Goal: Information Seeking & Learning: Find specific page/section

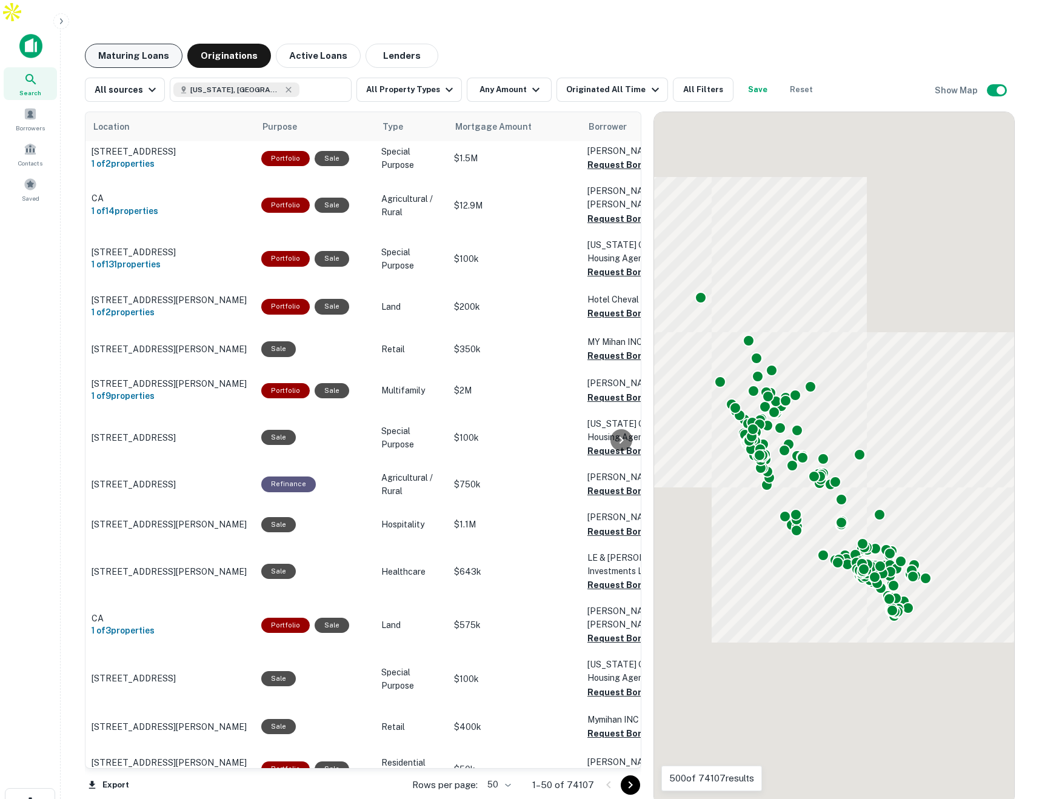
scroll to position [14, 0]
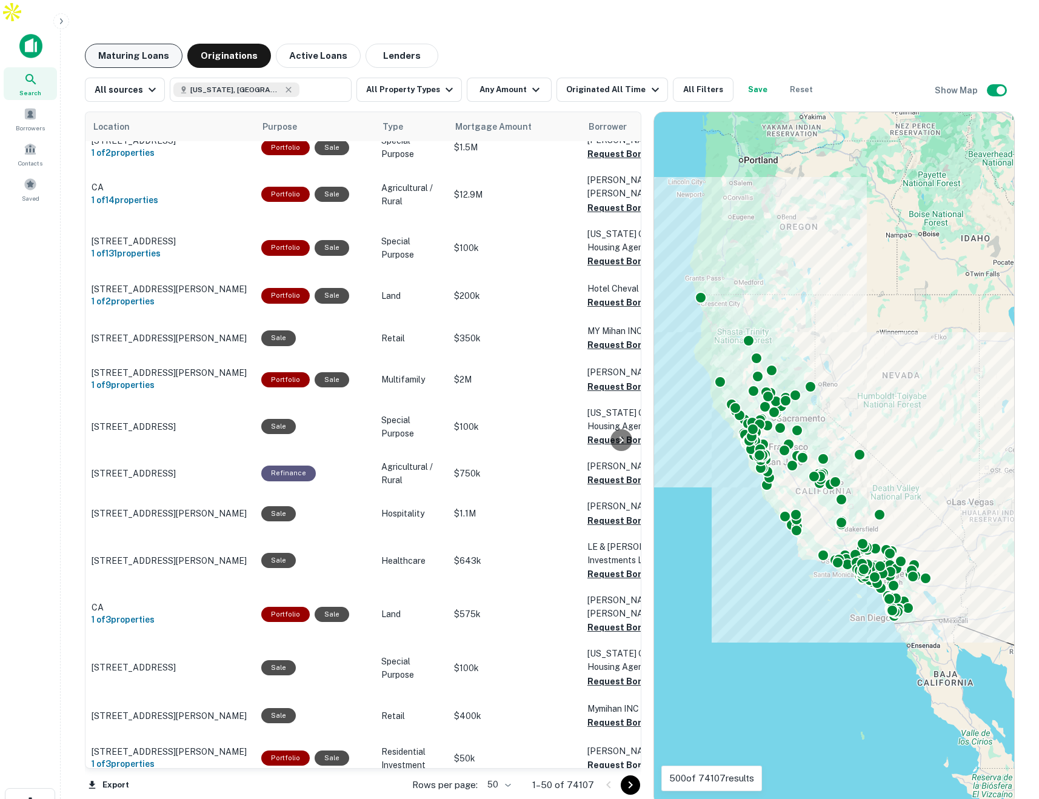
click at [124, 44] on button "Maturing Loans" at bounding box center [134, 56] width 98 height 24
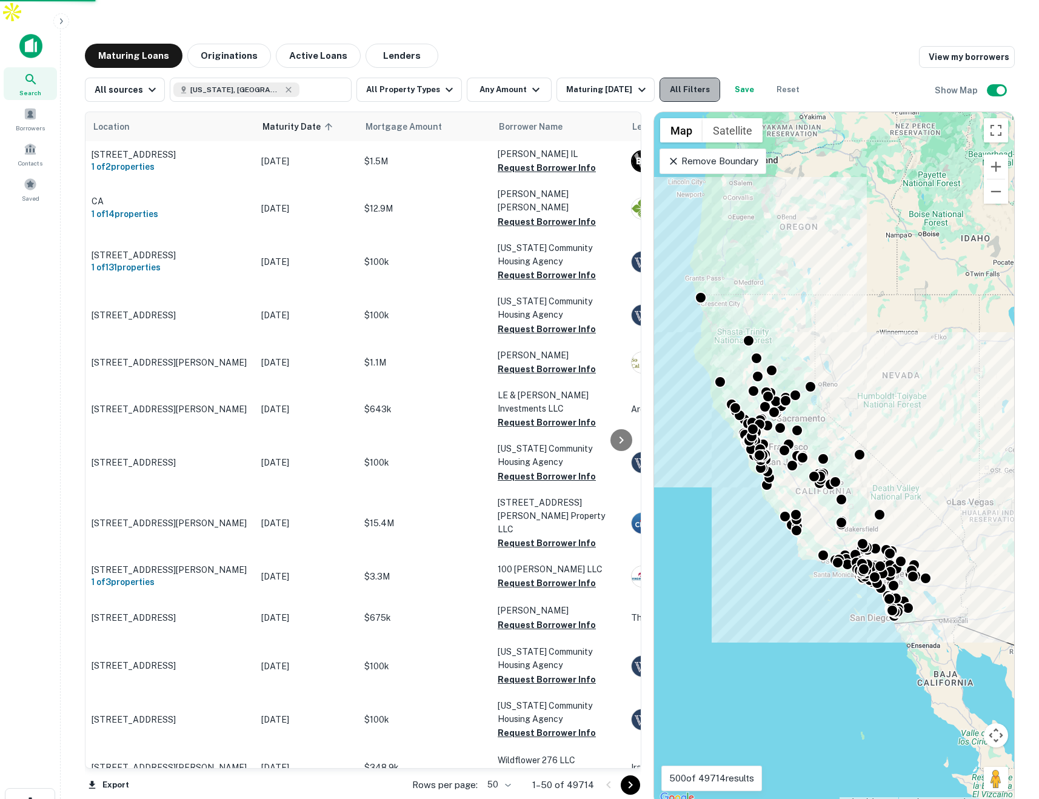
click at [685, 78] on button "All Filters" at bounding box center [689, 90] width 61 height 24
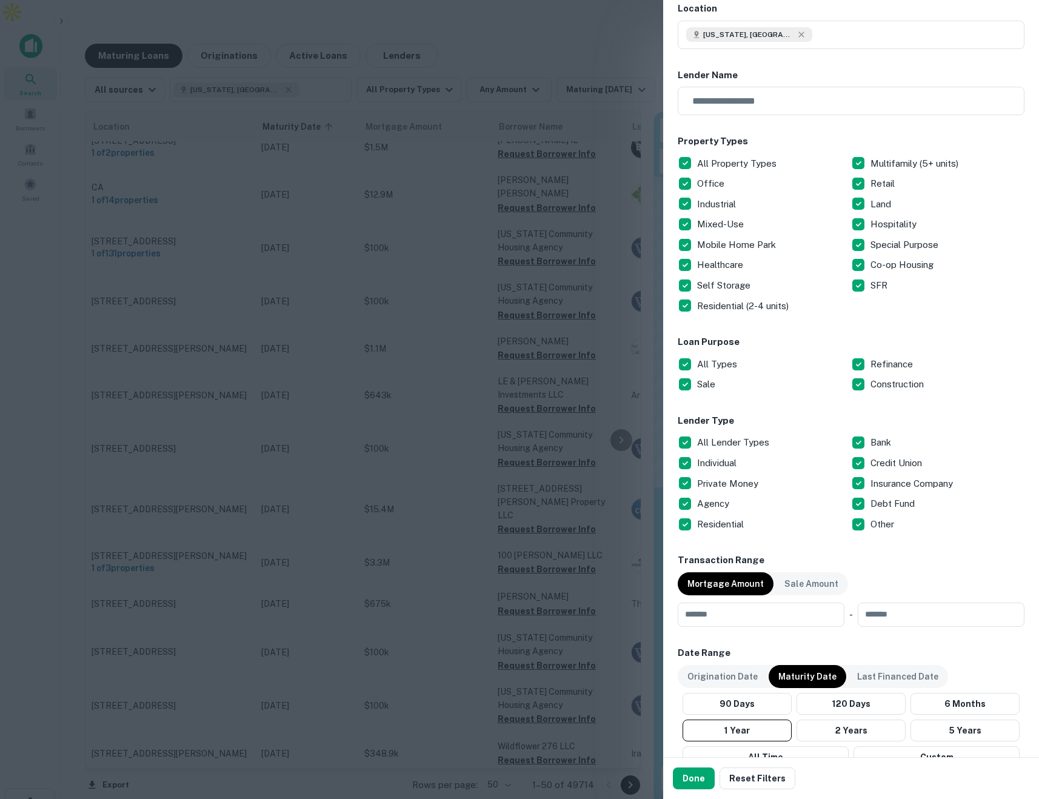
scroll to position [45, 0]
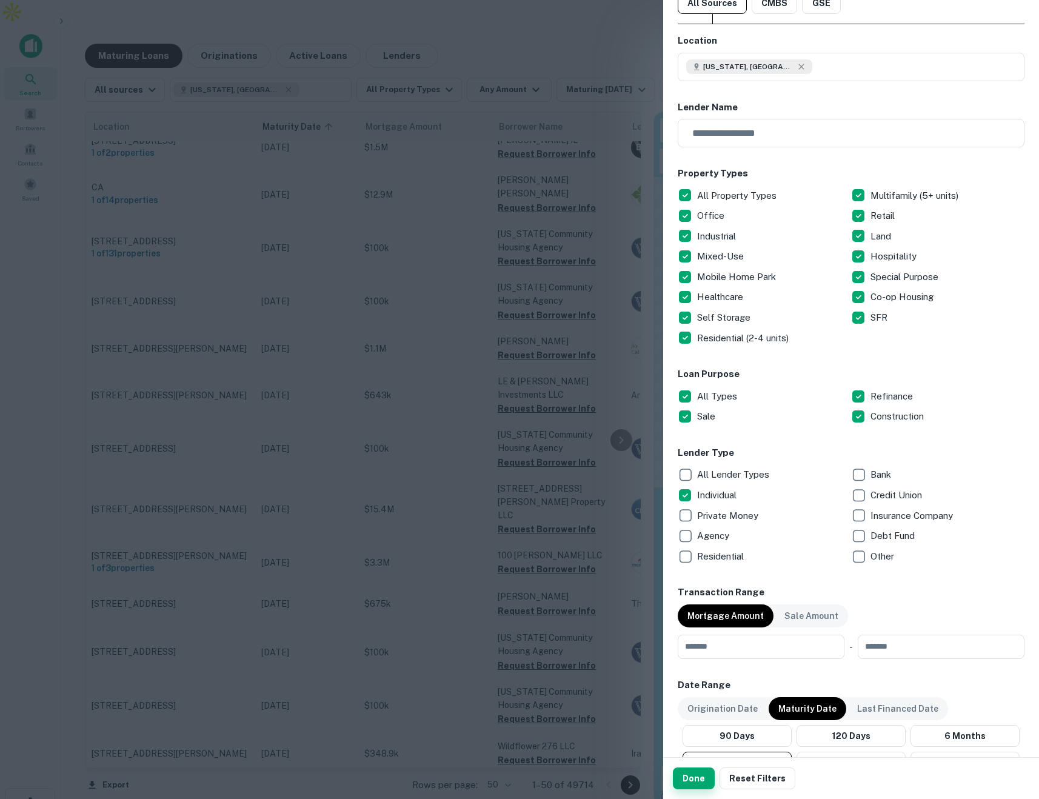
click at [689, 777] on button "Done" at bounding box center [694, 778] width 42 height 22
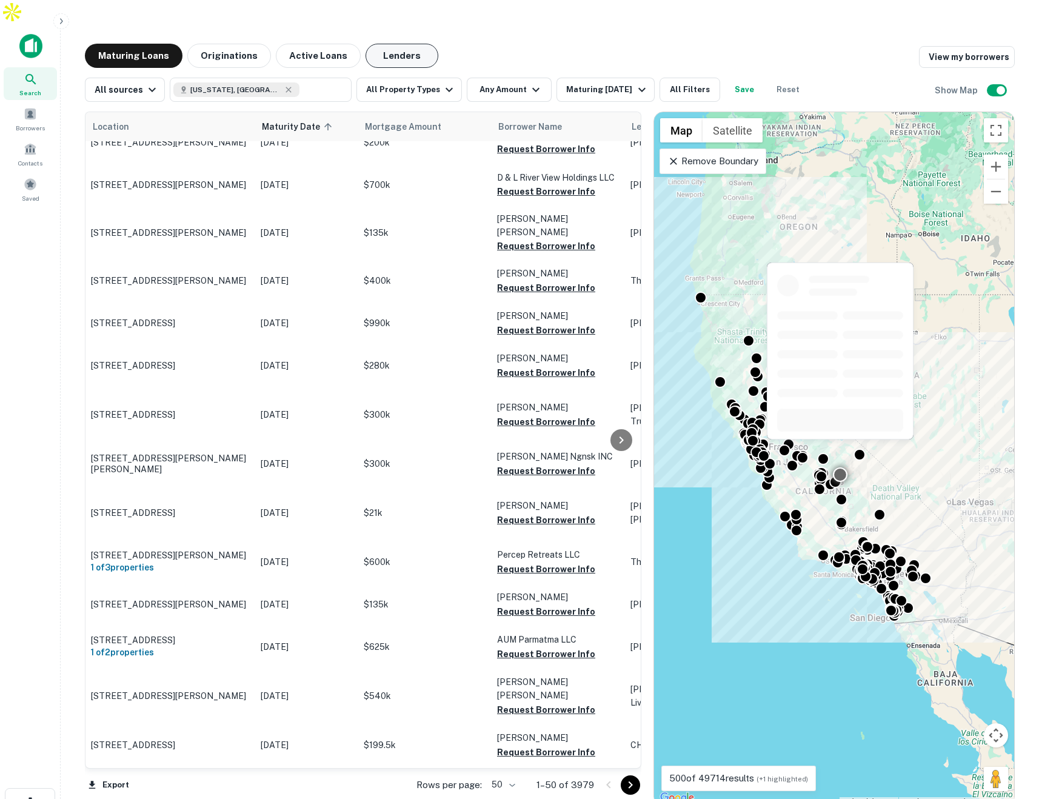
scroll to position [105, 1]
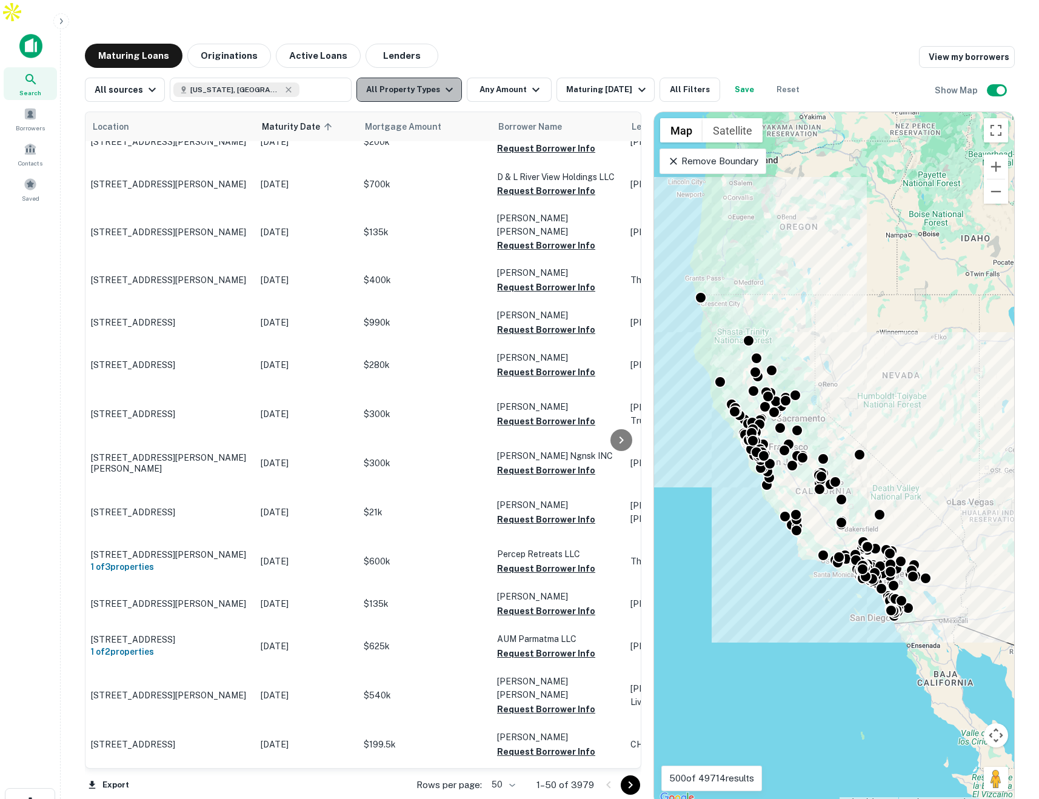
click at [416, 78] on button "All Property Types" at bounding box center [408, 90] width 105 height 24
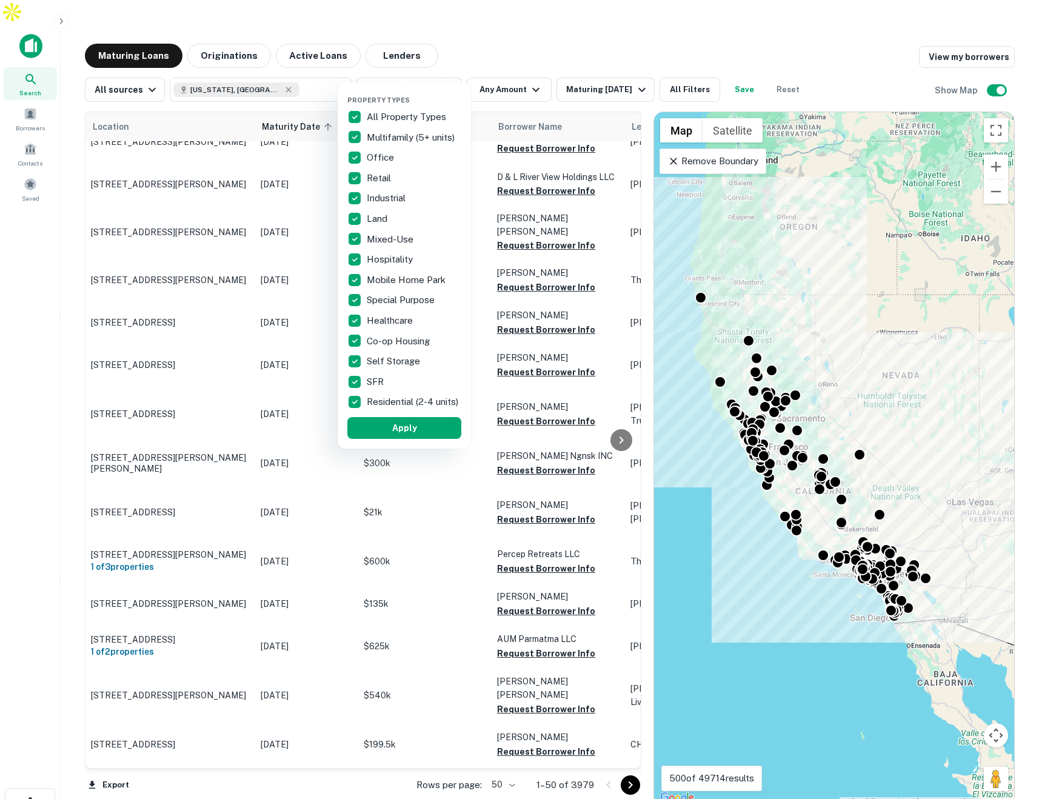
click at [500, 55] on div at bounding box center [519, 399] width 1039 height 799
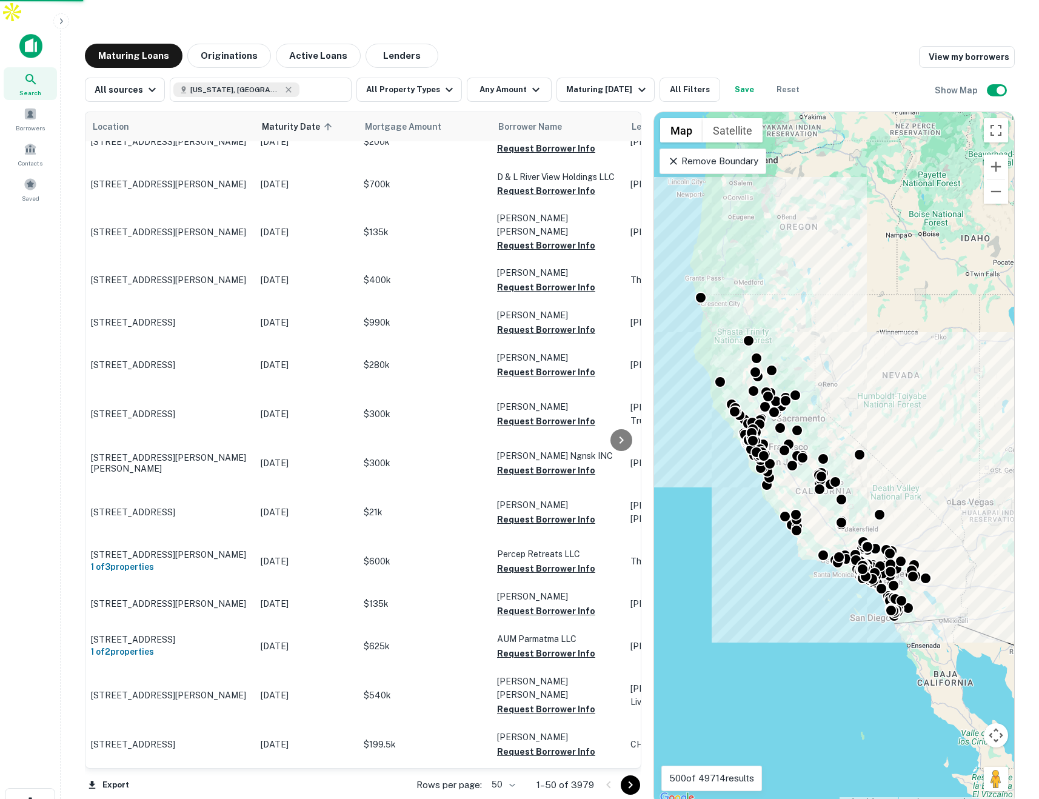
click at [495, 66] on div at bounding box center [519, 399] width 1039 height 799
click at [493, 78] on button "Any Amount" at bounding box center [509, 90] width 85 height 24
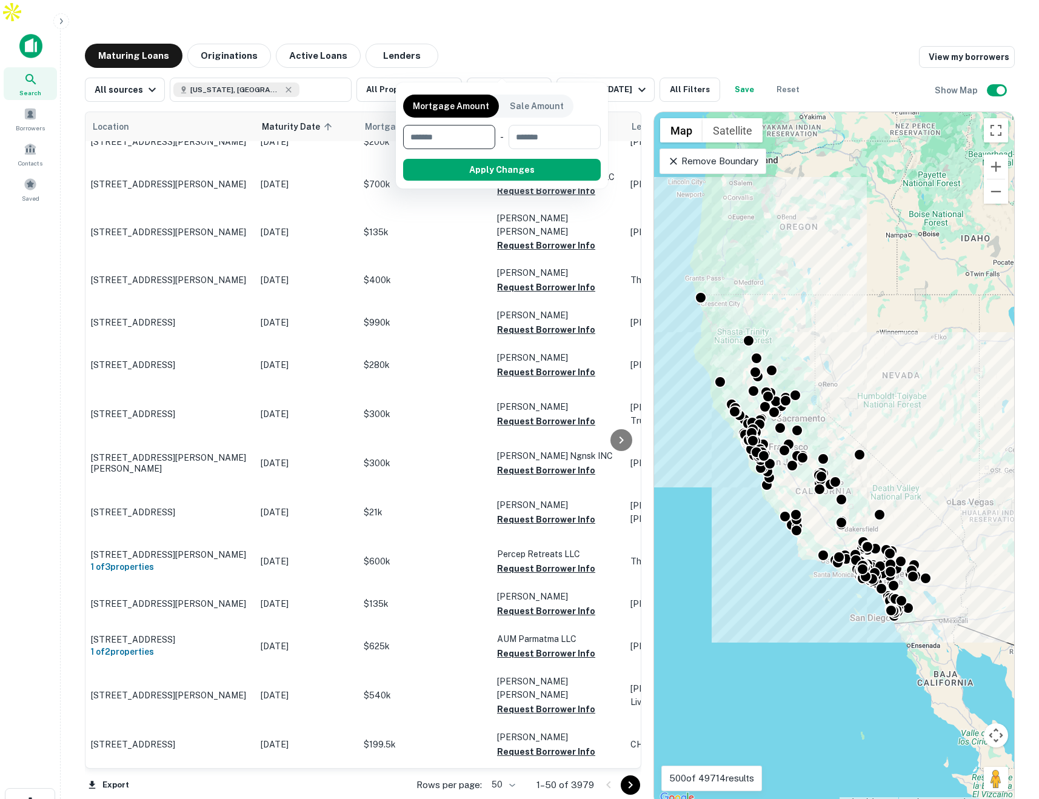
click at [450, 141] on input "number" at bounding box center [445, 137] width 84 height 24
type input "*******"
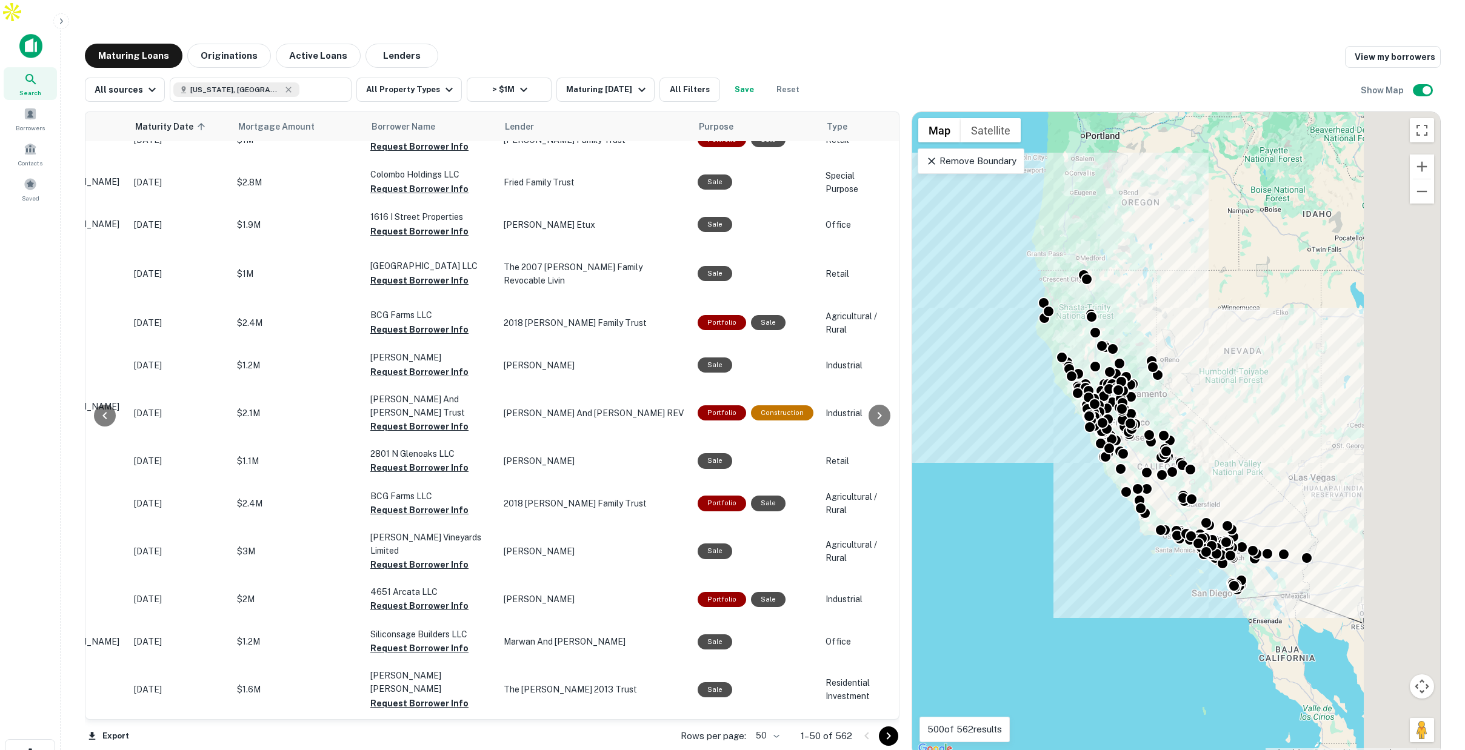
scroll to position [550, 127]
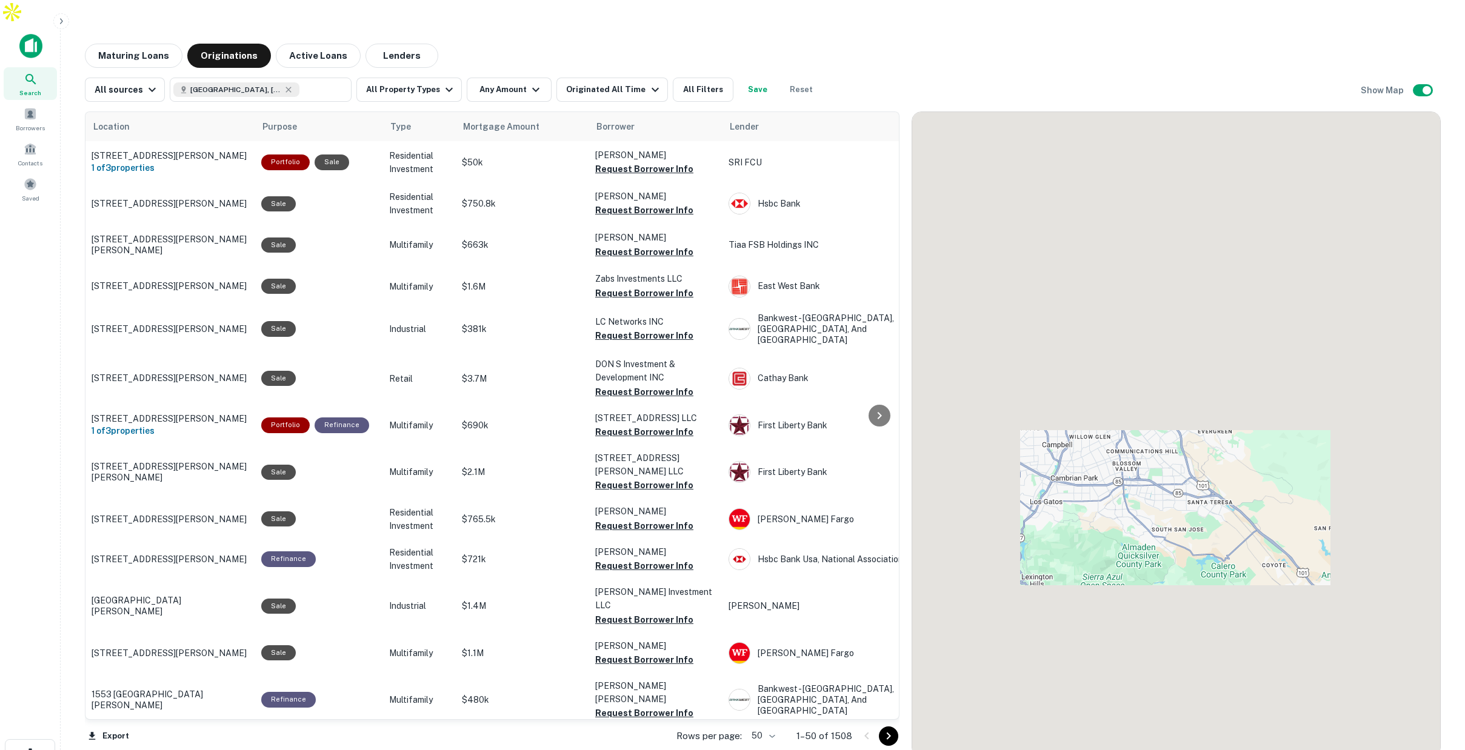
click at [154, 44] on button "Maturing Loans" at bounding box center [134, 56] width 98 height 24
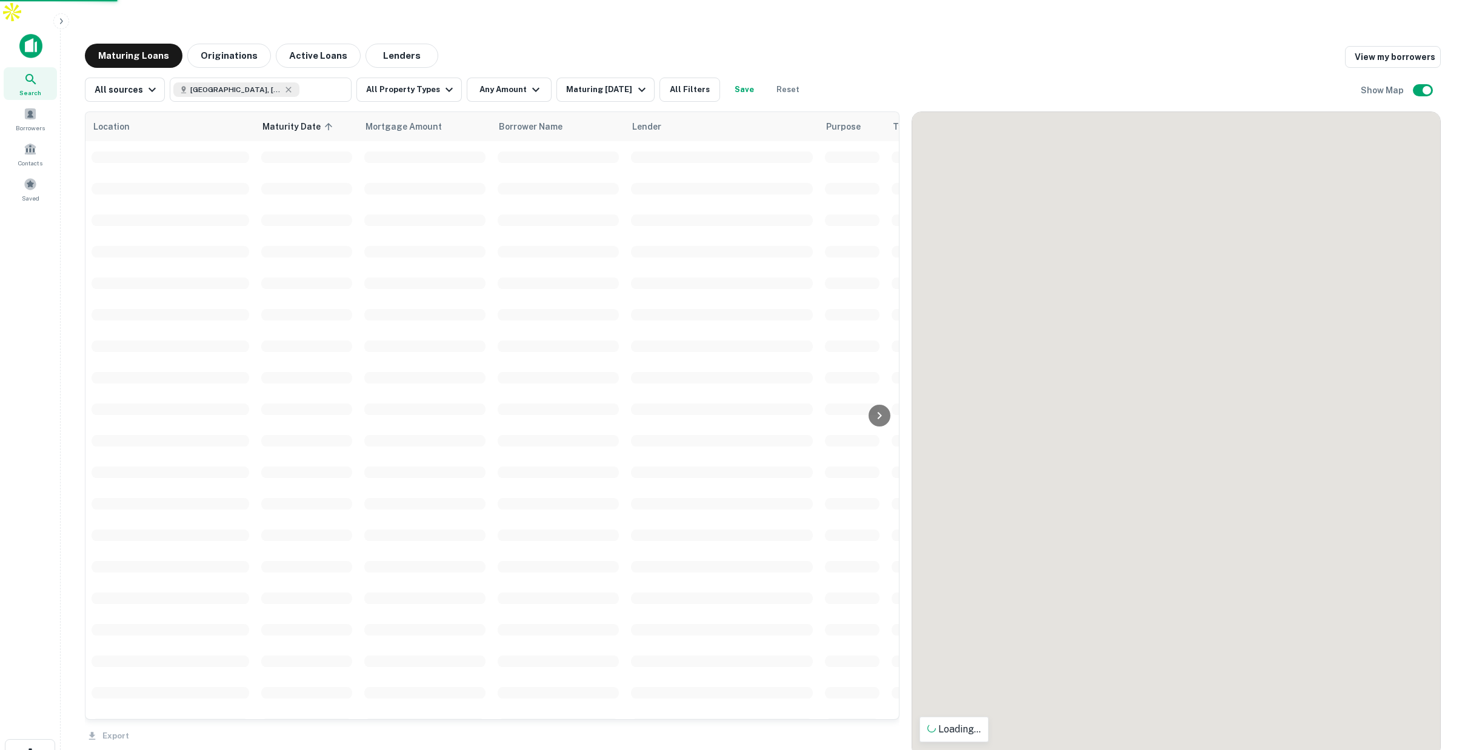
scroll to position [553, 0]
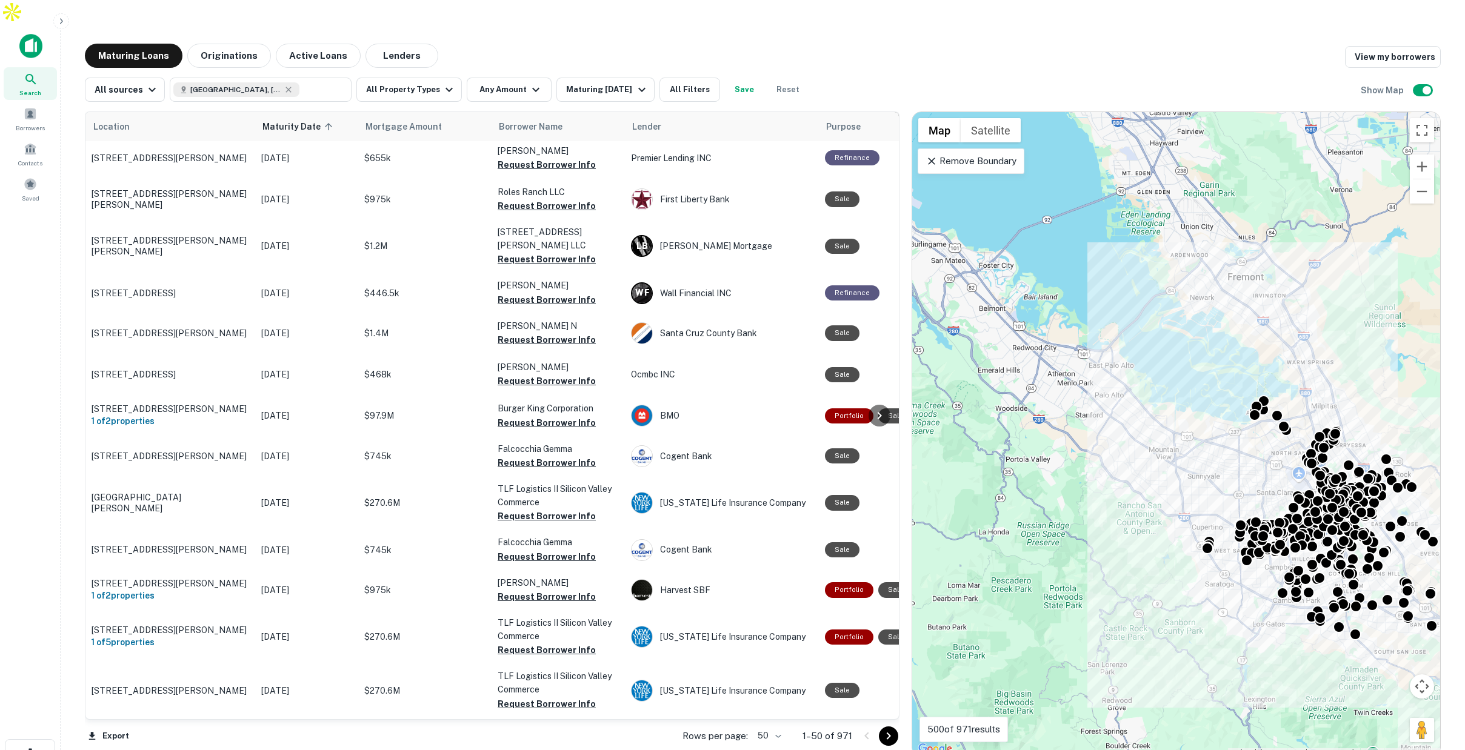
drag, startPoint x: 1111, startPoint y: 246, endPoint x: 1119, endPoint y: 230, distance: 17.9
click at [1334, 368] on div "To activate drag with keyboard, press Alt + Enter. Once in keyboard drag state,…" at bounding box center [1176, 434] width 528 height 645
click at [993, 154] on p "Remove Boundary" at bounding box center [970, 161] width 90 height 15
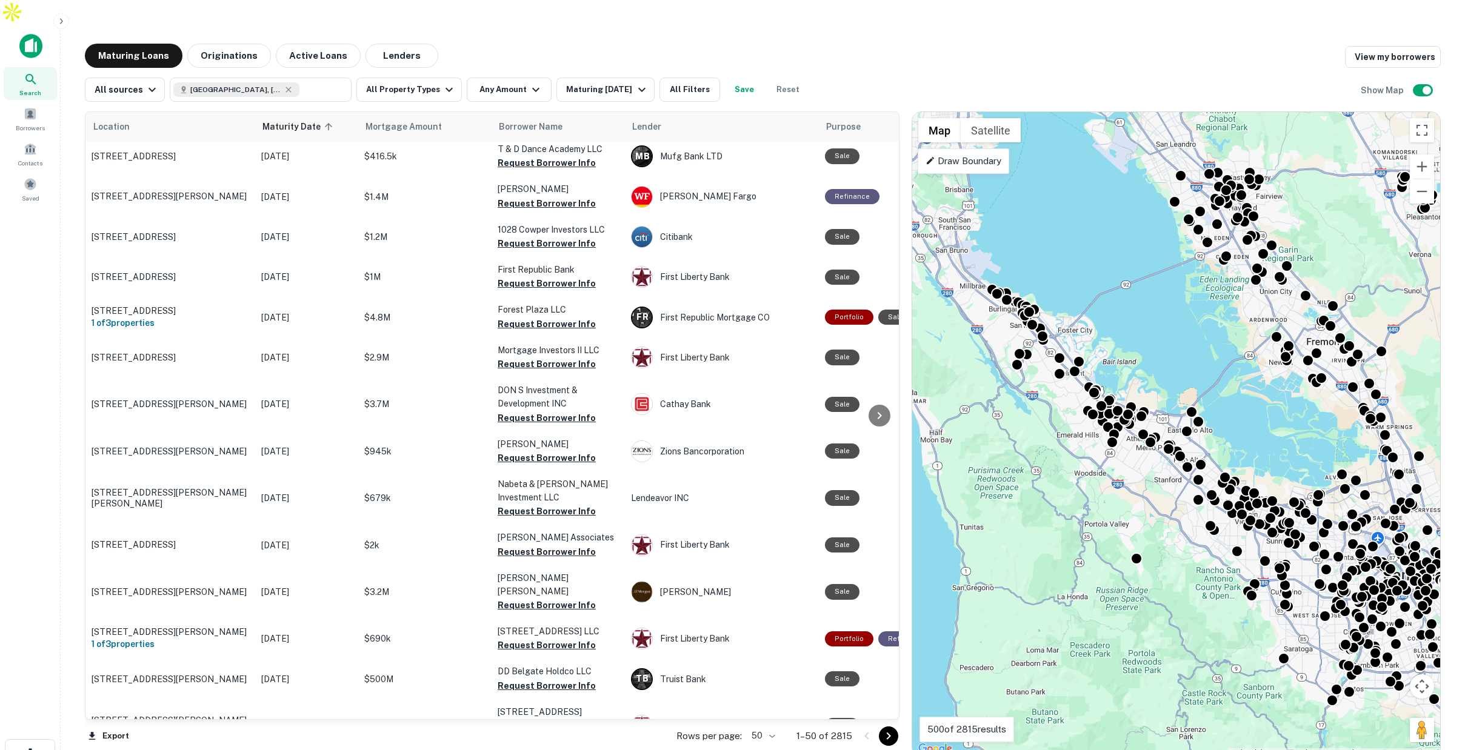
drag, startPoint x: 1157, startPoint y: 303, endPoint x: 1281, endPoint y: 356, distance: 134.4
click at [1240, 371] on div "To activate drag with keyboard, press Alt + Enter. Once in keyboard drag state,…" at bounding box center [1176, 434] width 528 height 645
click at [1417, 179] on button "Zoom out" at bounding box center [1422, 191] width 24 height 24
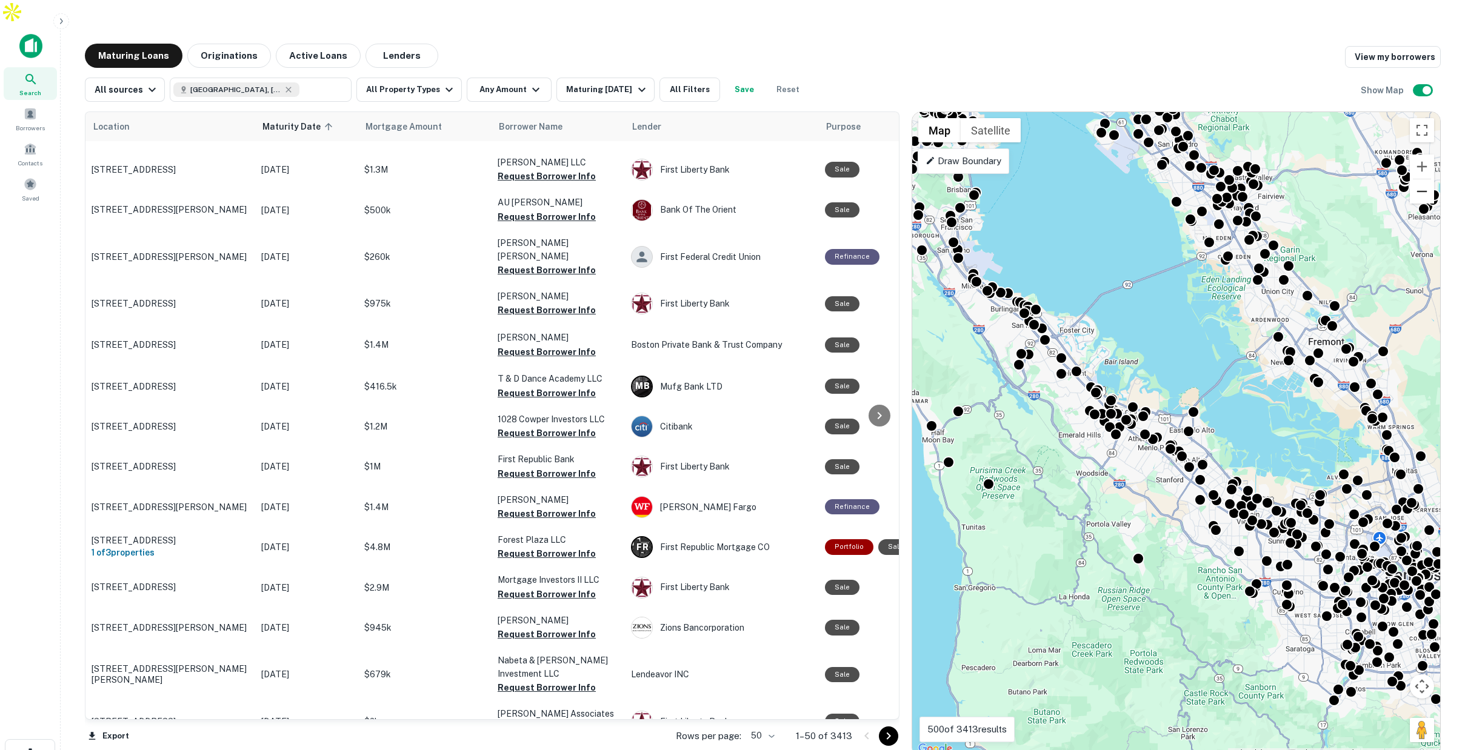
click at [1422, 179] on button "Zoom out" at bounding box center [1422, 191] width 24 height 24
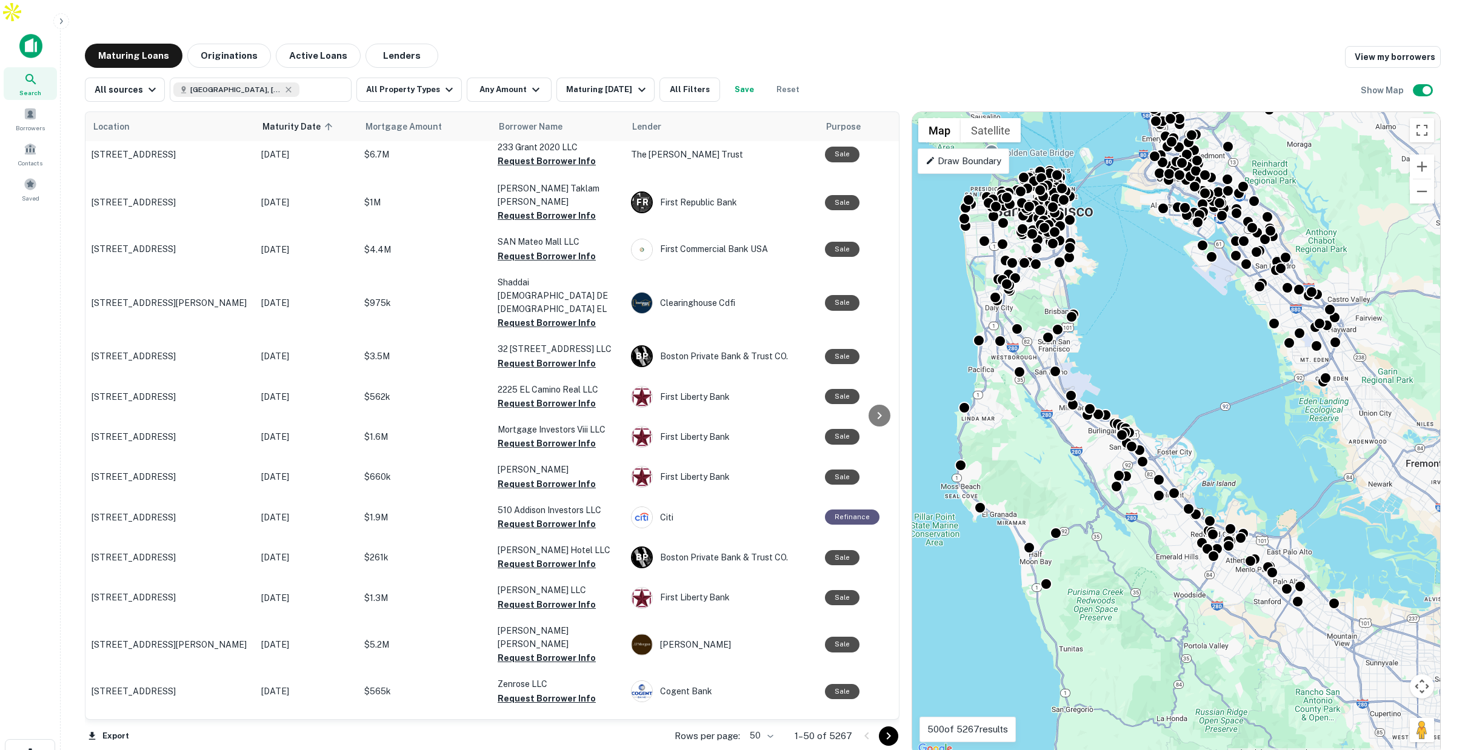
drag, startPoint x: 1203, startPoint y: 362, endPoint x: 1173, endPoint y: 248, distance: 118.5
click at [1173, 248] on div "To activate drag with keyboard, press Alt + Enter. Once in keyboard drag state,…" at bounding box center [1176, 434] width 528 height 645
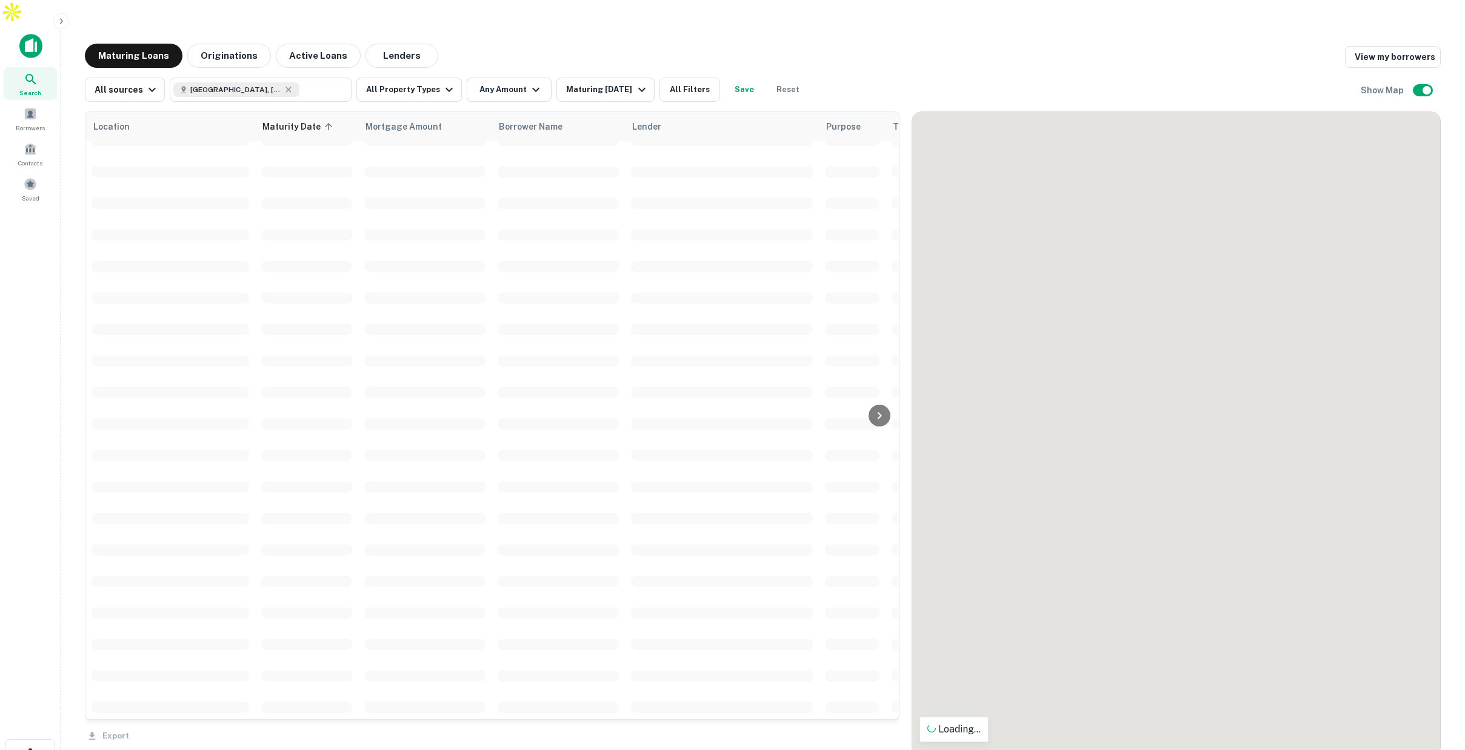
drag, startPoint x: 1373, startPoint y: 213, endPoint x: 1177, endPoint y: 322, distance: 223.5
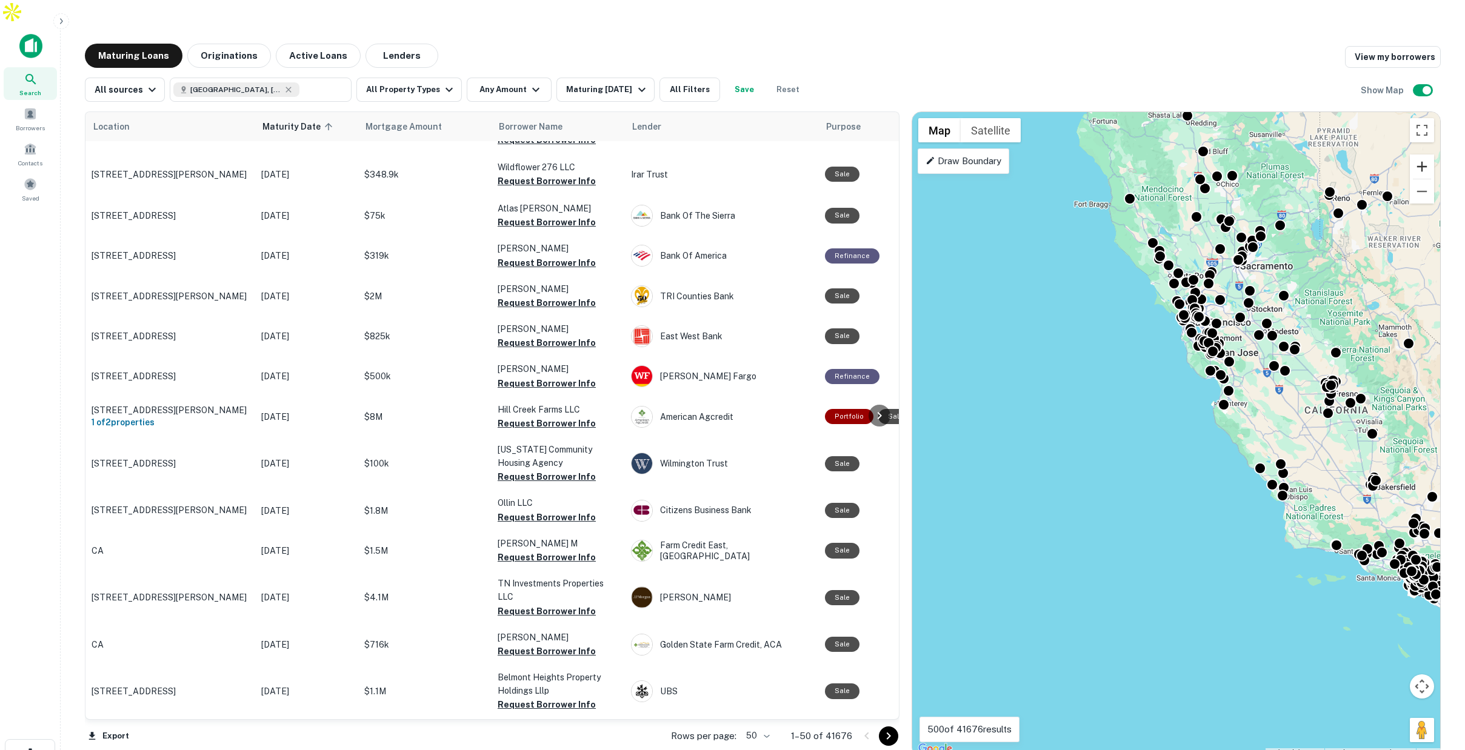
click at [1426, 155] on button "Zoom in" at bounding box center [1422, 167] width 24 height 24
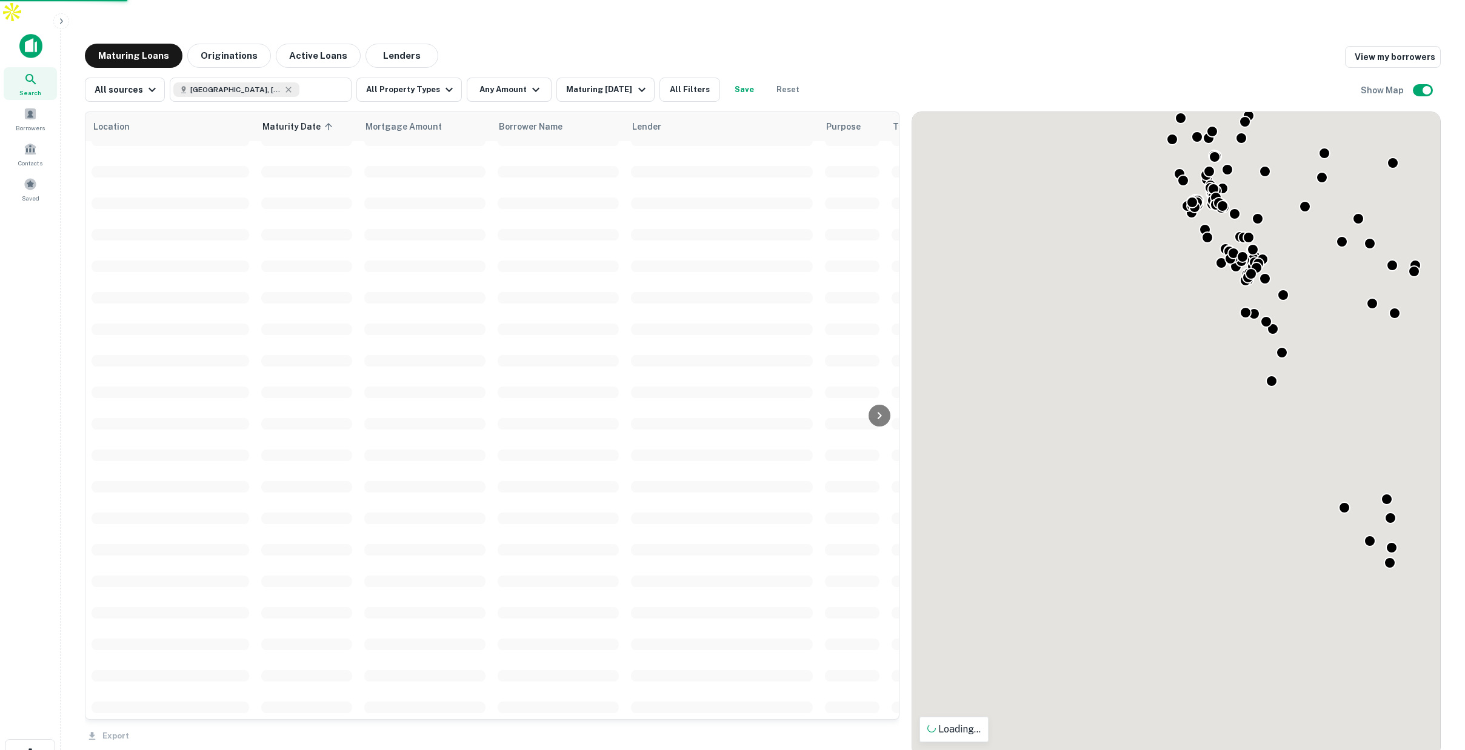
click at [1182, 427] on div "To activate drag with keyboard, press Alt + Enter. Once in keyboard drag state,…" at bounding box center [1176, 434] width 528 height 645
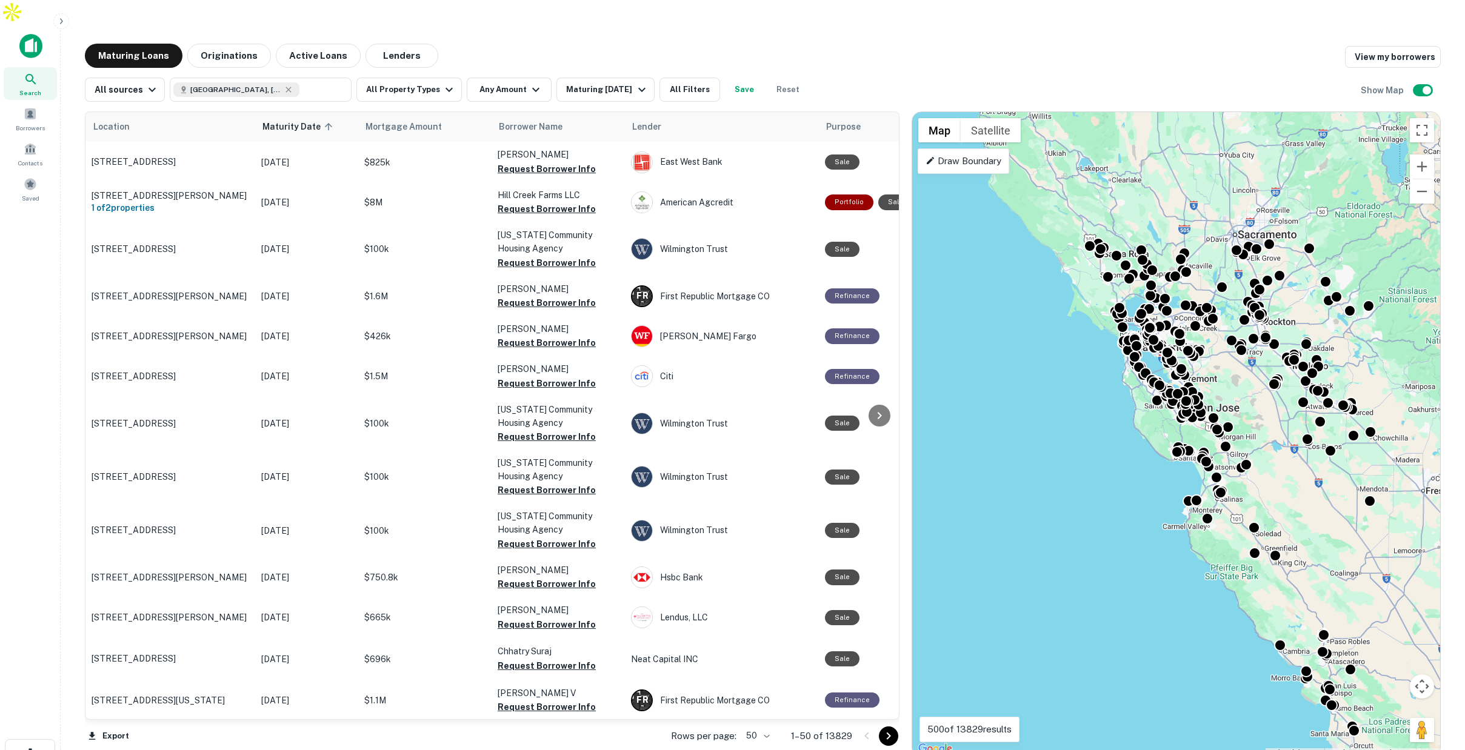
drag, startPoint x: 1302, startPoint y: 285, endPoint x: 1237, endPoint y: 423, distance: 151.8
click at [1237, 423] on div "To activate drag with keyboard, press Alt + Enter. Once in keyboard drag state,…" at bounding box center [1176, 434] width 528 height 645
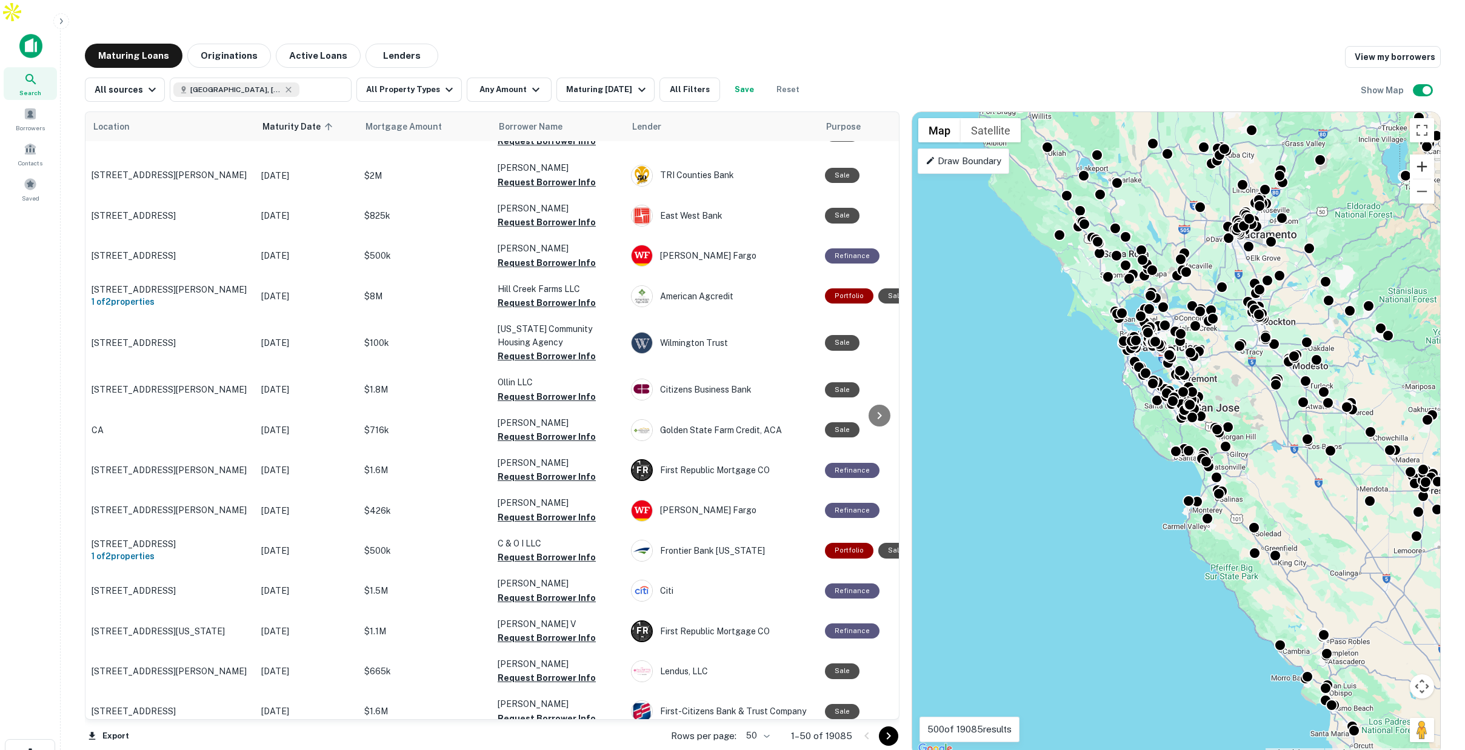
click at [1419, 155] on button "Zoom in" at bounding box center [1422, 167] width 24 height 24
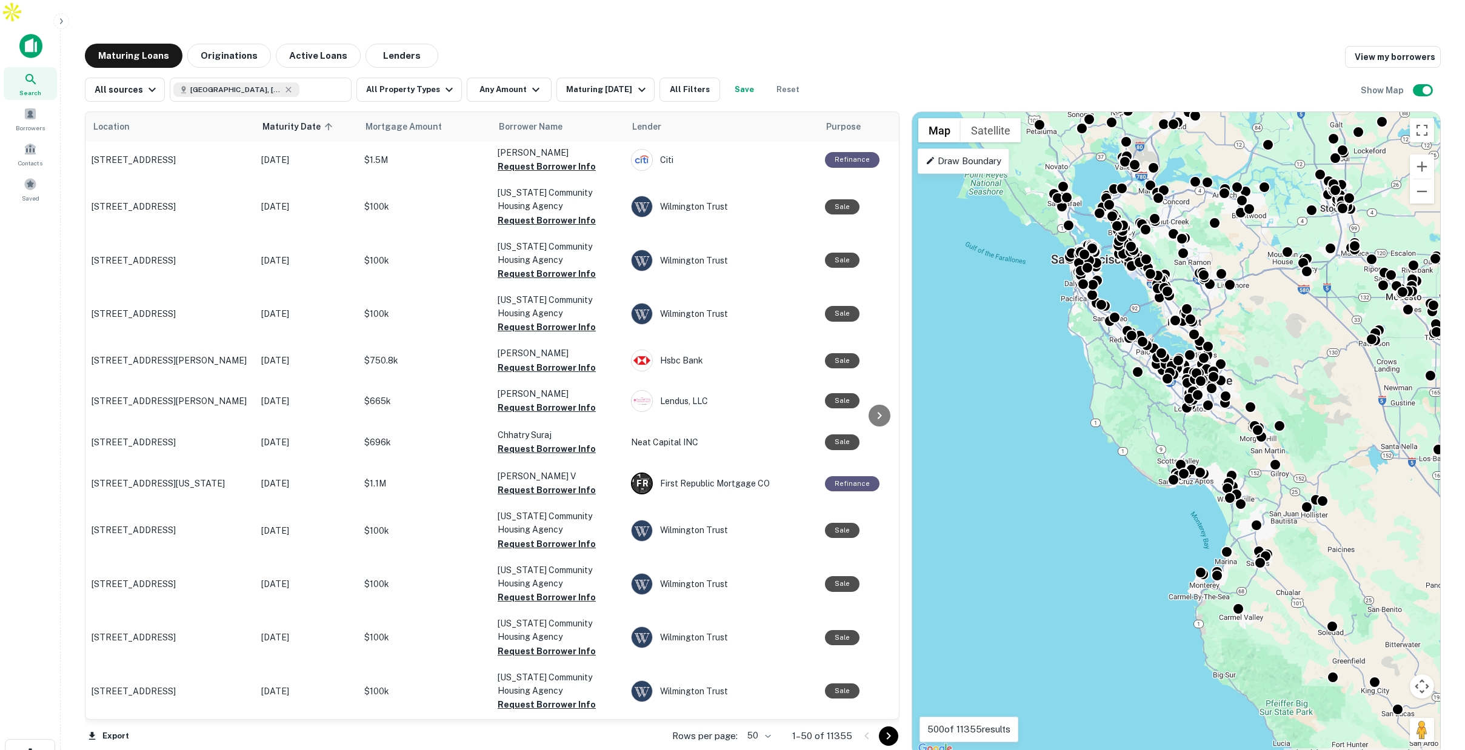
click at [985, 154] on p "Draw Boundary" at bounding box center [963, 161] width 76 height 15
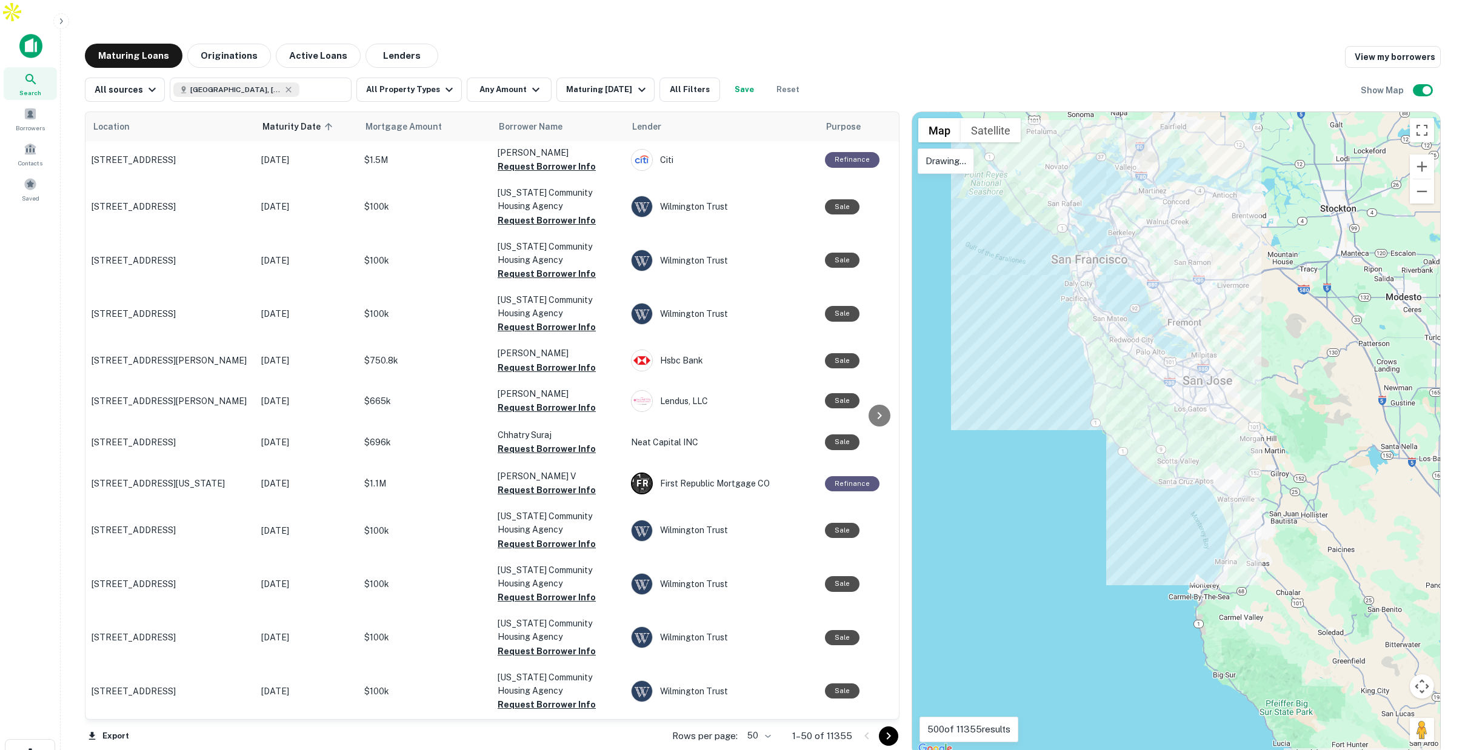
drag, startPoint x: 1083, startPoint y: 207, endPoint x: 1053, endPoint y: 235, distance: 41.6
click at [1053, 235] on div at bounding box center [1176, 434] width 528 height 645
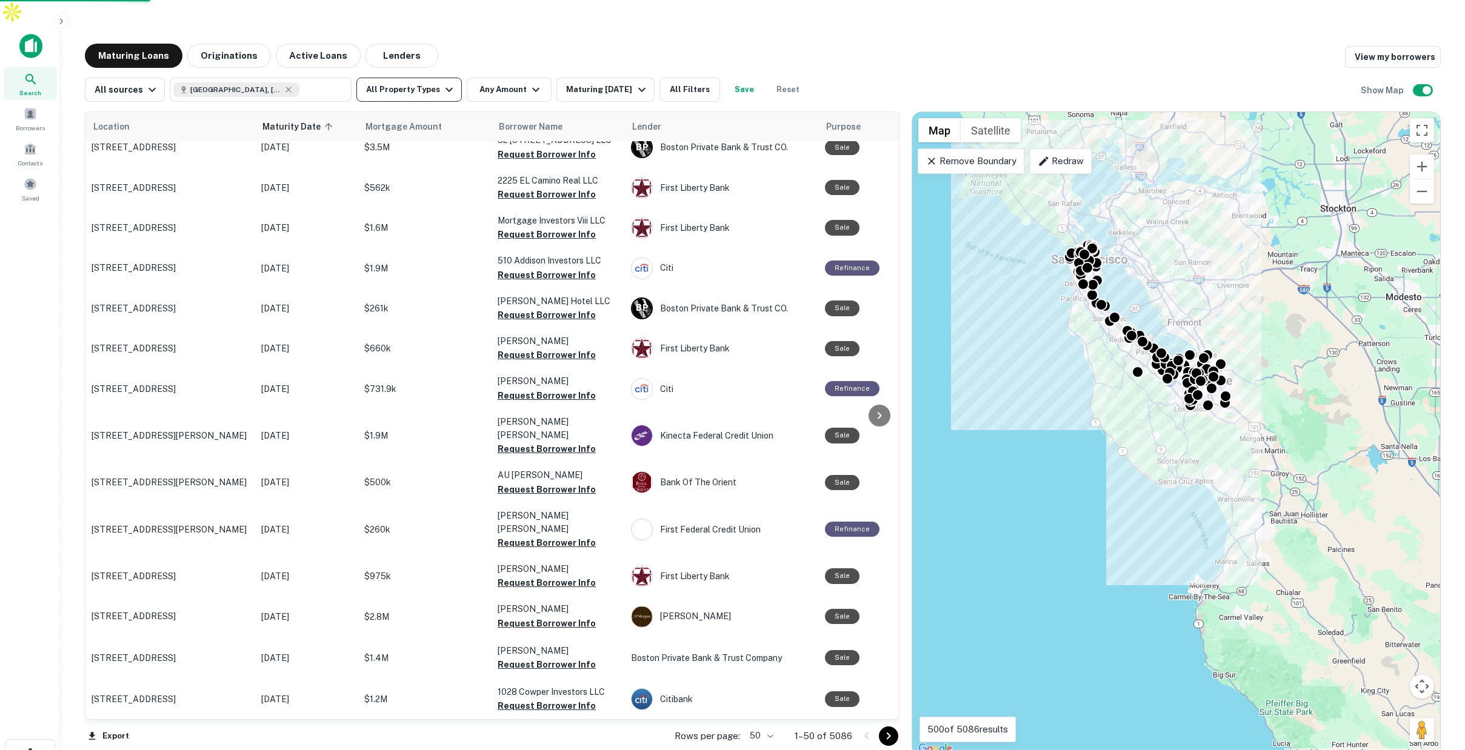
click at [424, 78] on button "All Property Types" at bounding box center [408, 90] width 105 height 24
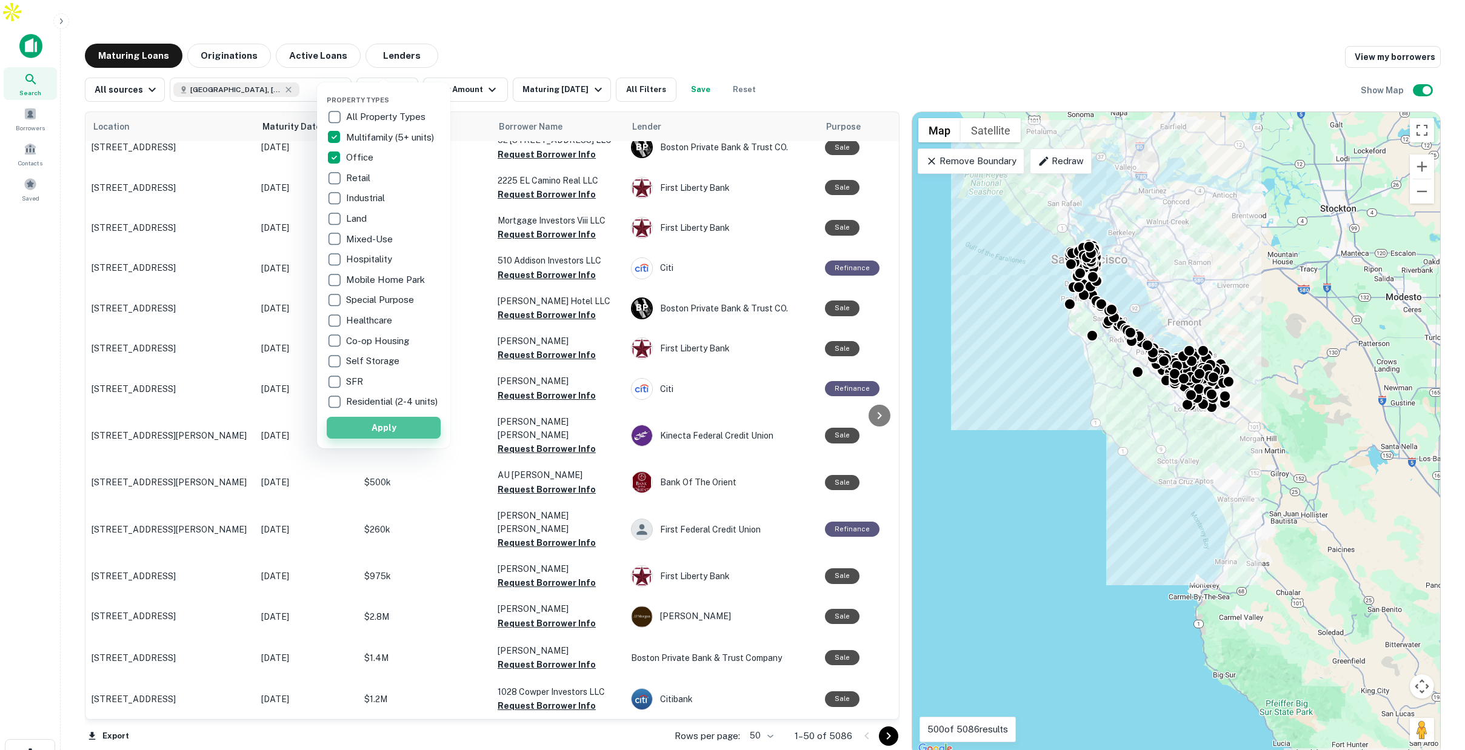
click at [365, 430] on button "Apply" at bounding box center [384, 428] width 114 height 22
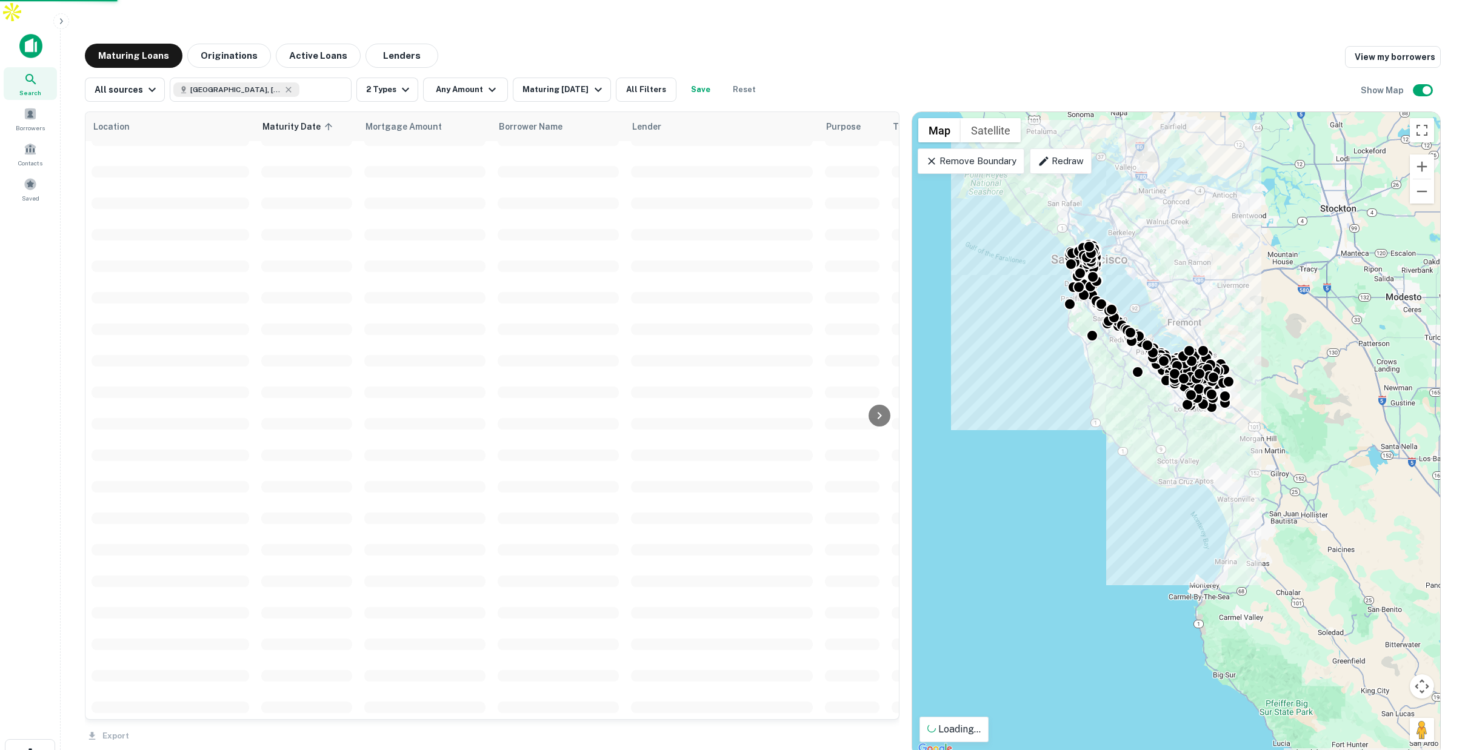
click at [454, 65] on div "Property Types All Property Types Multifamily (5+ units) Office Retail Industri…" at bounding box center [732, 375] width 1465 height 750
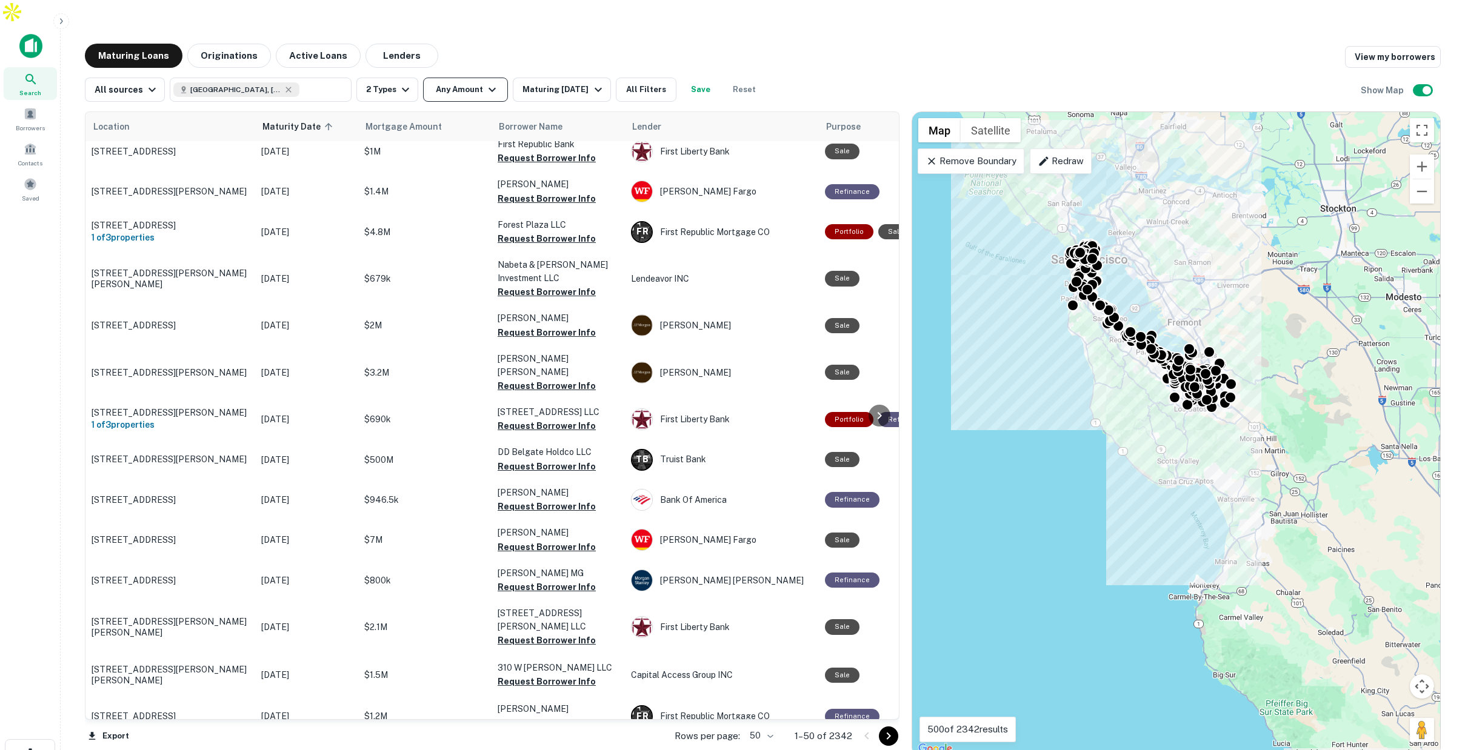
click at [485, 82] on icon "button" at bounding box center [492, 89] width 15 height 15
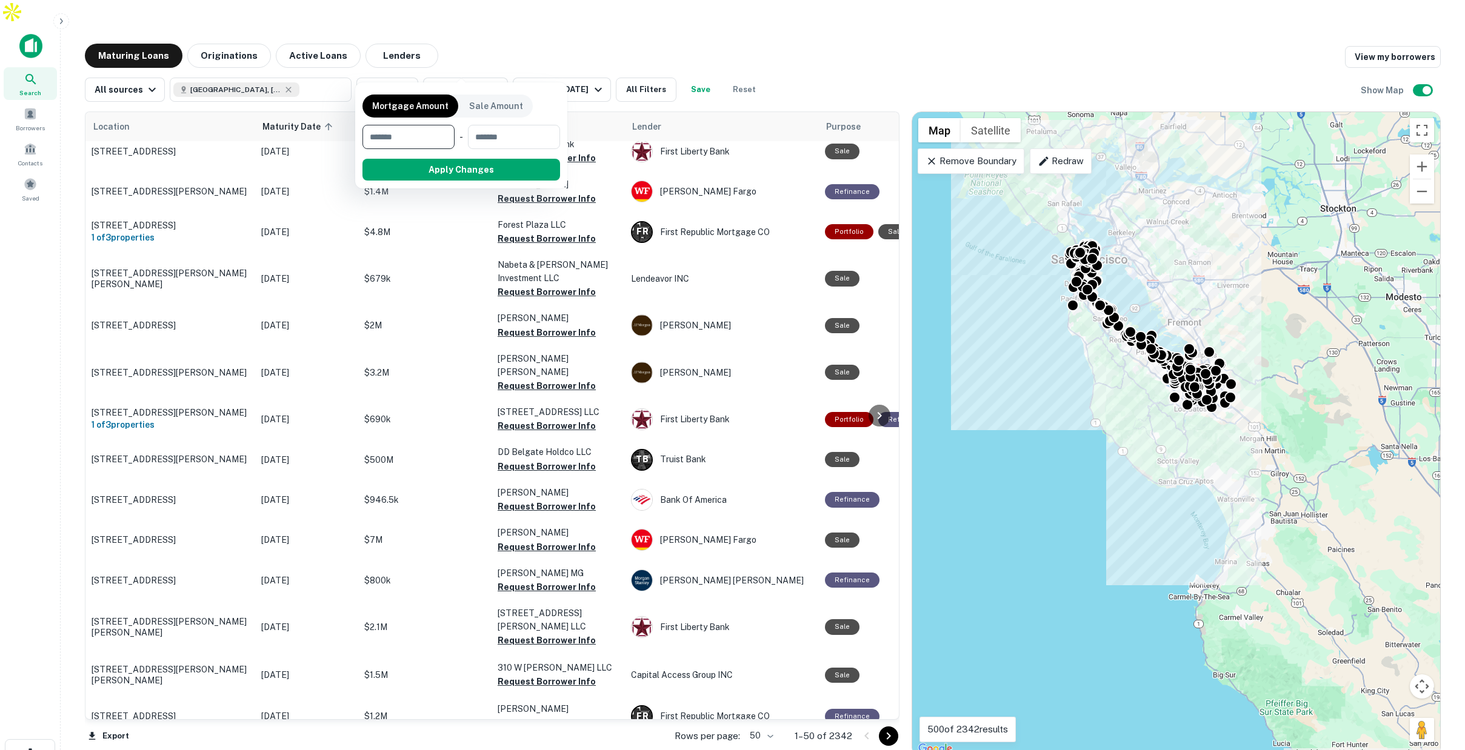
click at [424, 142] on input "number" at bounding box center [404, 137] width 84 height 24
type input "*"
type input "********"
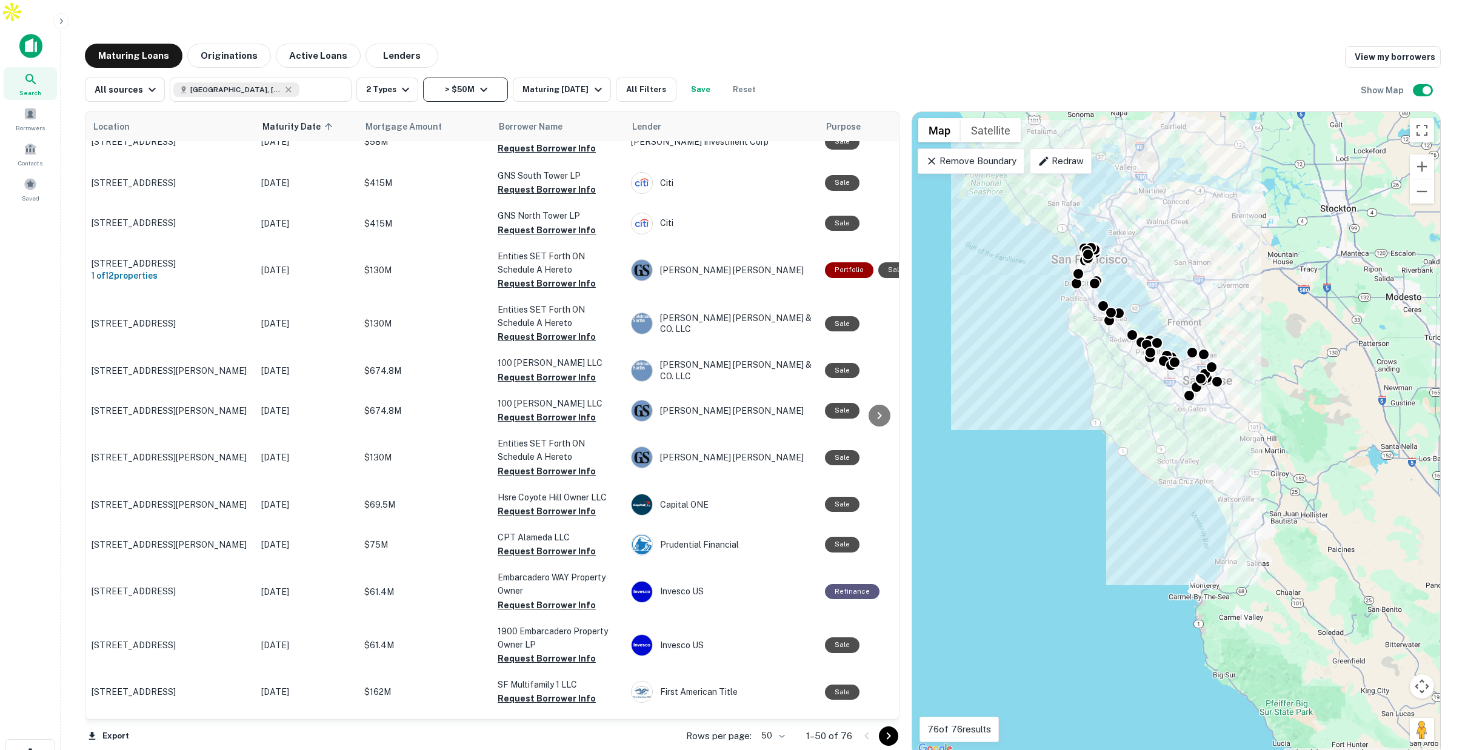
click at [482, 82] on icon "button" at bounding box center [483, 89] width 15 height 15
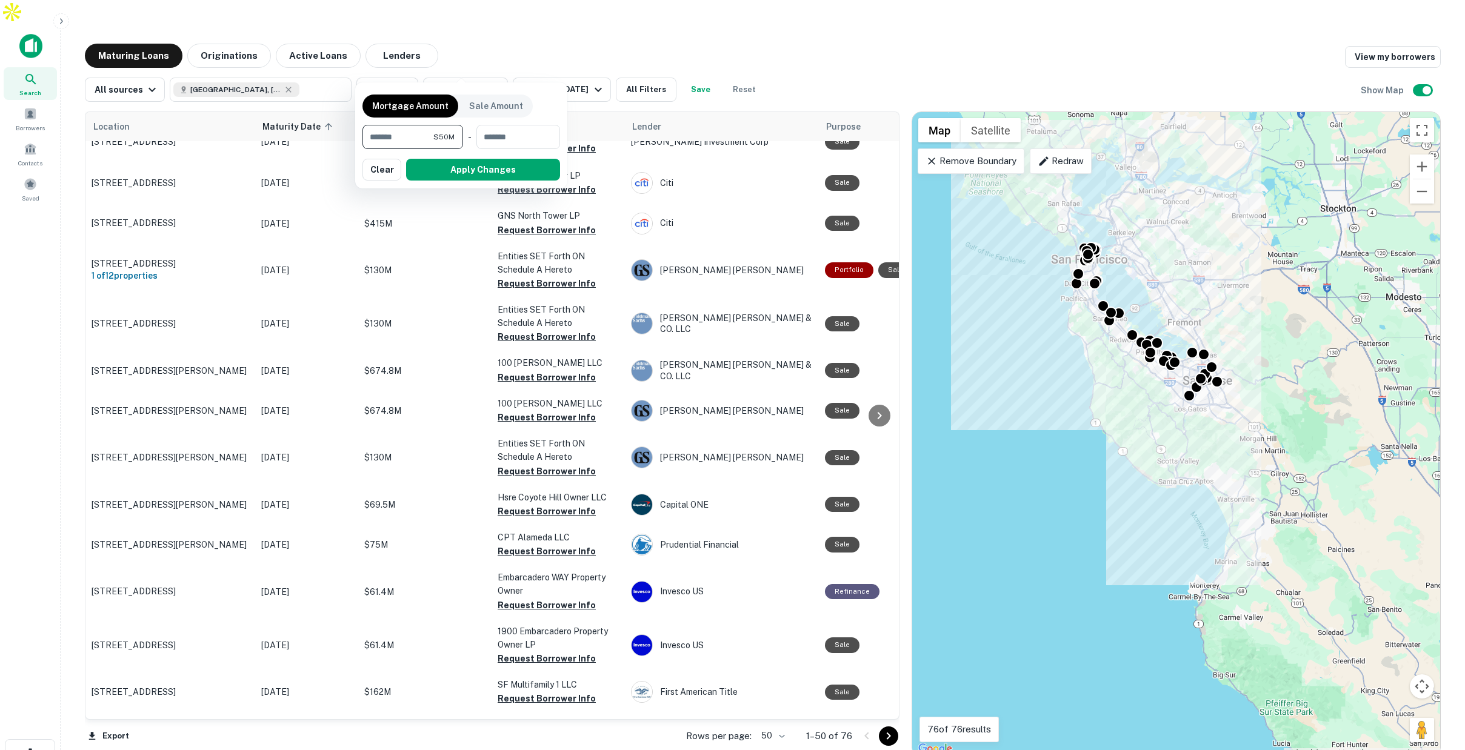
drag, startPoint x: 404, startPoint y: 136, endPoint x: 352, endPoint y: 136, distance: 51.5
click at [352, 136] on div "Mortgage Amount Sale Amount ******** $50M ​ - ​ Apply Changes Clear" at bounding box center [732, 375] width 1465 height 750
type input "********"
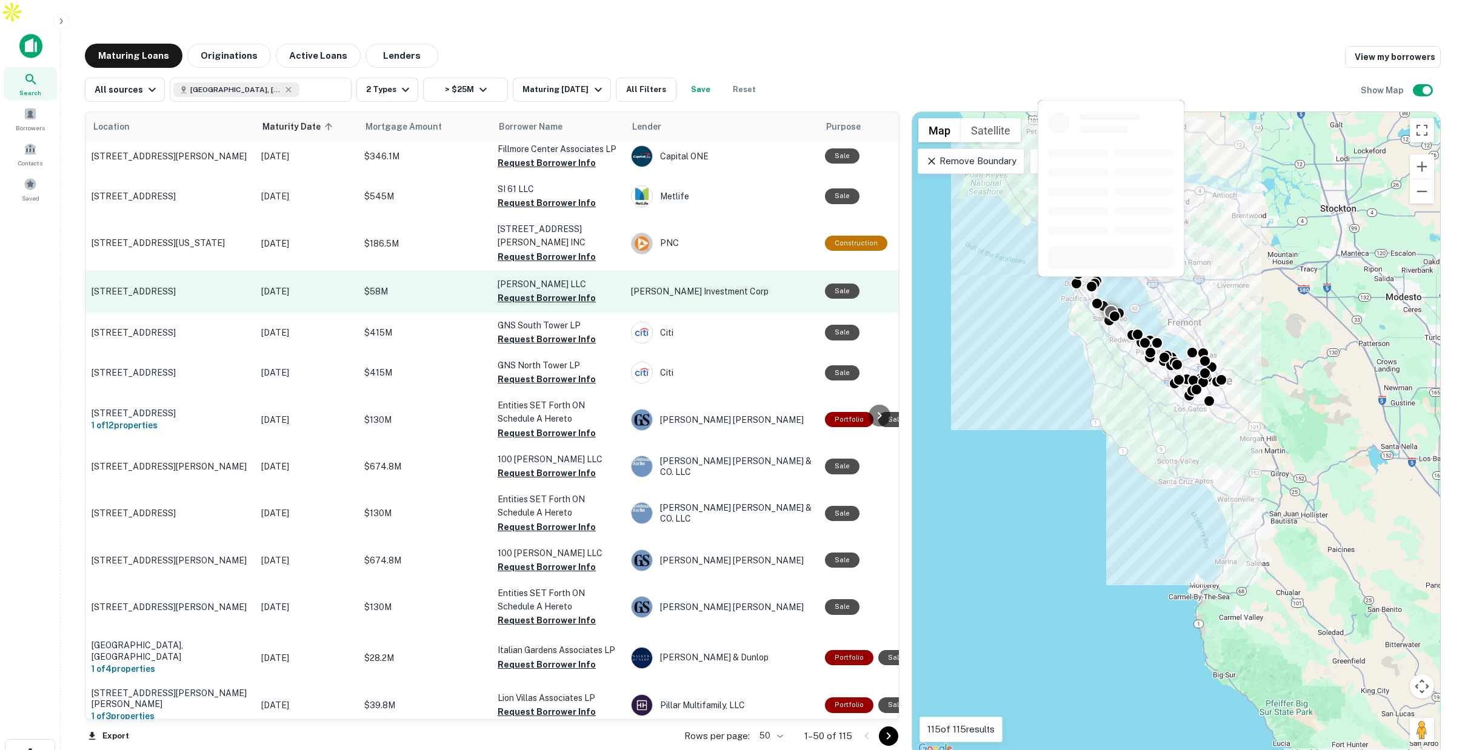
scroll to position [553, 0]
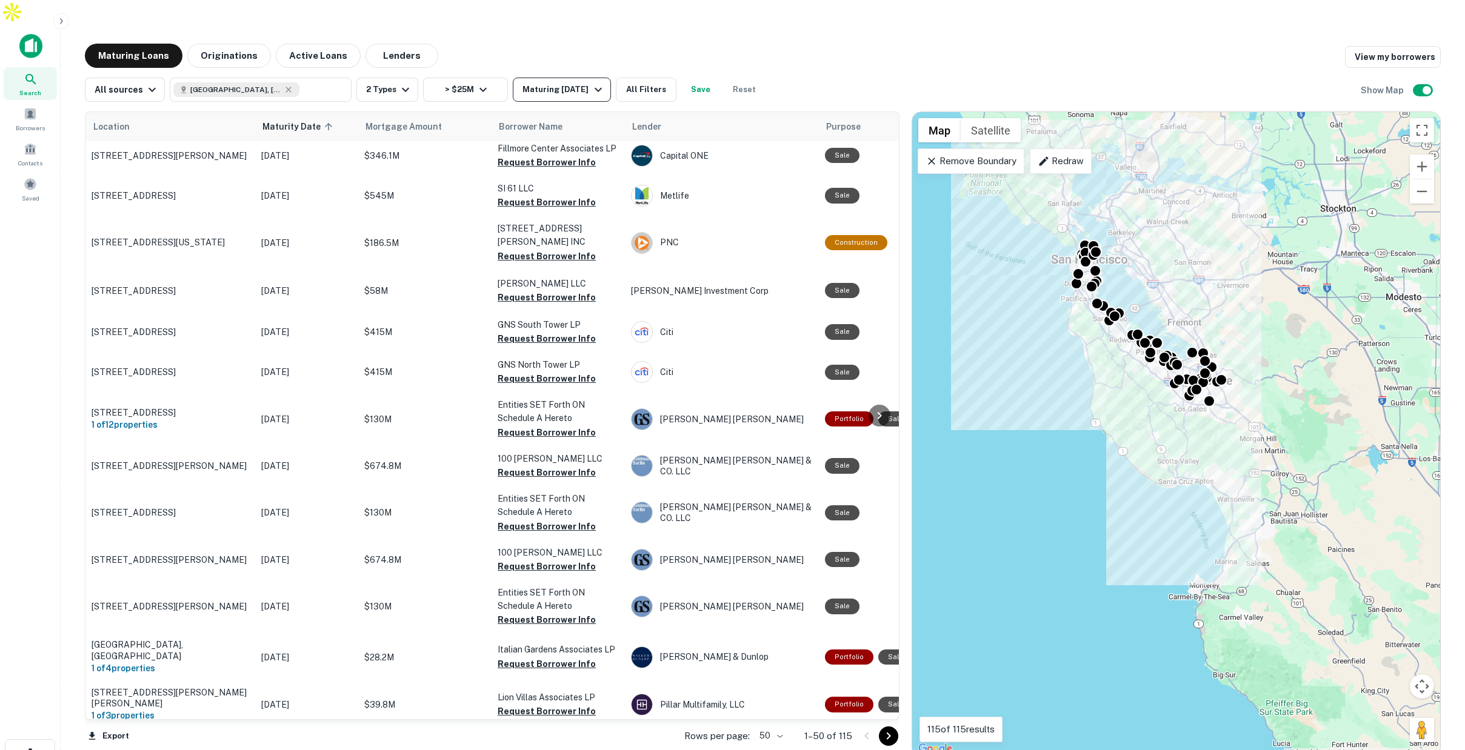
click at [584, 82] on div "Maturing In 1 Year" at bounding box center [563, 89] width 82 height 15
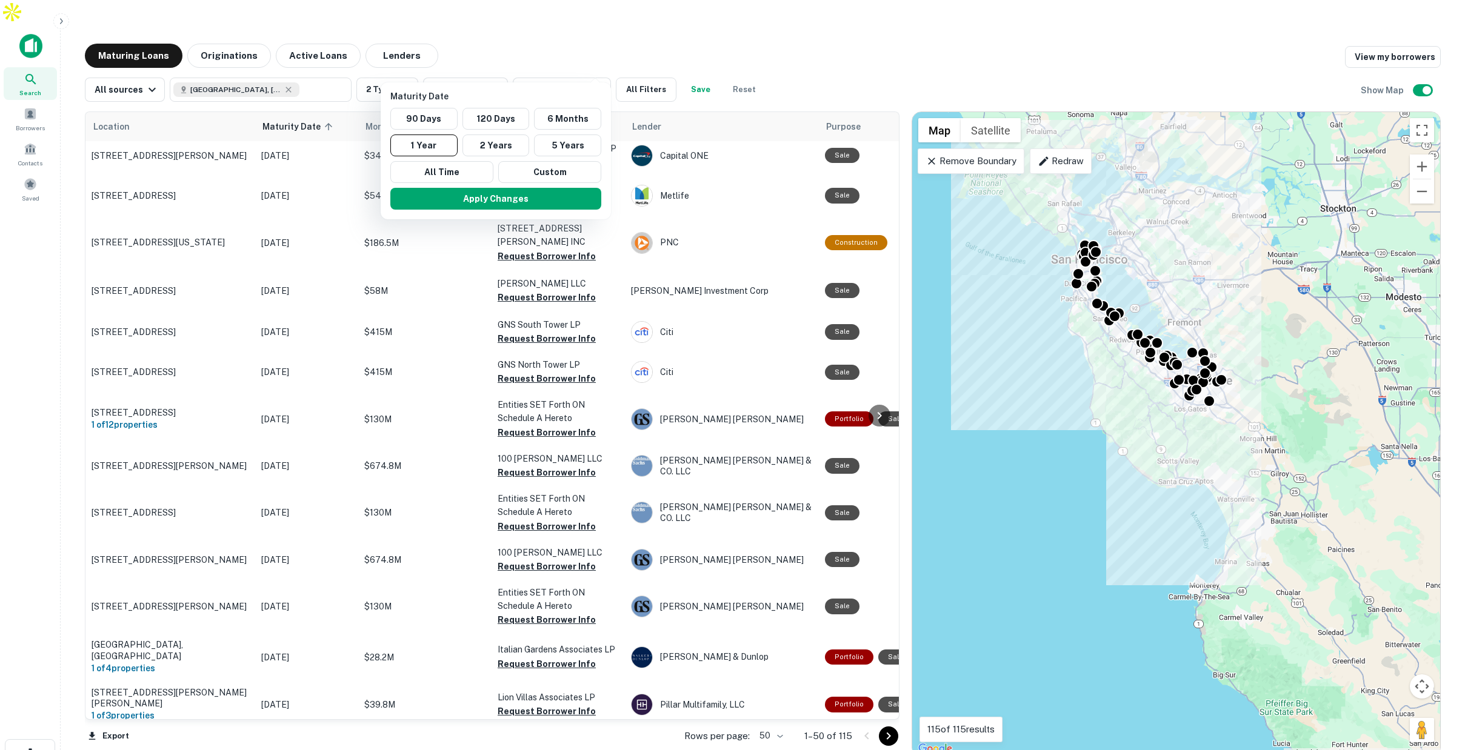
click at [649, 19] on div at bounding box center [732, 375] width 1465 height 750
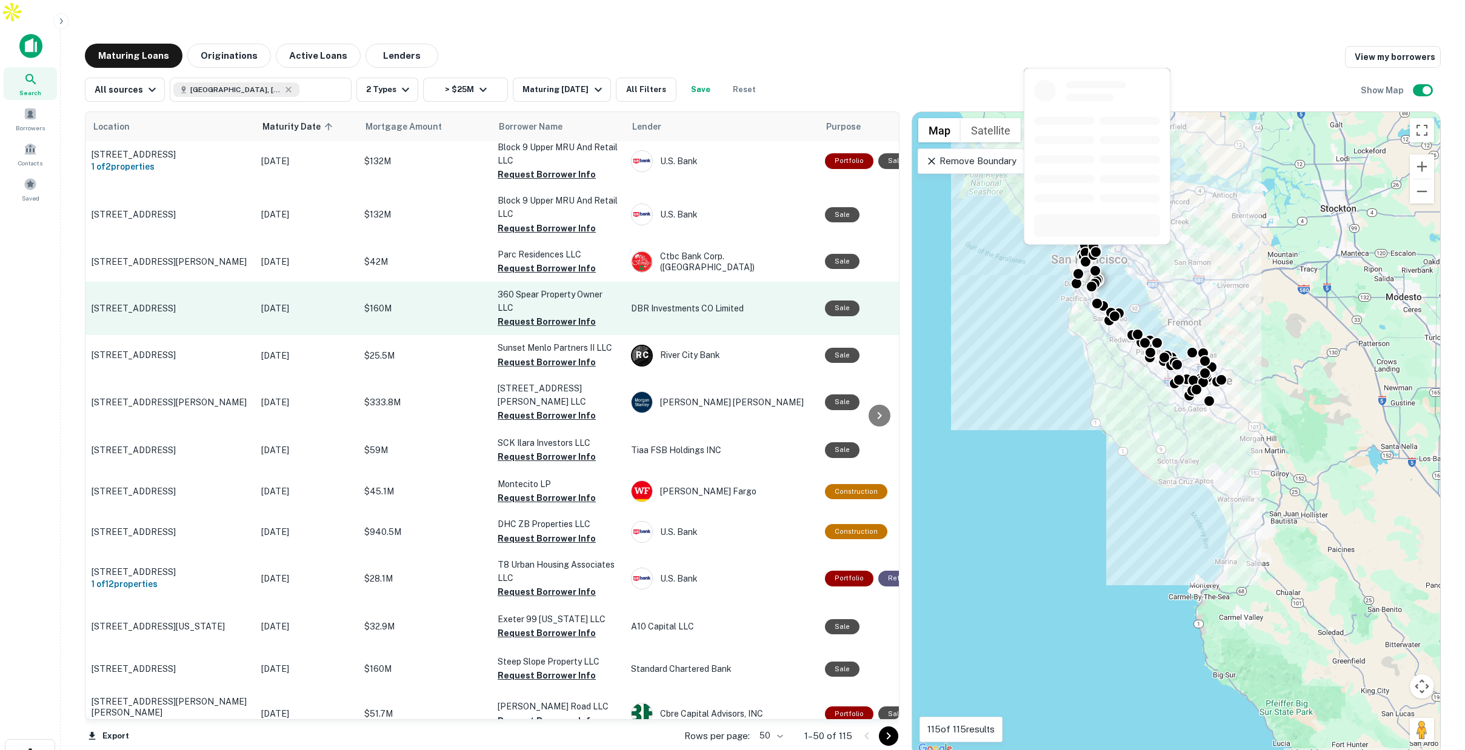
scroll to position [1635, 0]
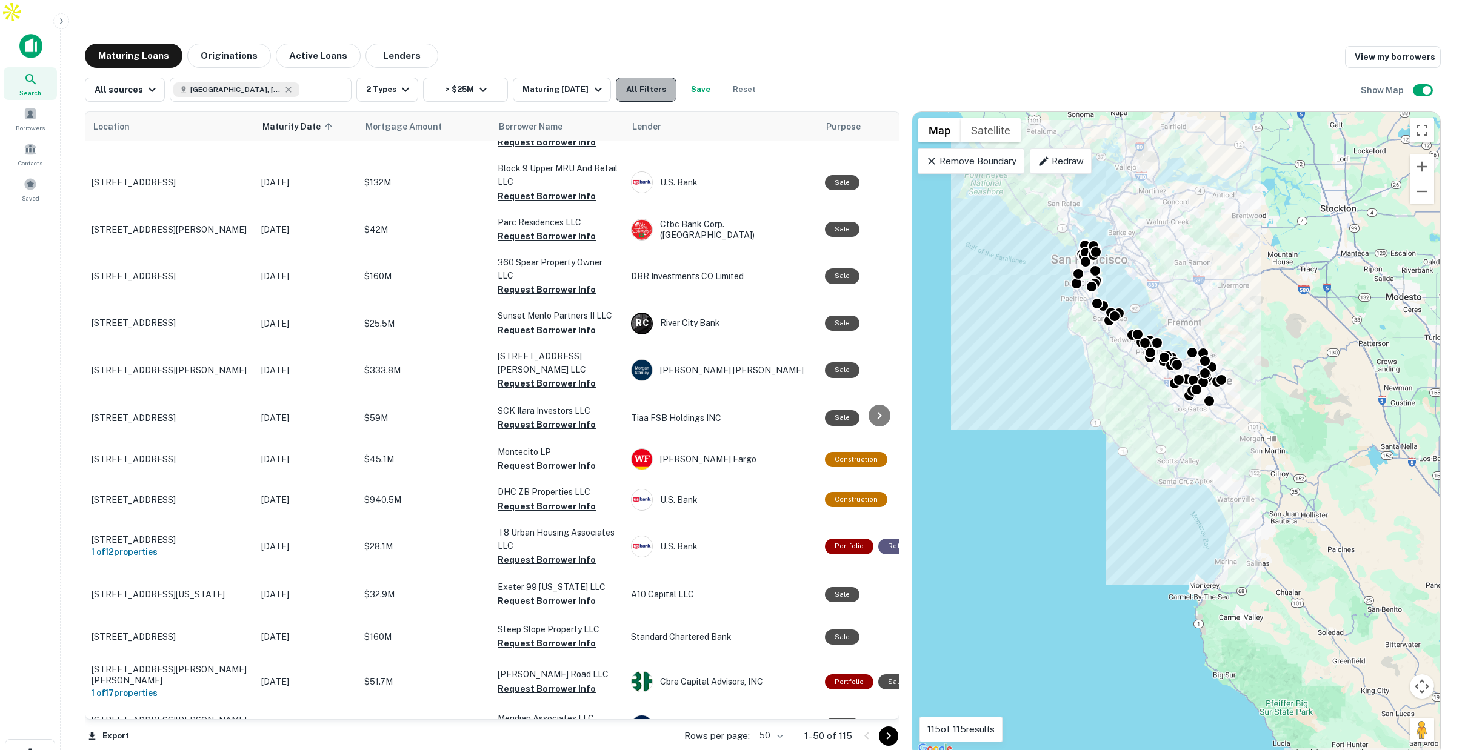
click at [650, 78] on button "All Filters" at bounding box center [646, 90] width 61 height 24
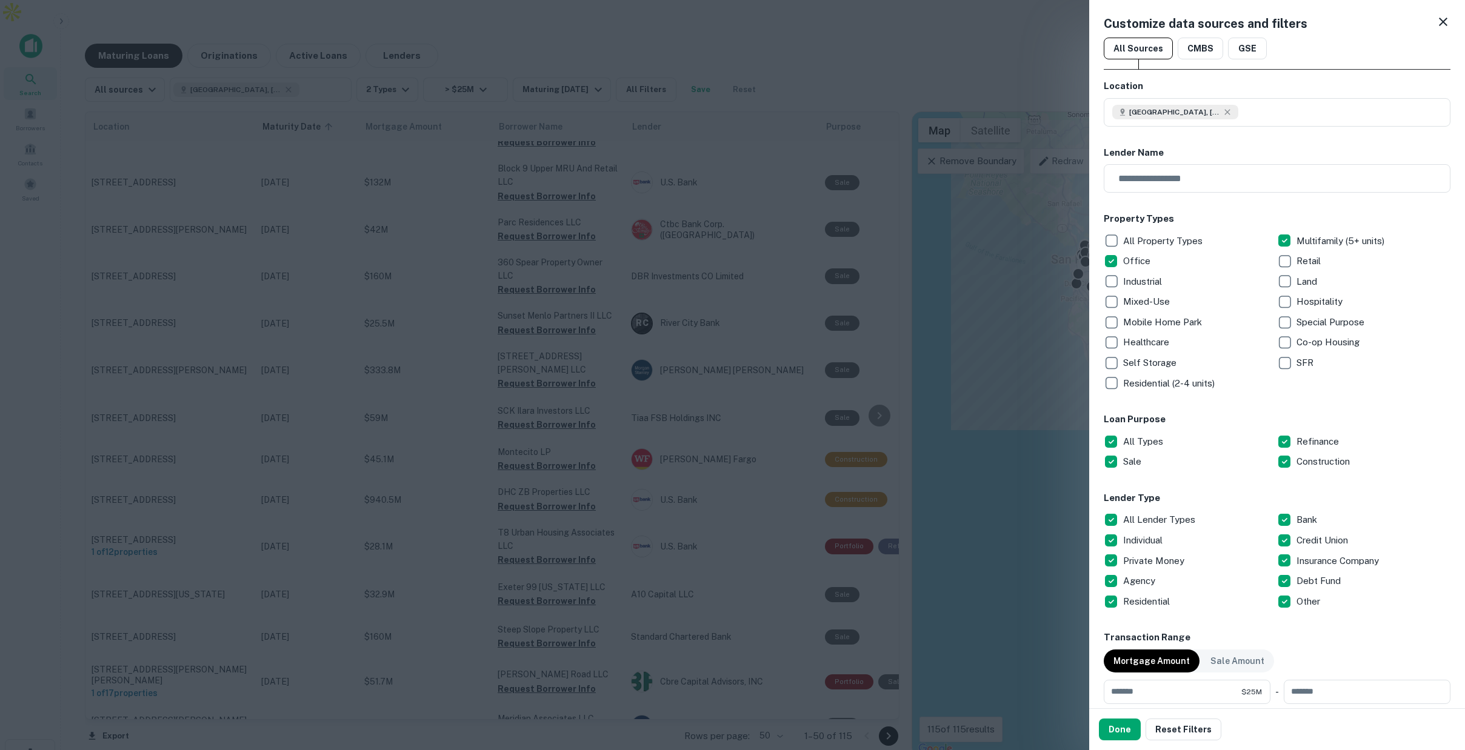
click at [1011, 58] on div at bounding box center [732, 375] width 1465 height 750
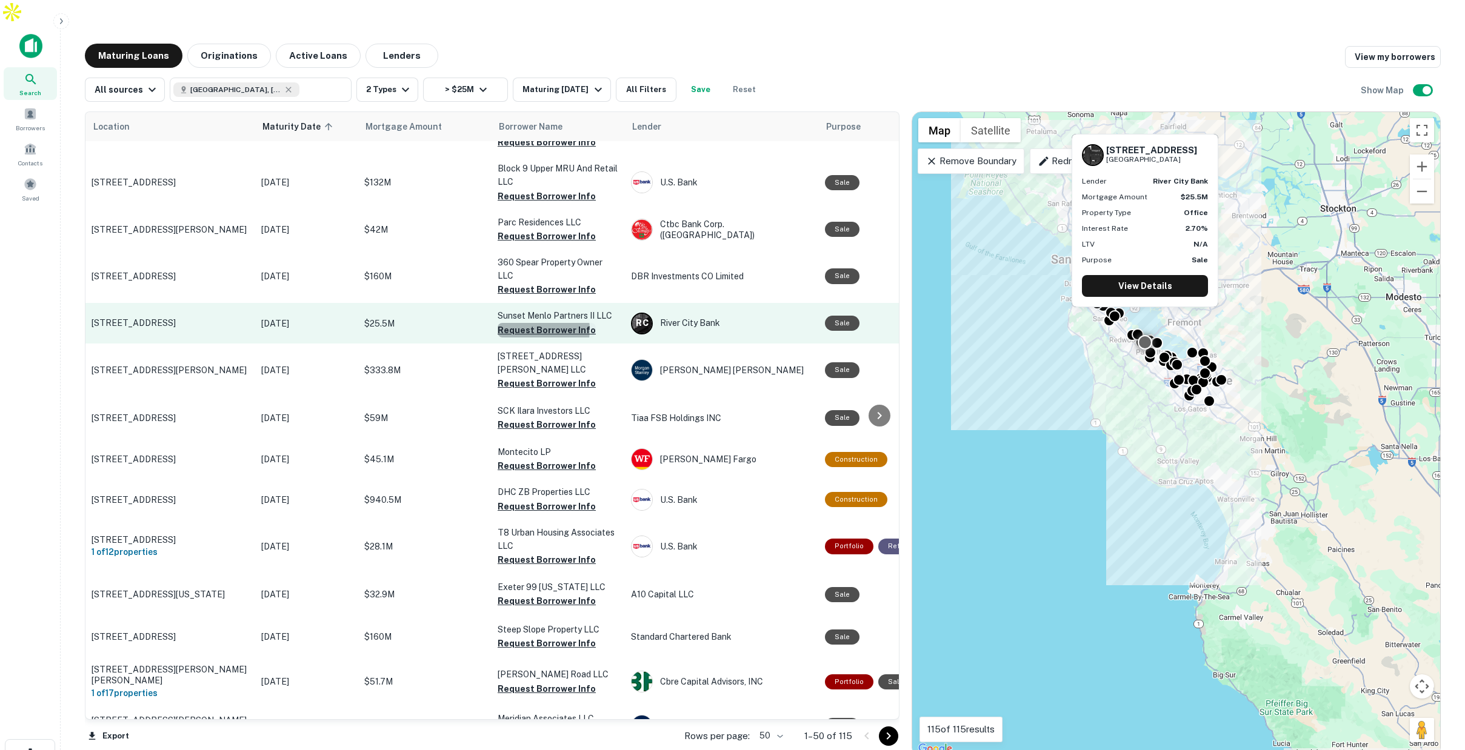
click at [532, 323] on button "Request Borrower Info" at bounding box center [547, 330] width 98 height 15
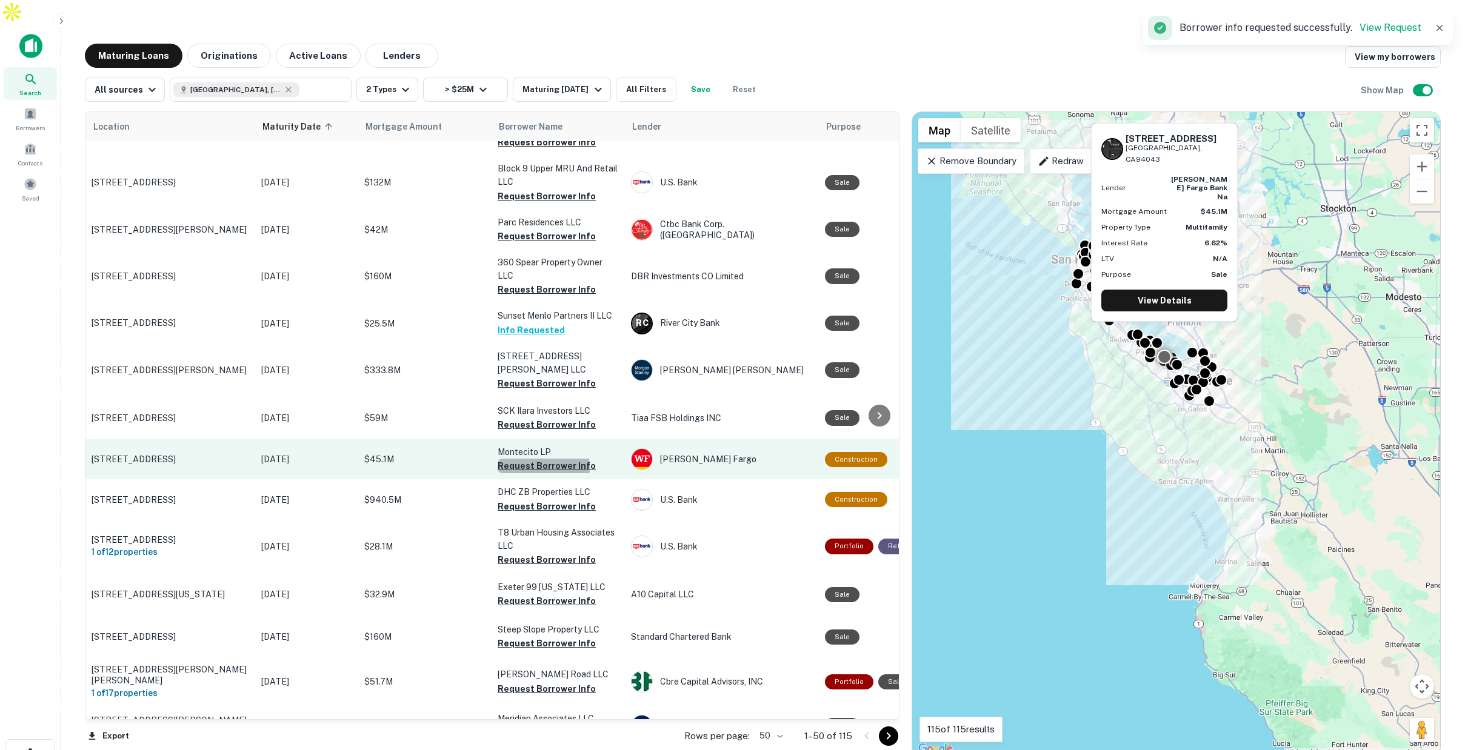
click at [524, 459] on button "Request Borrower Info" at bounding box center [547, 466] width 98 height 15
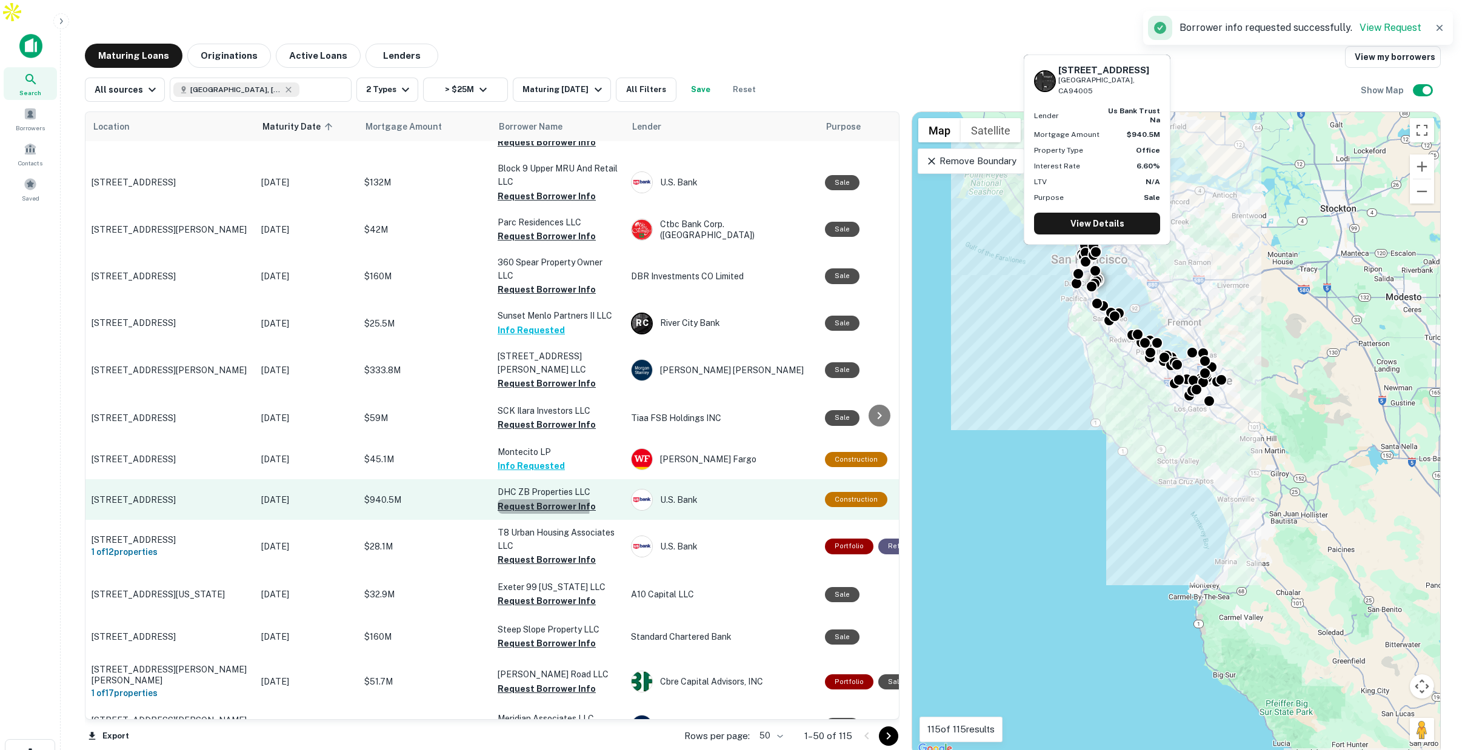
click at [517, 499] on button "Request Borrower Info" at bounding box center [547, 506] width 98 height 15
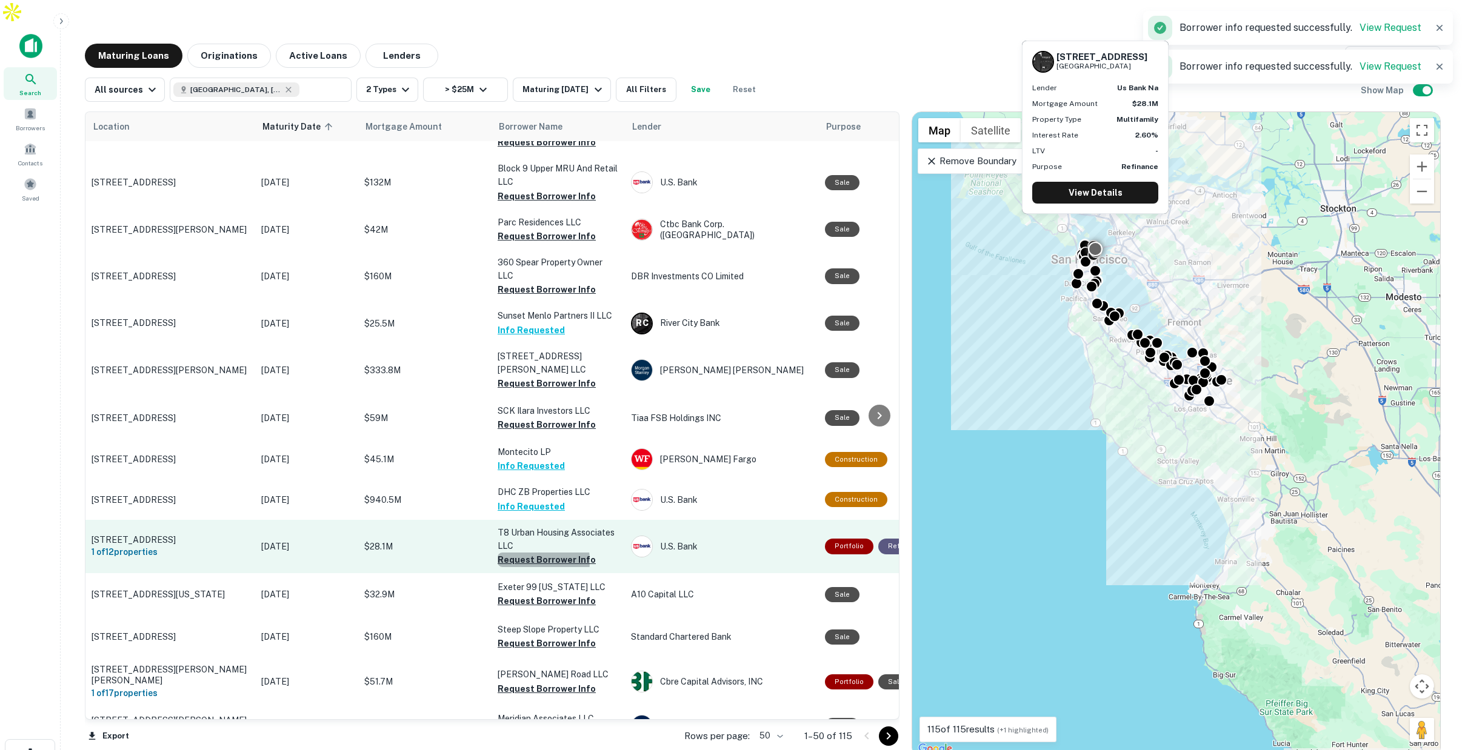
click at [513, 553] on button "Request Borrower Info" at bounding box center [547, 560] width 98 height 15
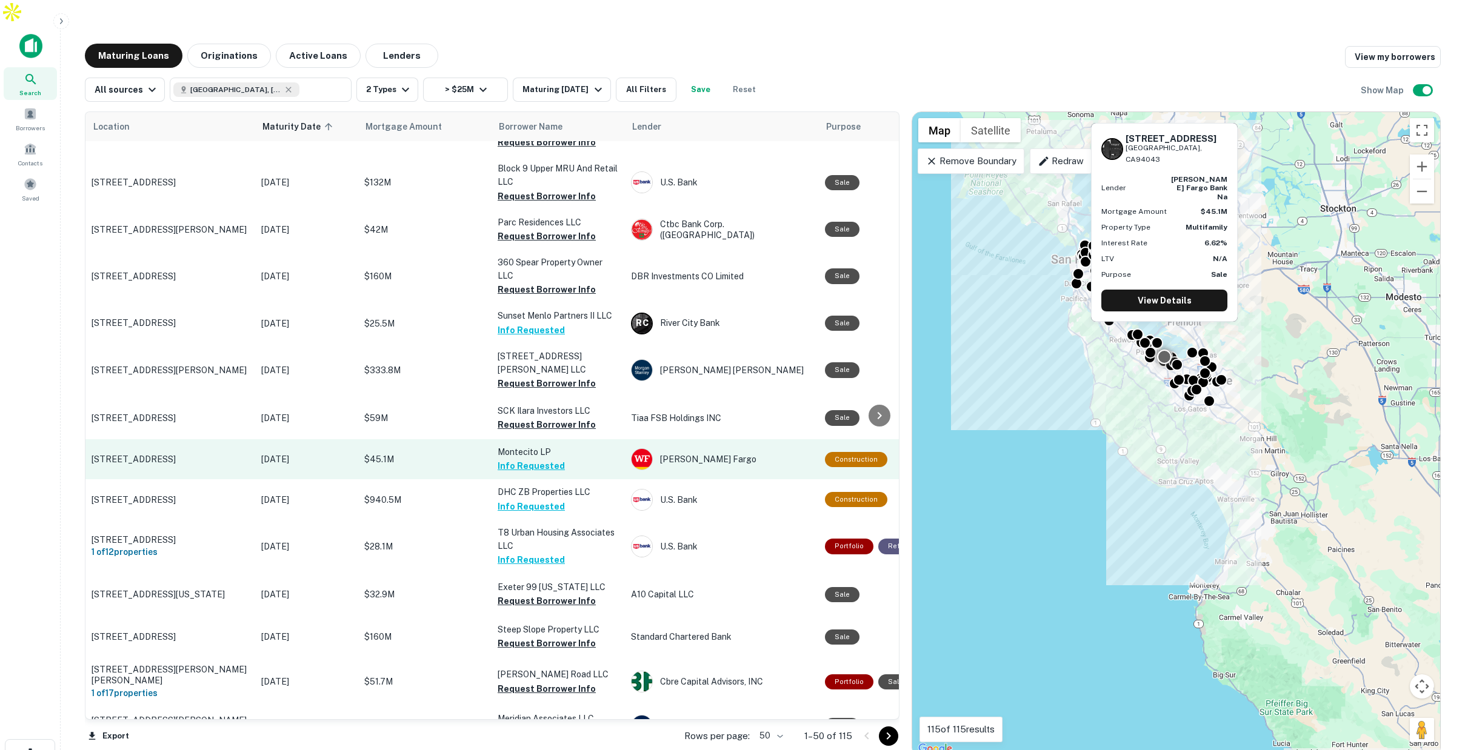
click at [430, 453] on p "$45.1M" at bounding box center [424, 459] width 121 height 13
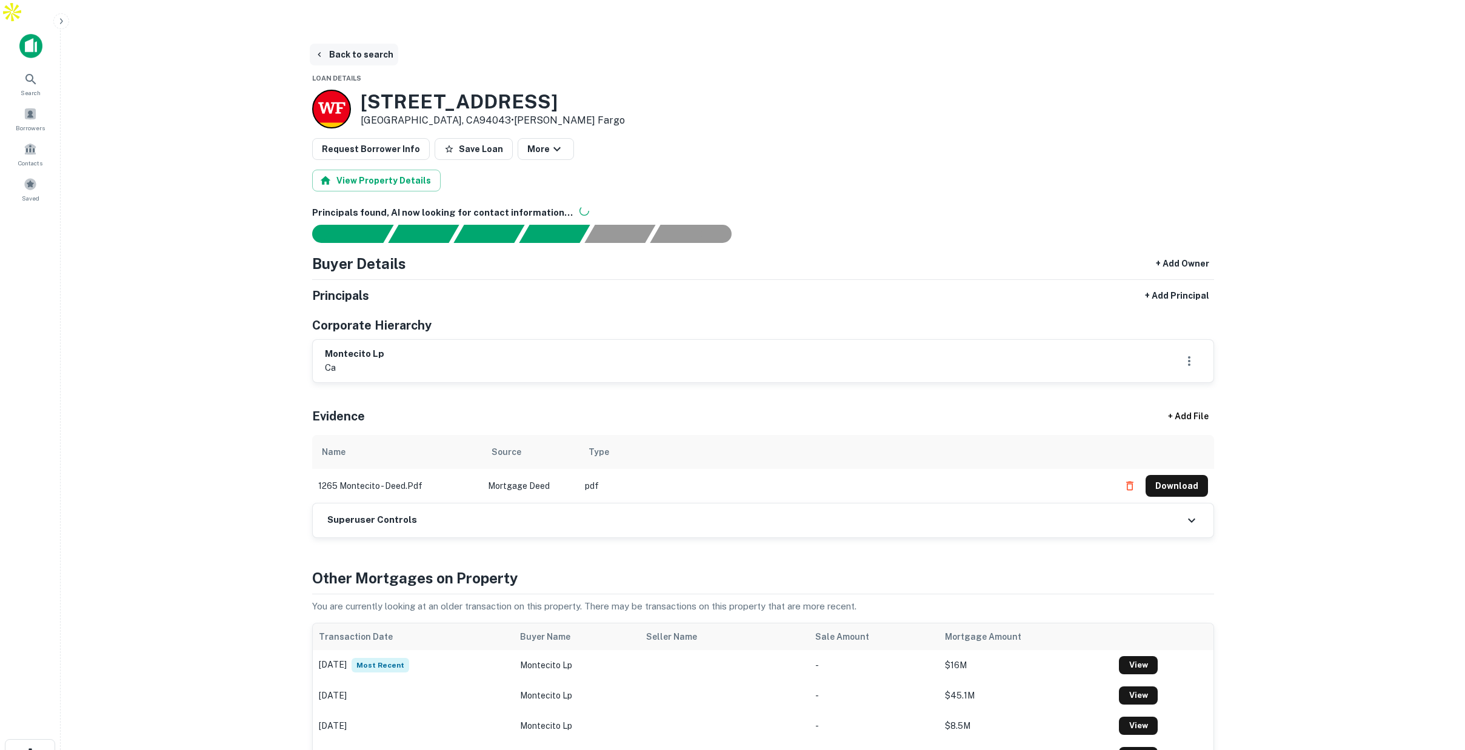
click at [364, 44] on button "Back to search" at bounding box center [354, 55] width 88 height 22
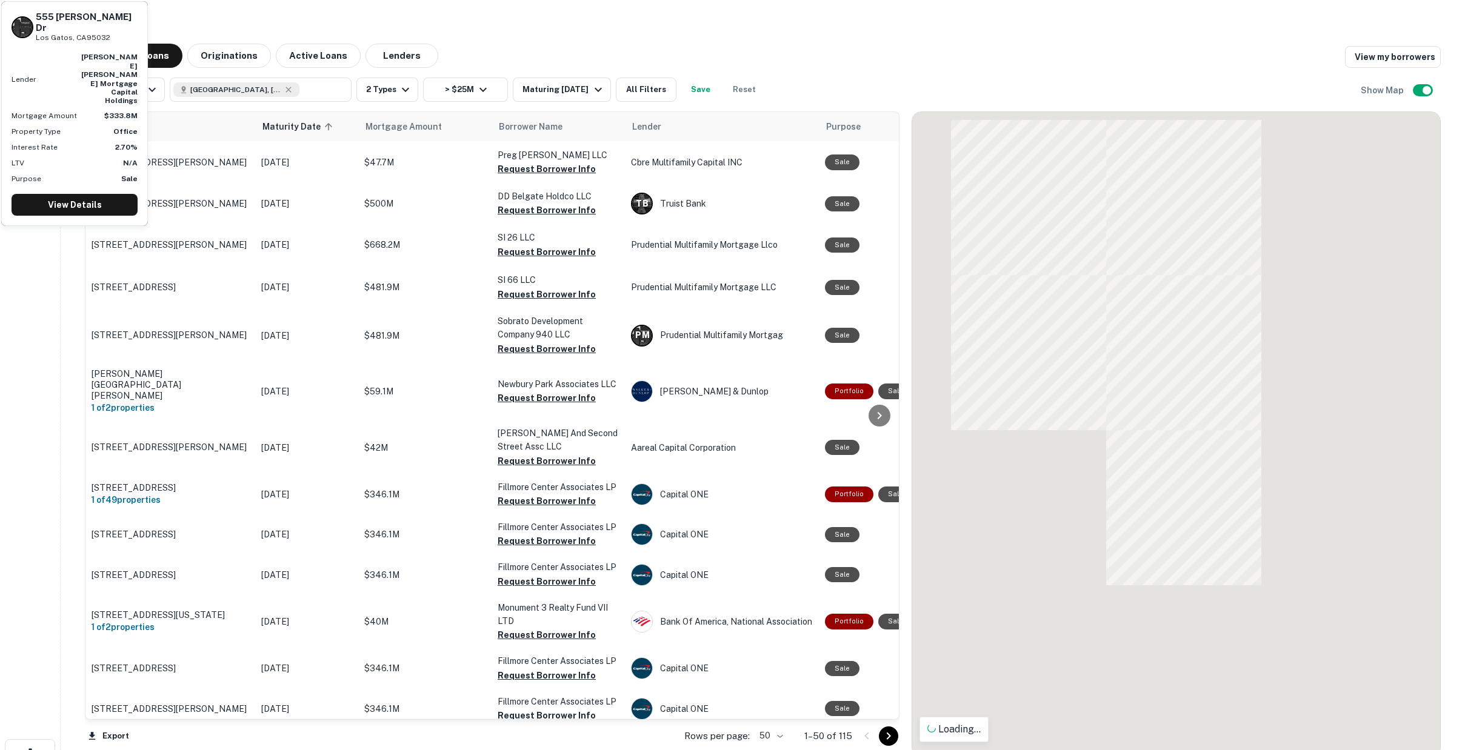
scroll to position [1635, 0]
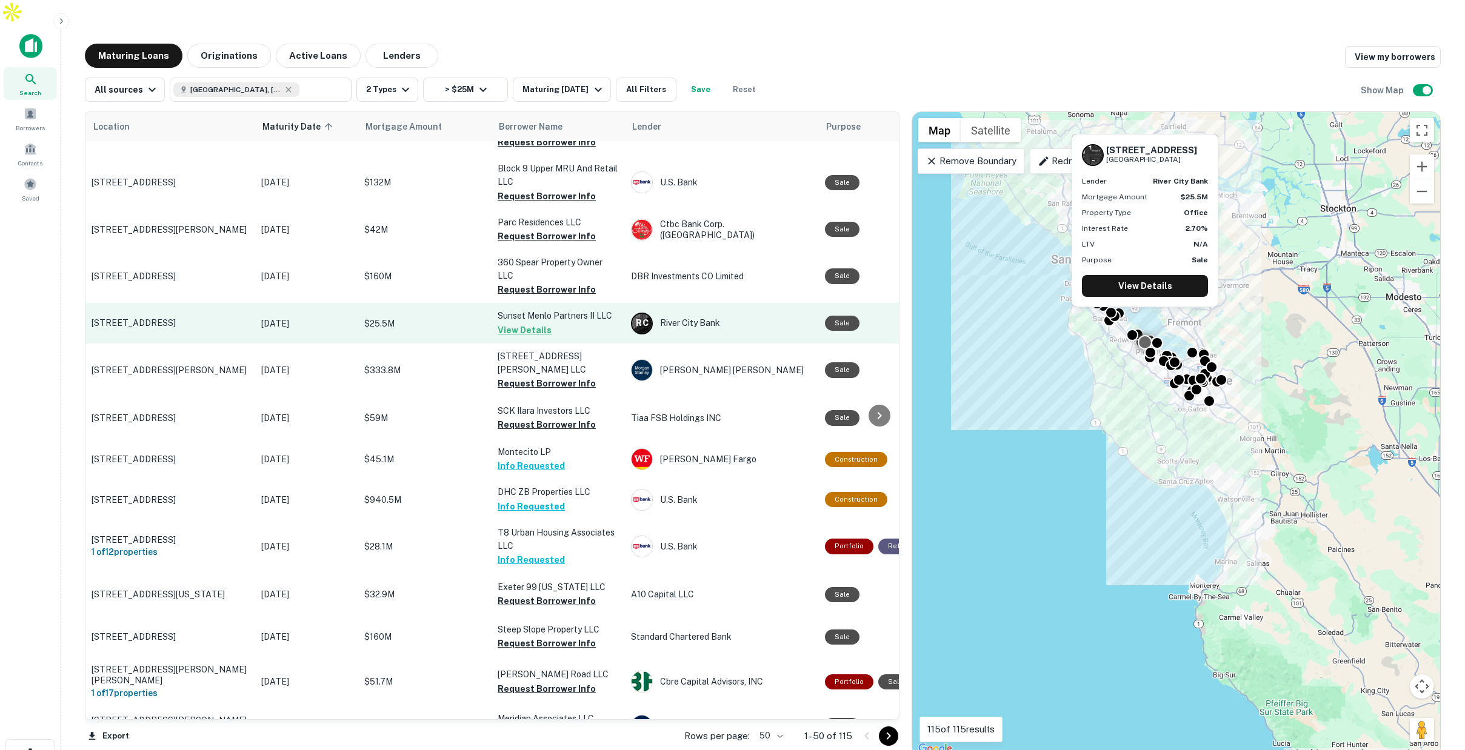
click at [465, 317] on p "$25.5M" at bounding box center [424, 323] width 121 height 13
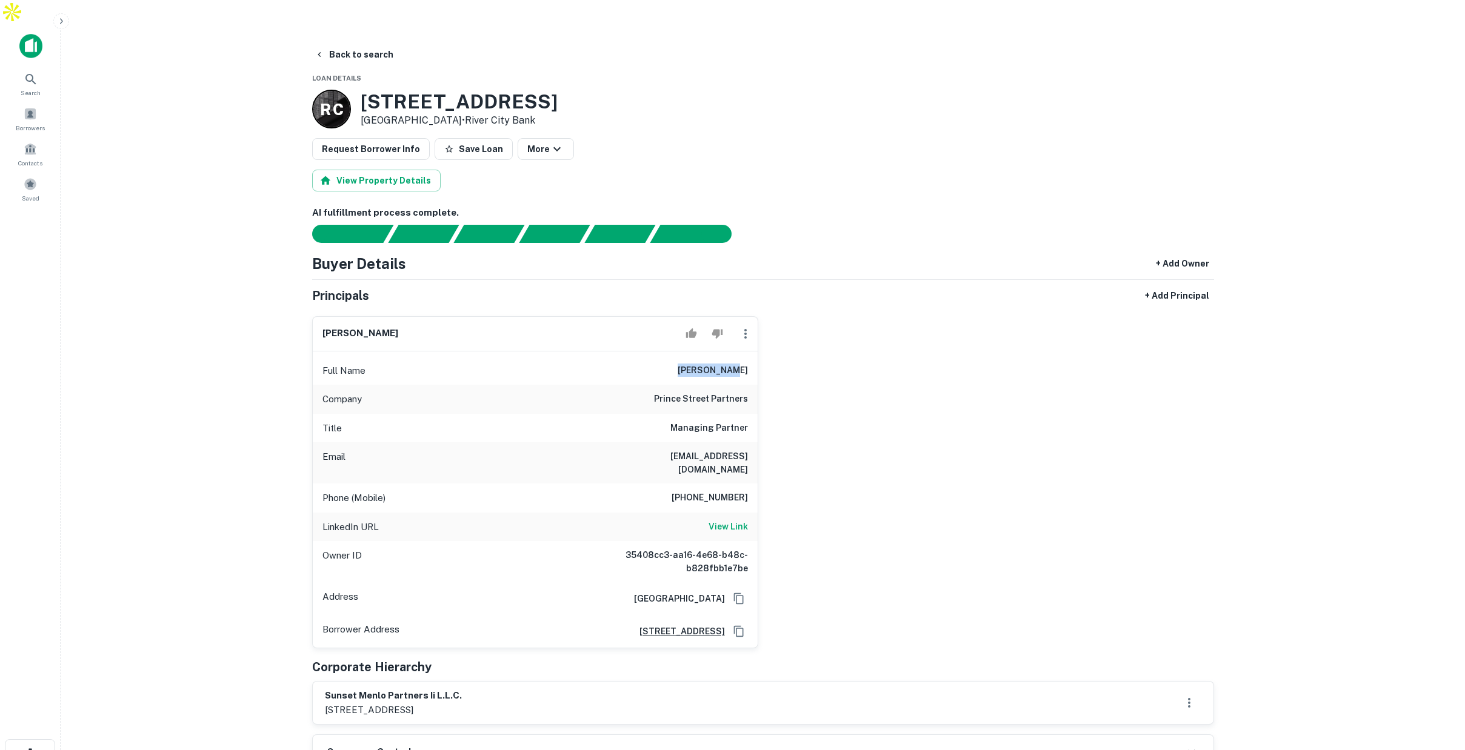
drag, startPoint x: 705, startPoint y: 343, endPoint x: 697, endPoint y: 357, distance: 16.0
click at [749, 356] on div "Full Name chasen rapp" at bounding box center [535, 370] width 445 height 29
drag, startPoint x: 649, startPoint y: 367, endPoint x: 733, endPoint y: 375, distance: 84.0
click at [733, 385] on div "Company prince street partners" at bounding box center [535, 399] width 445 height 29
drag, startPoint x: 685, startPoint y: 460, endPoint x: 746, endPoint y: 464, distance: 61.3
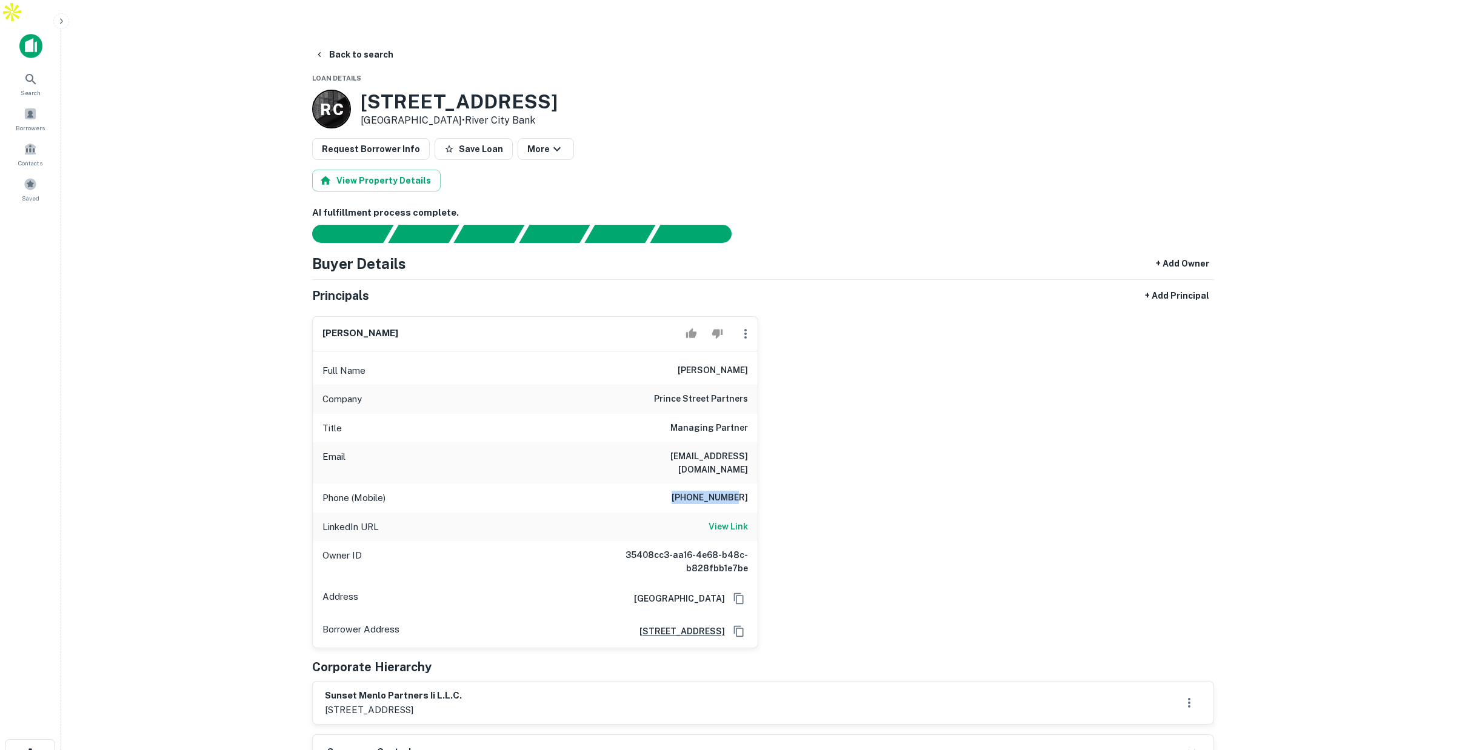
click at [746, 491] on h6 "[PHONE_NUMBER]" at bounding box center [709, 498] width 76 height 15
click at [734, 520] on h6 "View Link" at bounding box center [727, 526] width 39 height 13
click at [646, 484] on div "Phone (Mobile) 650-815-6969" at bounding box center [535, 498] width 445 height 29
drag, startPoint x: 694, startPoint y: 344, endPoint x: 767, endPoint y: 349, distance: 72.9
click at [767, 349] on div "chasen rapp Full Name chasen rapp Company prince street partners Title Managing…" at bounding box center [757, 478] width 911 height 342
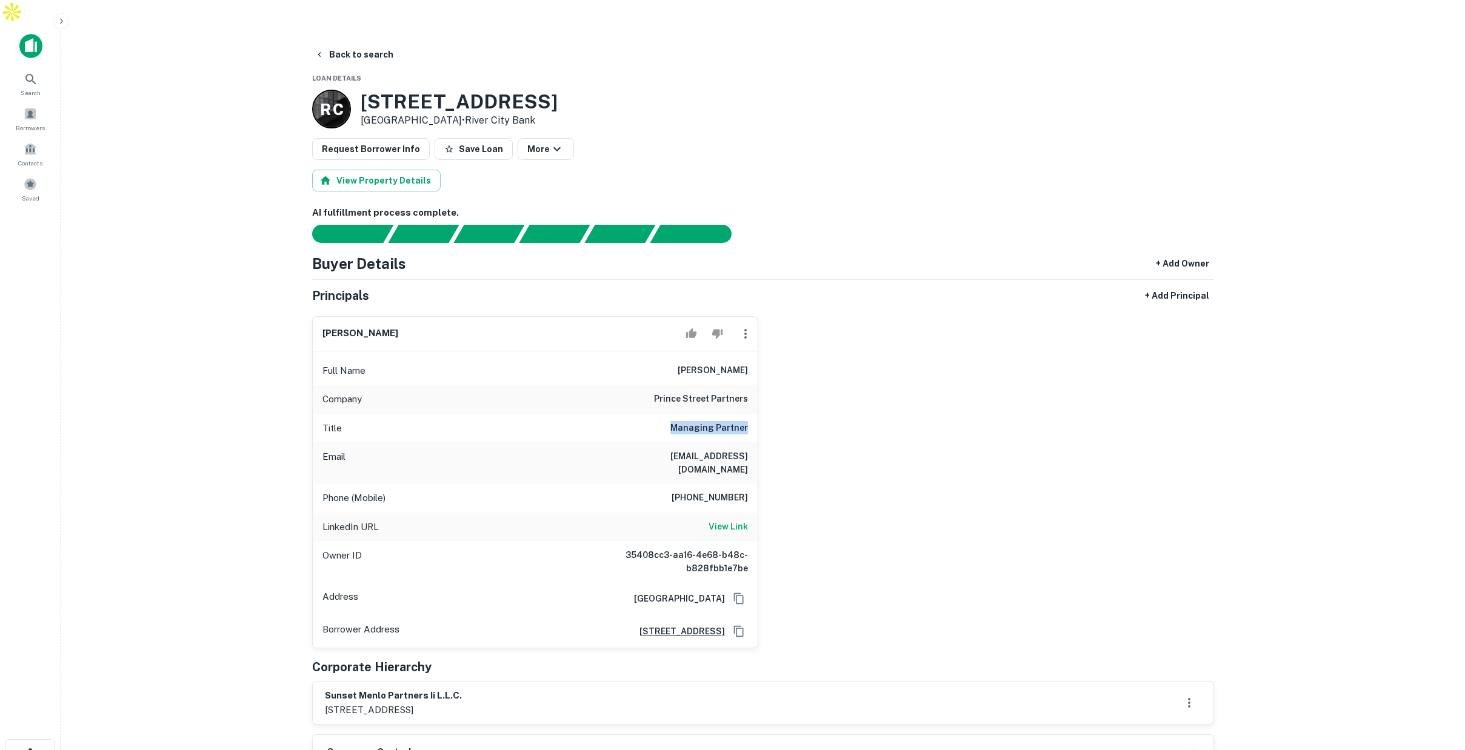
drag, startPoint x: 716, startPoint y: 407, endPoint x: 752, endPoint y: 408, distance: 35.8
click at [752, 414] on div "Title Managing Partner" at bounding box center [535, 428] width 445 height 29
click at [353, 44] on button "Back to search" at bounding box center [354, 55] width 88 height 22
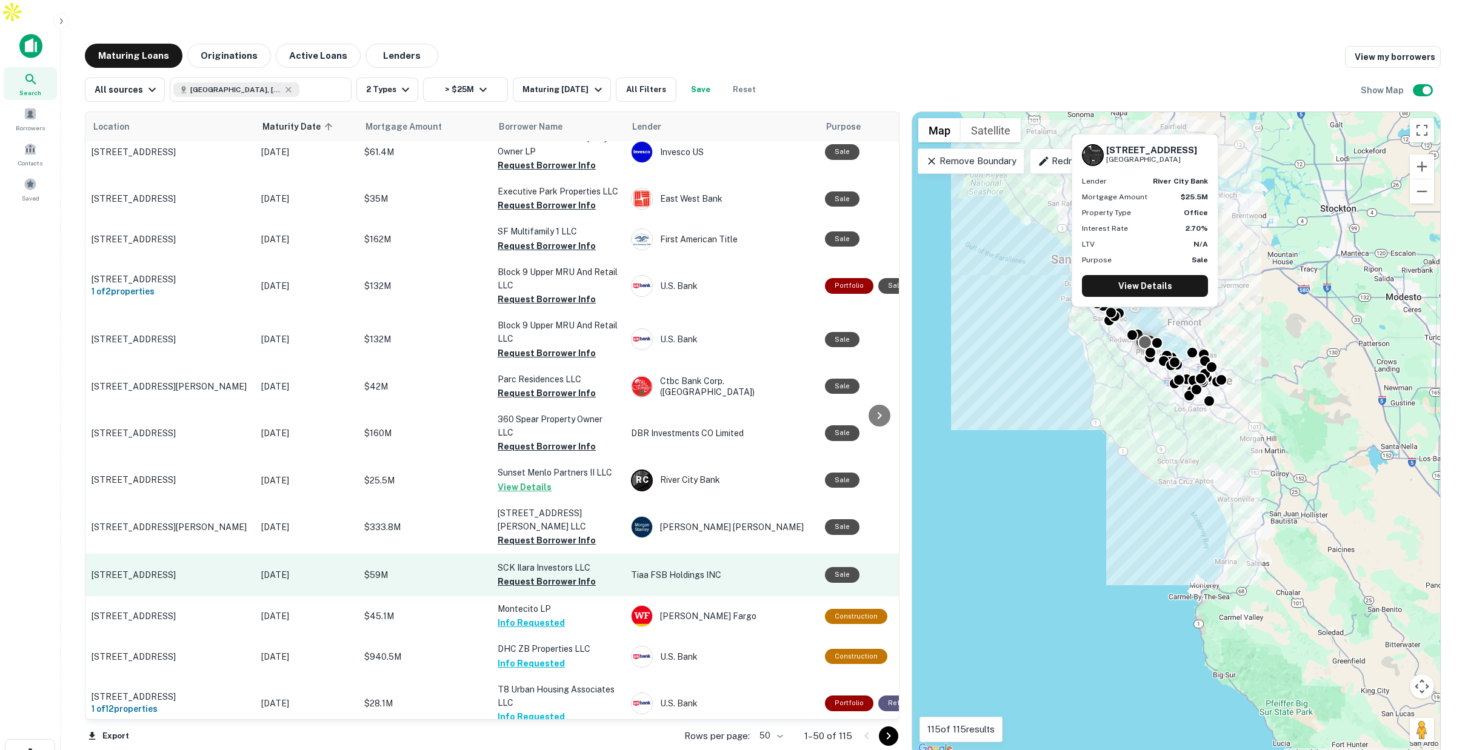
scroll to position [1445, 0]
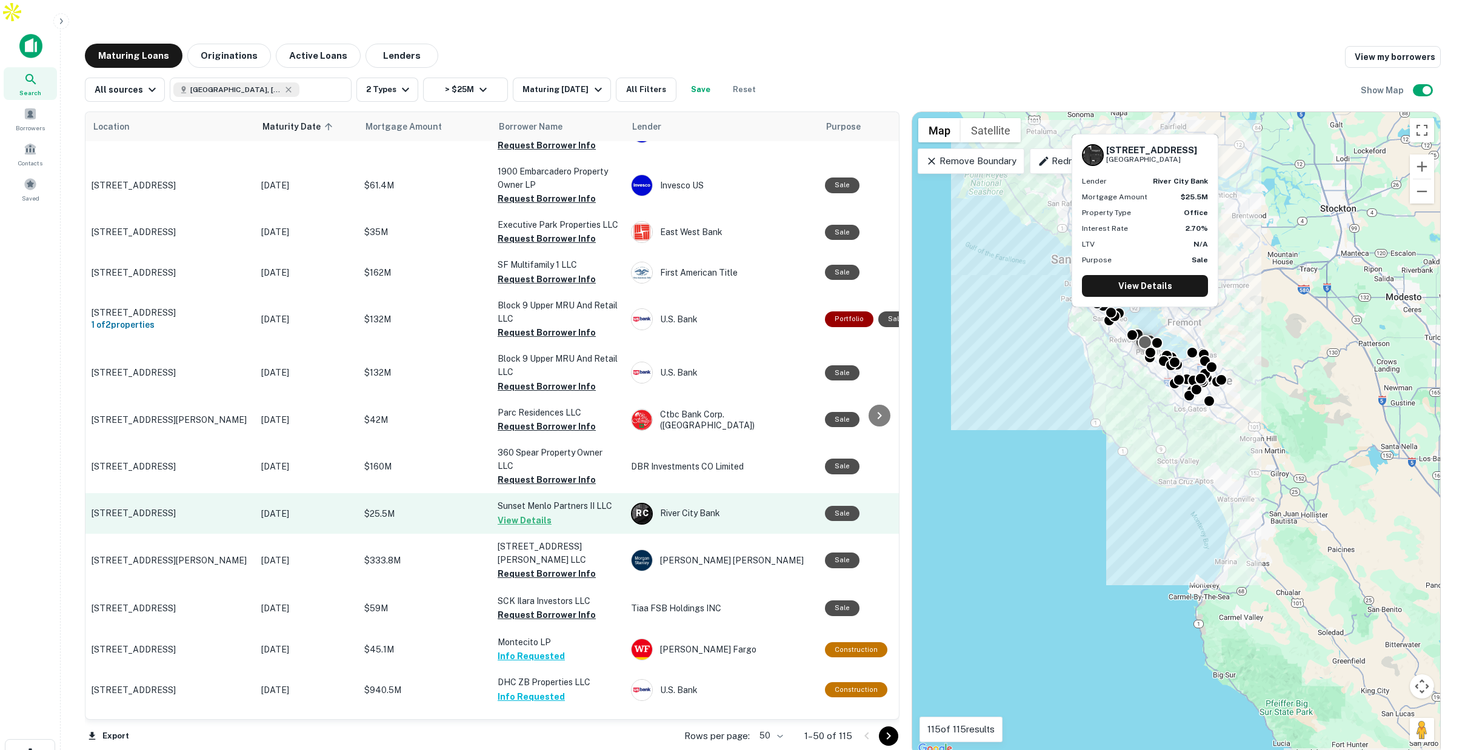
click at [425, 507] on p "$25.5M" at bounding box center [424, 513] width 121 height 13
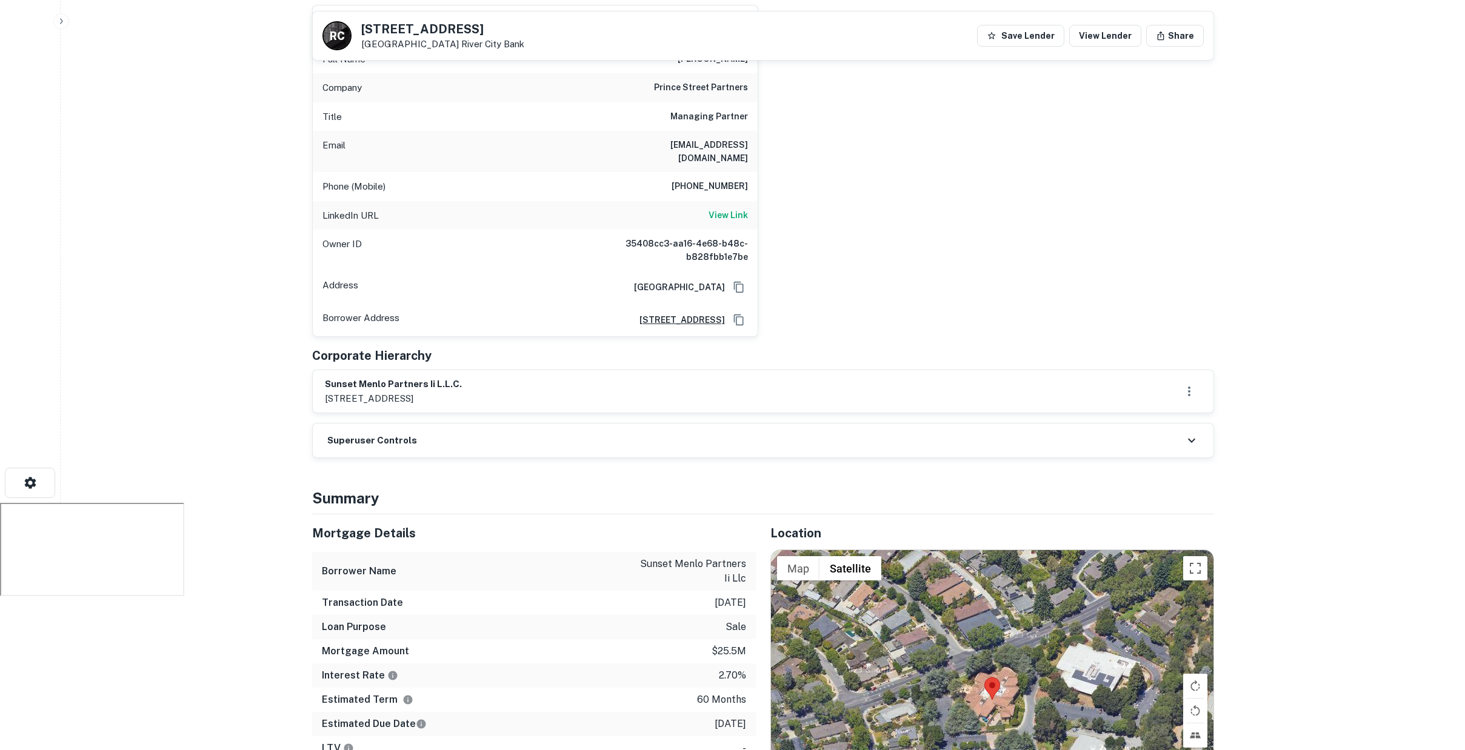
scroll to position [321, 0]
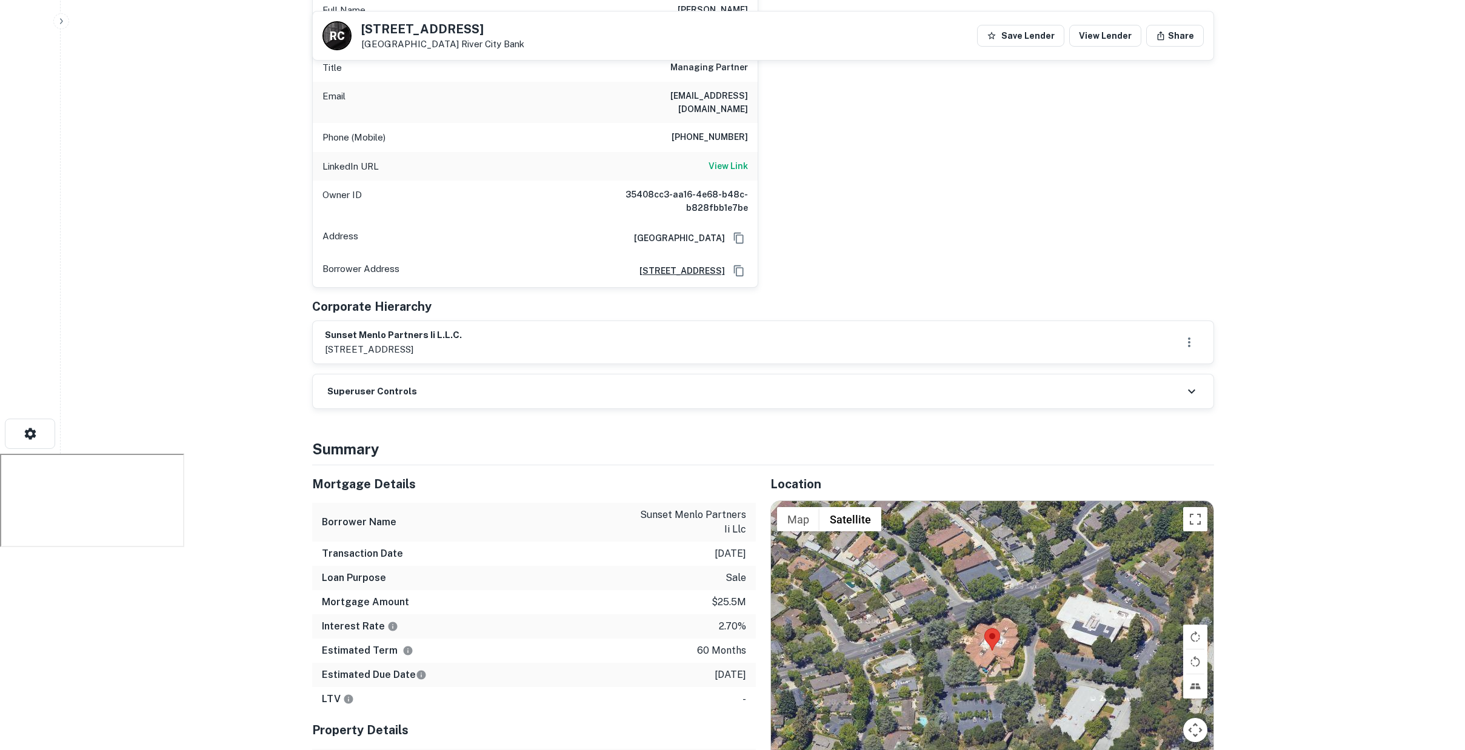
click at [937, 374] on div "Superuser Controls" at bounding box center [763, 391] width 900 height 34
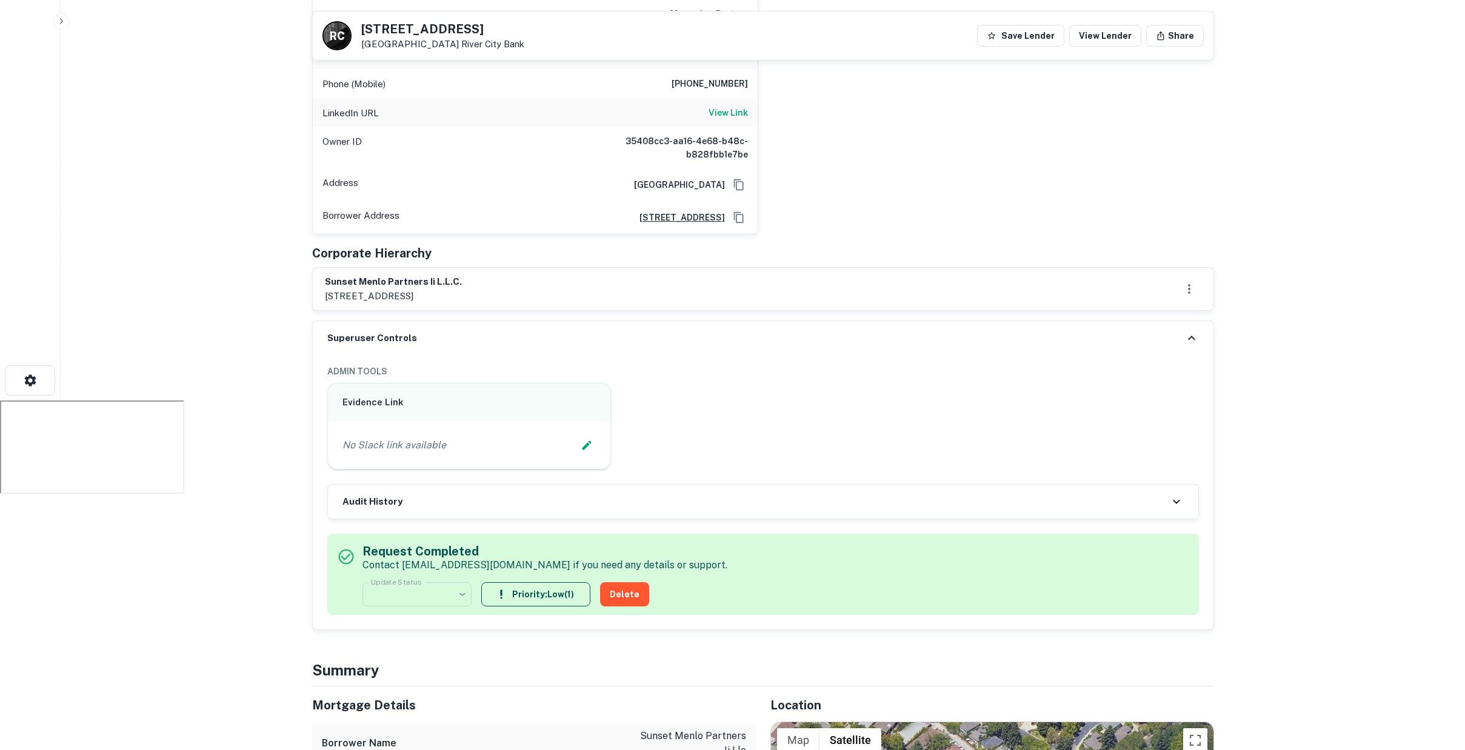
click at [1174, 321] on div "Superuser Controls" at bounding box center [763, 338] width 900 height 34
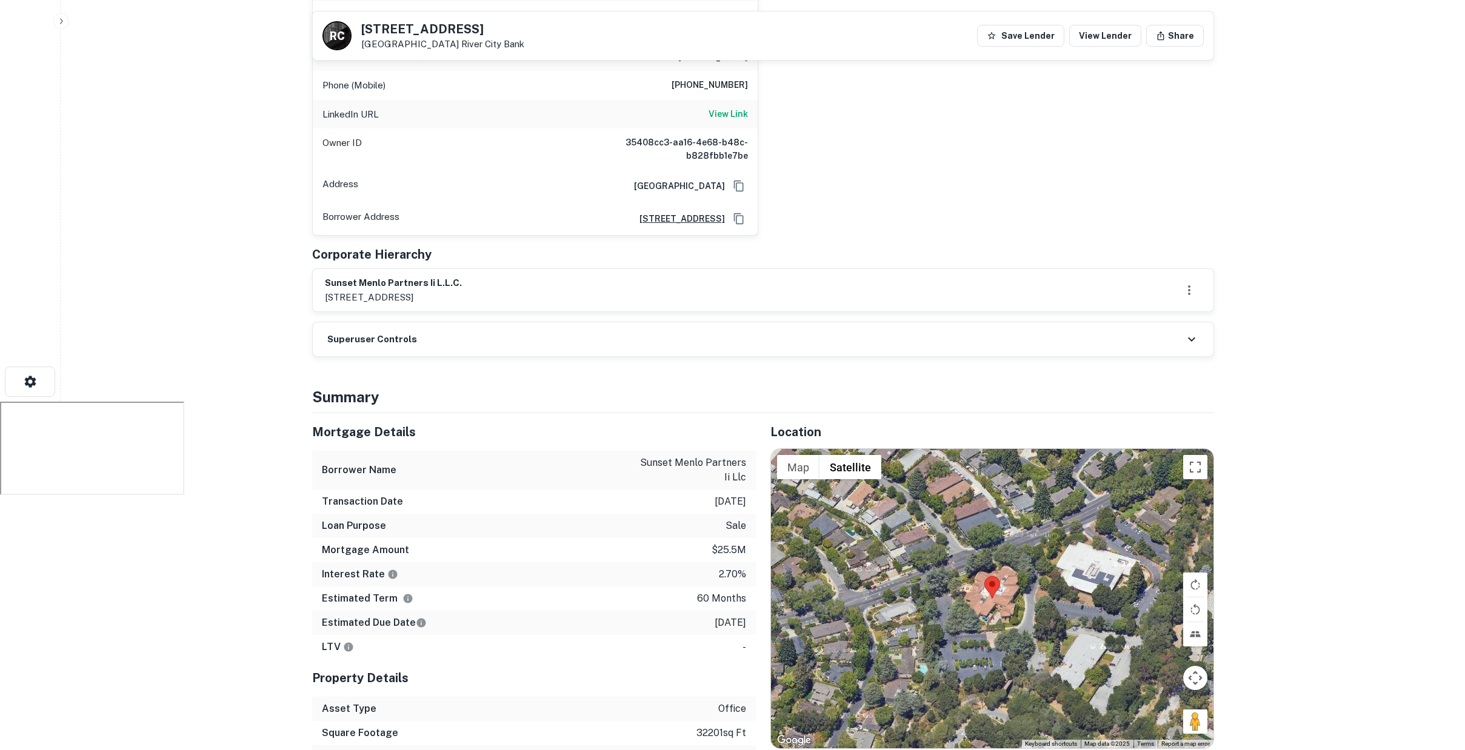
drag, startPoint x: 374, startPoint y: 260, endPoint x: 498, endPoint y: 264, distance: 123.7
click at [451, 290] on p "975 high street, palo alto, ca, 94301" at bounding box center [393, 297] width 137 height 15
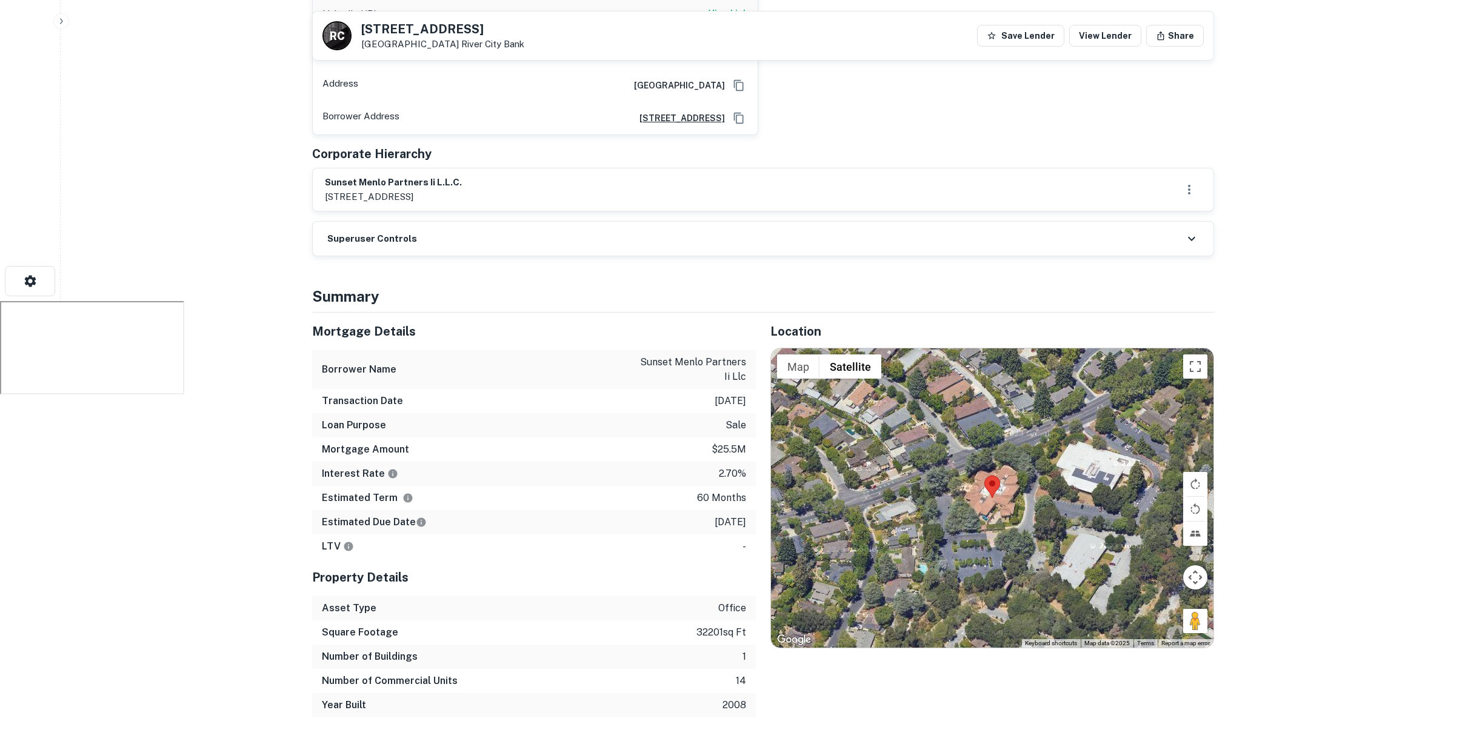
scroll to position [474, 0]
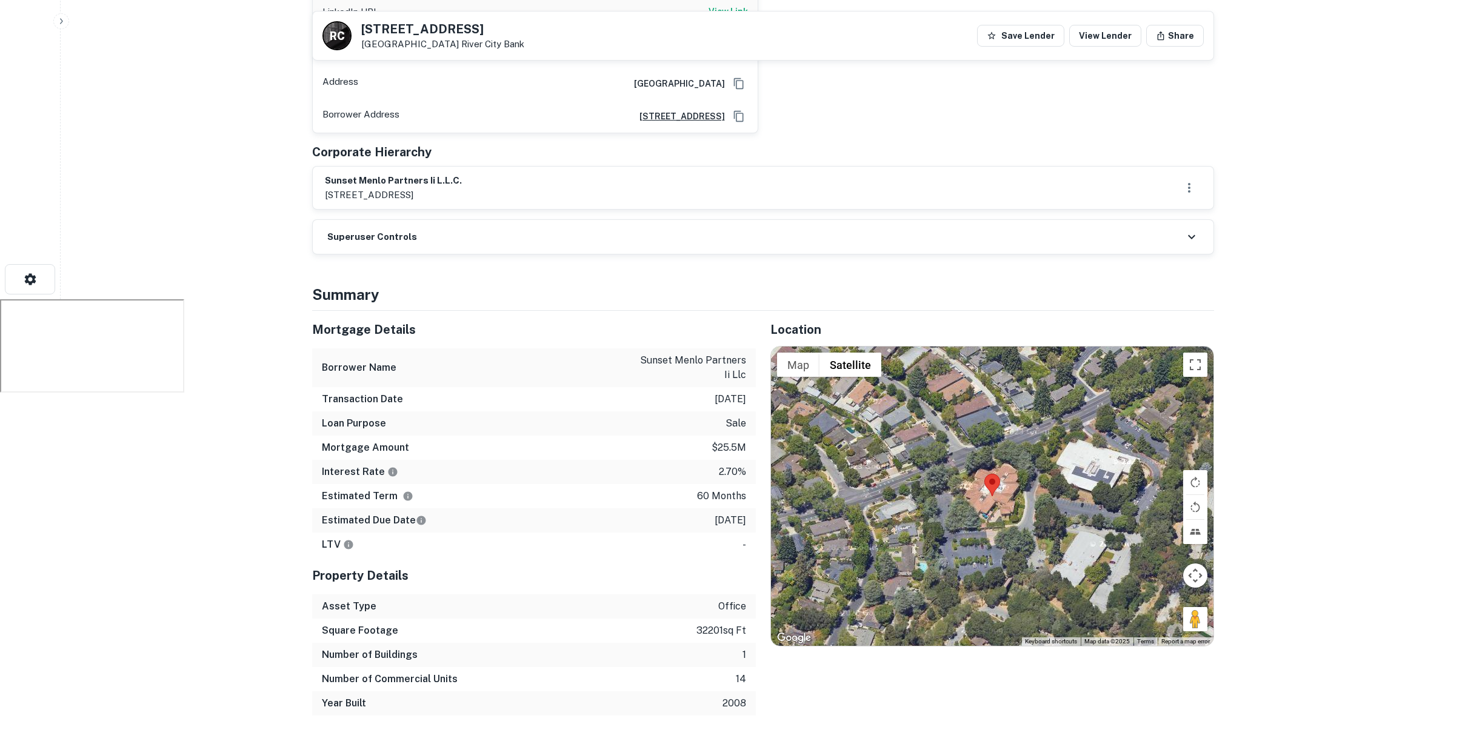
drag, startPoint x: 702, startPoint y: 364, endPoint x: 749, endPoint y: 362, distance: 46.7
click at [749, 387] on div "Transaction Date 1/10/2021" at bounding box center [534, 399] width 444 height 24
click at [741, 437] on div "Mortgage Amount $25.5m" at bounding box center [534, 449] width 444 height 24
drag, startPoint x: 701, startPoint y: 486, endPoint x: 753, endPoint y: 487, distance: 52.7
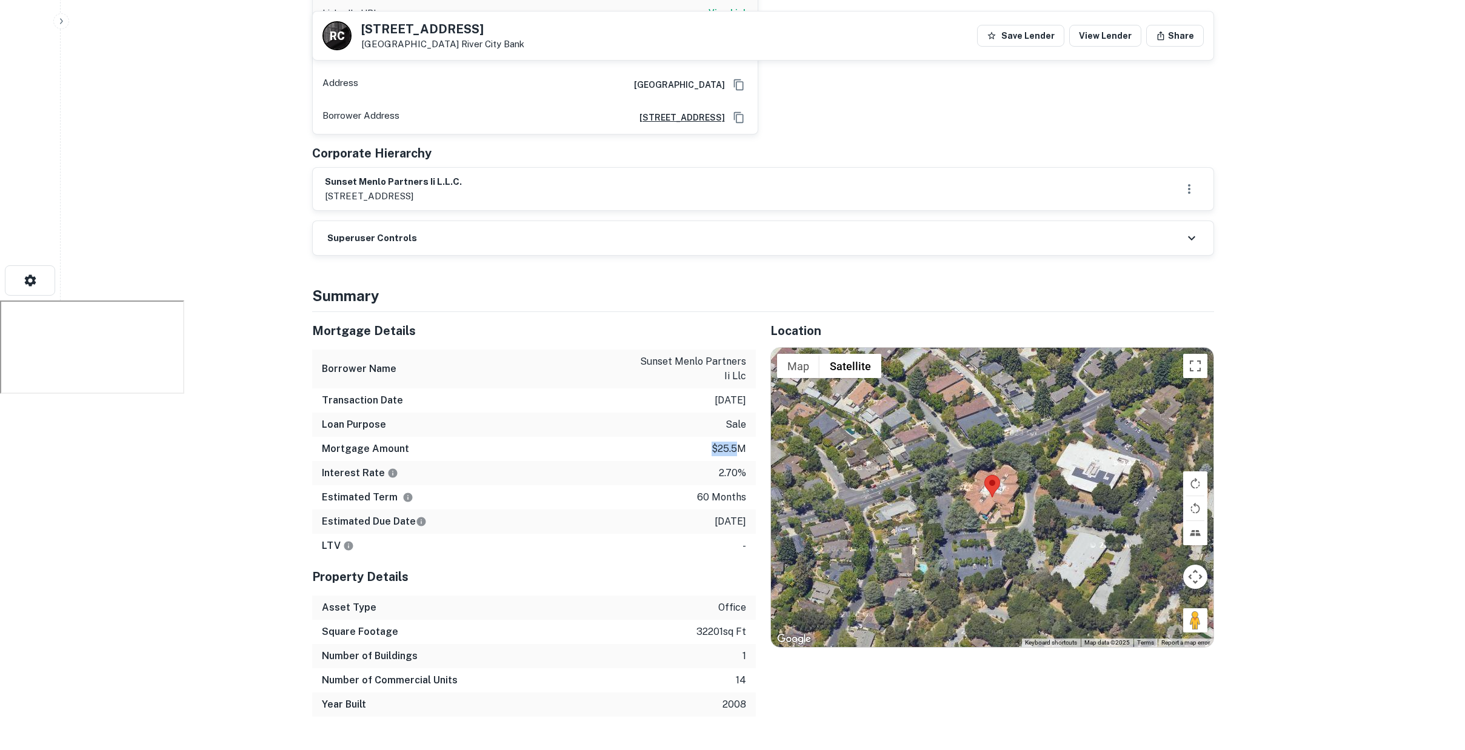
click at [754, 510] on div "Estimated Due Date 1/10/2026" at bounding box center [534, 522] width 444 height 24
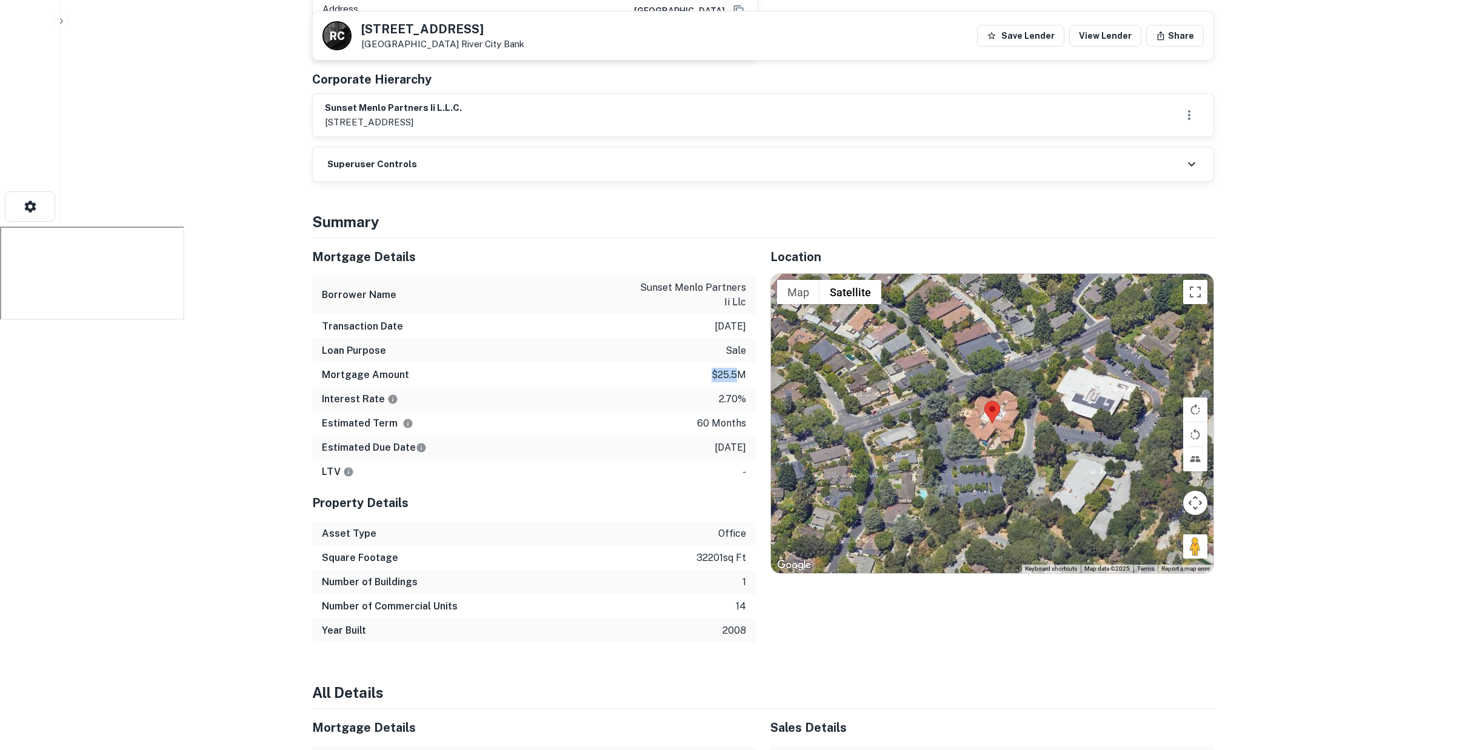
scroll to position [552, 0]
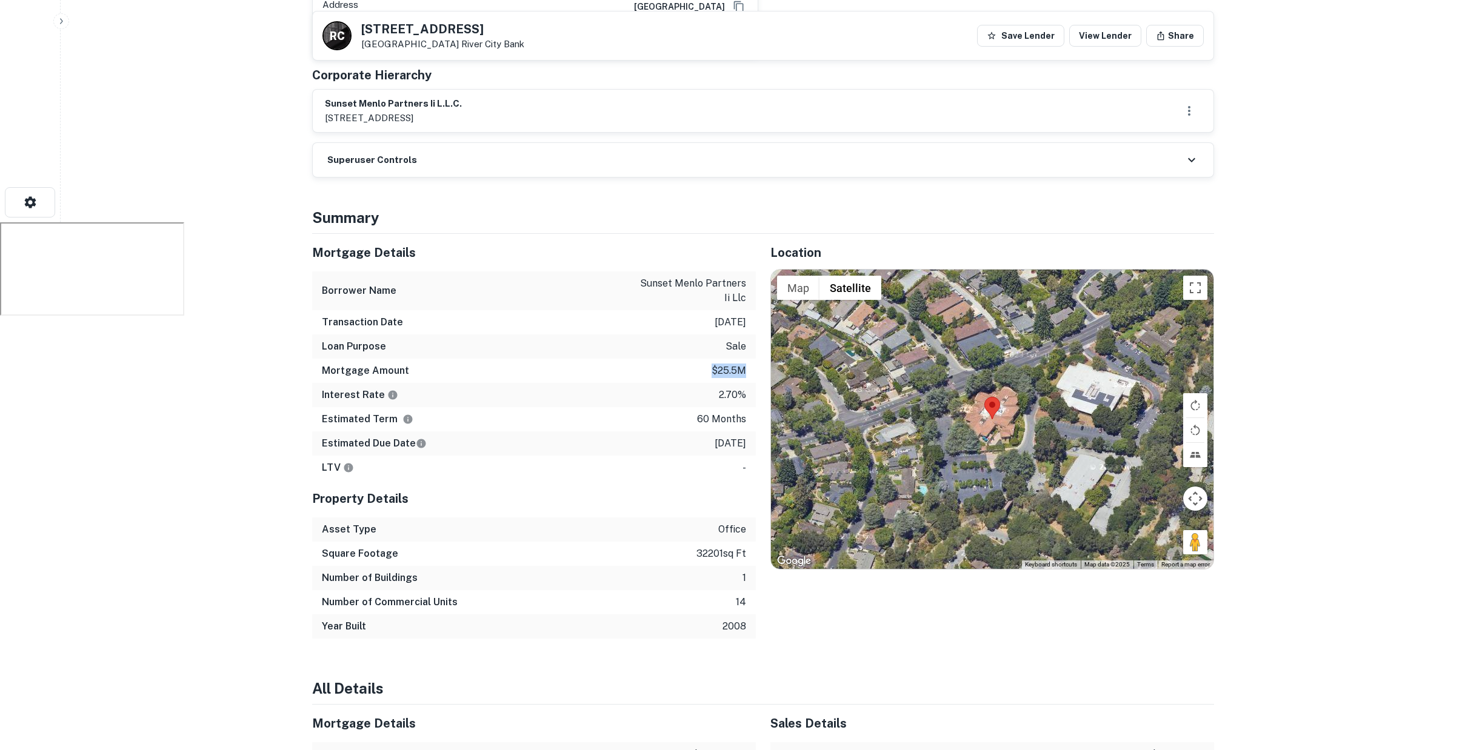
drag, startPoint x: 713, startPoint y: 336, endPoint x: 753, endPoint y: 339, distance: 39.5
click at [752, 359] on div "Mortgage Amount $25.5m" at bounding box center [534, 371] width 444 height 24
drag, startPoint x: 693, startPoint y: 515, endPoint x: 741, endPoint y: 521, distance: 47.7
click at [741, 547] on p "32201 sq ft" at bounding box center [721, 554] width 50 height 15
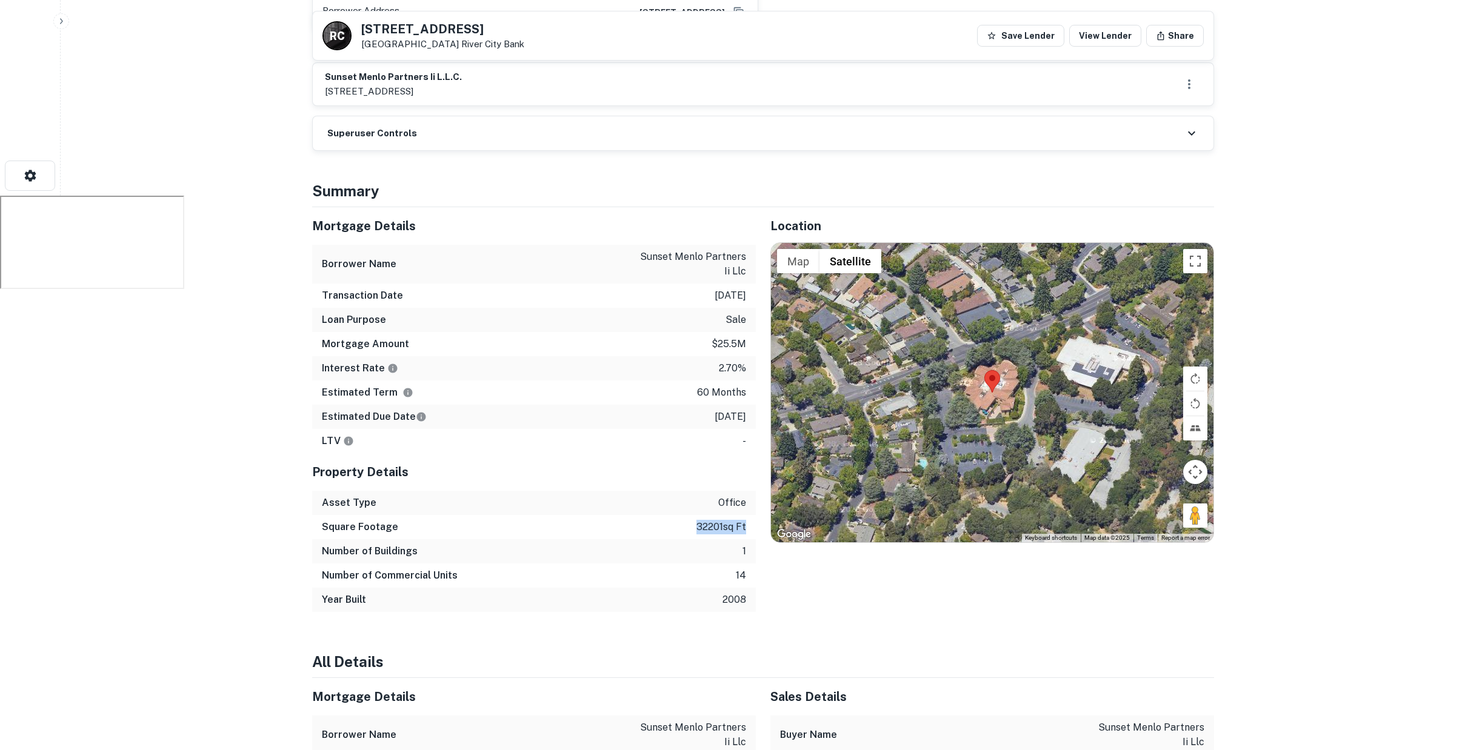
scroll to position [596, 0]
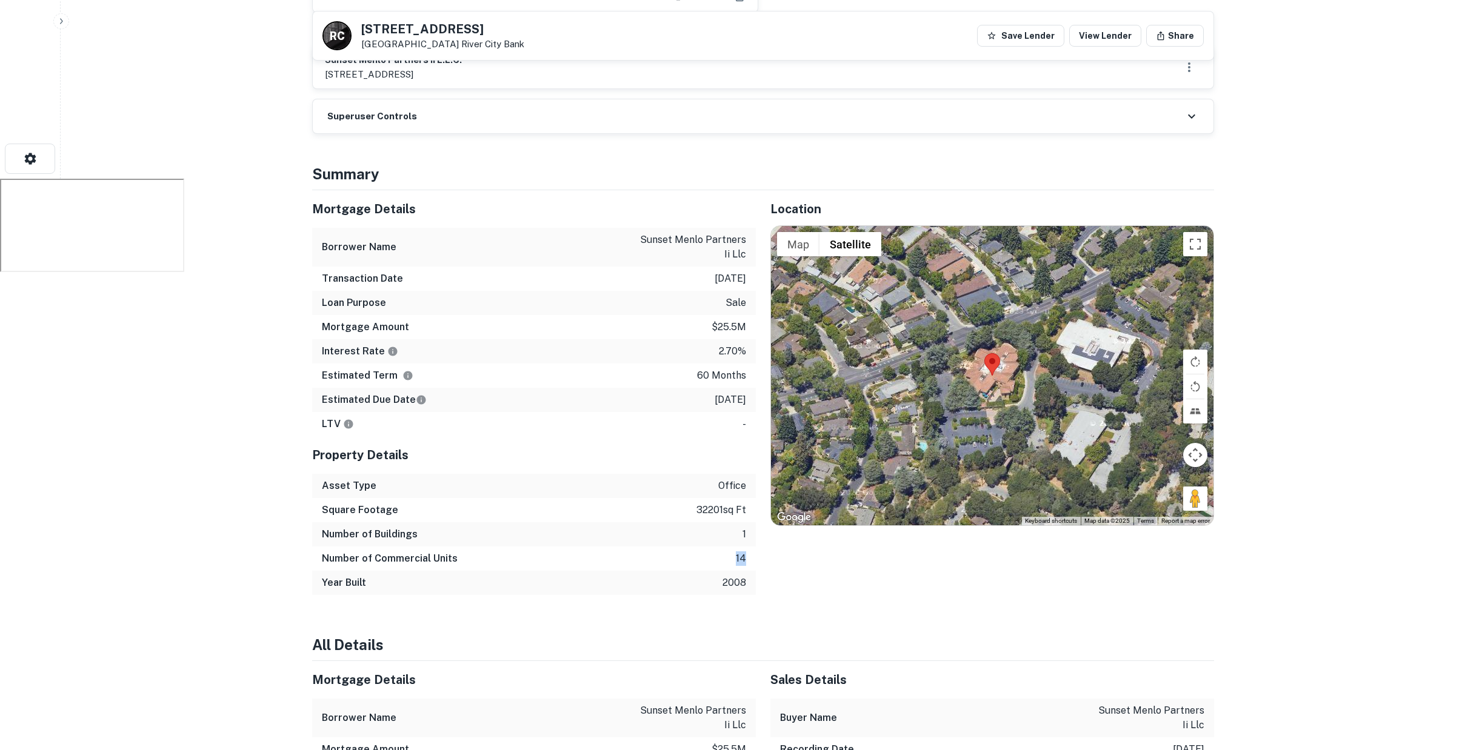
drag, startPoint x: 735, startPoint y: 521, endPoint x: 749, endPoint y: 522, distance: 14.0
click at [749, 547] on div "Number of Commercial Units 14" at bounding box center [534, 559] width 444 height 24
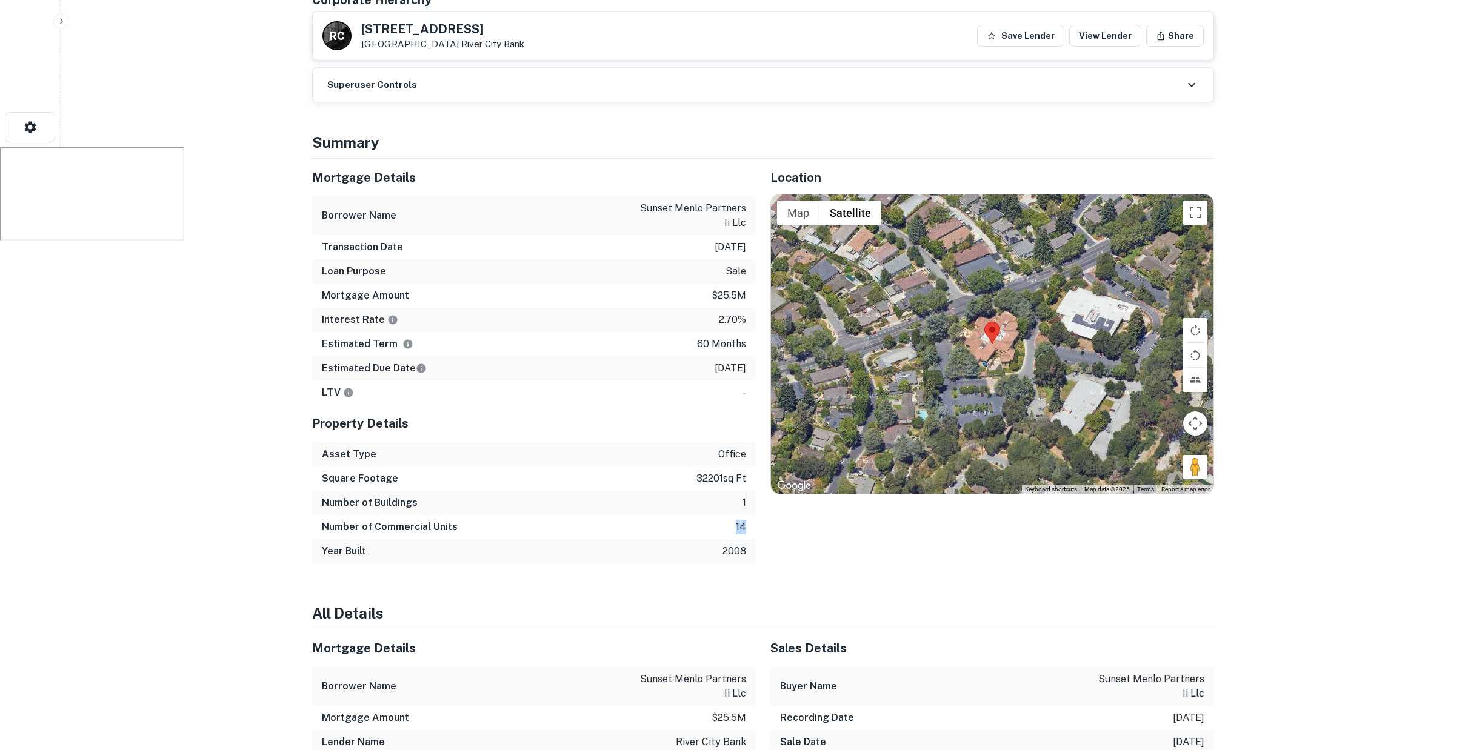
scroll to position [631, 0]
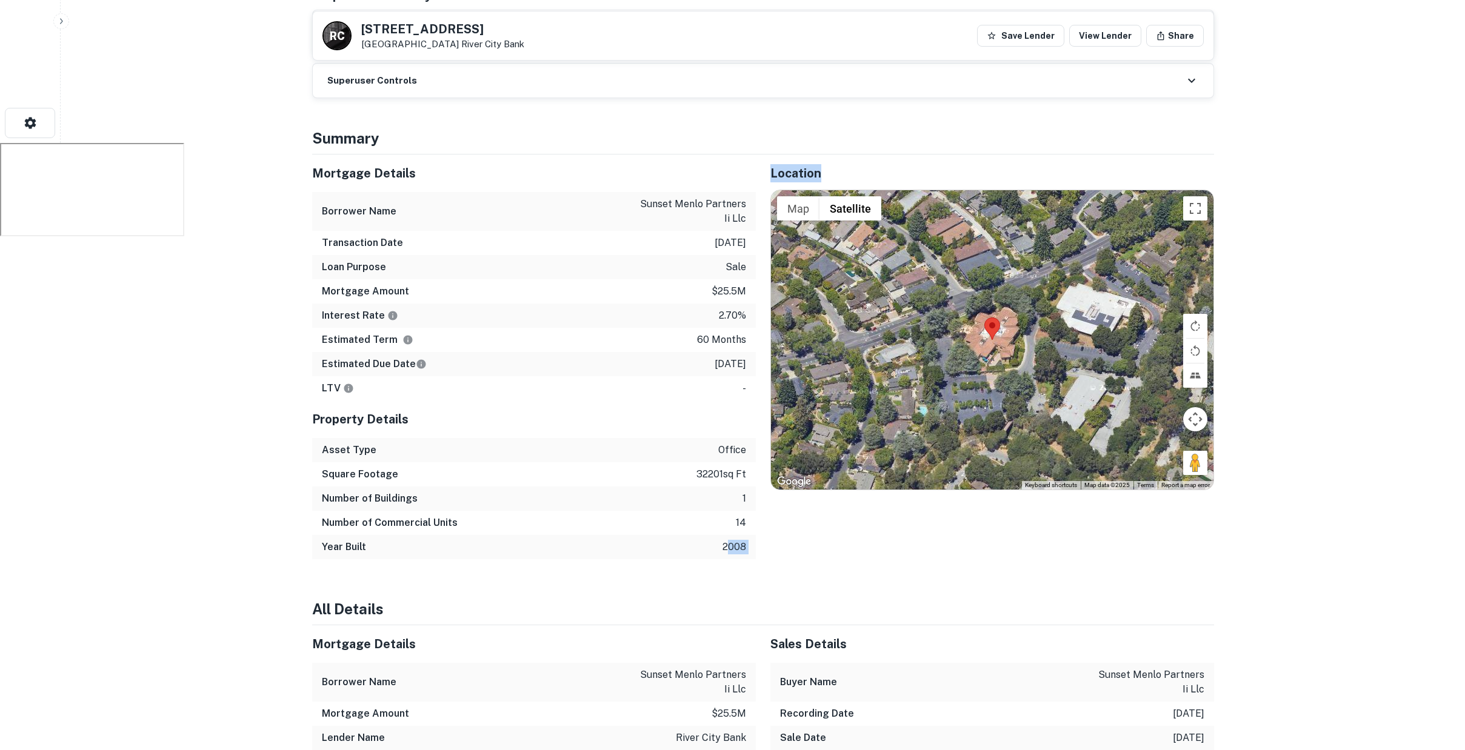
drag, startPoint x: 725, startPoint y: 508, endPoint x: 779, endPoint y: 510, distance: 53.9
click at [779, 510] on div "Mortgage Details Borrower Name sunset menlo partners ii llc Transaction Date 1/…" at bounding box center [756, 357] width 916 height 405
click at [804, 196] on button "Map" at bounding box center [798, 208] width 42 height 24
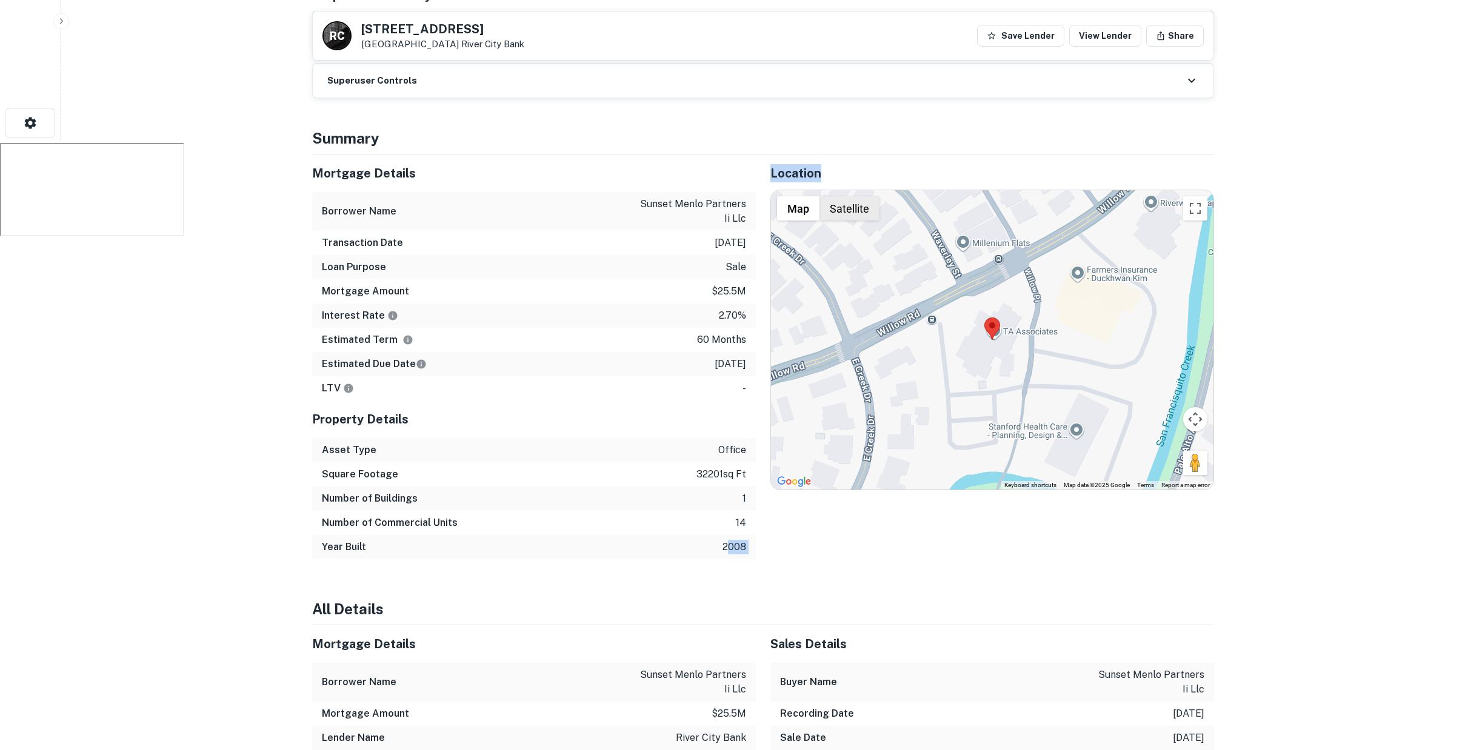
click at [834, 196] on button "Satellite" at bounding box center [849, 208] width 60 height 24
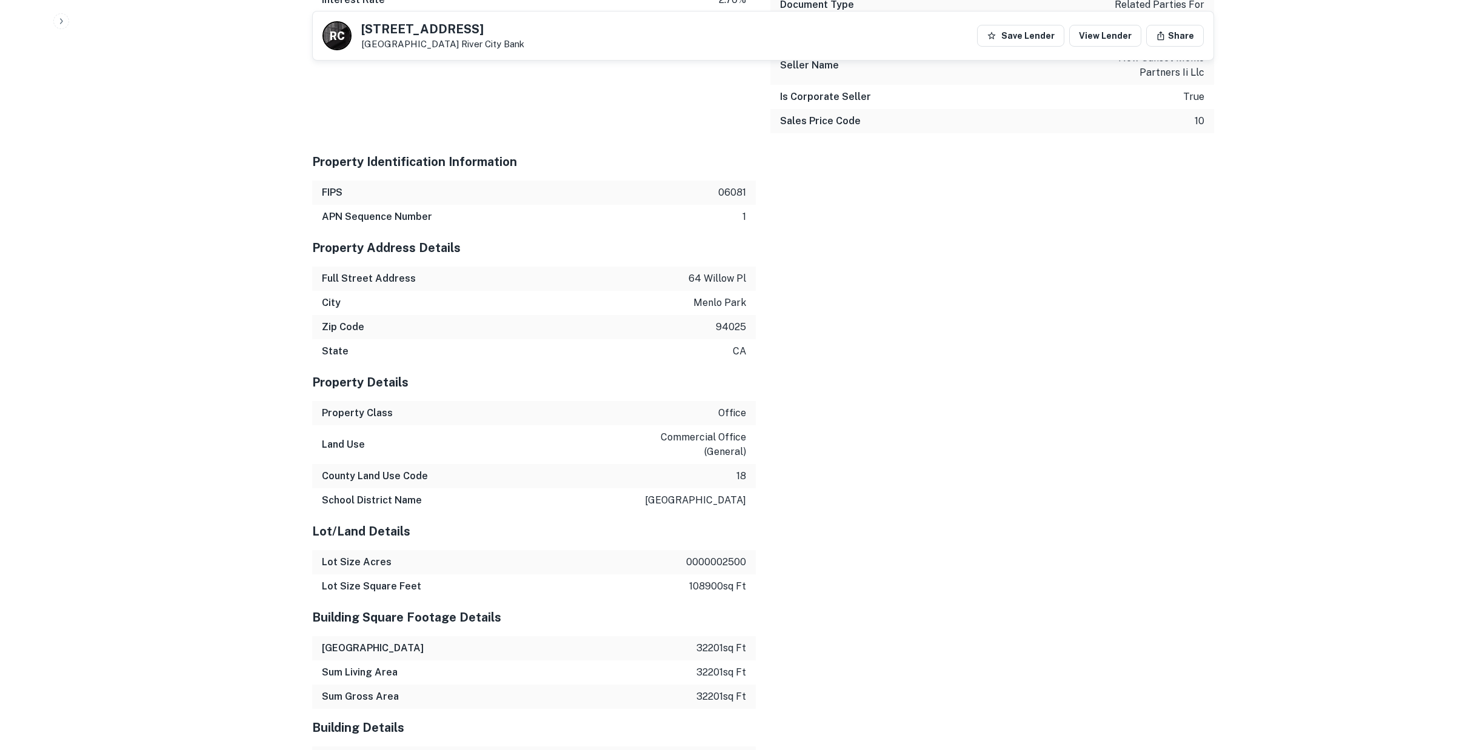
scroll to position [1443, 0]
drag, startPoint x: 679, startPoint y: 562, endPoint x: 722, endPoint y: 564, distance: 43.1
click at [722, 573] on div "Lot Size Square Feet 108900 sq ft" at bounding box center [534, 585] width 444 height 24
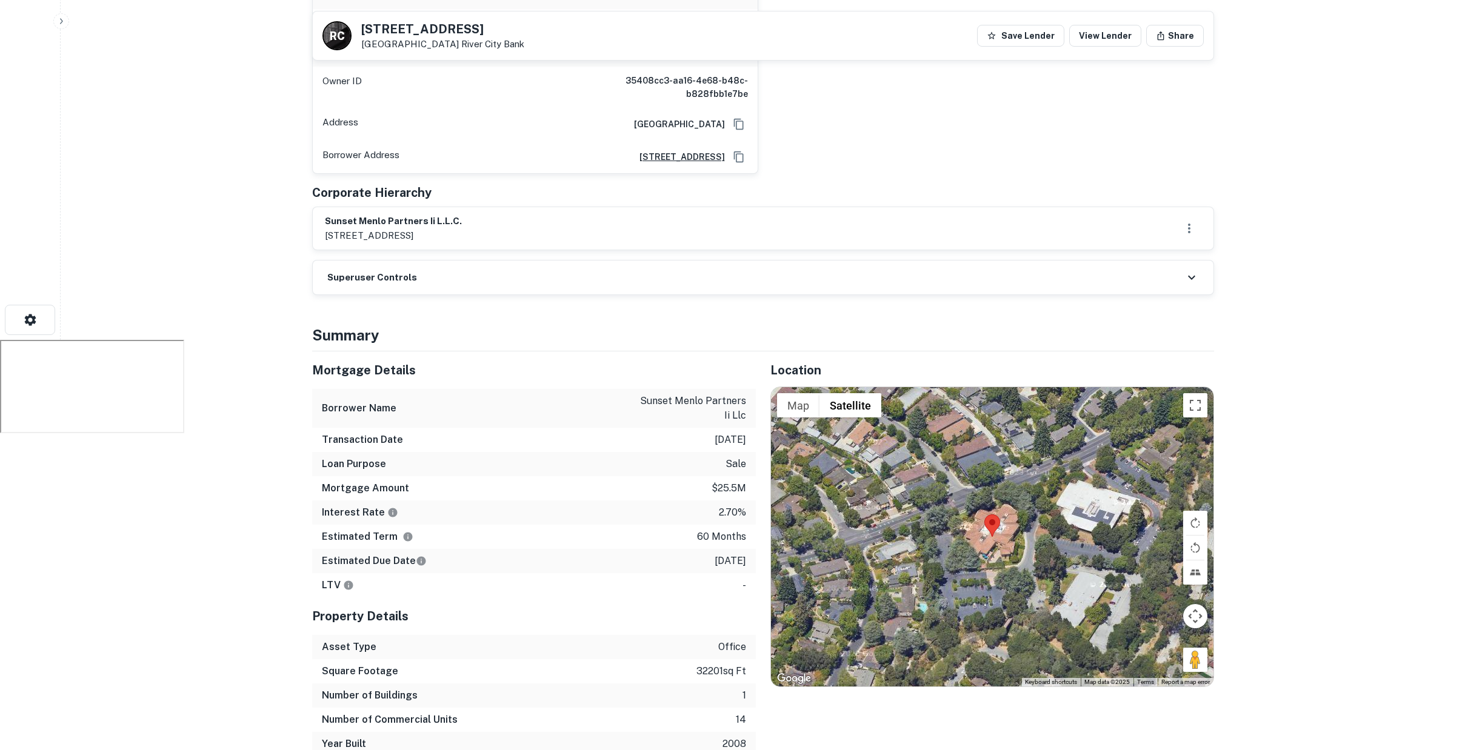
scroll to position [348, 0]
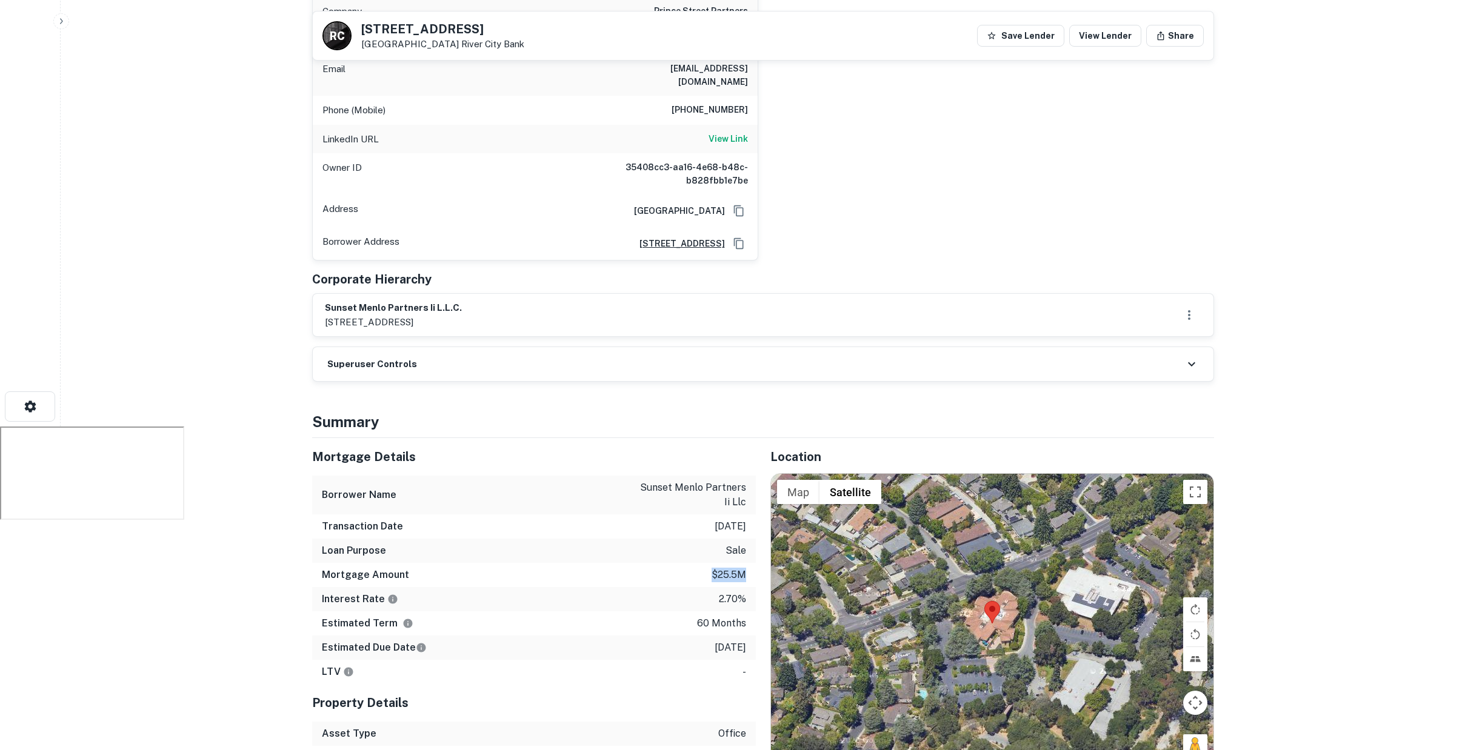
drag, startPoint x: 709, startPoint y: 537, endPoint x: 749, endPoint y: 540, distance: 40.1
click at [749, 563] on div "Mortgage Amount $25.5m" at bounding box center [534, 575] width 444 height 24
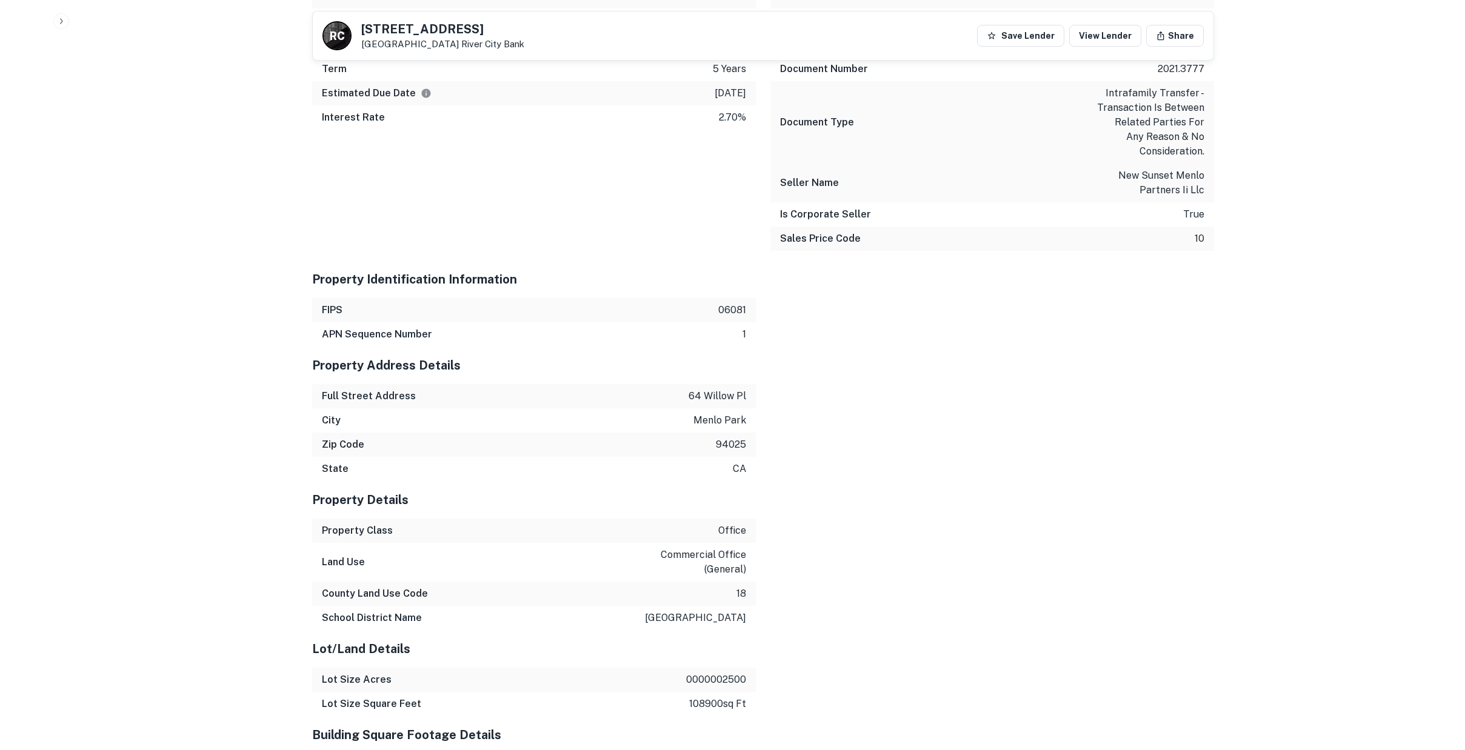
scroll to position [1426, 0]
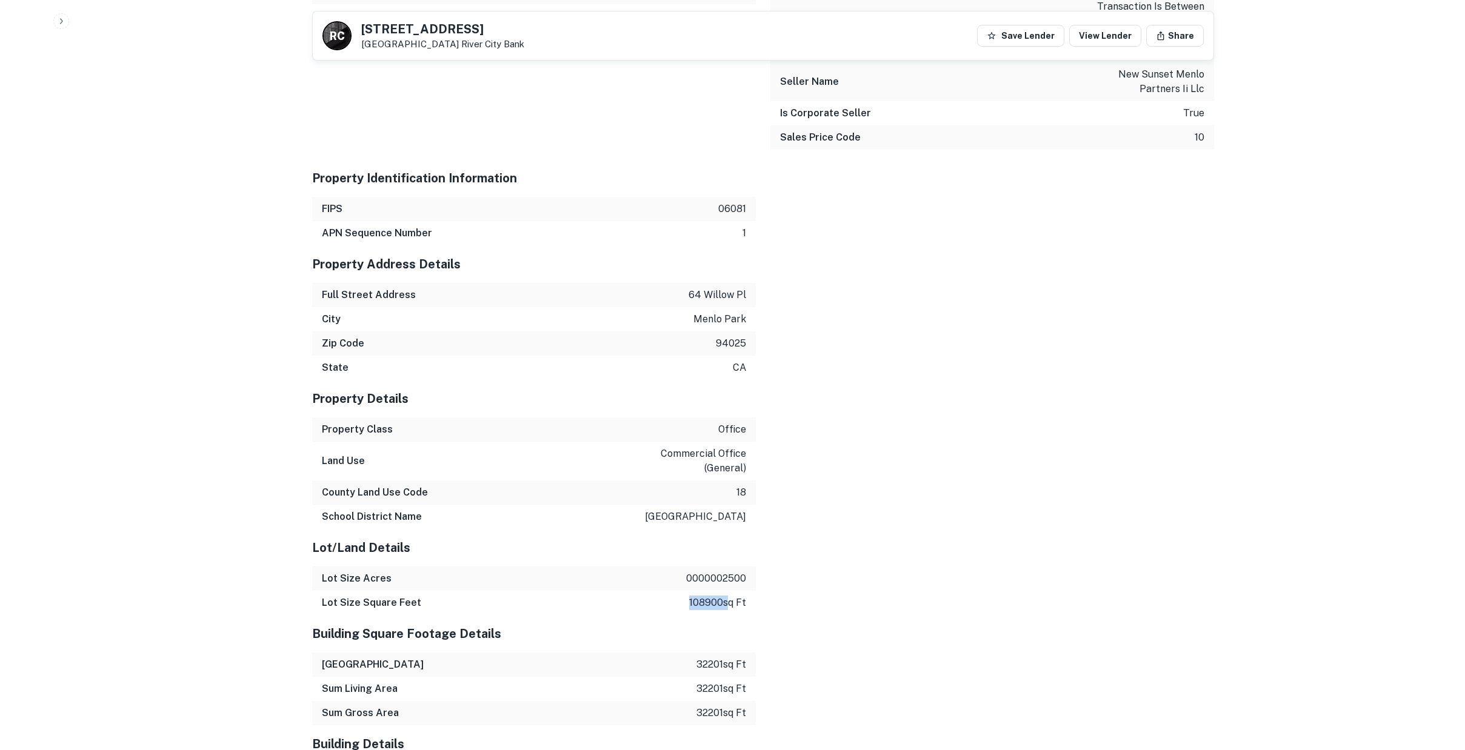
drag, startPoint x: 704, startPoint y: 582, endPoint x: 724, endPoint y: 582, distance: 20.6
click at [724, 591] on div "Lot Size Square Feet 108900 sq ft" at bounding box center [534, 603] width 444 height 24
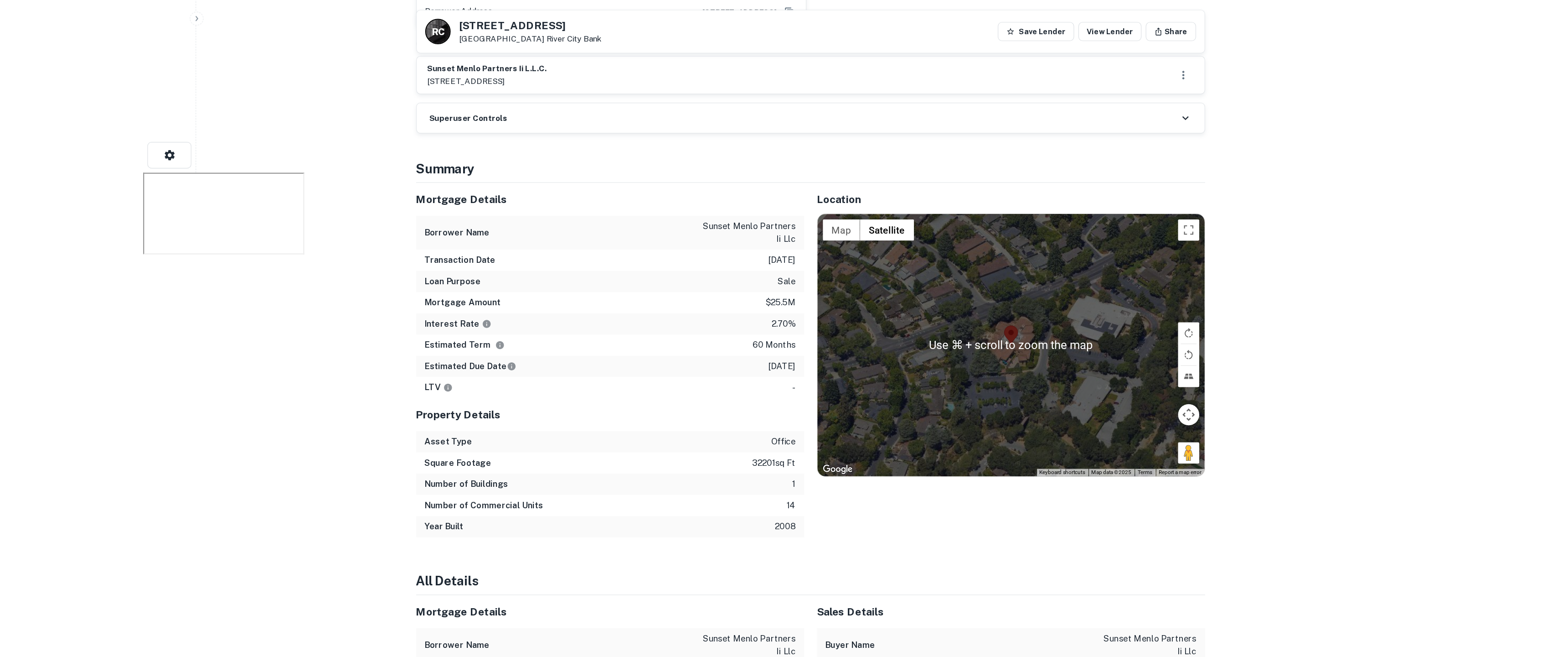
scroll to position [439, 0]
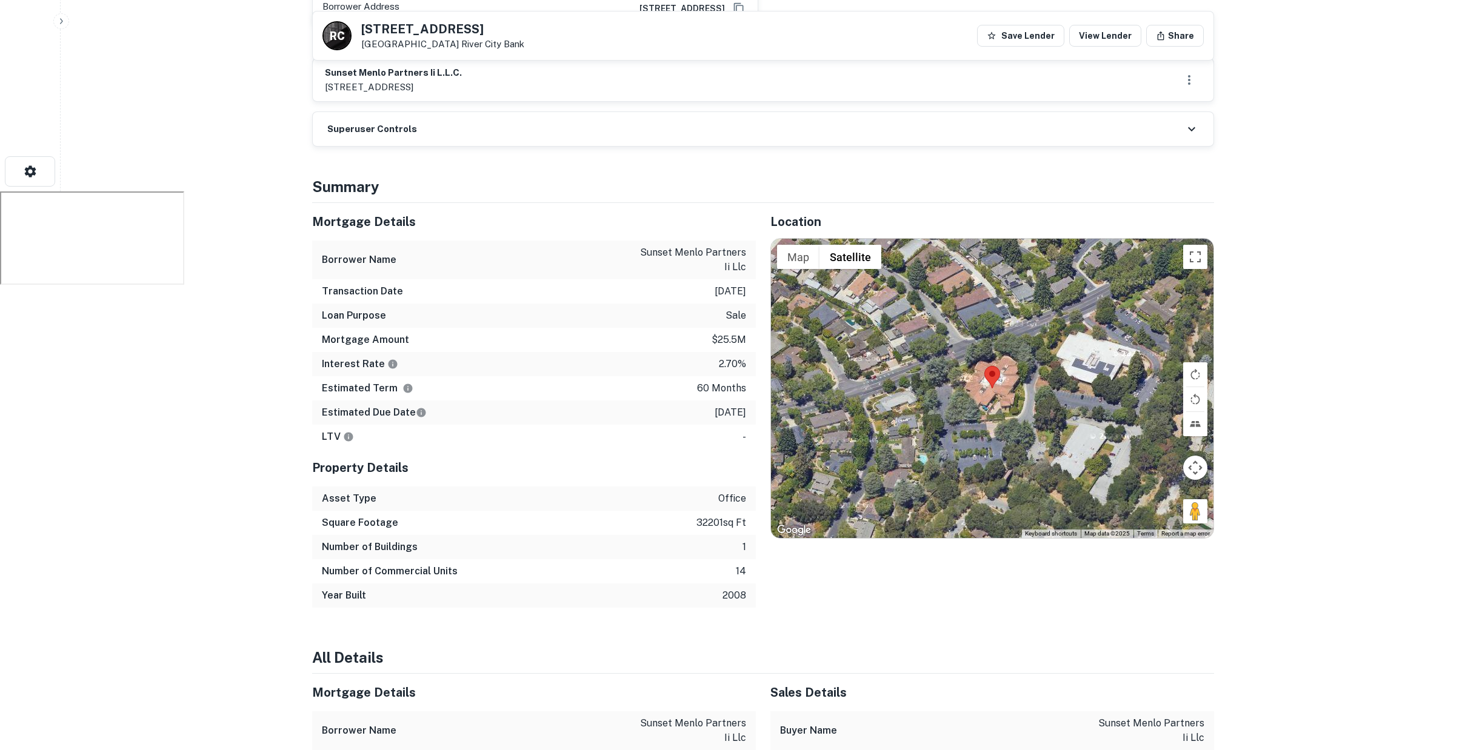
drag, startPoint x: 1197, startPoint y: 474, endPoint x: 996, endPoint y: 373, distance: 224.9
click at [993, 373] on div "Use ⌘ + scroll to zoom the map Map Terrain Satellite Labels Keyboard shortcuts …" at bounding box center [992, 388] width 442 height 299
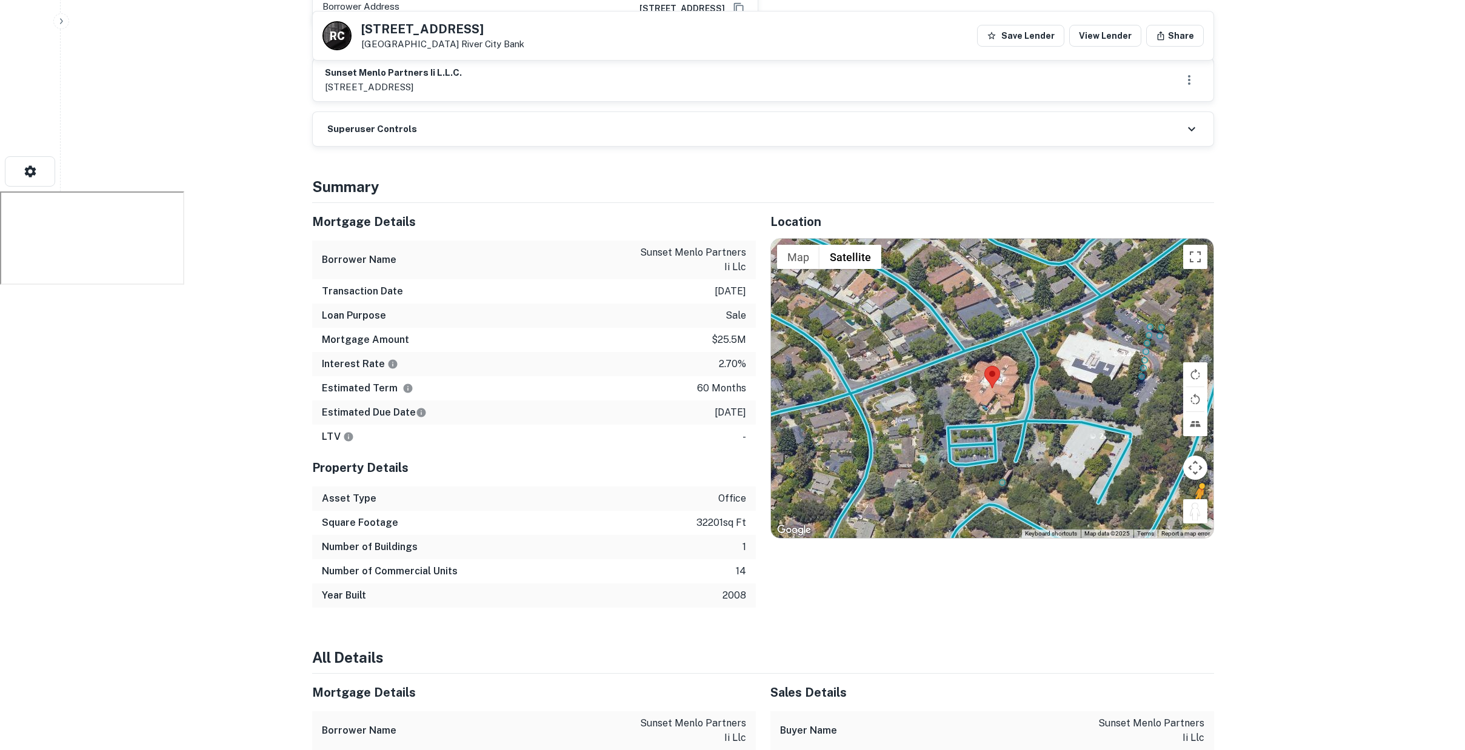
click at [1193, 499] on button "Drag Pegman onto the map to open Street View" at bounding box center [1195, 511] width 24 height 24
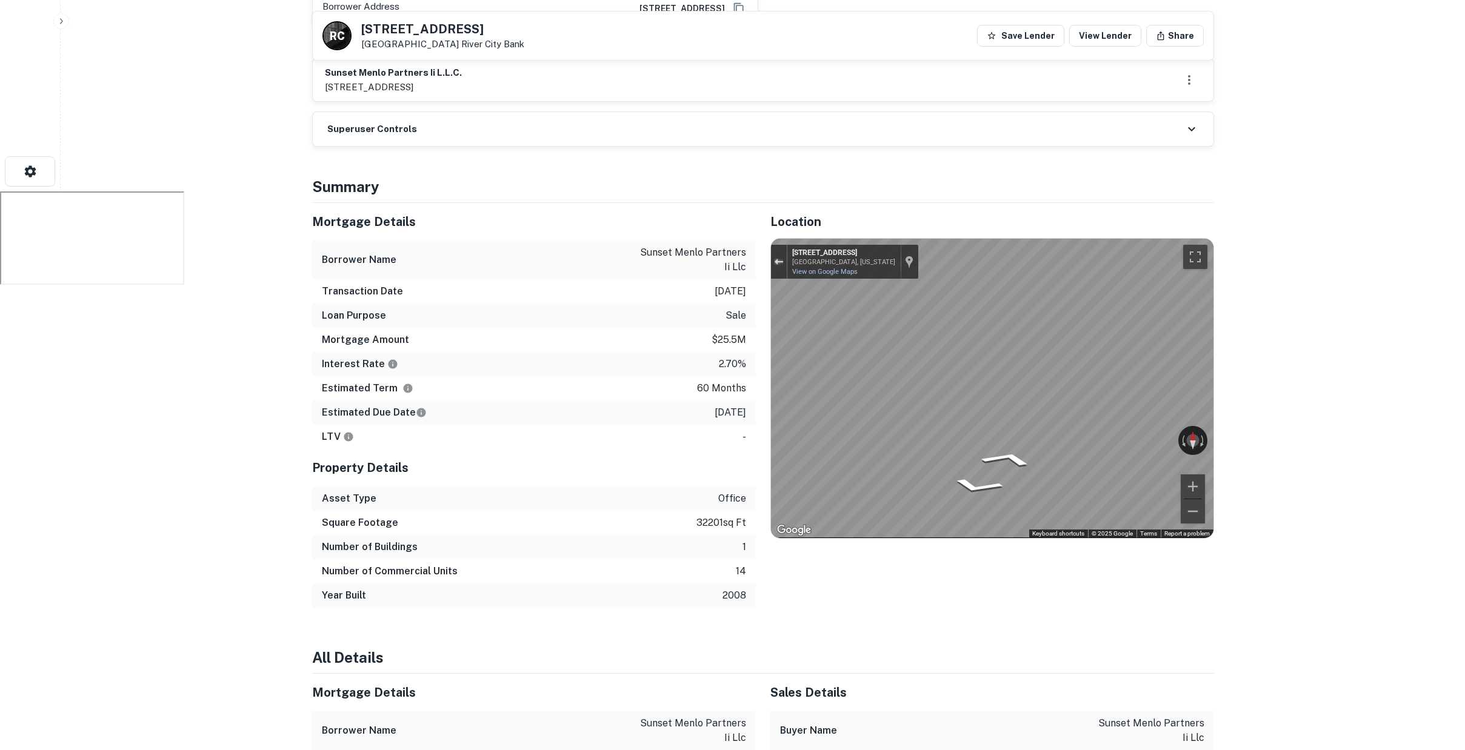
click at [779, 258] on div "Exit the Street View" at bounding box center [778, 261] width 9 height 7
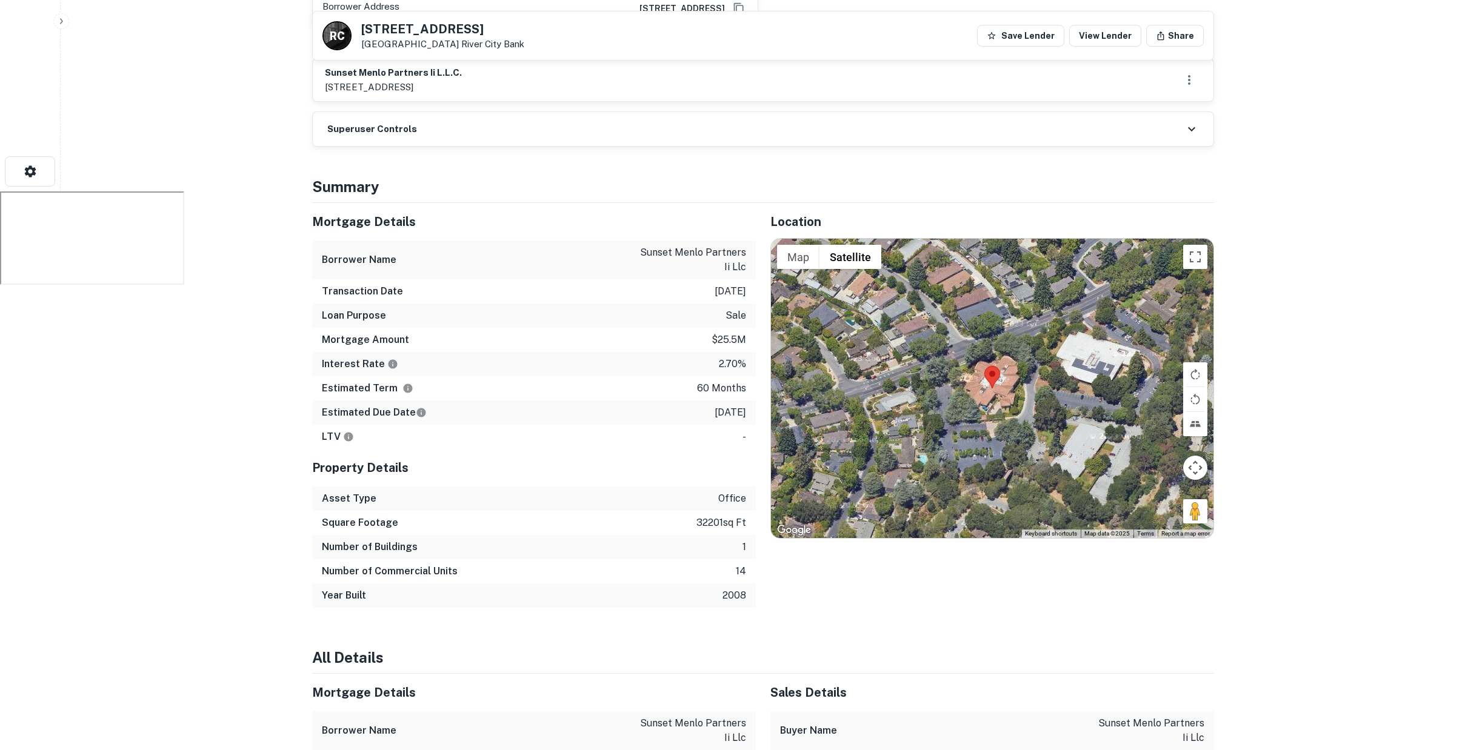
click at [1098, 350] on div "Loading..." at bounding box center [992, 388] width 442 height 299
click at [1201, 245] on button "Toggle fullscreen view" at bounding box center [1195, 257] width 24 height 24
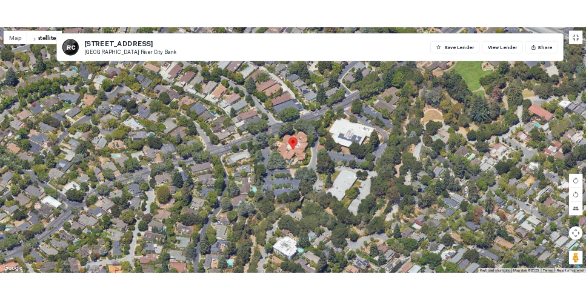
scroll to position [582, 0]
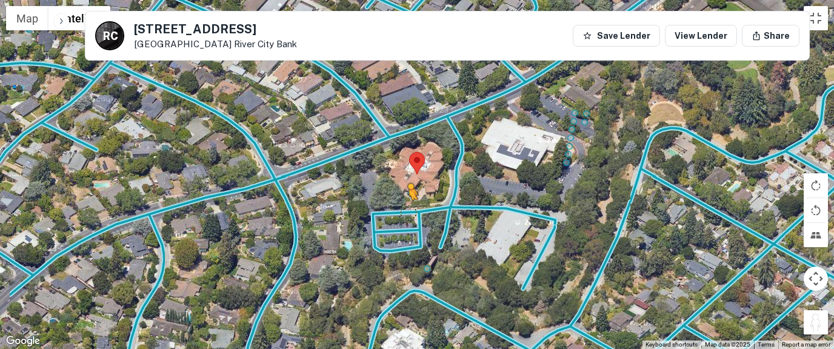
drag, startPoint x: 812, startPoint y: 320, endPoint x: 404, endPoint y: 211, distance: 422.0
click at [404, 211] on div "To activate drag with keyboard, press Alt + Enter. Once in keyboard drag state,…" at bounding box center [417, 174] width 834 height 349
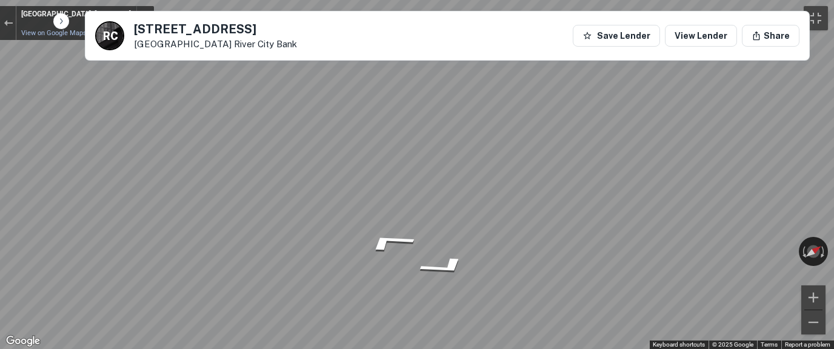
click at [176, 193] on div "Map" at bounding box center [417, 174] width 834 height 349
drag, startPoint x: 374, startPoint y: 250, endPoint x: 446, endPoint y: 229, distance: 74.6
click at [441, 228] on div "Map" at bounding box center [417, 174] width 834 height 349
click at [4, 22] on div "Exit the Street View" at bounding box center [8, 22] width 9 height 7
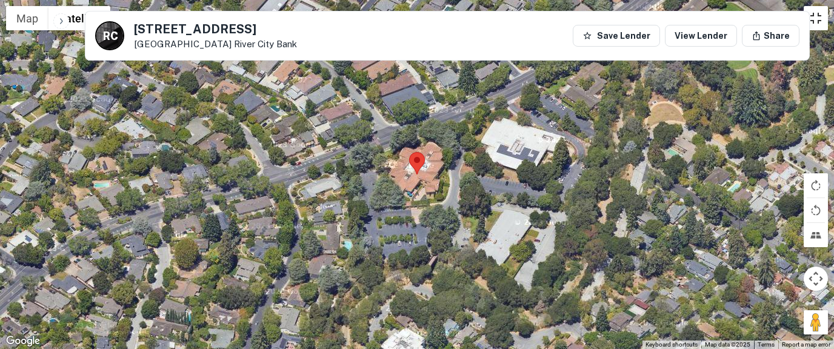
click at [818, 22] on button "Toggle fullscreen view" at bounding box center [816, 18] width 24 height 24
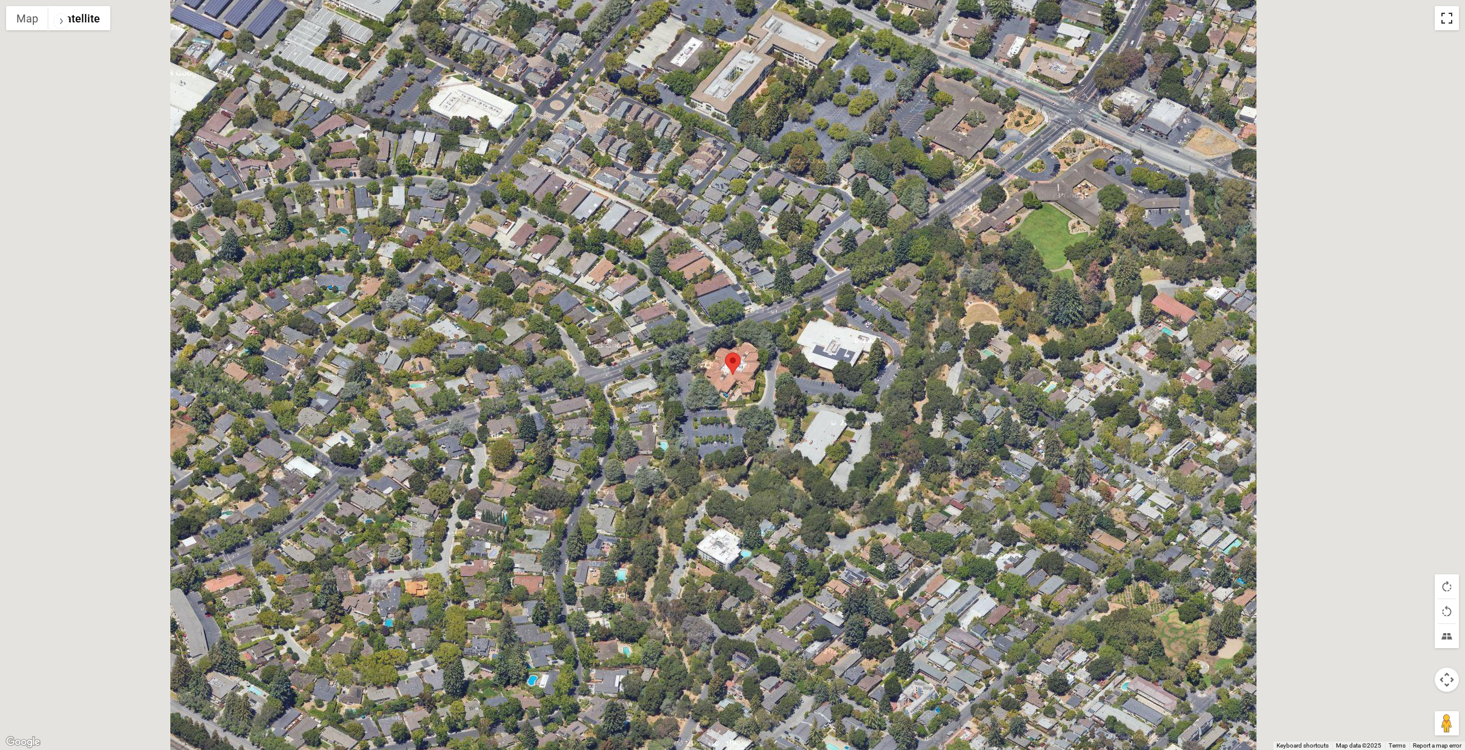
scroll to position [0, 0]
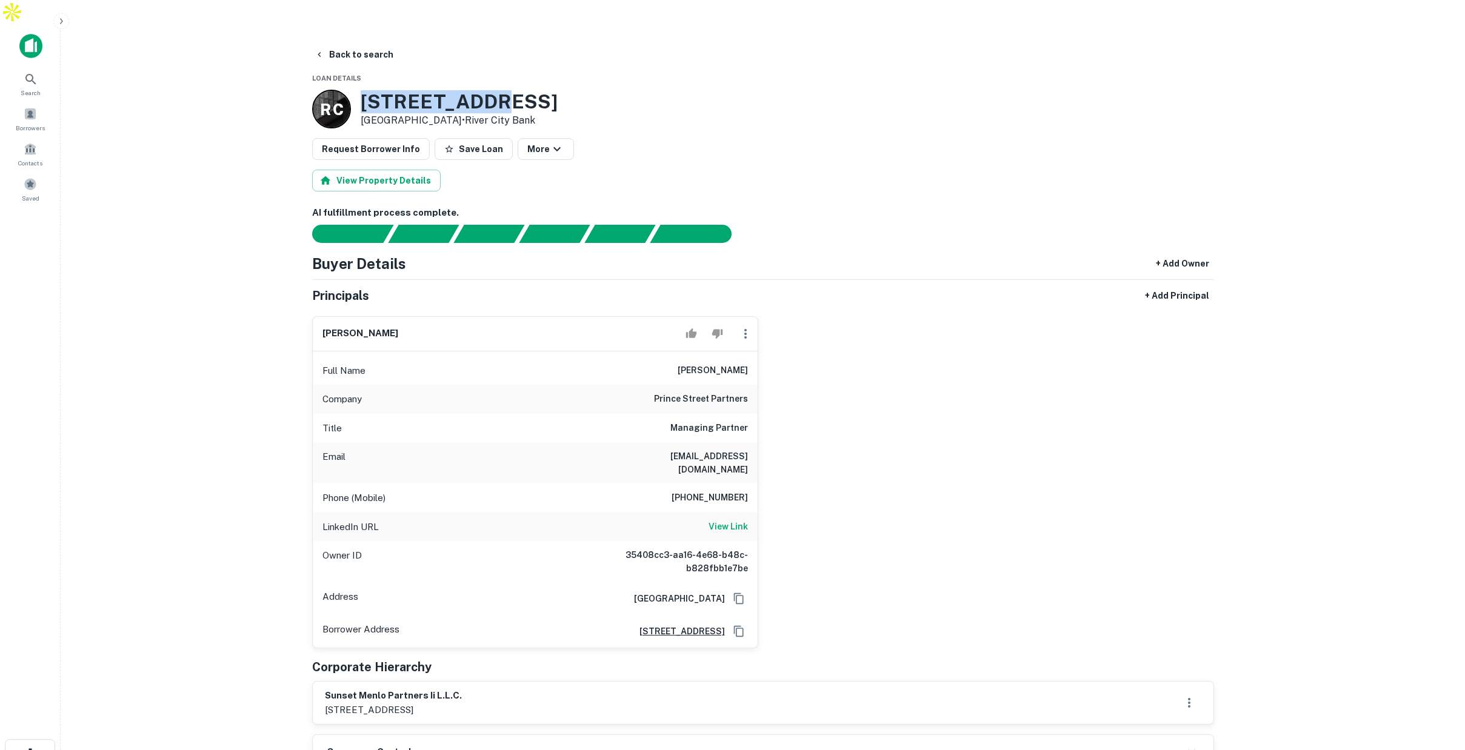
drag, startPoint x: 396, startPoint y: 76, endPoint x: 496, endPoint y: 76, distance: 99.4
click at [496, 90] on div "R C 64 Willow Pl Menlo Park, CA94025 • River City Bank" at bounding box center [434, 109] width 245 height 39
copy h3 "64 Willow Pl"
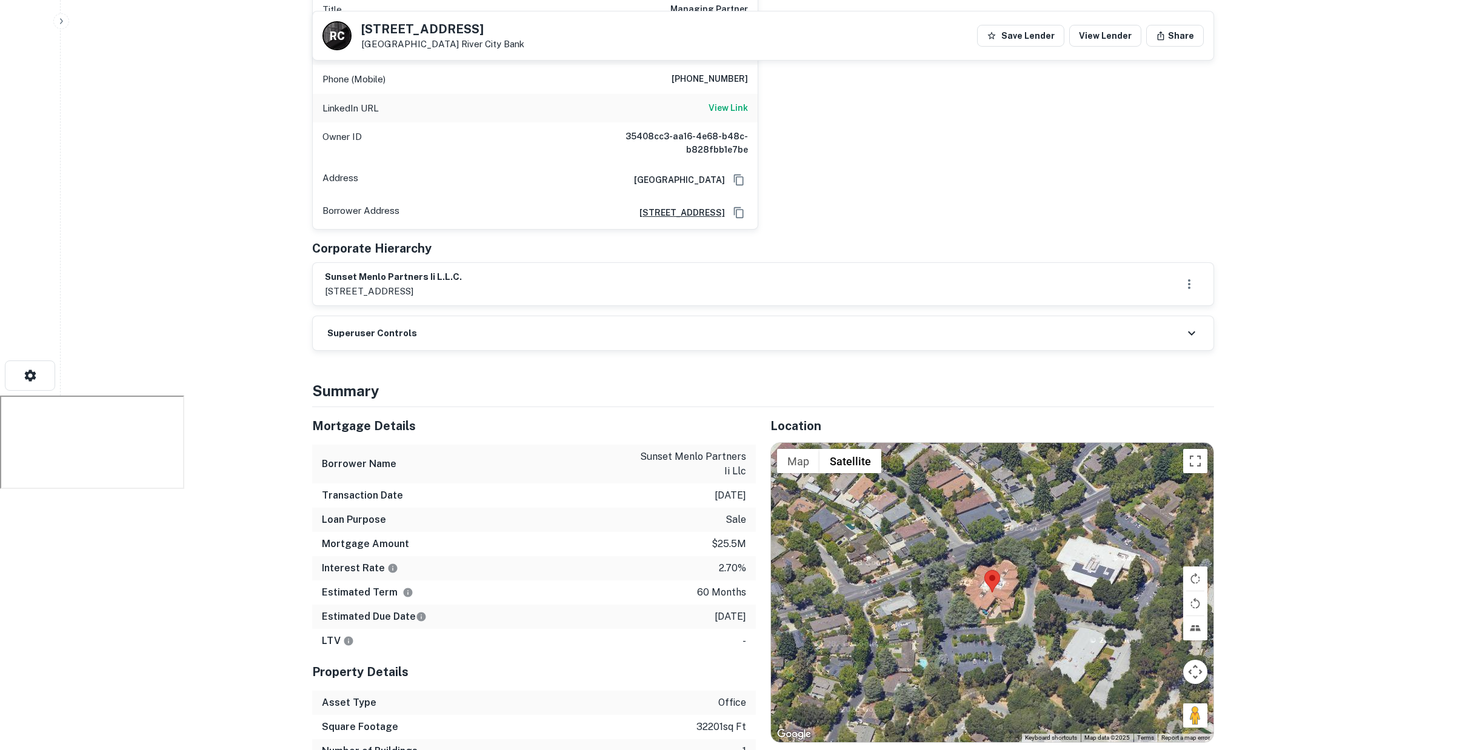
scroll to position [379, 0]
click at [714, 609] on p "1/10/2026" at bounding box center [730, 616] width 32 height 15
drag, startPoint x: 701, startPoint y: 581, endPoint x: 768, endPoint y: 580, distance: 67.3
click at [768, 580] on div "Mortgage Details Borrower Name sunset menlo partners ii llc Transaction Date 1/…" at bounding box center [756, 609] width 916 height 405
click at [639, 556] on div "Interest Rate 2.70%" at bounding box center [534, 568] width 444 height 24
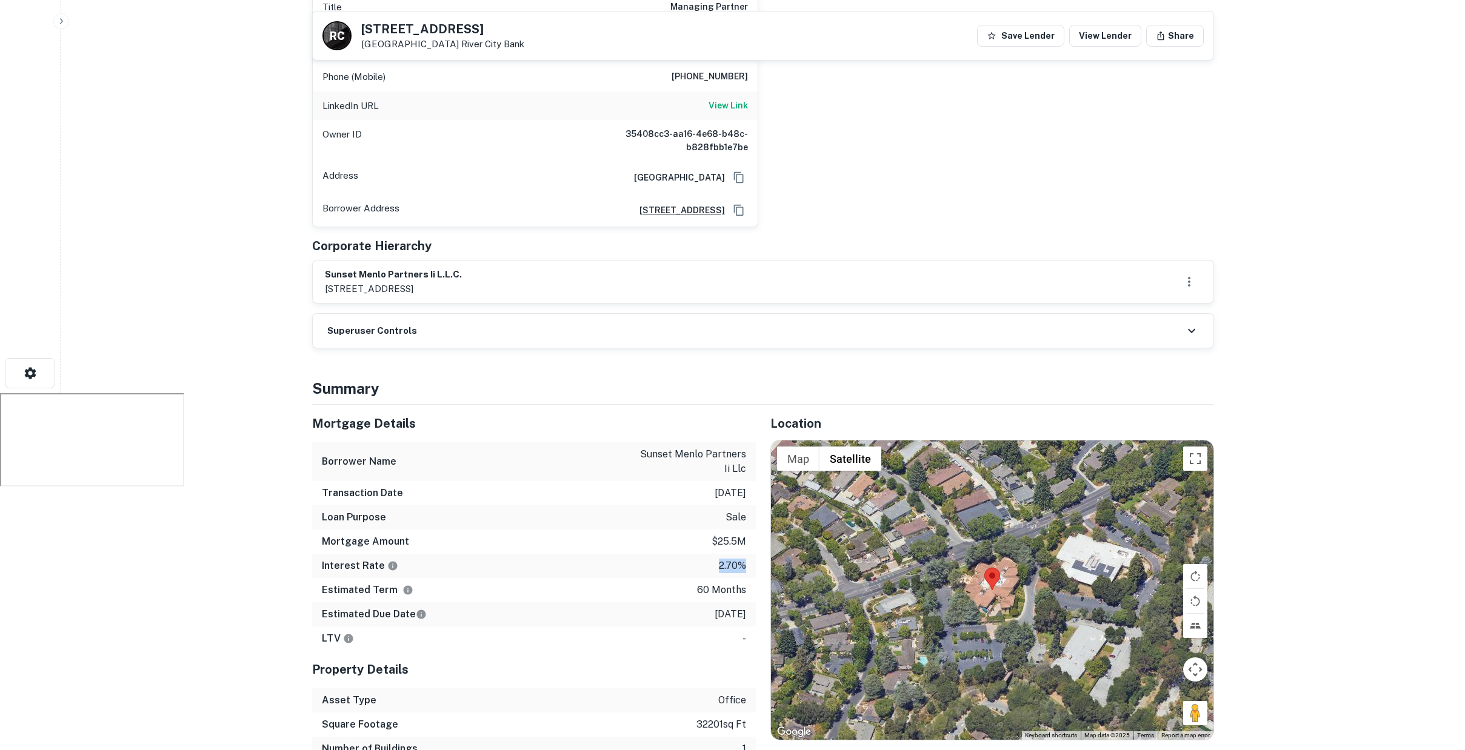
drag, startPoint x: 719, startPoint y: 533, endPoint x: 746, endPoint y: 531, distance: 27.3
click at [747, 554] on div "Interest Rate 2.70%" at bounding box center [534, 566] width 444 height 24
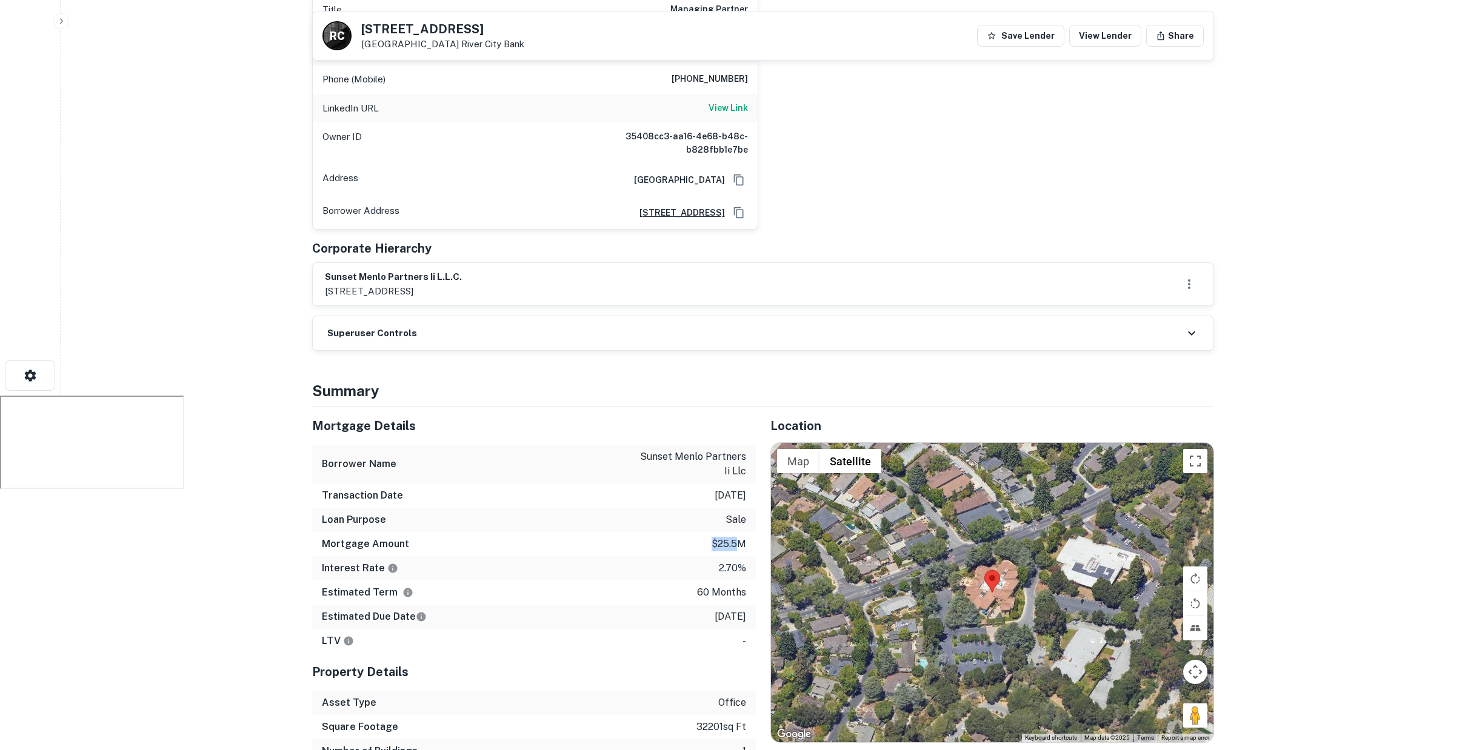
drag, startPoint x: 707, startPoint y: 504, endPoint x: 739, endPoint y: 505, distance: 32.1
click at [739, 532] on div "Mortgage Amount $25.5m" at bounding box center [534, 544] width 444 height 24
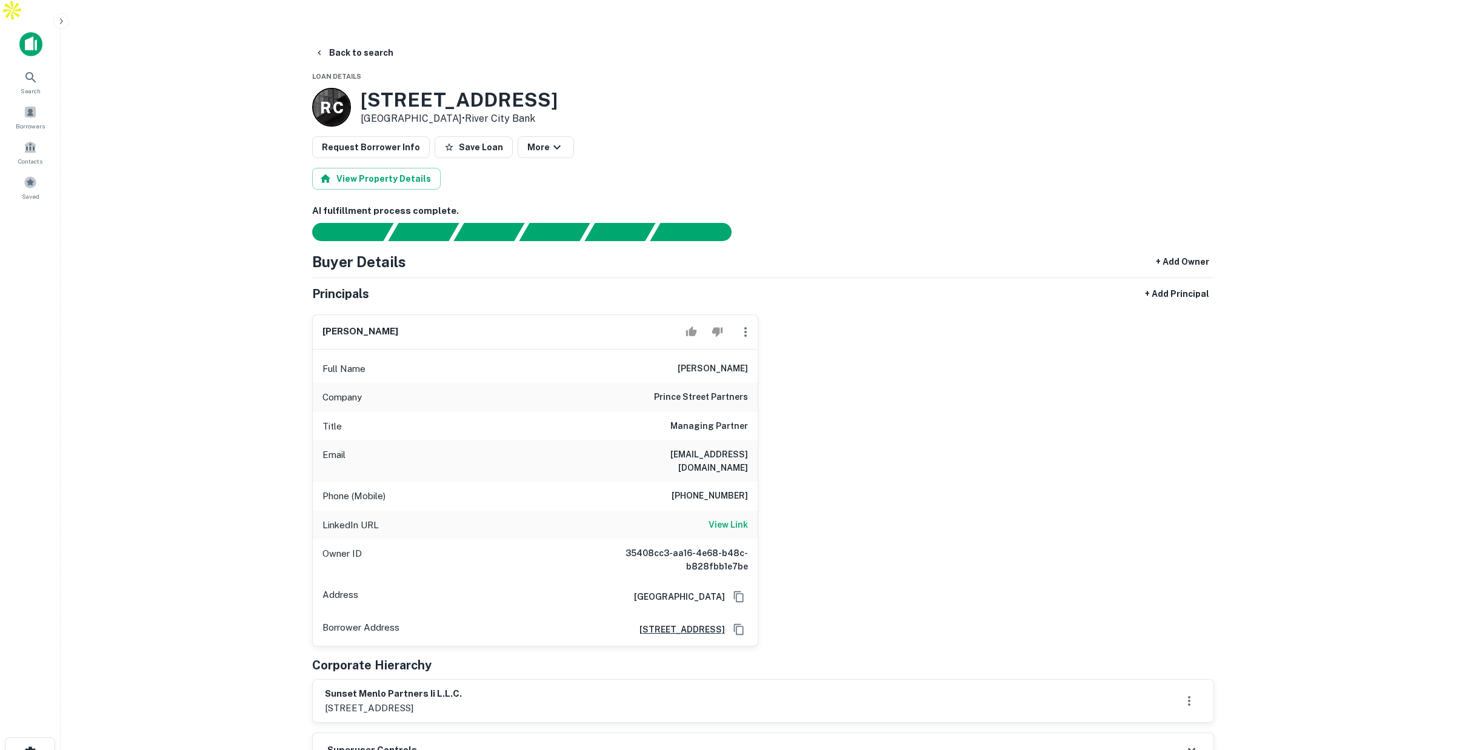
scroll to position [0, 0]
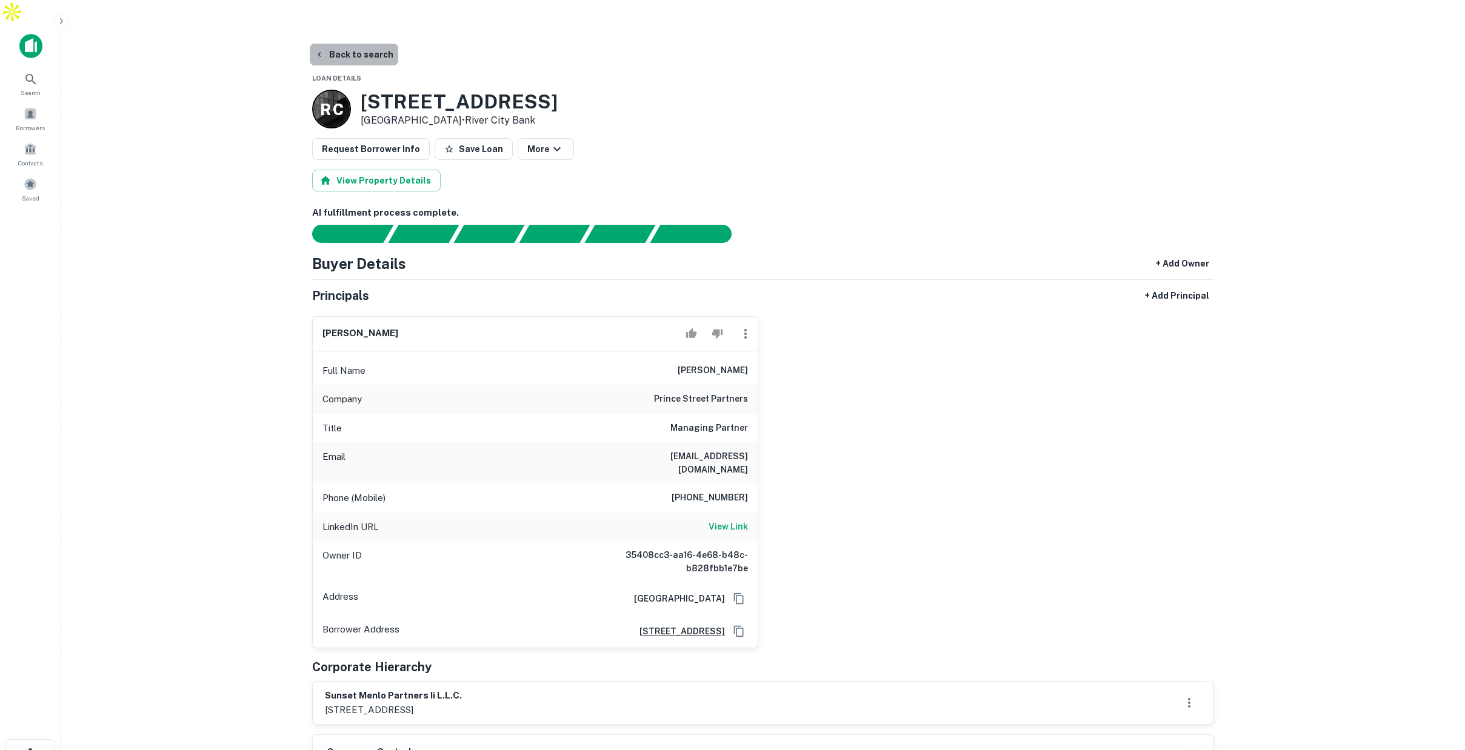
click at [361, 44] on button "Back to search" at bounding box center [354, 55] width 88 height 22
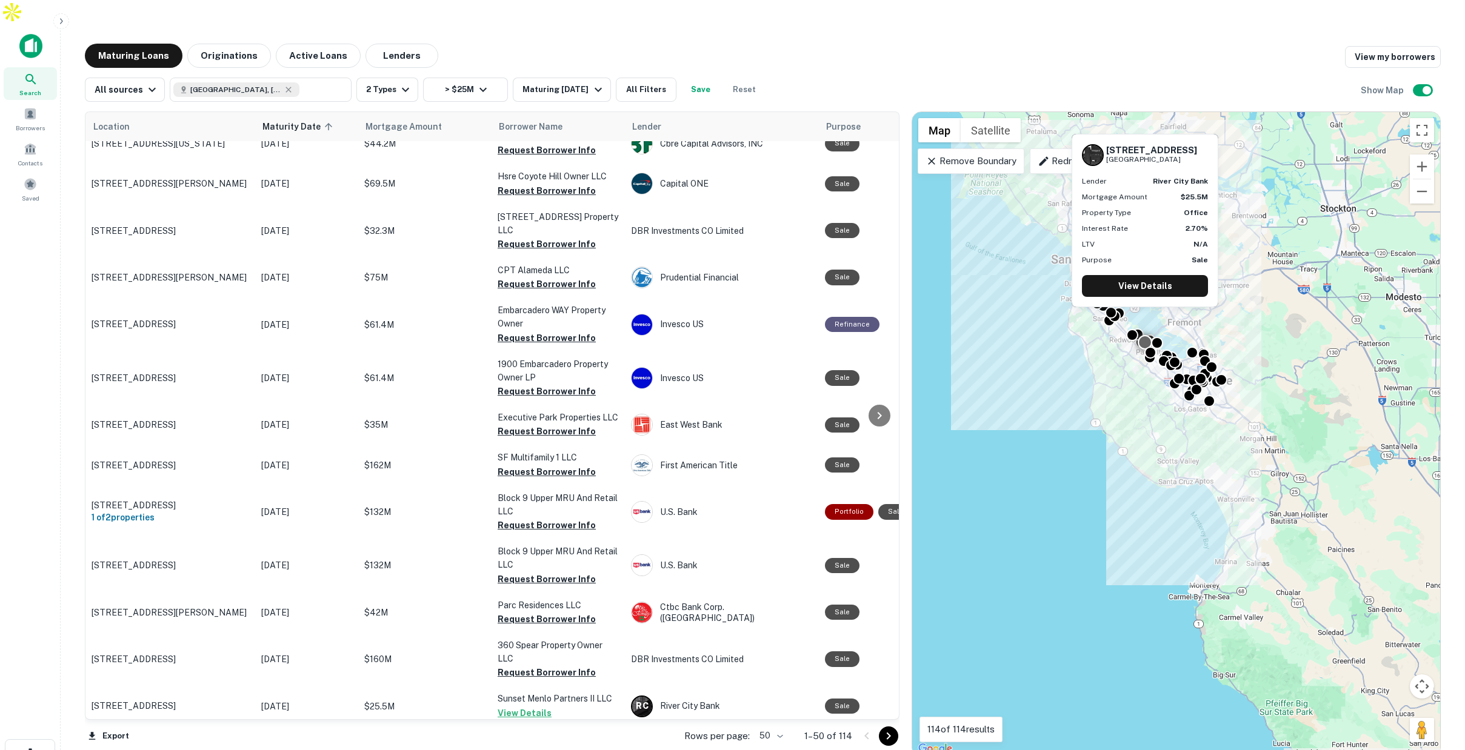
scroll to position [1531, 0]
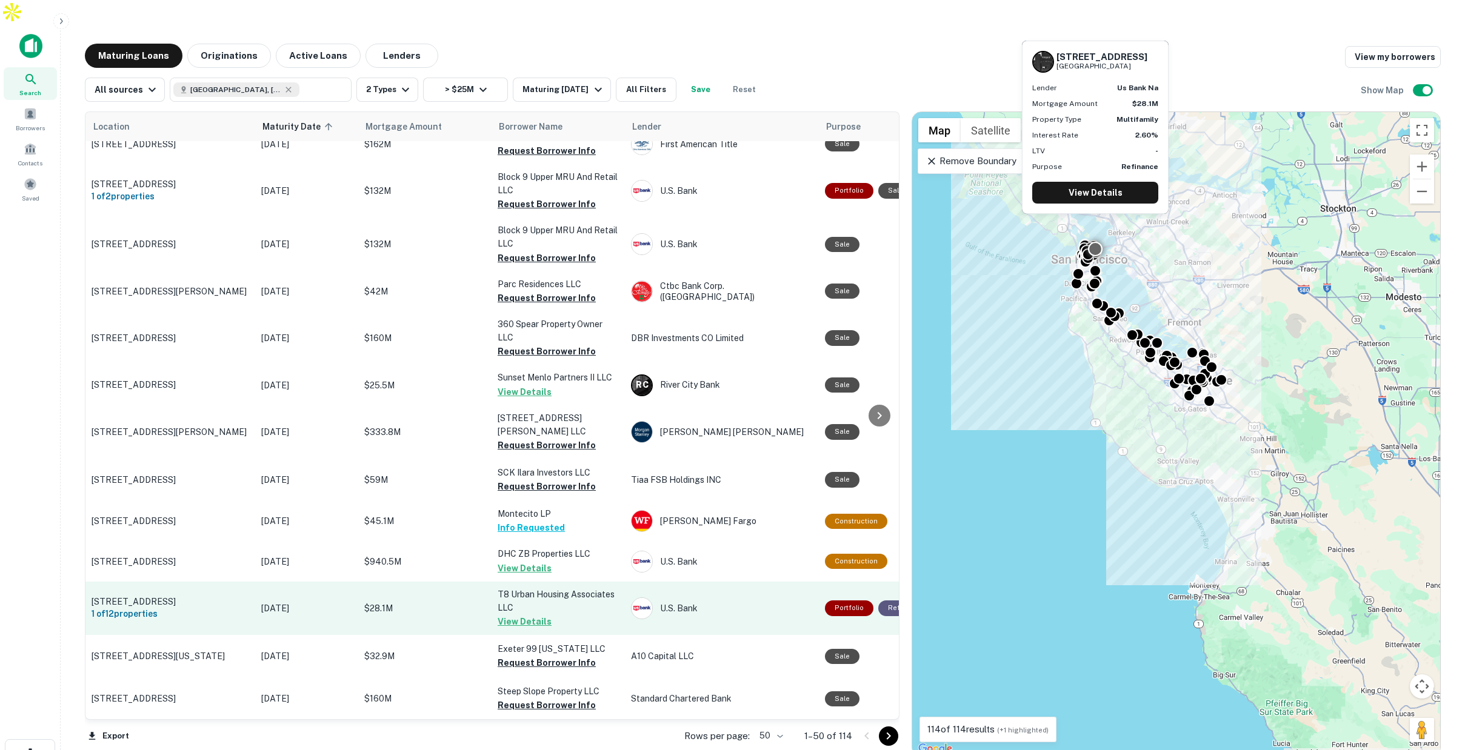
click at [452, 602] on p "$28.1M" at bounding box center [424, 608] width 121 height 13
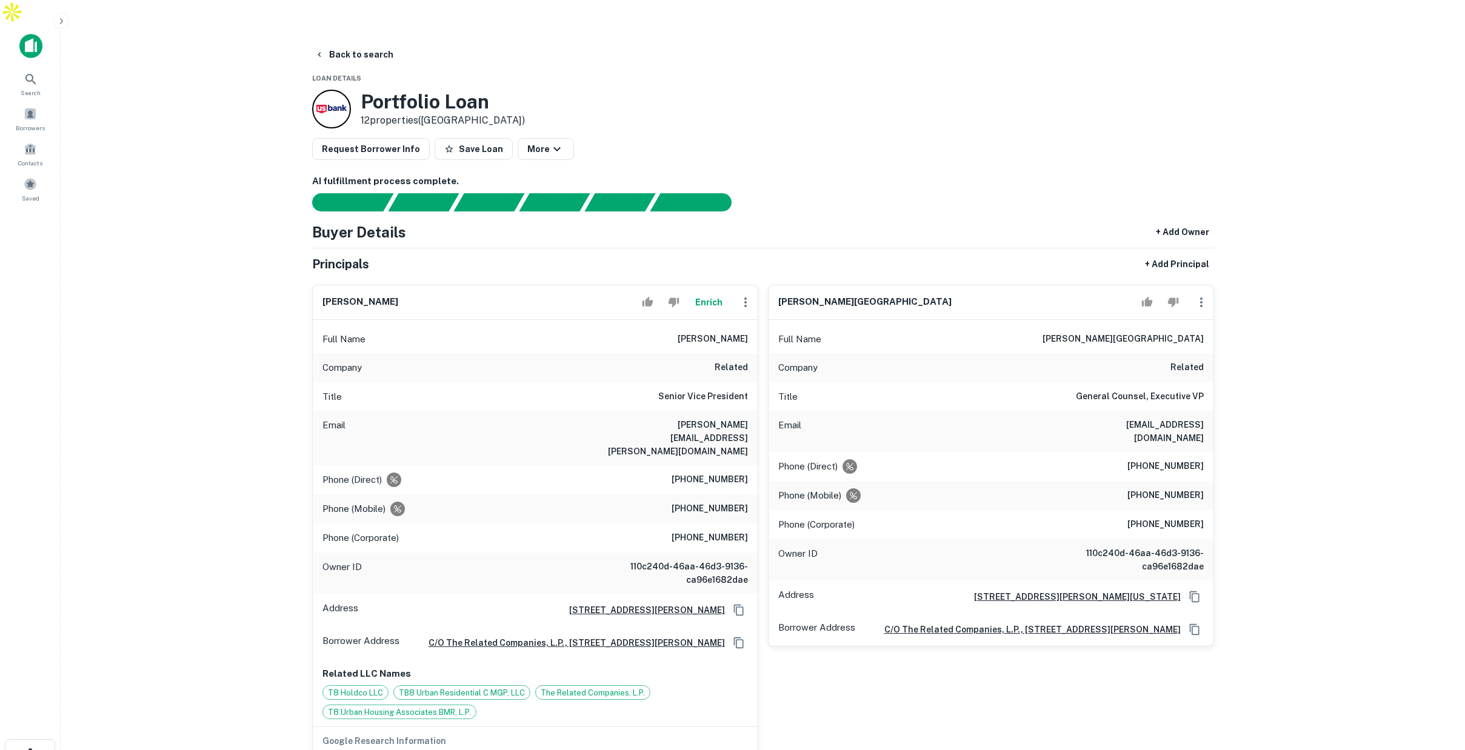
scroll to position [2, 0]
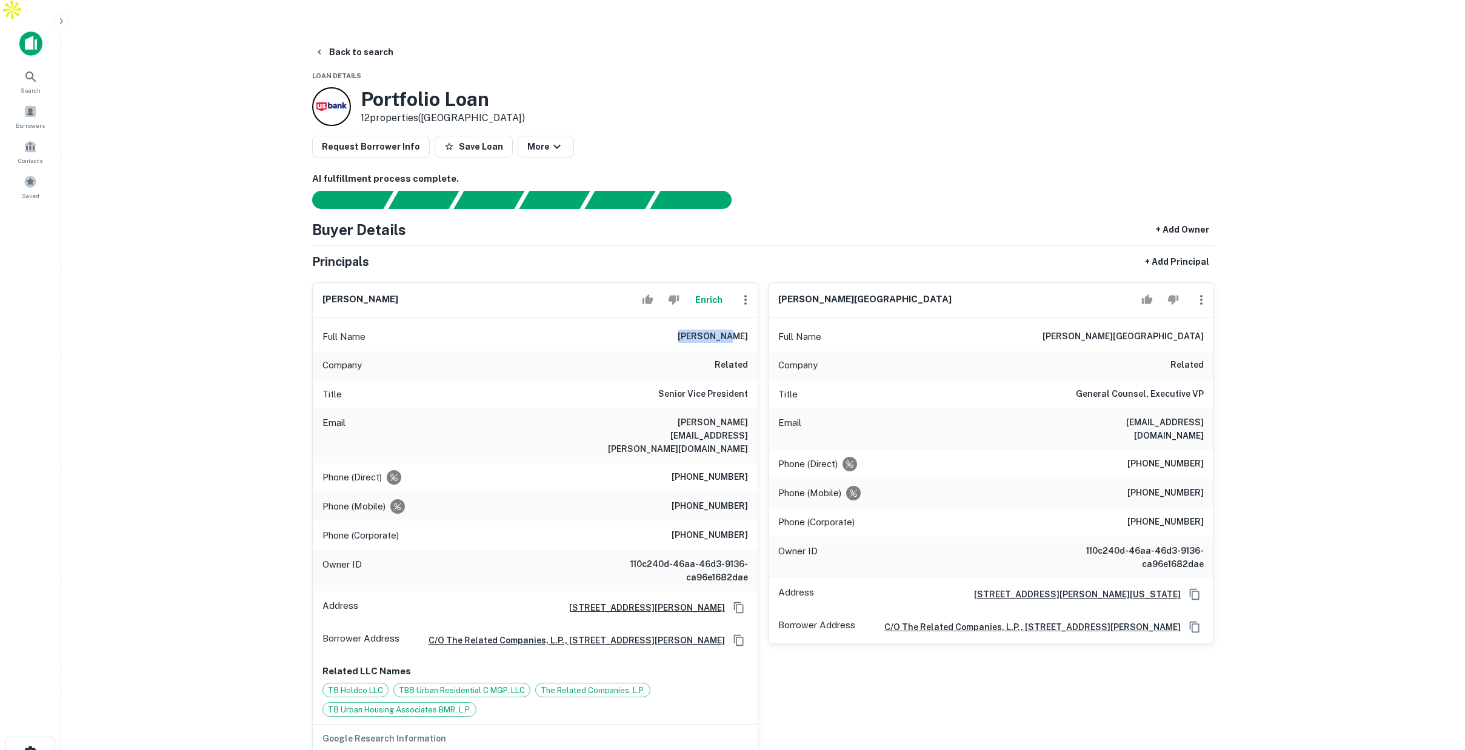
drag, startPoint x: 688, startPoint y: 313, endPoint x: 731, endPoint y: 313, distance: 43.0
click at [731, 330] on h6 "jonathan shum" at bounding box center [712, 337] width 70 height 15
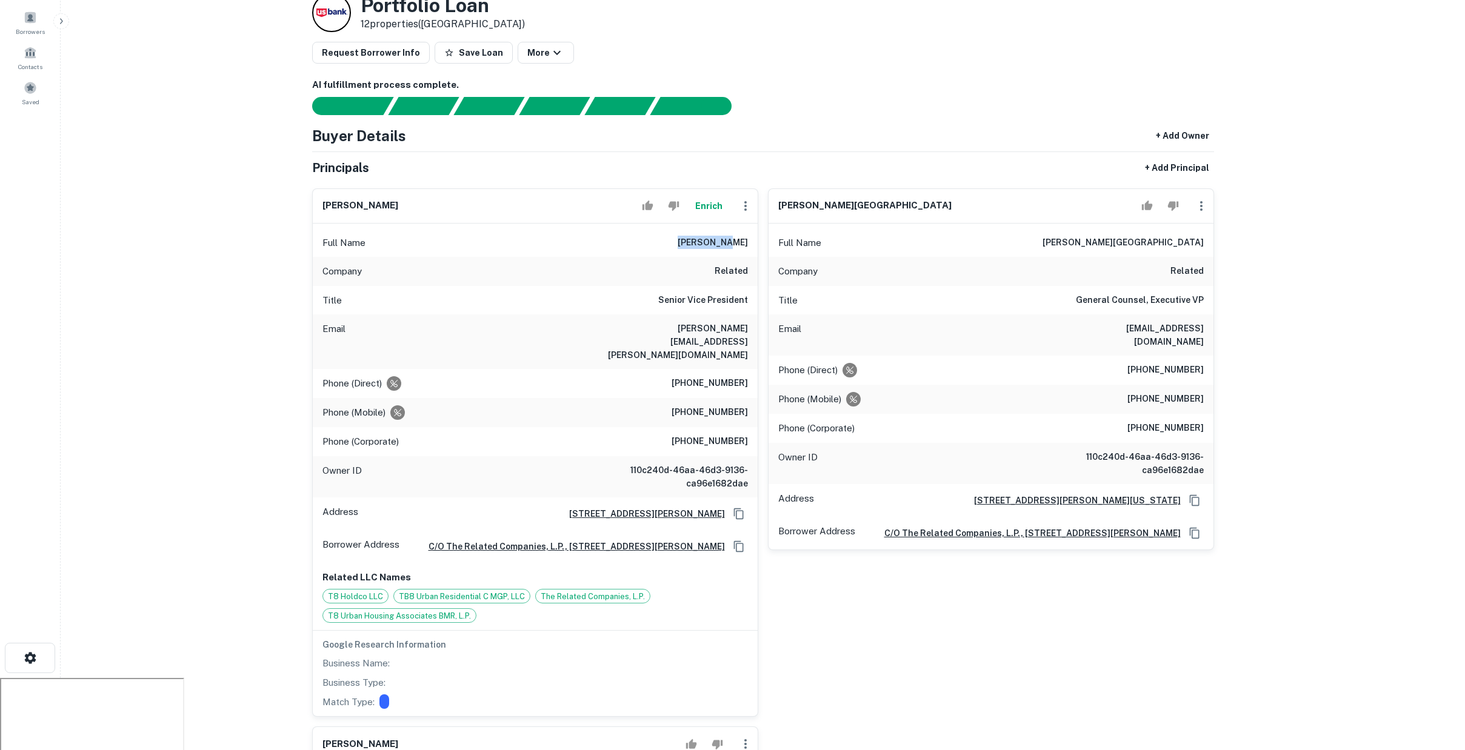
scroll to position [132, 0]
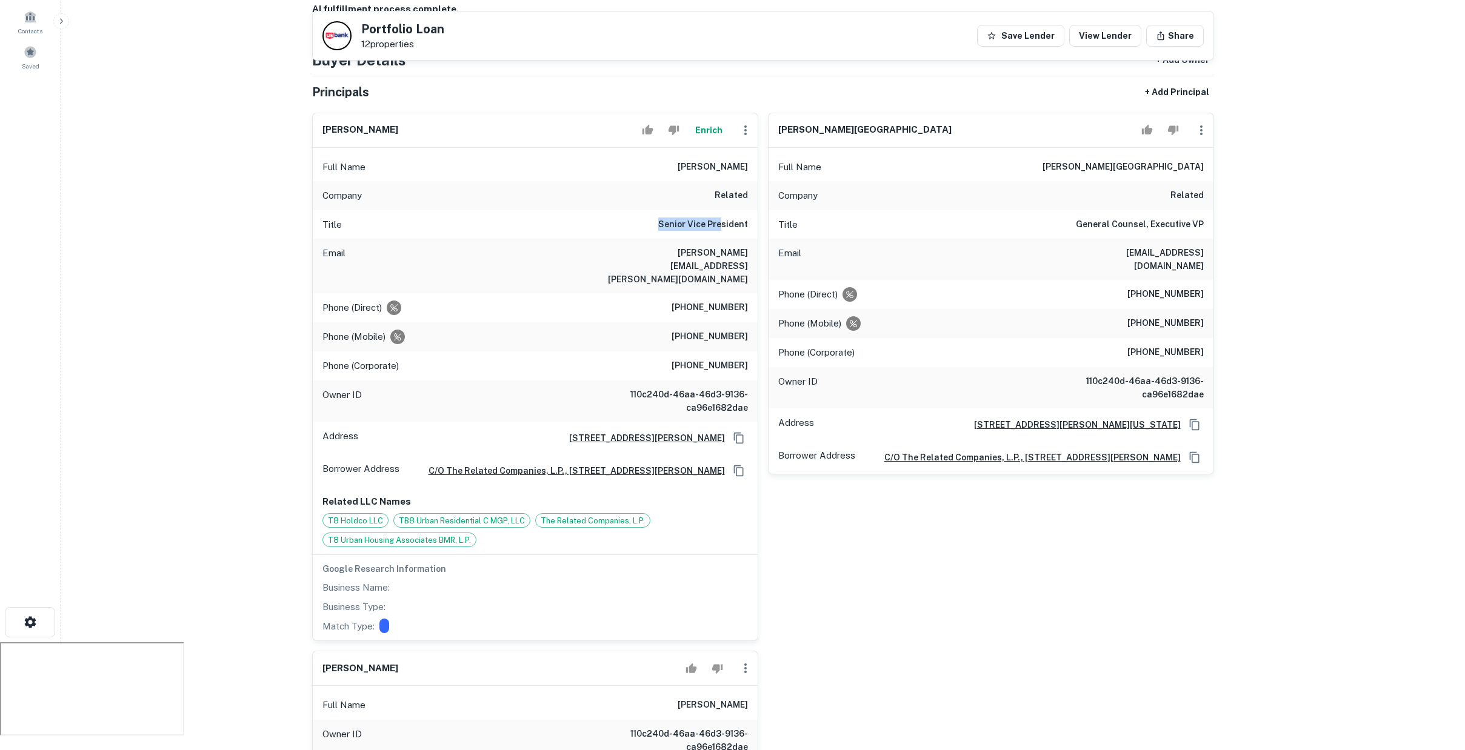
drag, startPoint x: 680, startPoint y: 202, endPoint x: 724, endPoint y: 206, distance: 43.8
click at [724, 210] on div "Title Senior Vice President" at bounding box center [535, 224] width 445 height 29
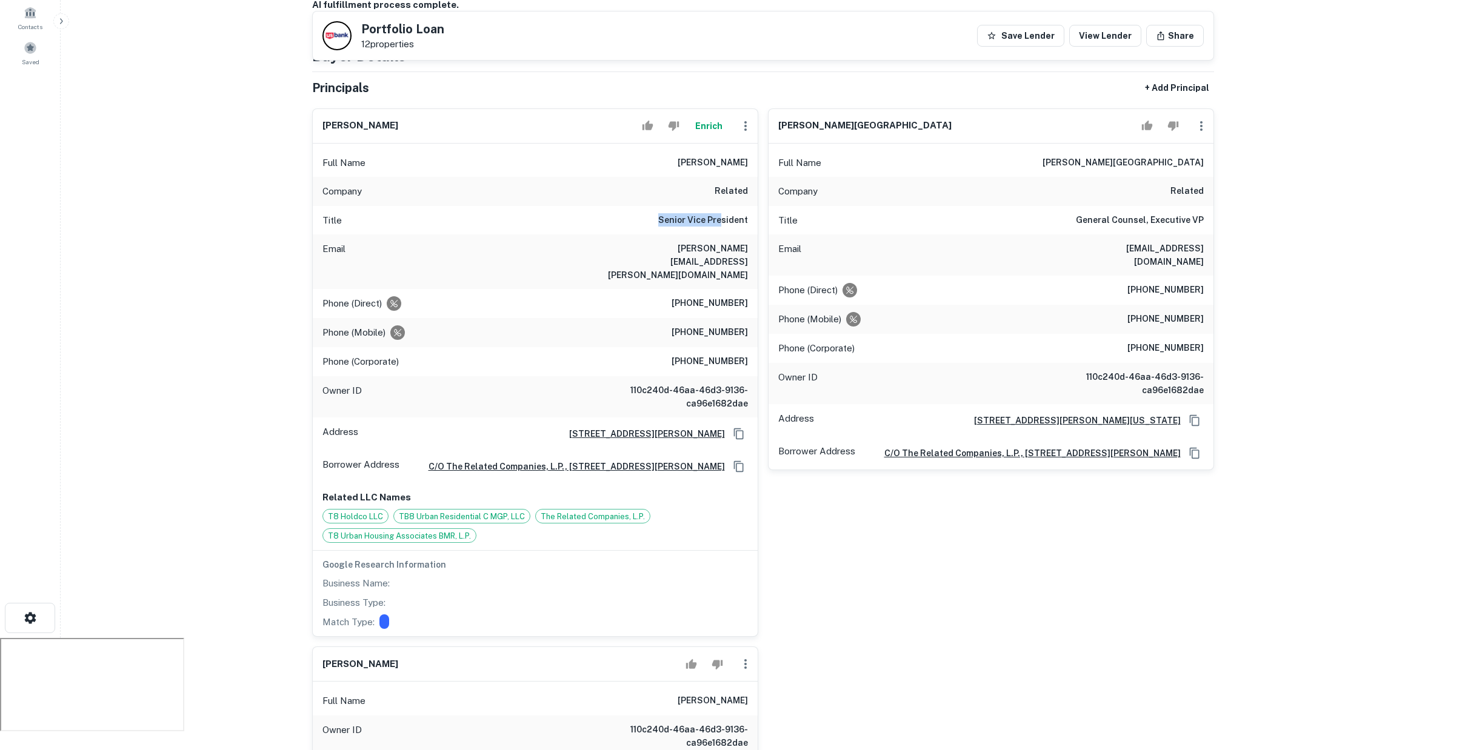
scroll to position [92, 0]
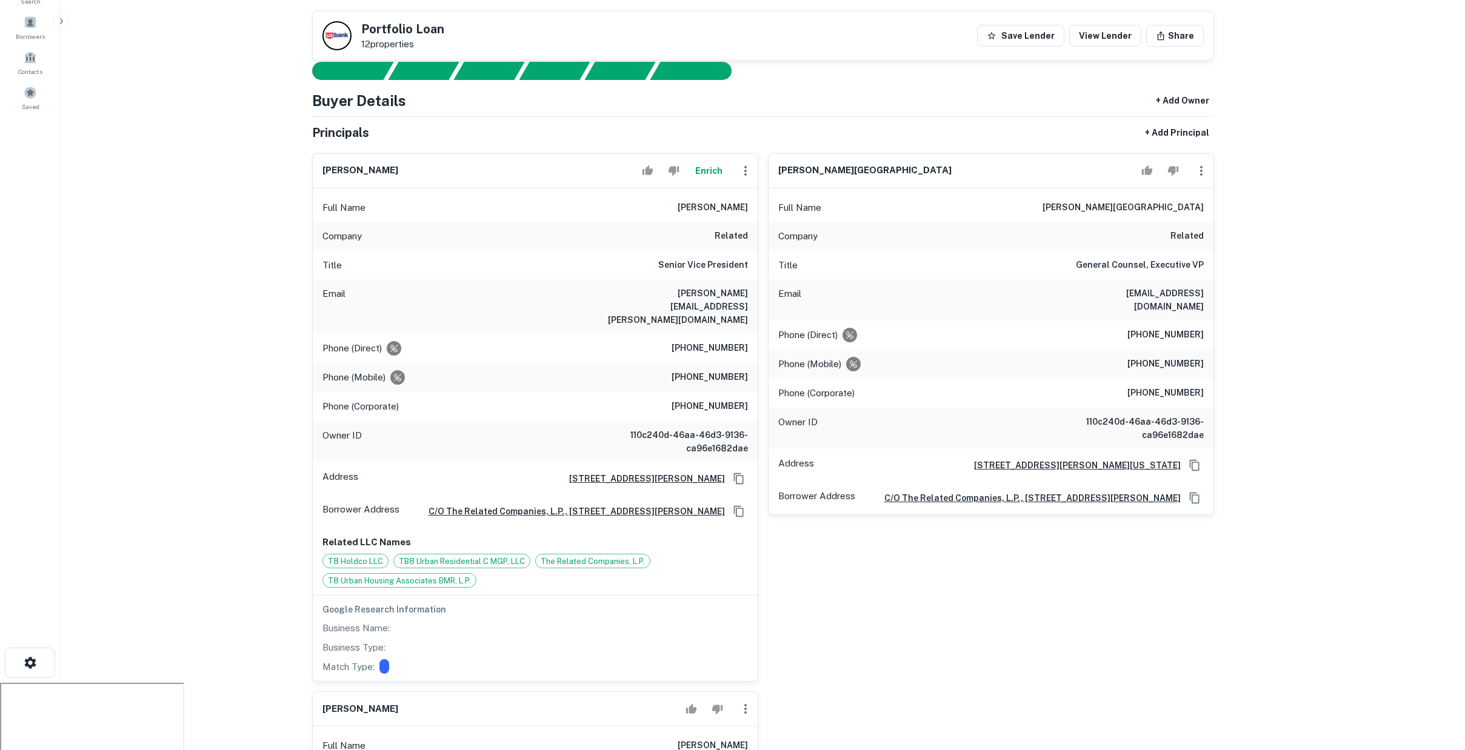
drag, startPoint x: 682, startPoint y: 243, endPoint x: 677, endPoint y: 248, distance: 7.3
click at [678, 258] on h6 "Senior Vice President" at bounding box center [703, 265] width 90 height 15
click at [677, 251] on div "Title Senior Vice President" at bounding box center [535, 265] width 445 height 29
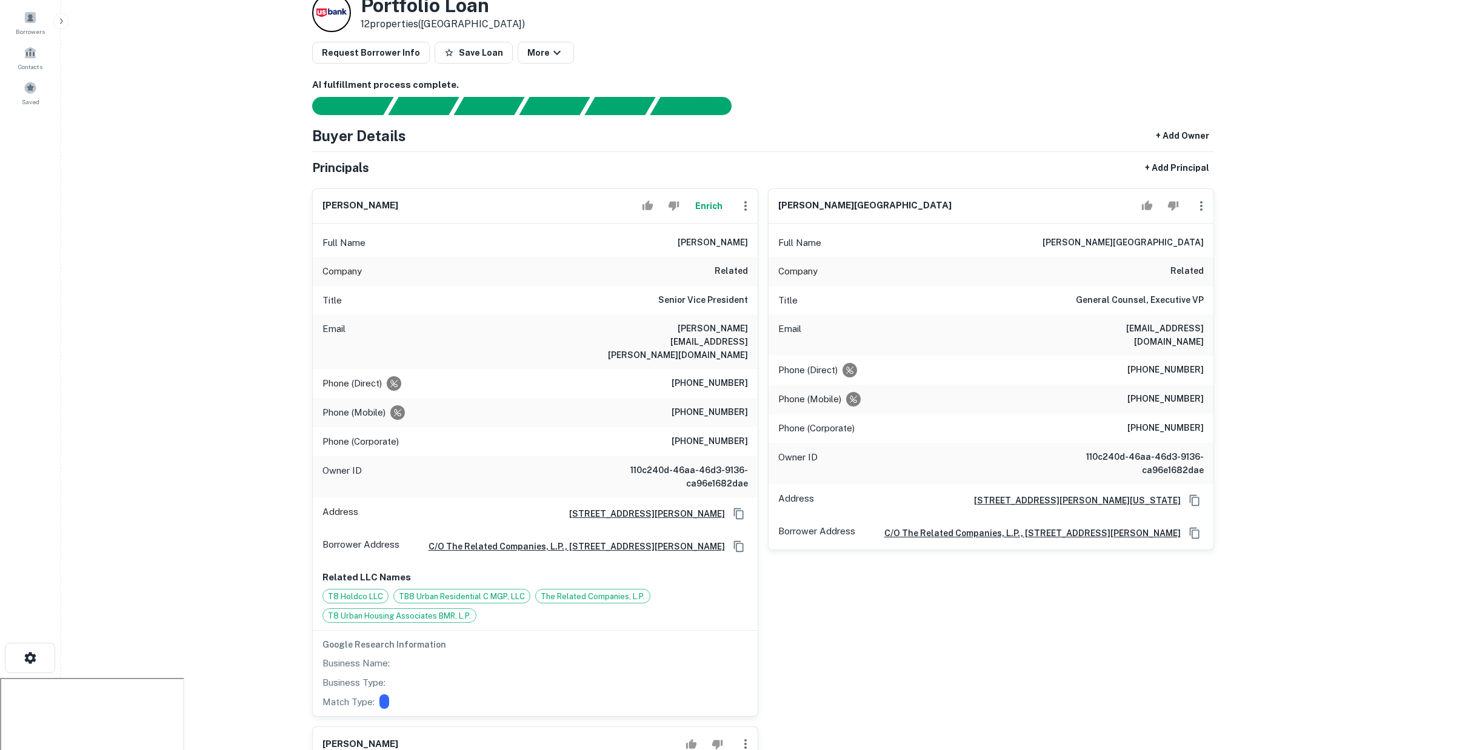
scroll to position [0, 0]
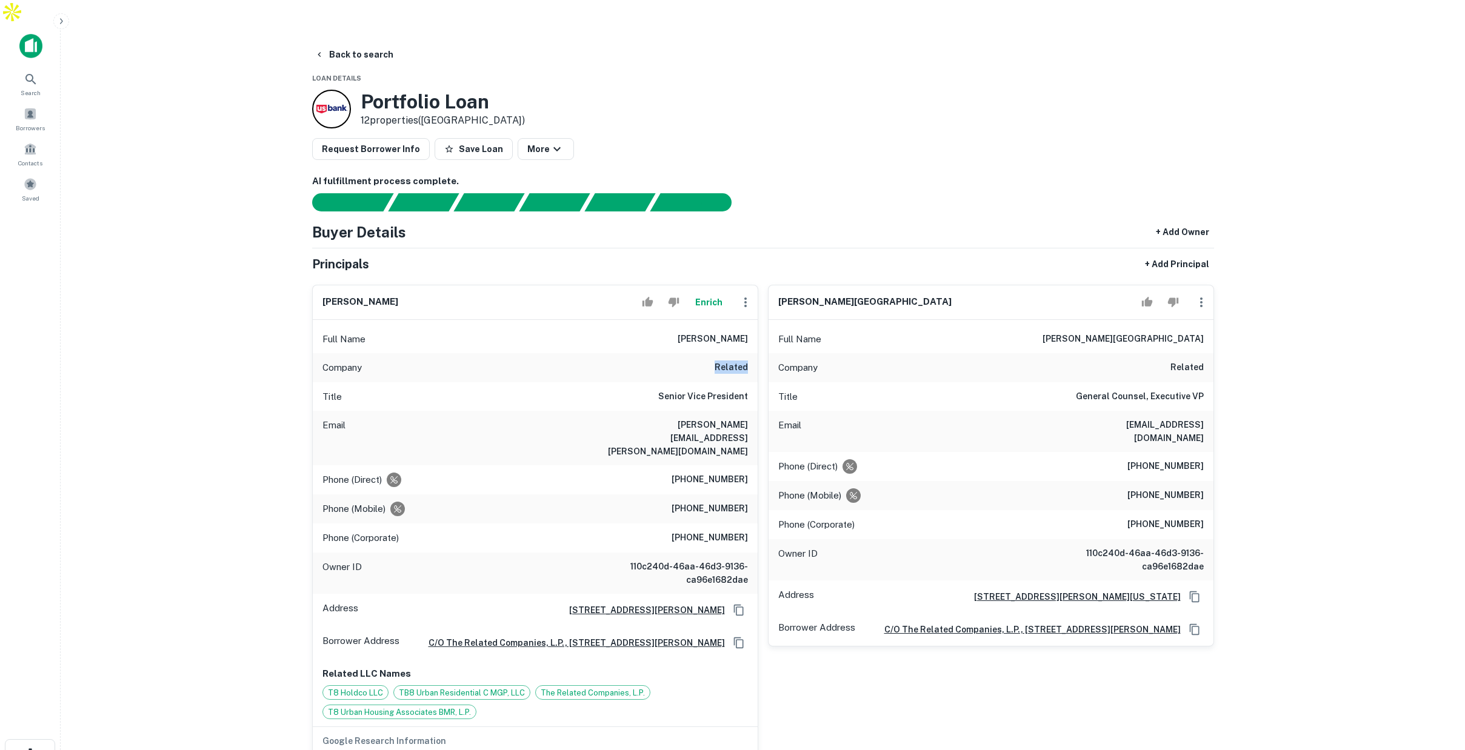
drag, startPoint x: 716, startPoint y: 342, endPoint x: 746, endPoint y: 344, distance: 30.3
click at [746, 361] on h6 "related" at bounding box center [730, 368] width 33 height 15
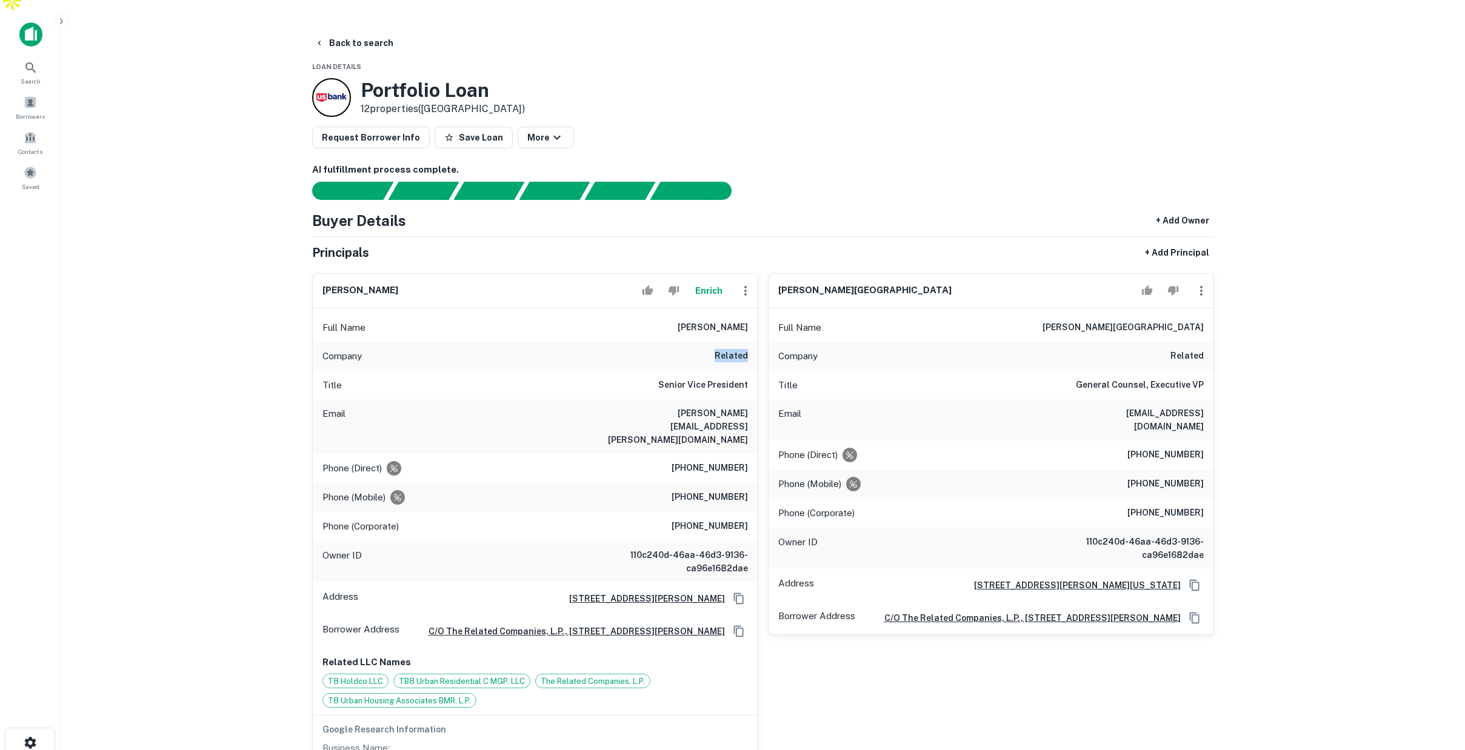
scroll to position [23, 0]
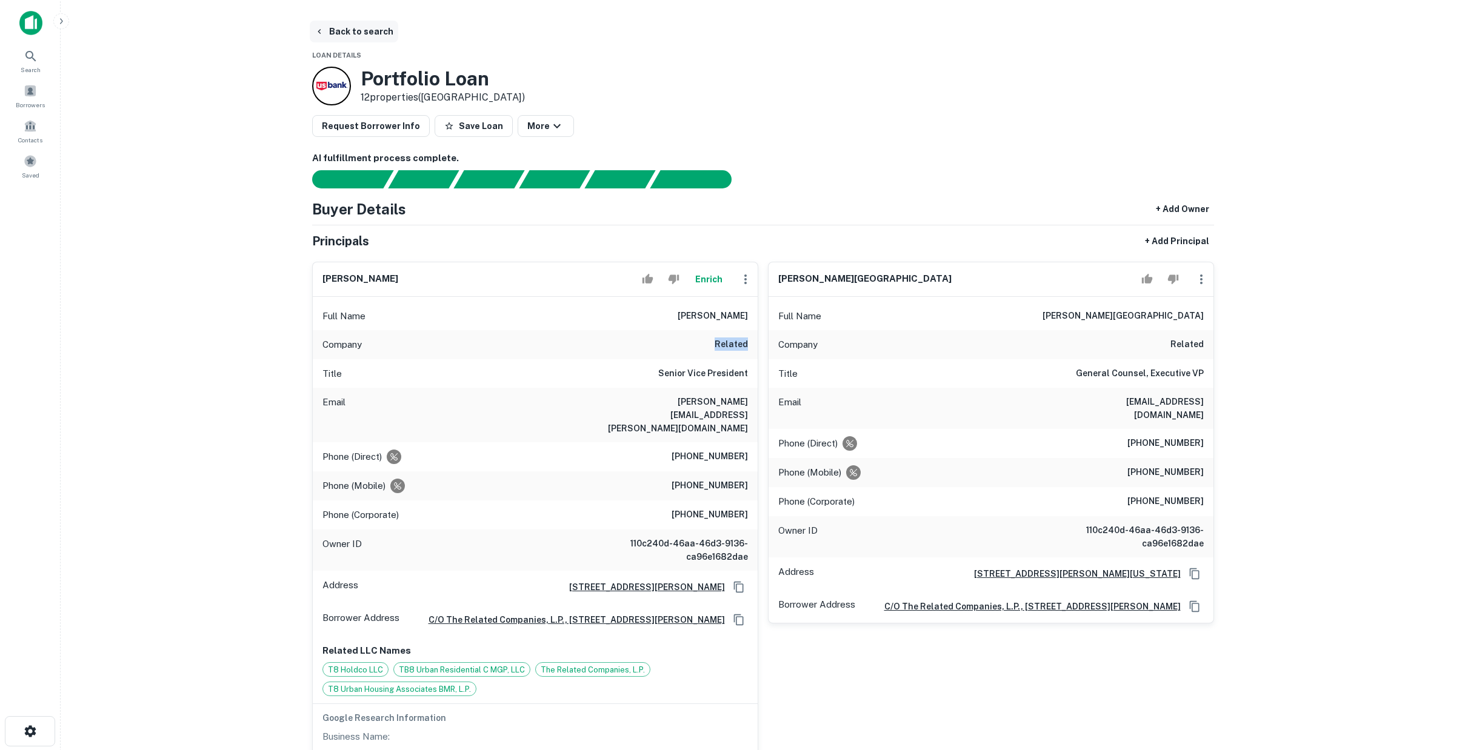
click at [369, 21] on button "Back to search" at bounding box center [354, 32] width 88 height 22
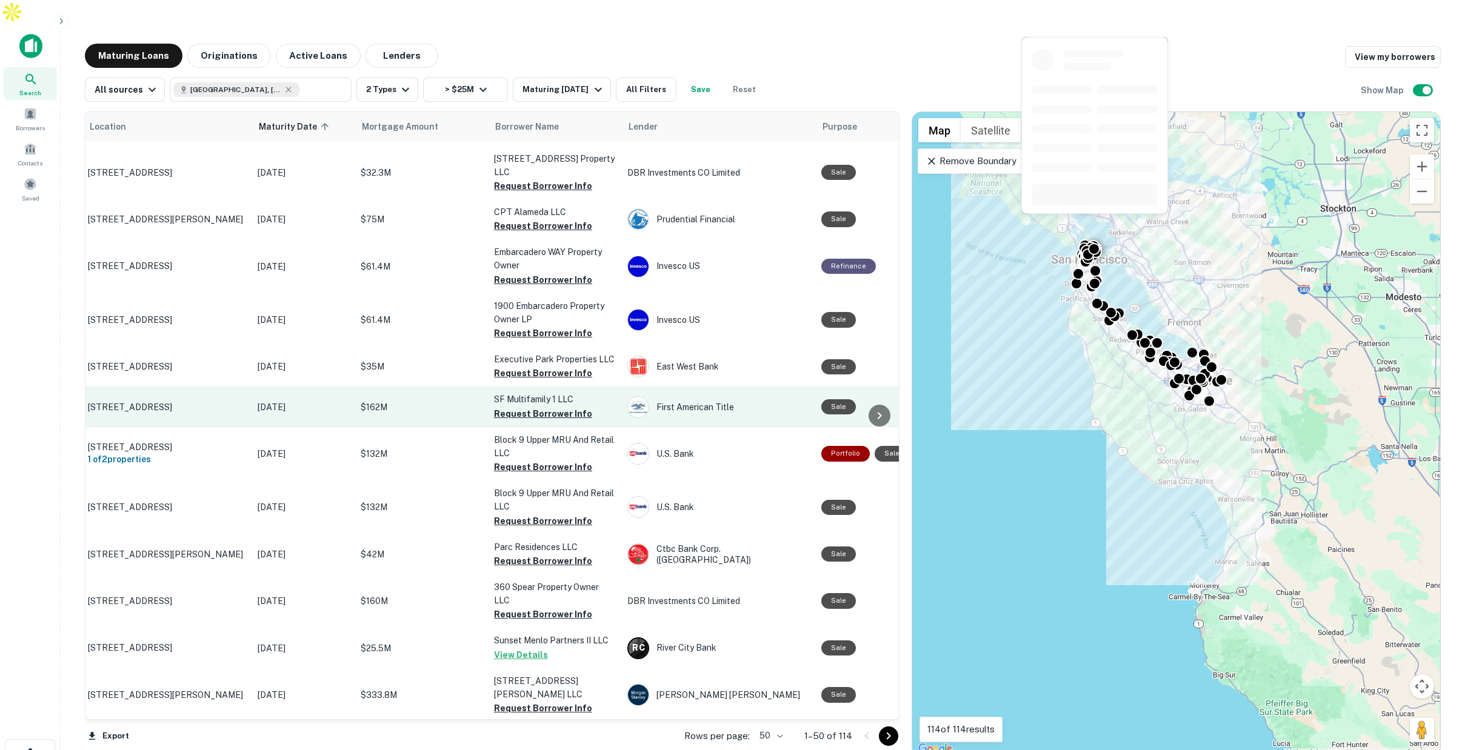
scroll to position [1268, 0]
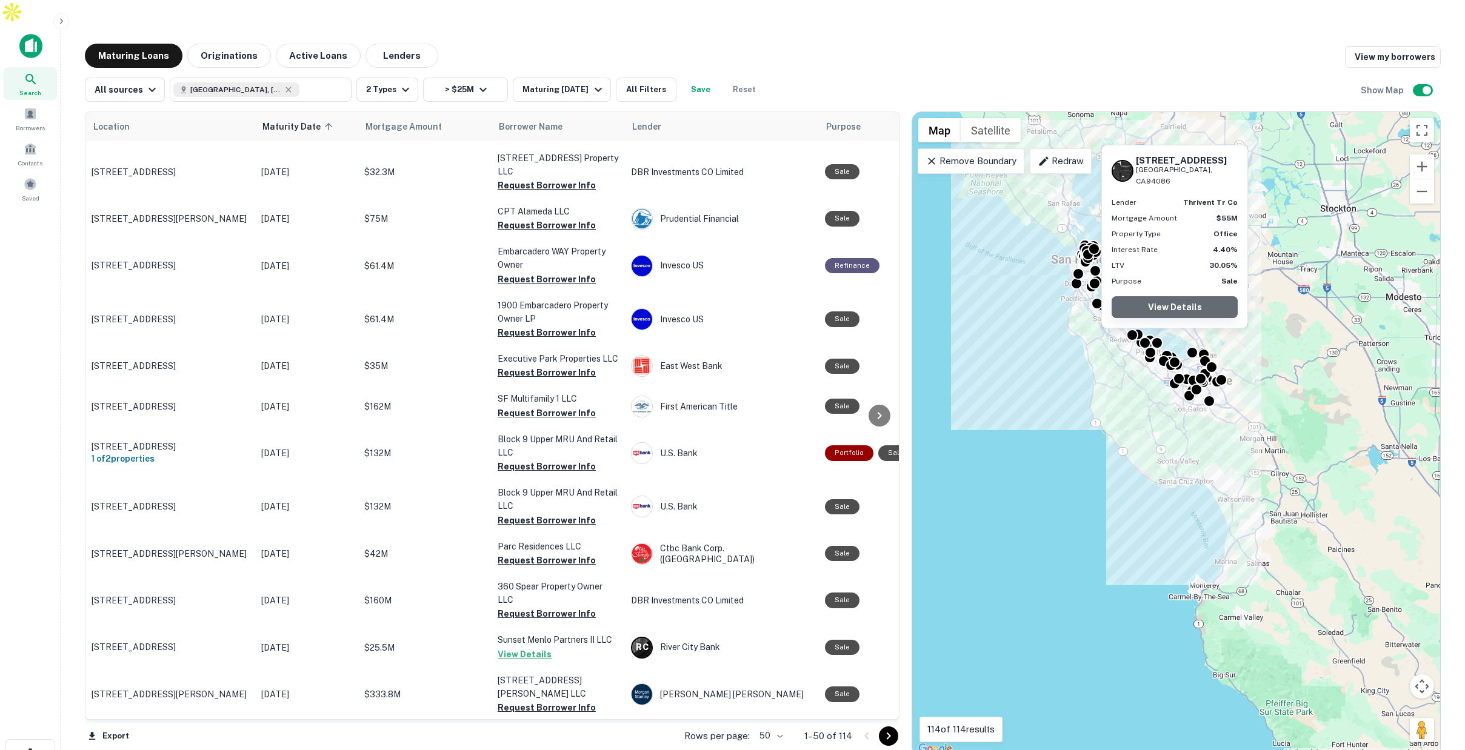
click at [1179, 305] on link "View Details" at bounding box center [1174, 307] width 126 height 22
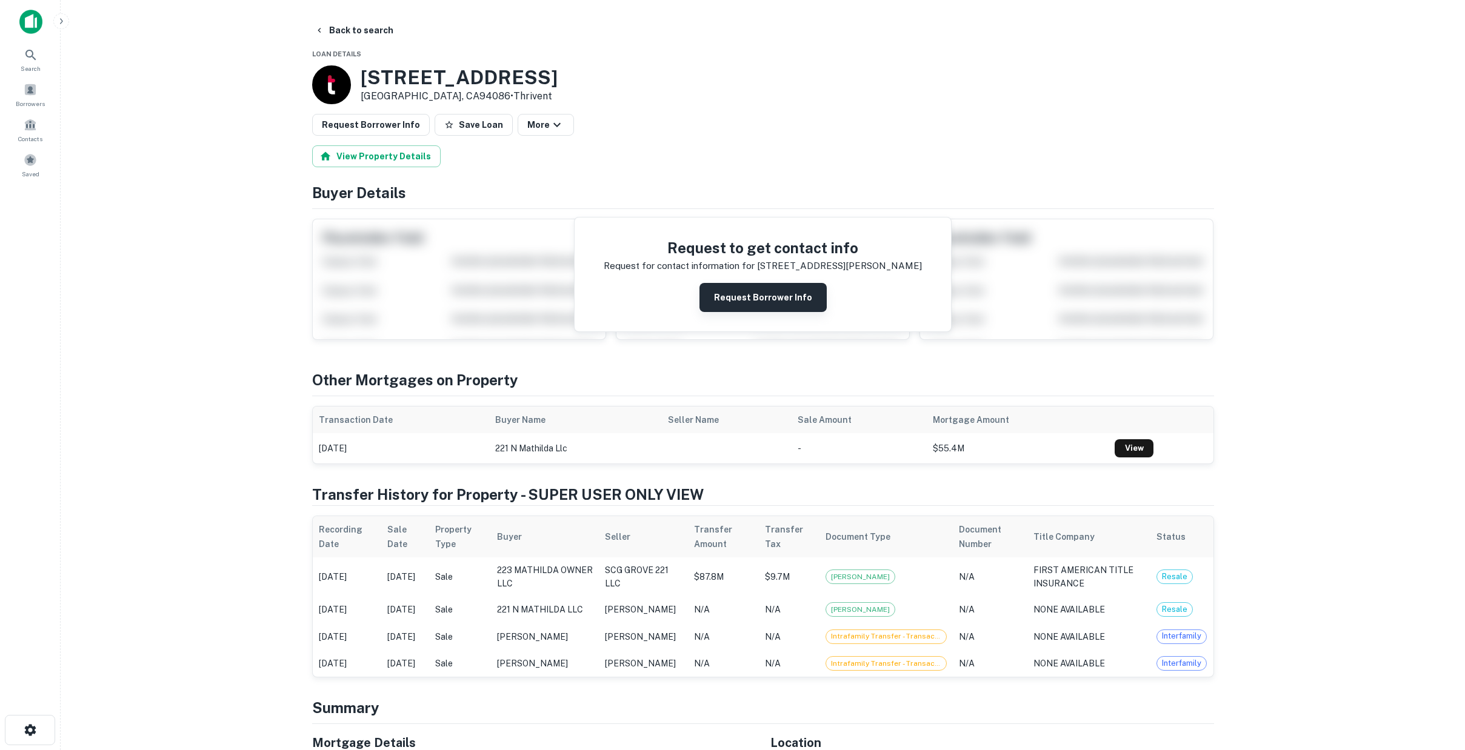
click at [754, 293] on button "Request Borrower Info" at bounding box center [762, 297] width 127 height 29
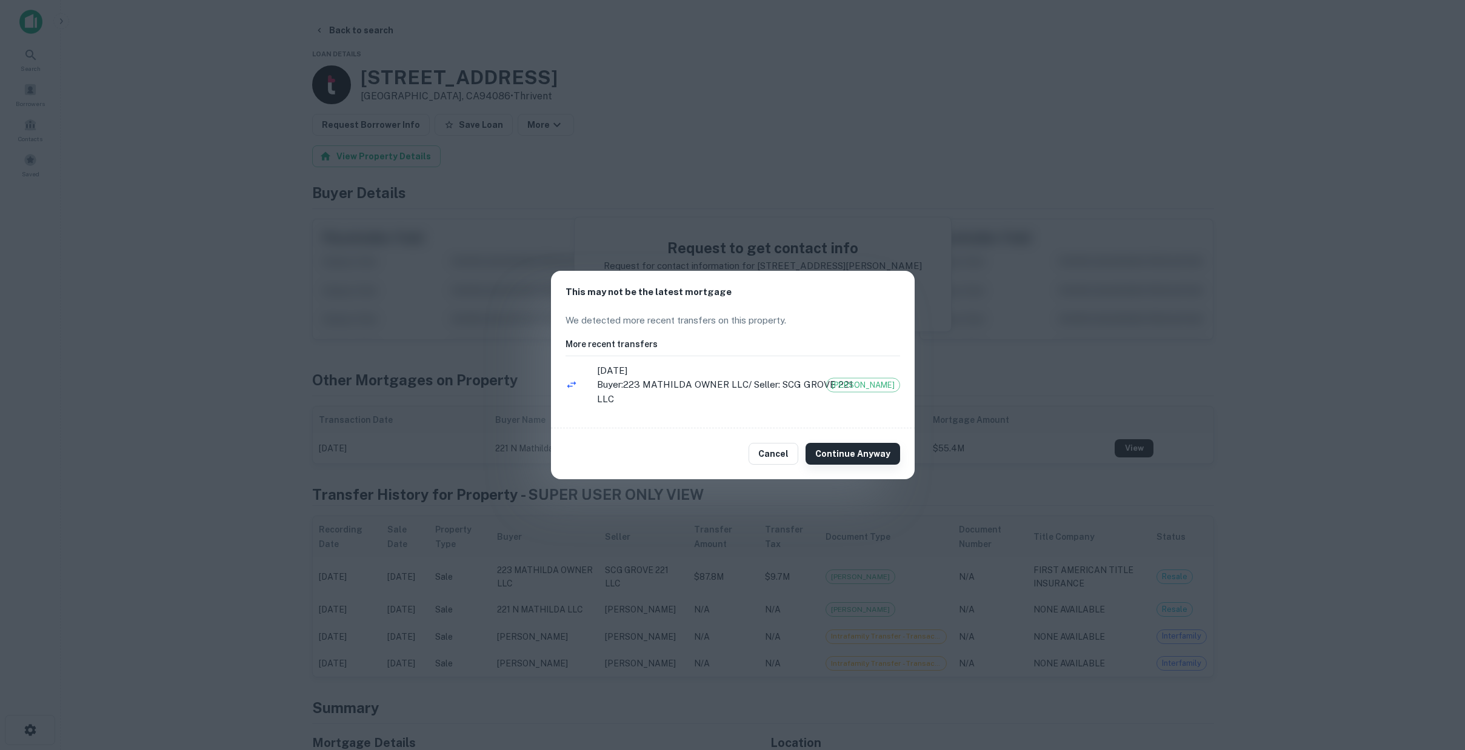
click at [831, 443] on button "Continue Anyway" at bounding box center [852, 454] width 95 height 22
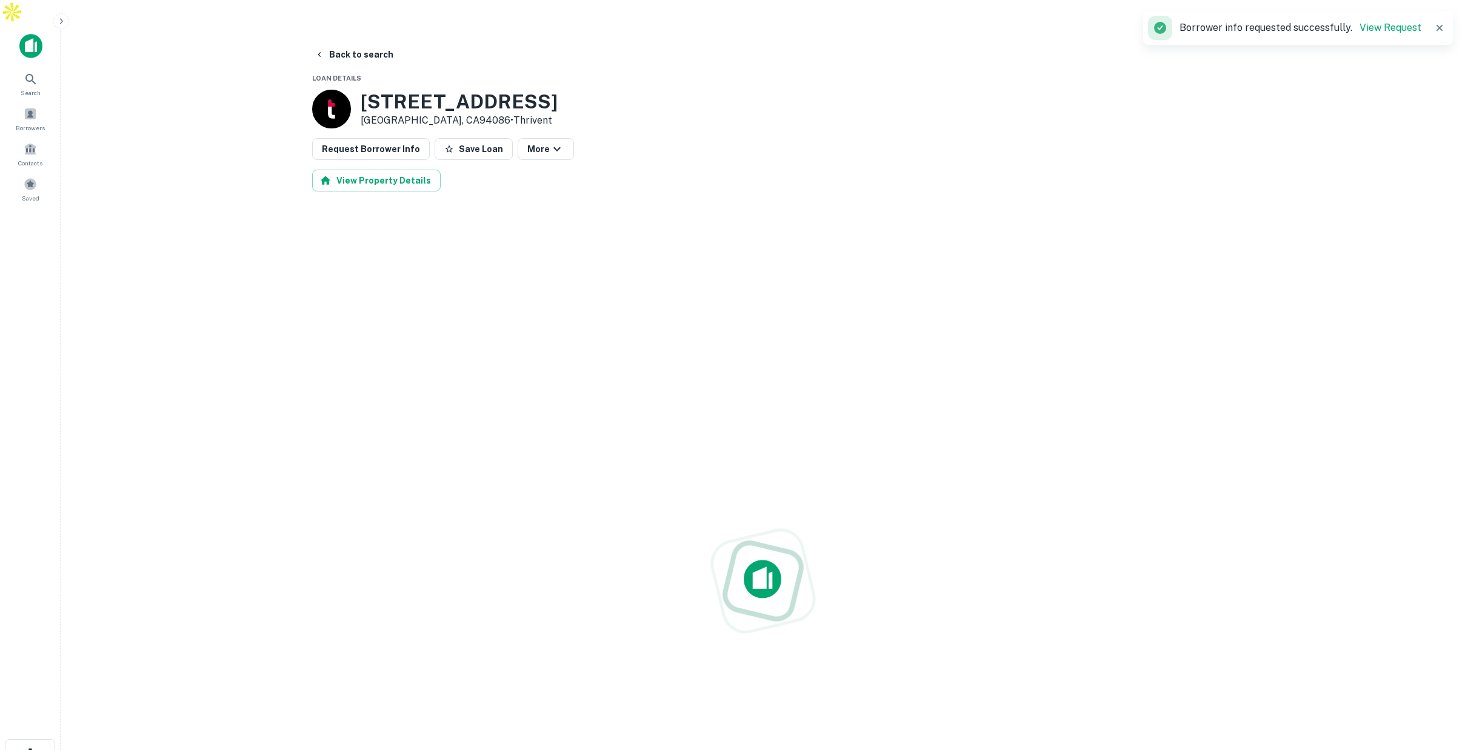
scroll to position [50, 0]
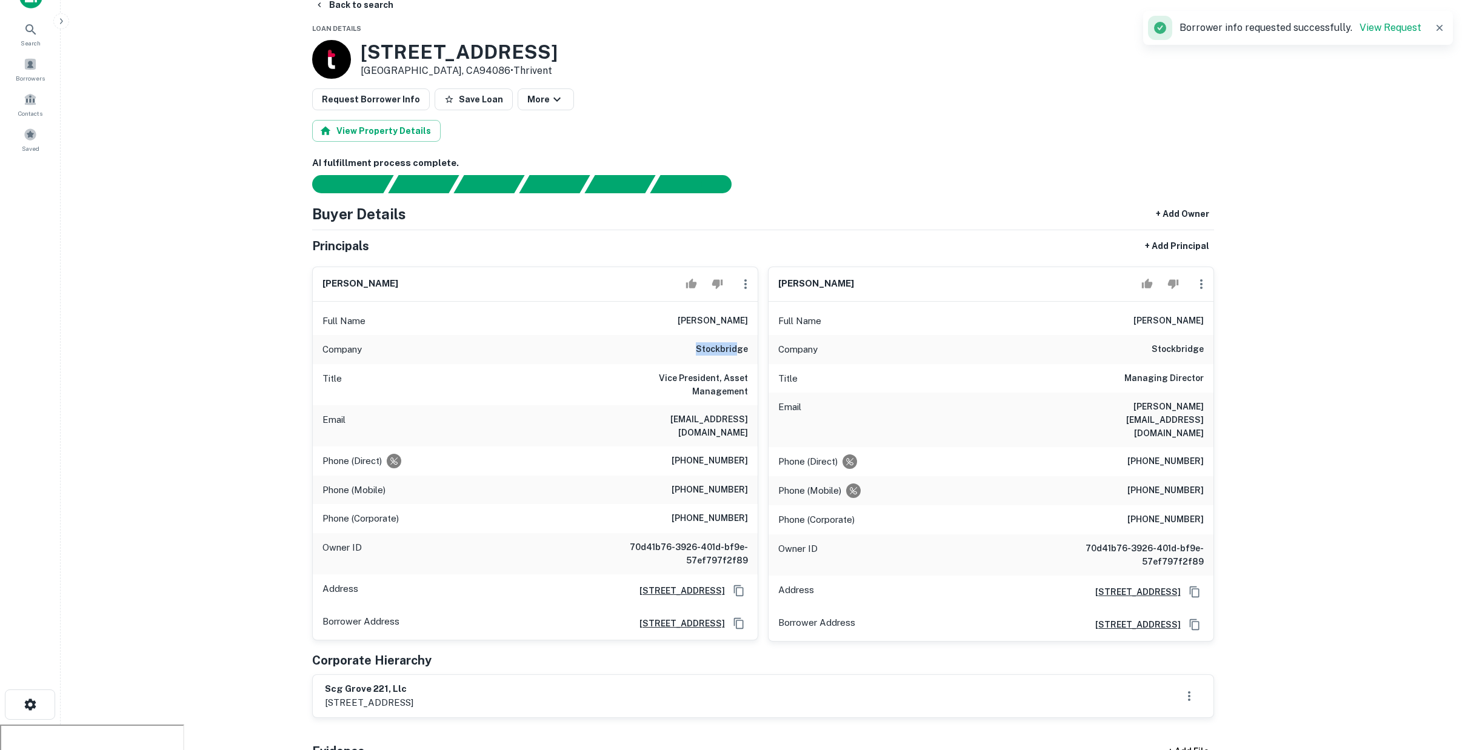
drag, startPoint x: 697, startPoint y: 323, endPoint x: 737, endPoint y: 324, distance: 40.0
click at [737, 335] on div "Company stockbridge" at bounding box center [535, 349] width 445 height 29
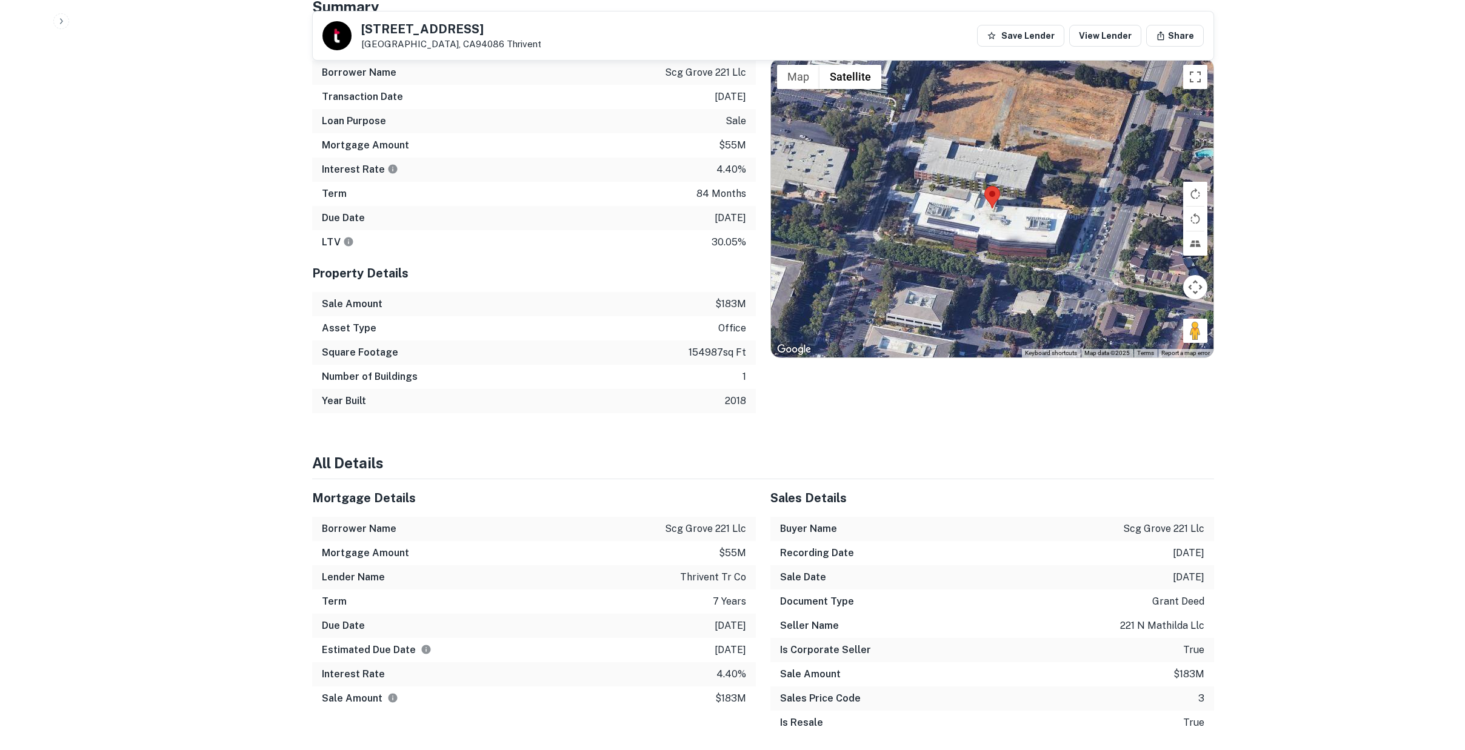
scroll to position [1247, 0]
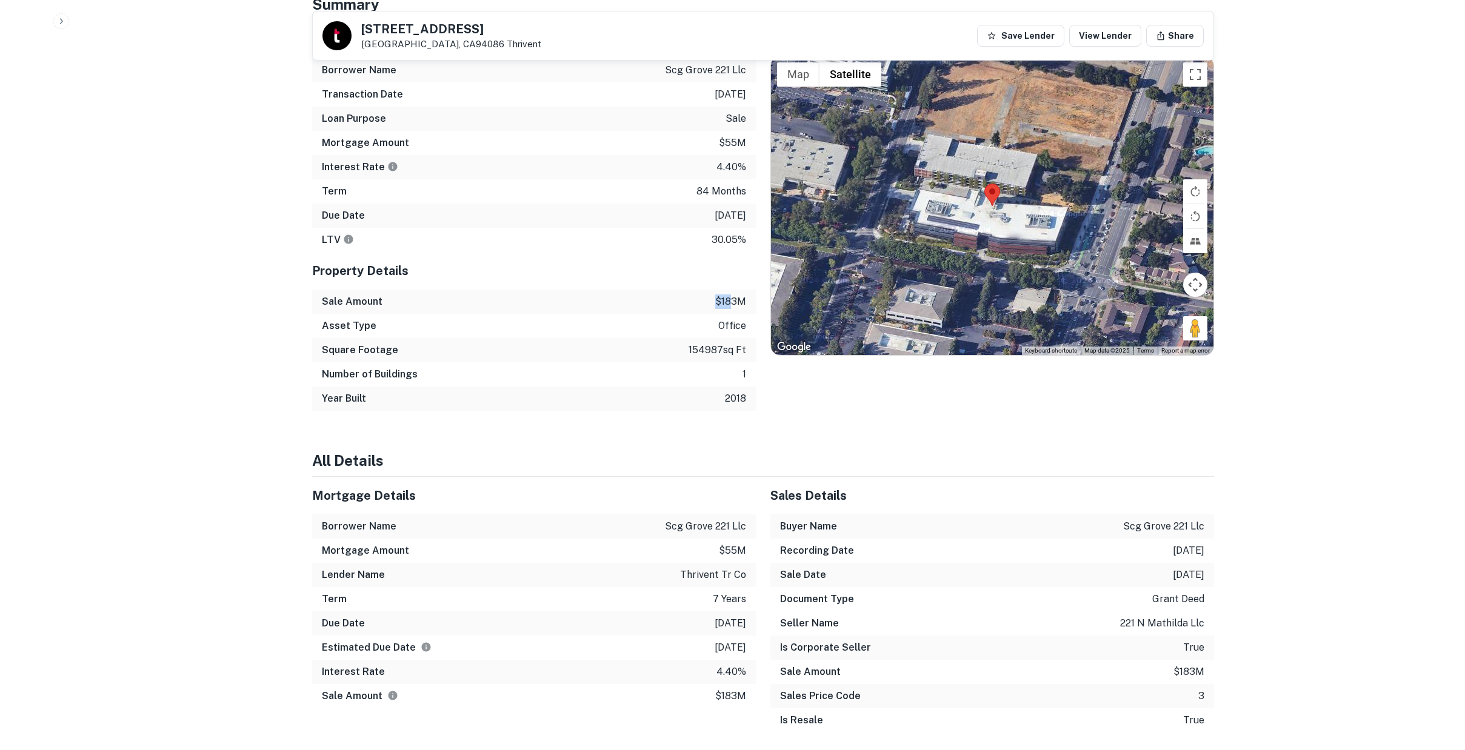
drag, startPoint x: 714, startPoint y: 284, endPoint x: 733, endPoint y: 284, distance: 18.8
click at [733, 295] on p "$183m" at bounding box center [730, 302] width 31 height 15
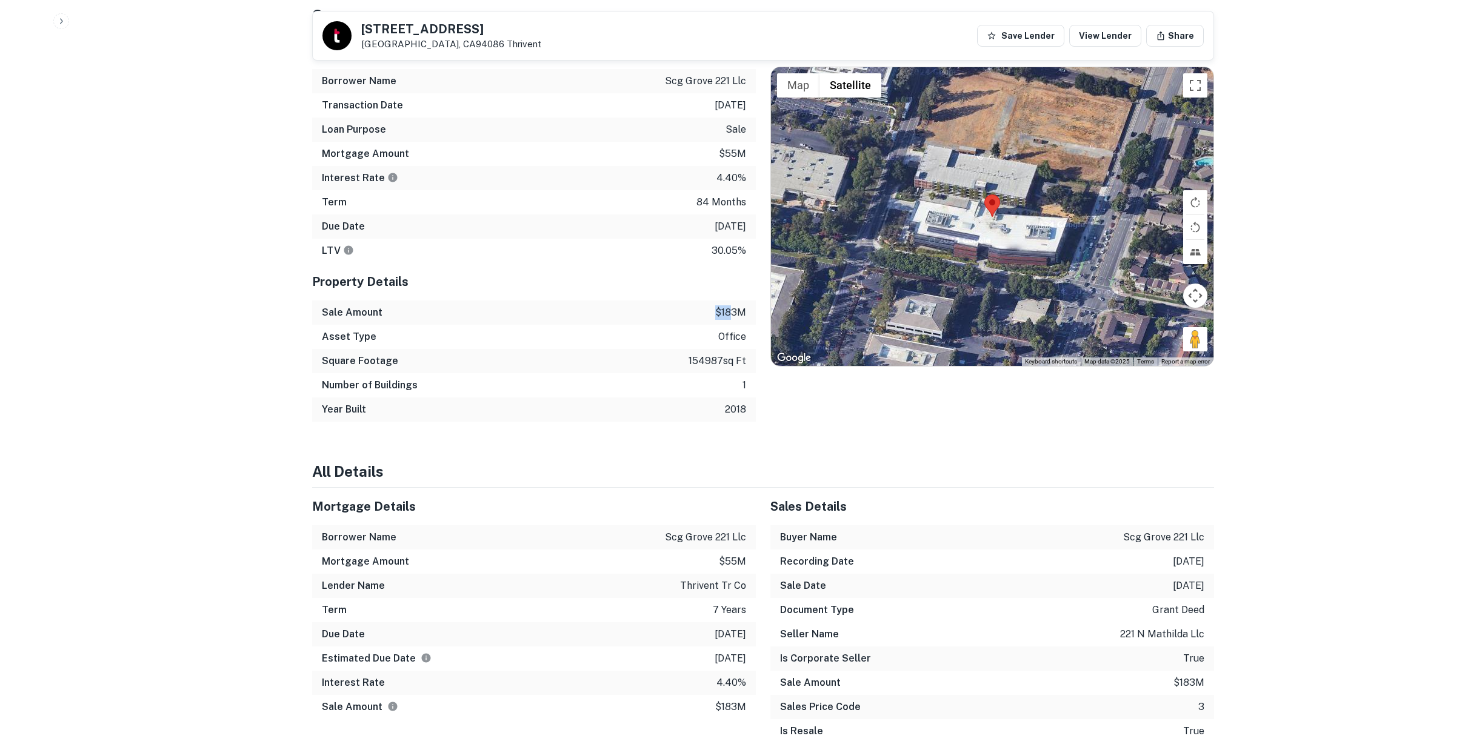
scroll to position [1237, 0]
drag, startPoint x: 700, startPoint y: 203, endPoint x: 744, endPoint y: 211, distance: 45.0
click at [744, 218] on p "3/14/2026" at bounding box center [730, 225] width 32 height 15
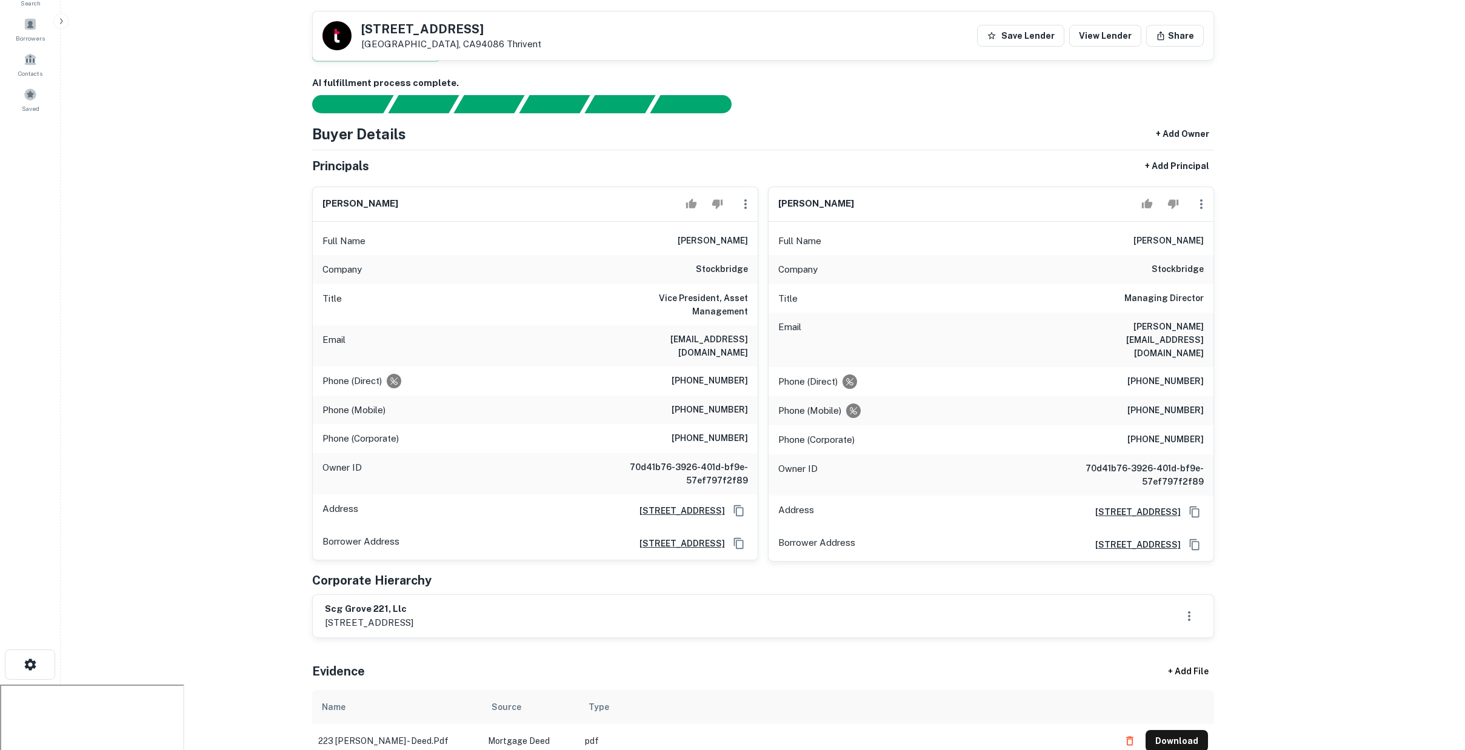
scroll to position [0, 0]
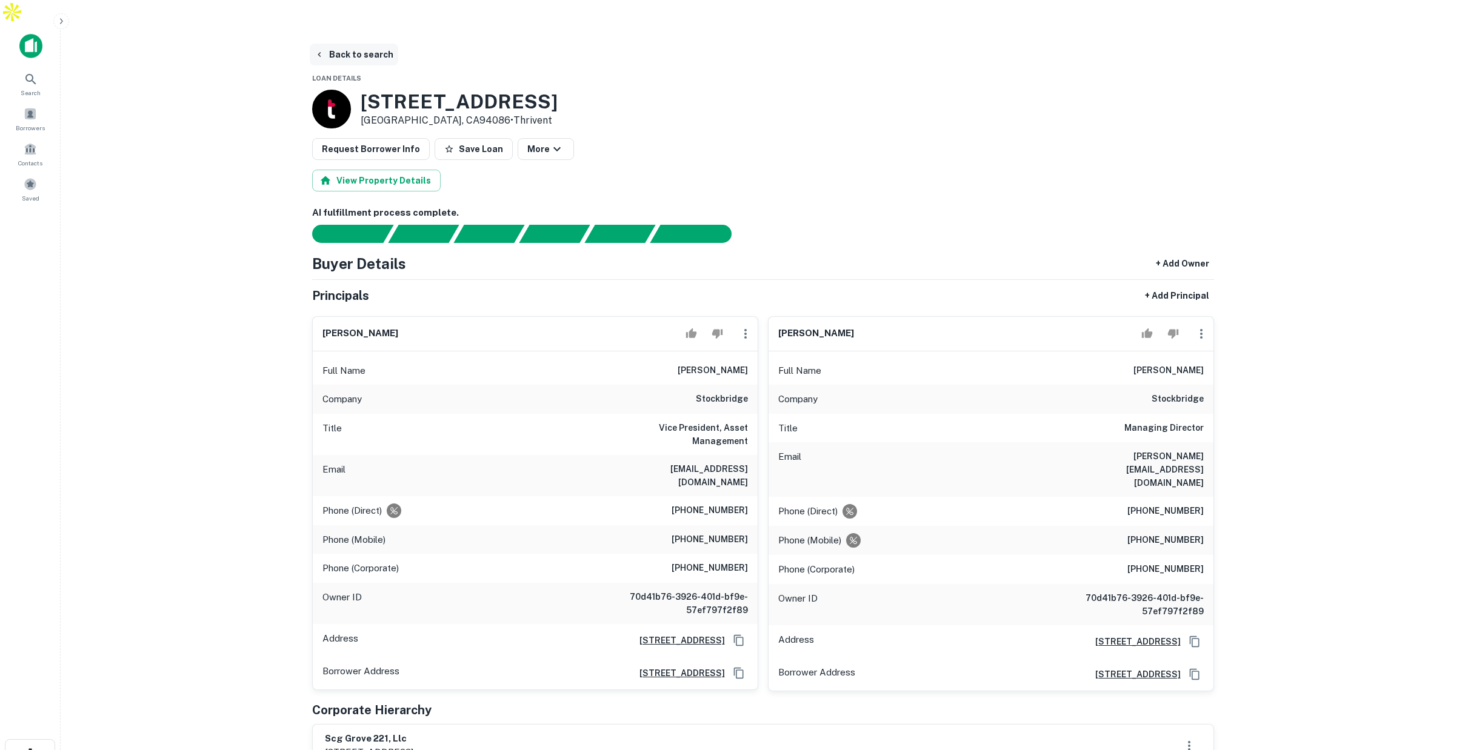
click at [358, 44] on button "Back to search" at bounding box center [354, 55] width 88 height 22
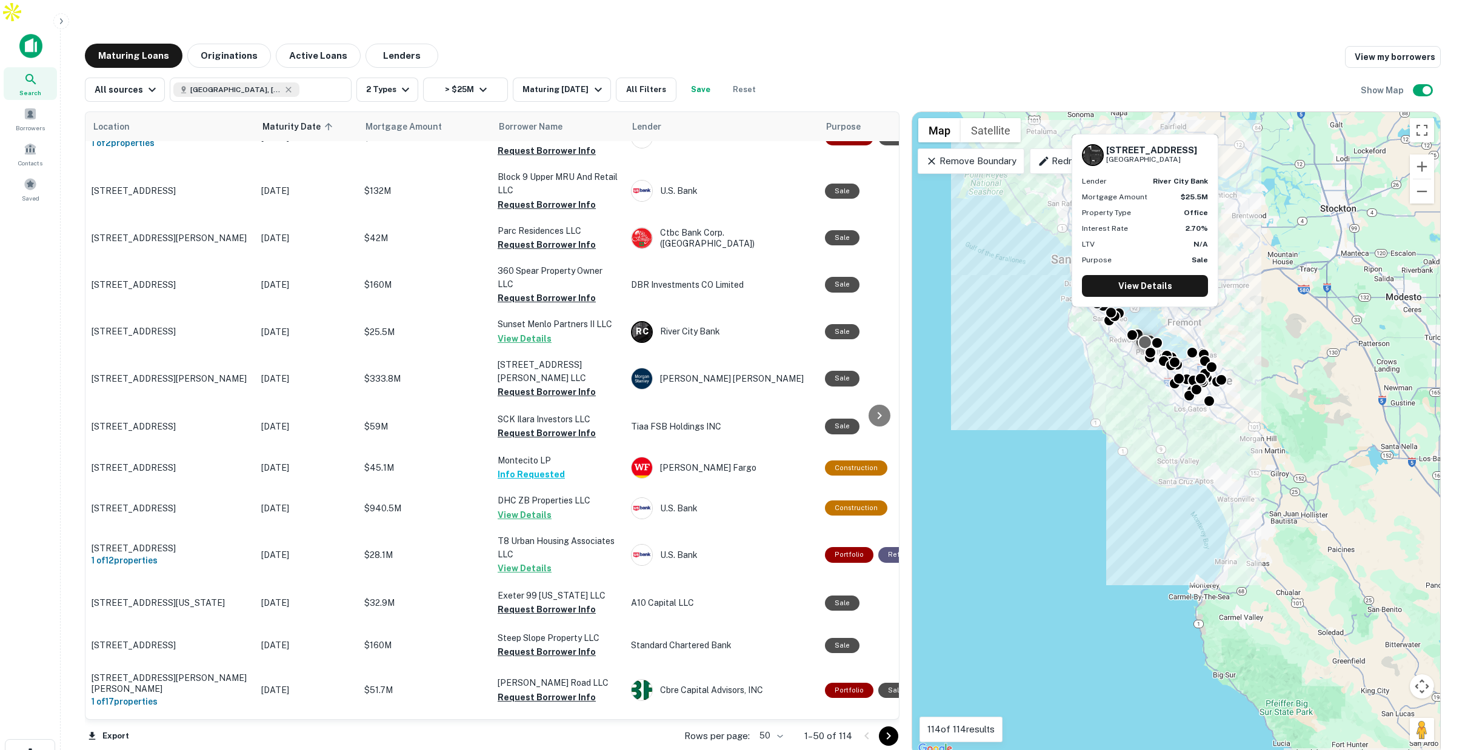
scroll to position [1633, 0]
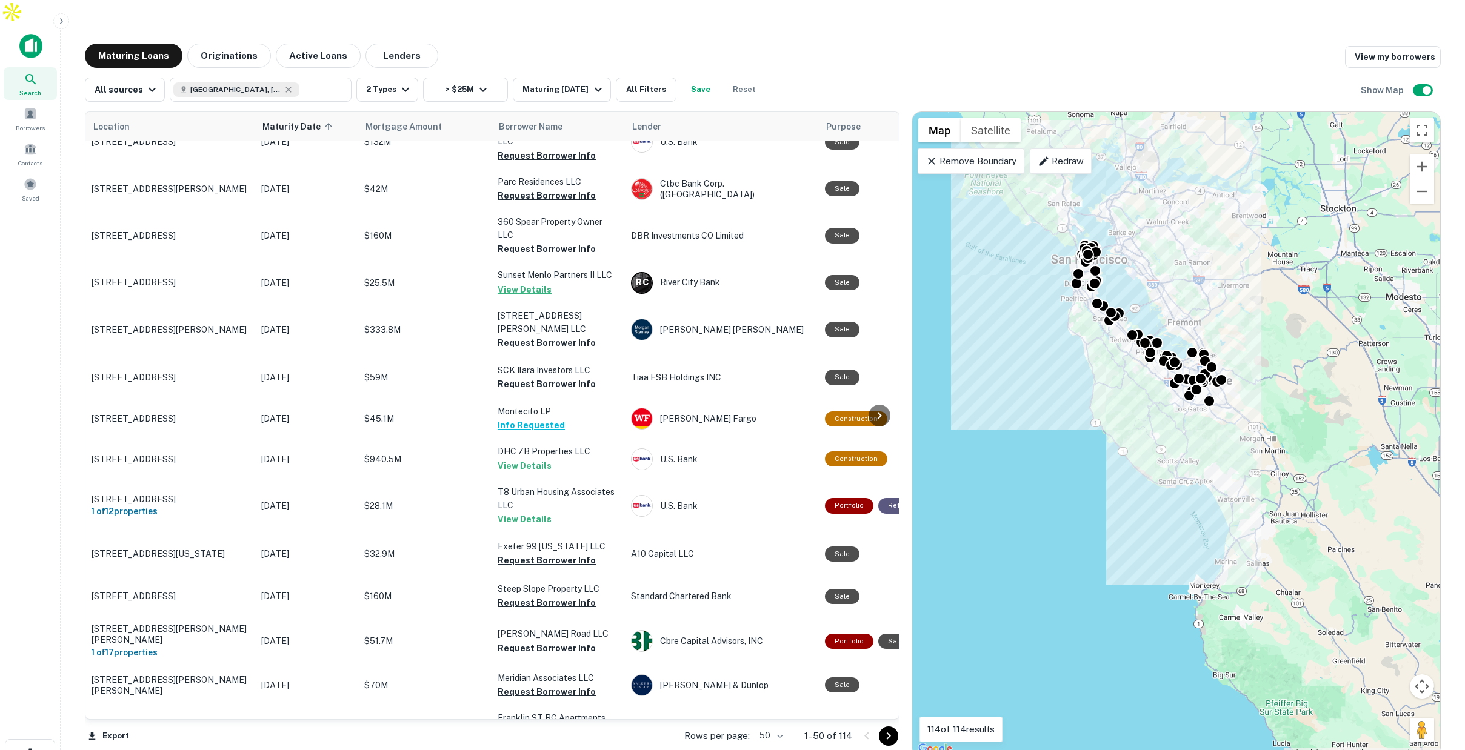
click at [784, 713] on body "Search Borrowers Contacts Saved Maturing Loans Originations Active Loans Lender…" at bounding box center [732, 375] width 1465 height 750
click at [772, 722] on li "100" at bounding box center [771, 725] width 35 height 22
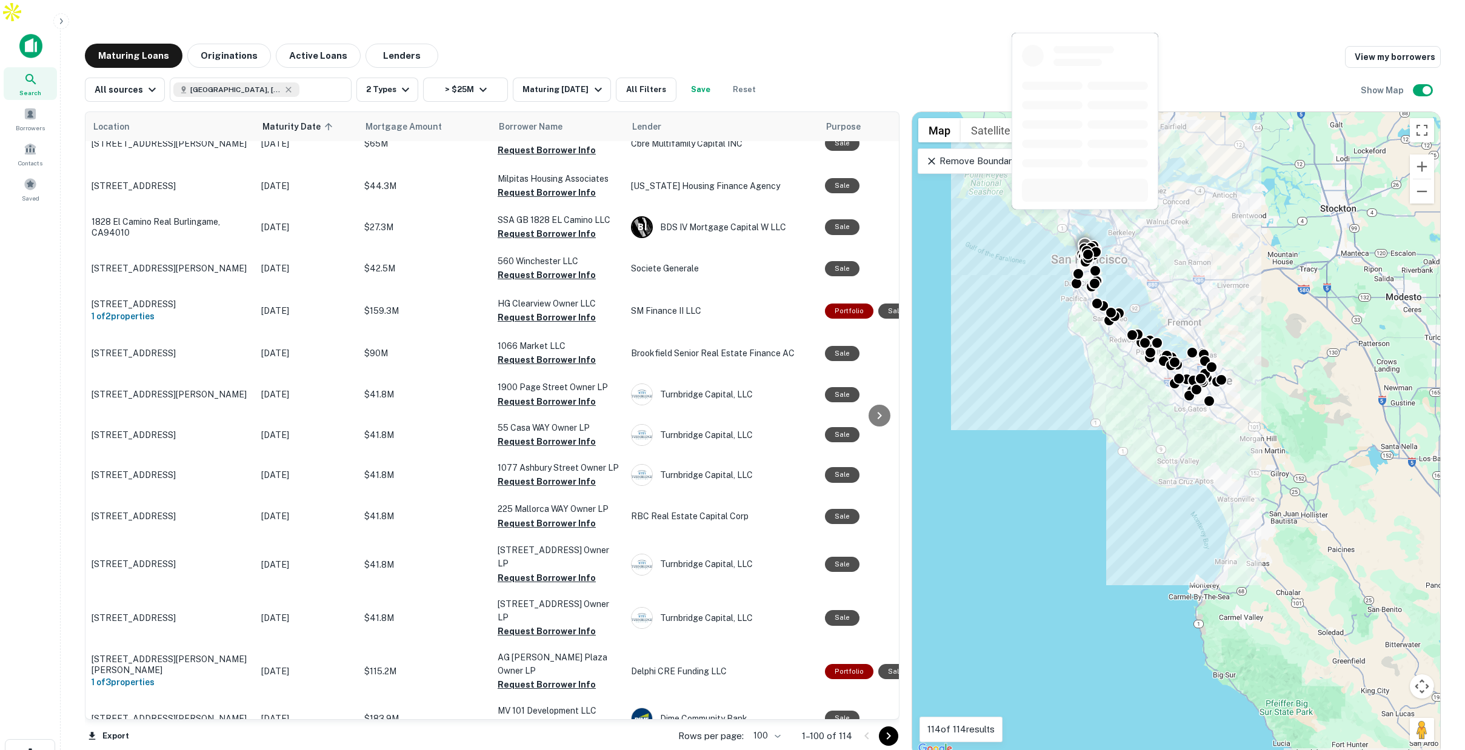
scroll to position [3824, 0]
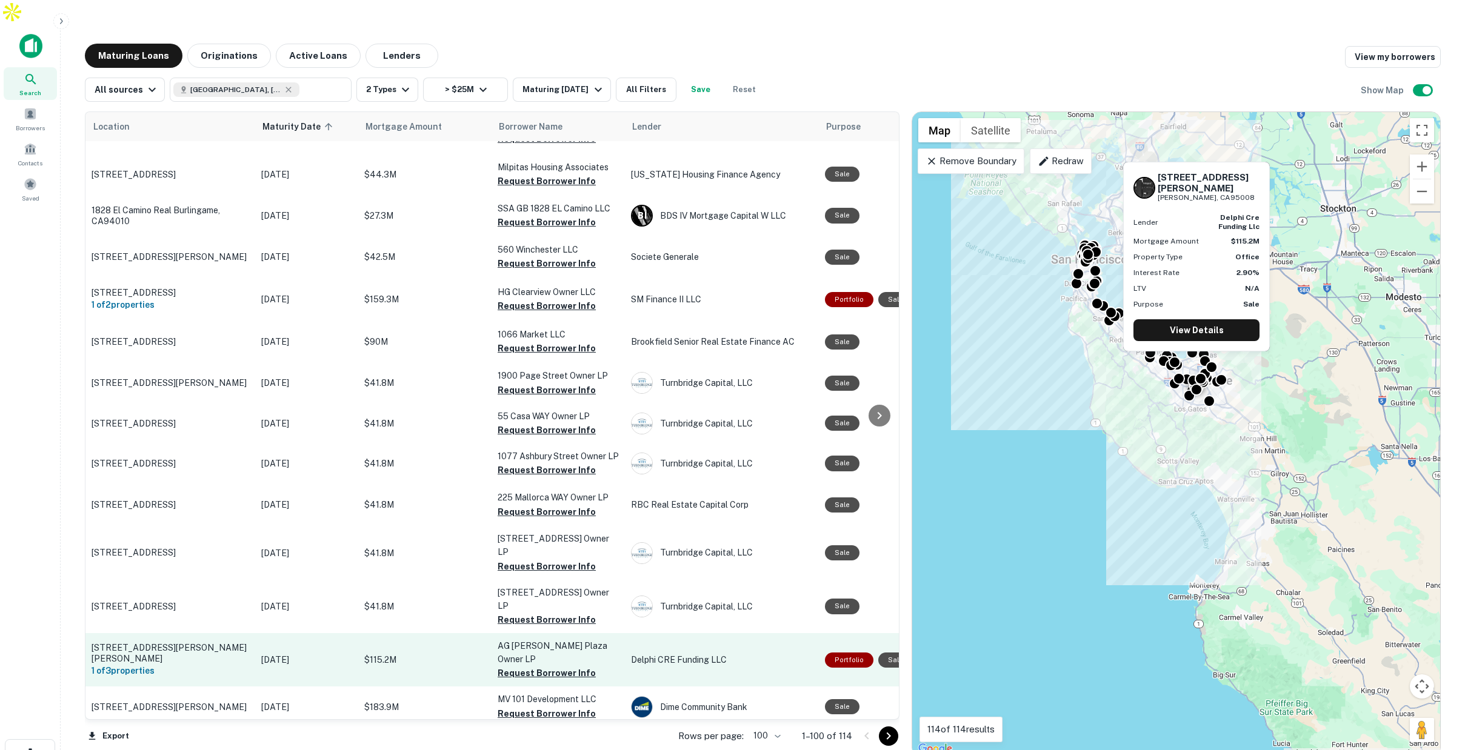
click at [232, 642] on p "[STREET_ADDRESS][PERSON_NAME][PERSON_NAME]" at bounding box center [171, 653] width 158 height 22
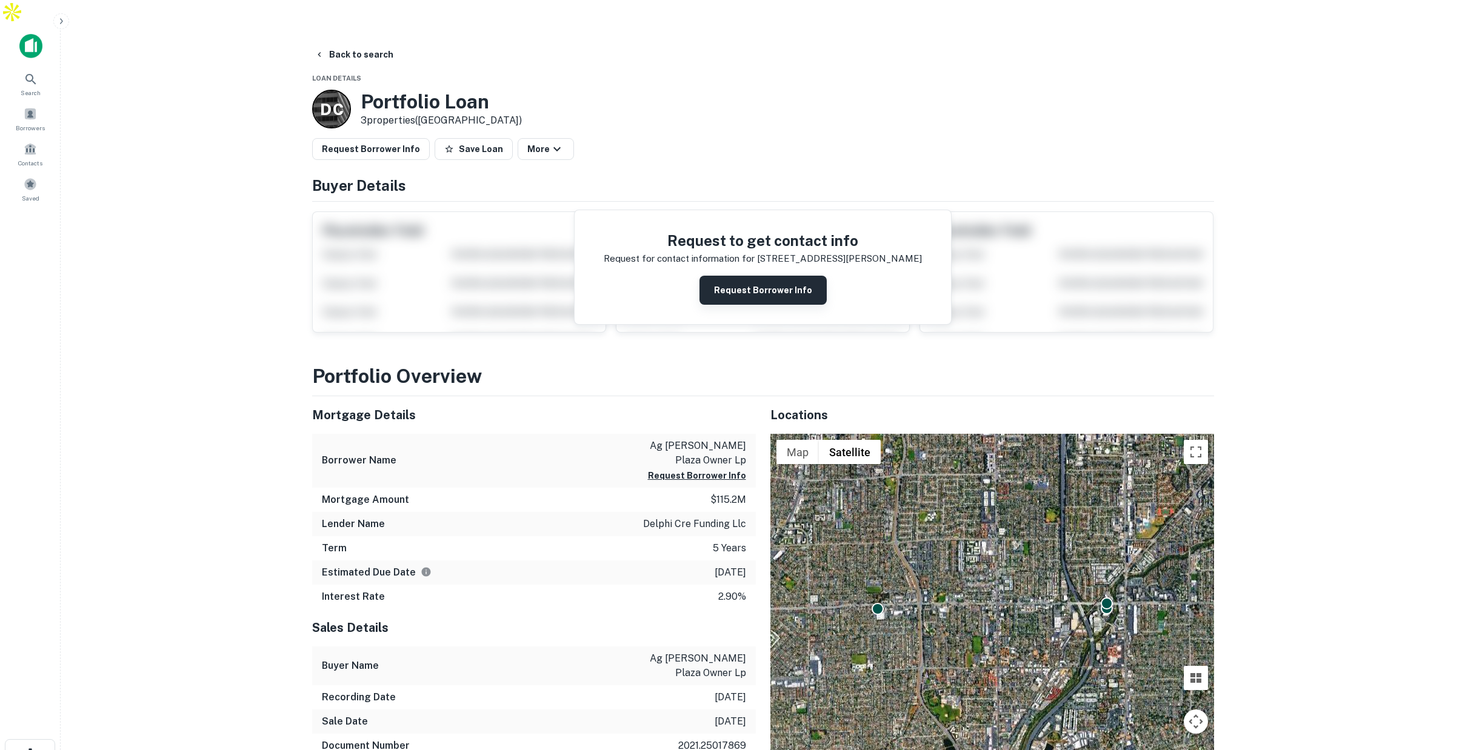
click at [757, 276] on button "Request Borrower Info" at bounding box center [762, 290] width 127 height 29
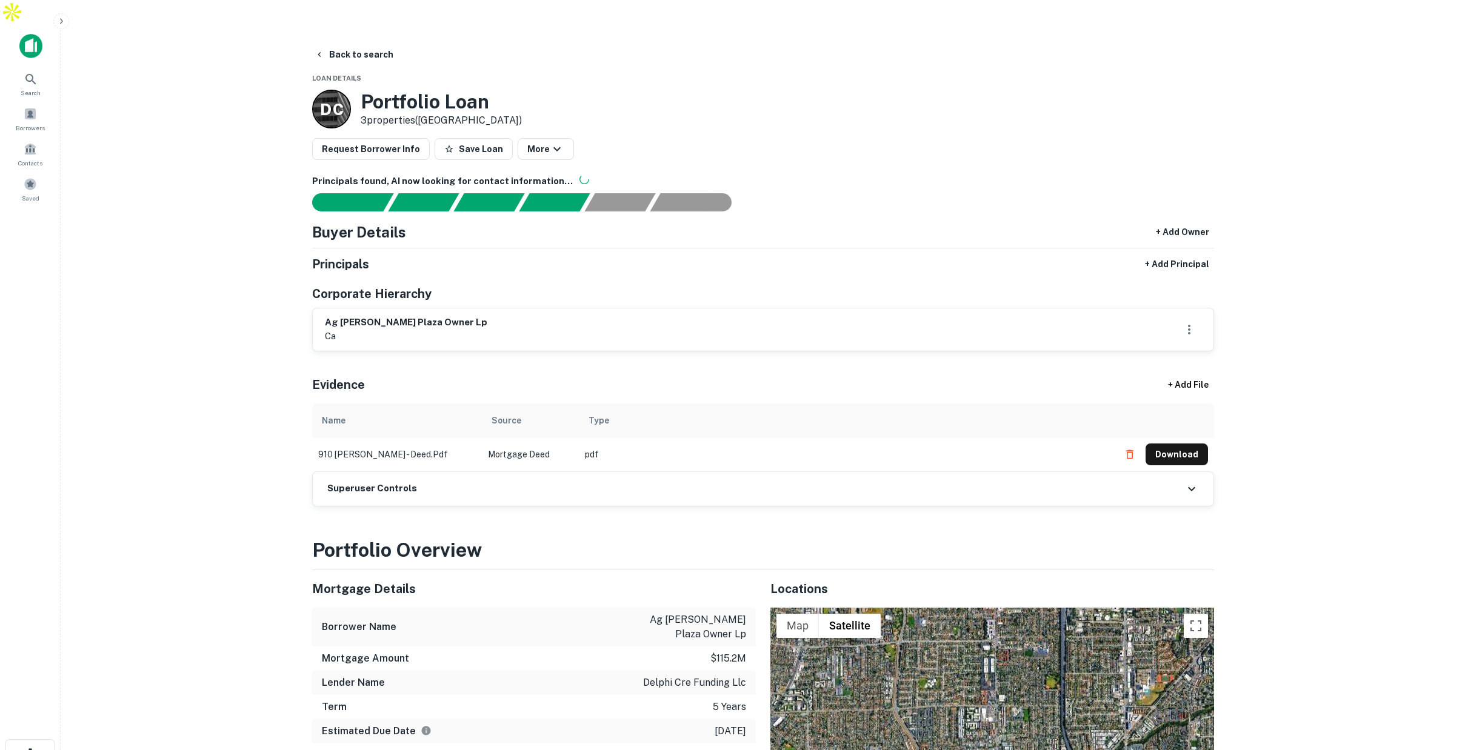
scroll to position [1, 0]
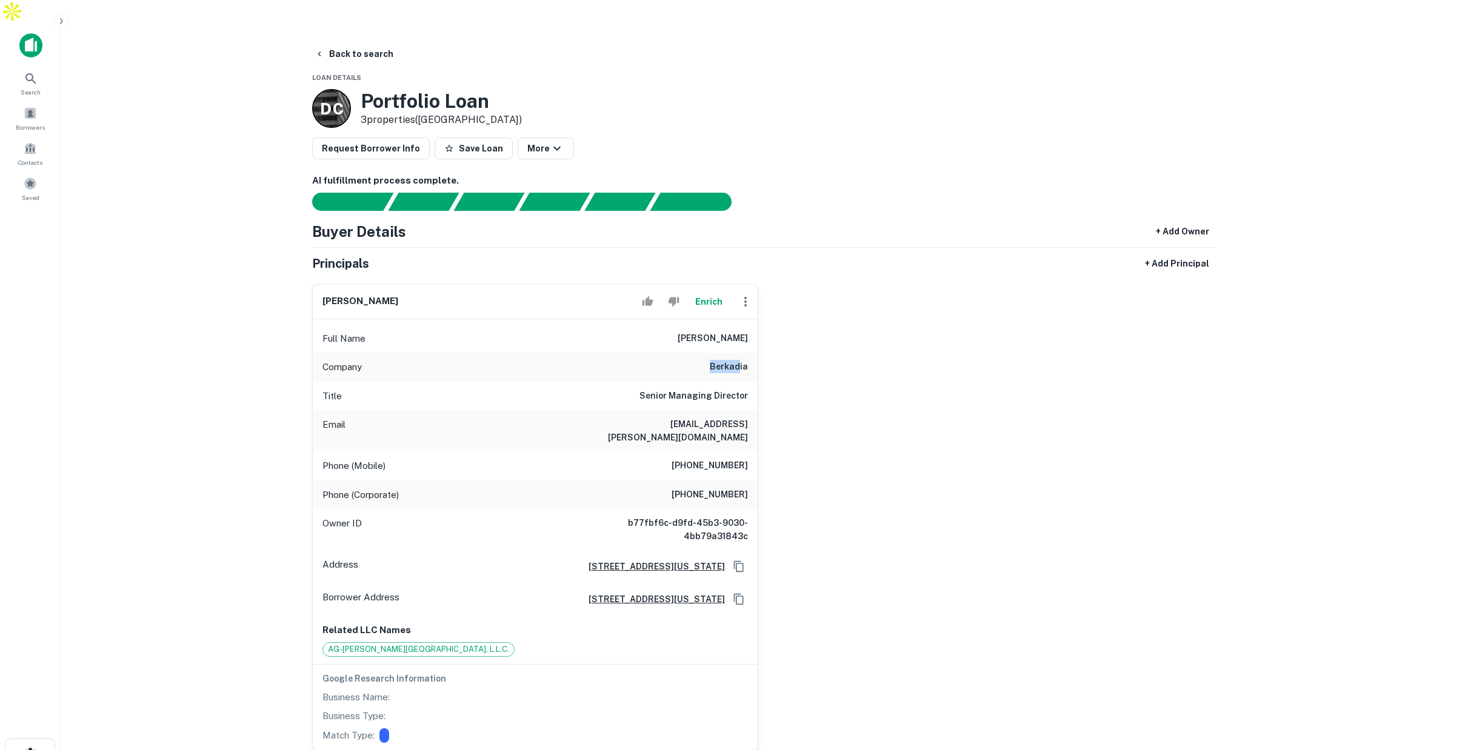
drag, startPoint x: 731, startPoint y: 339, endPoint x: 741, endPoint y: 339, distance: 9.7
click at [741, 360] on h6 "berkadia" at bounding box center [729, 367] width 38 height 15
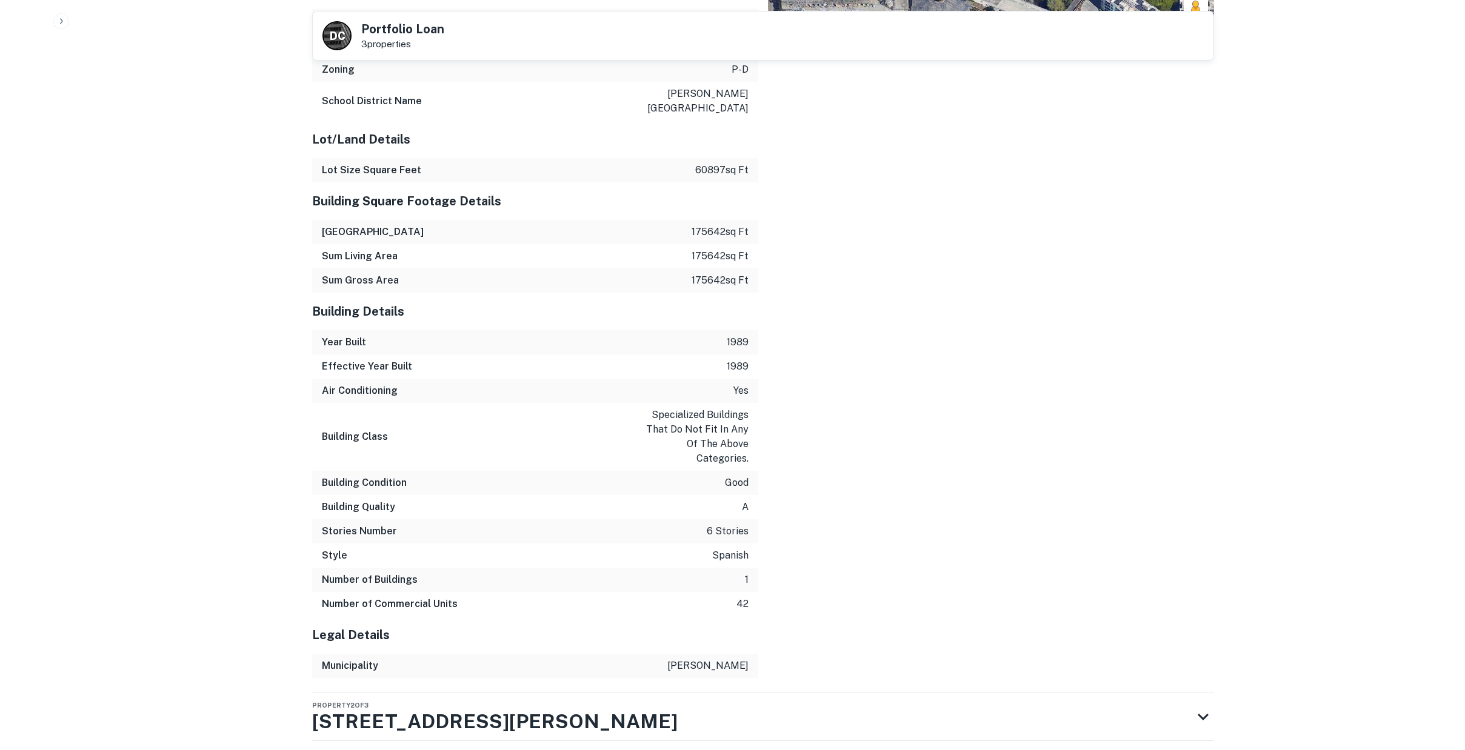
scroll to position [1780, 0]
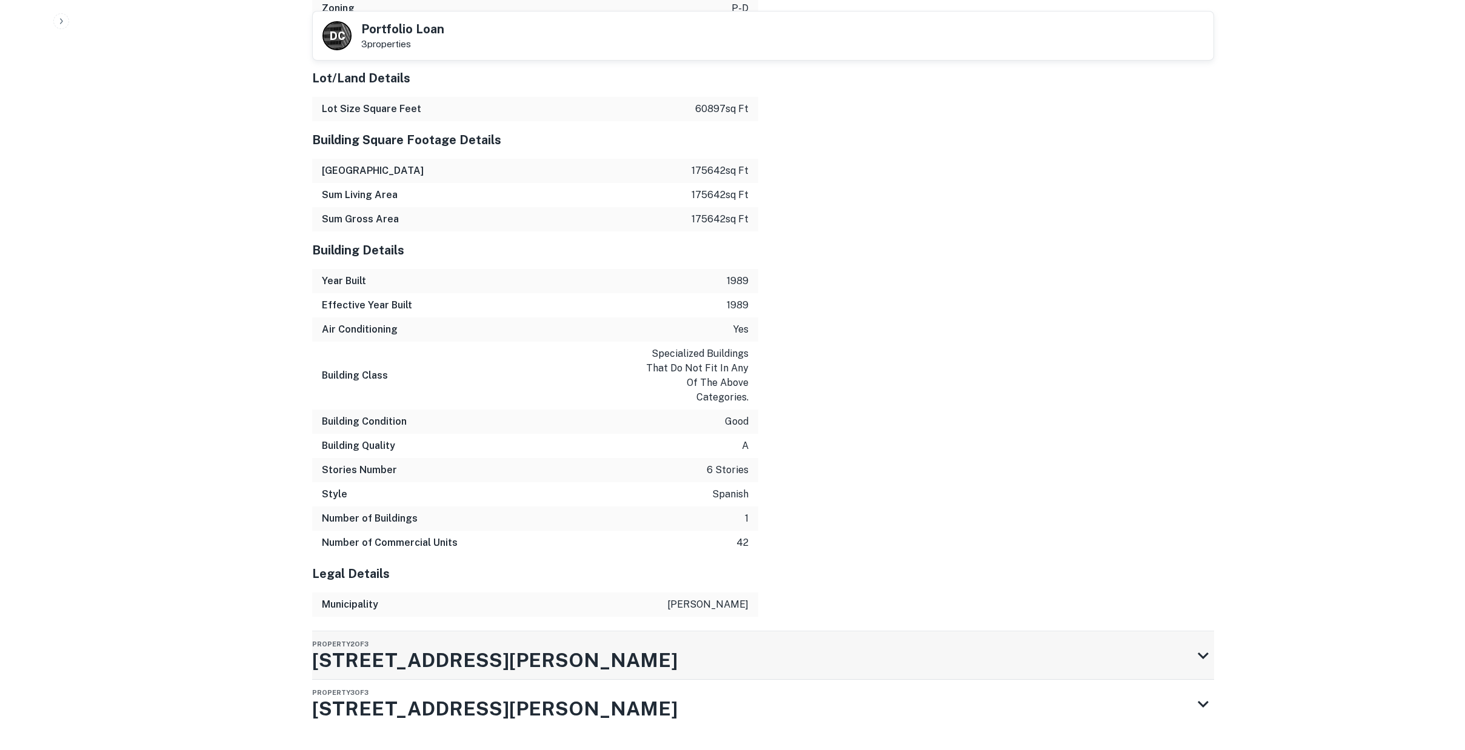
click at [1154, 631] on div "Property 2 of 3 [STREET_ADDRESS][PERSON_NAME]" at bounding box center [752, 655] width 880 height 48
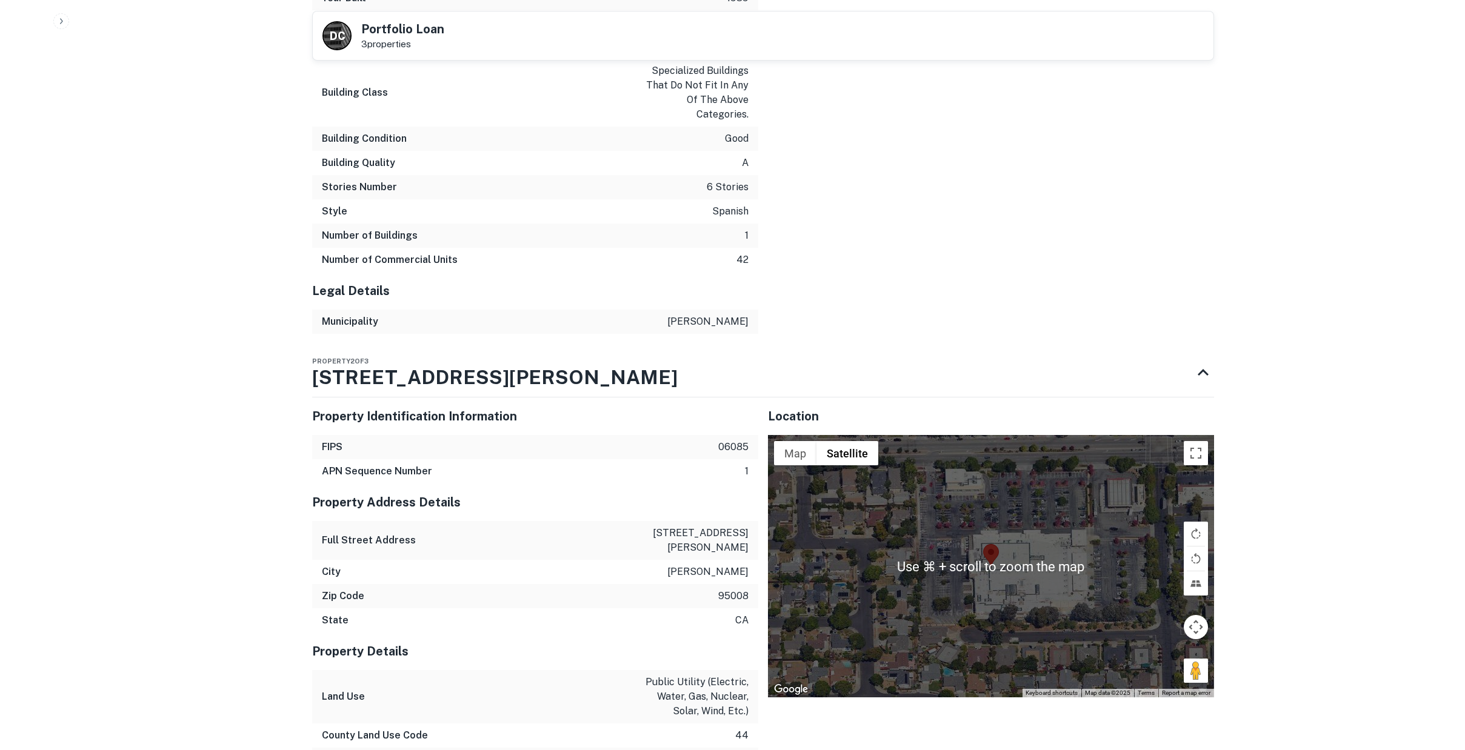
scroll to position [2082, 0]
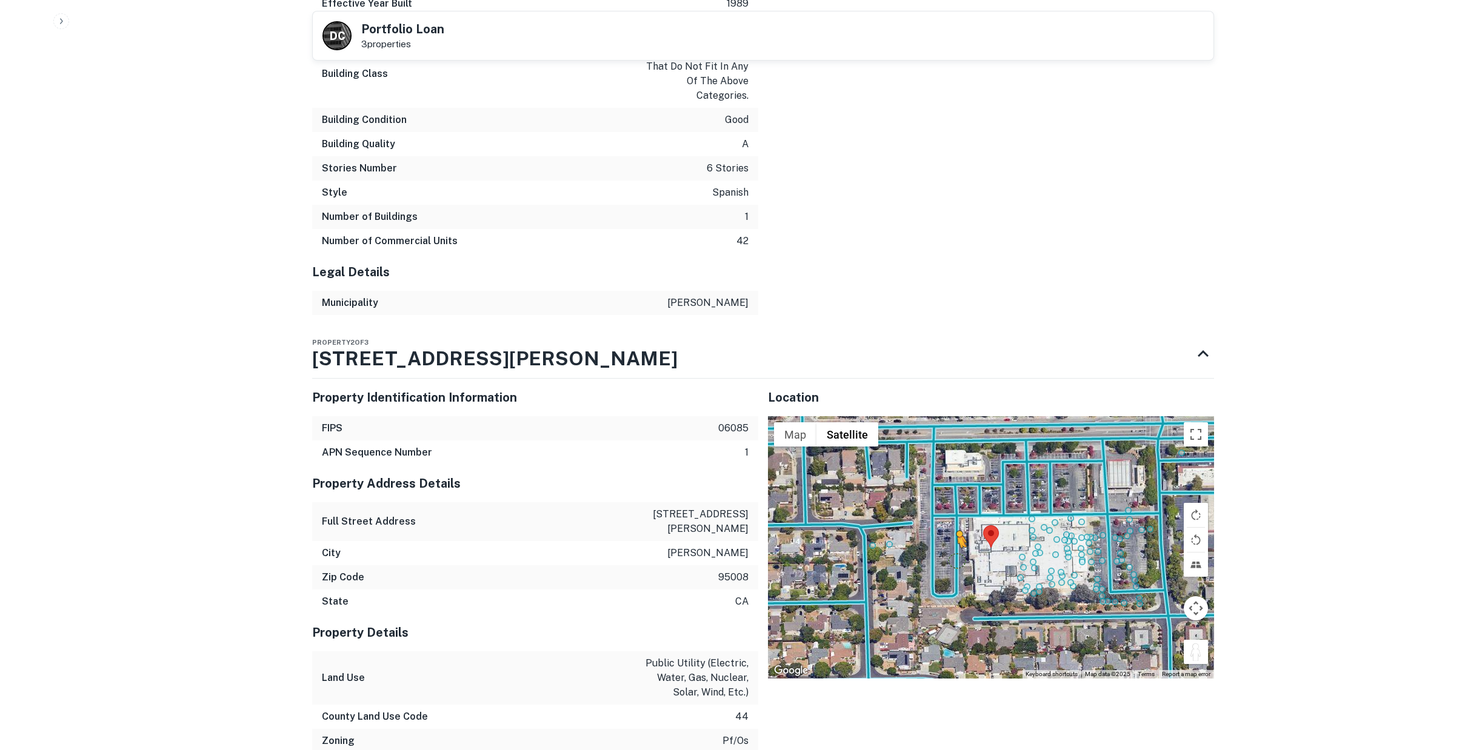
drag, startPoint x: 1193, startPoint y: 611, endPoint x: 956, endPoint y: 523, distance: 252.9
click at [956, 523] on div "To activate drag with keyboard, press Alt + Enter. Once in keyboard drag state,…" at bounding box center [991, 547] width 446 height 262
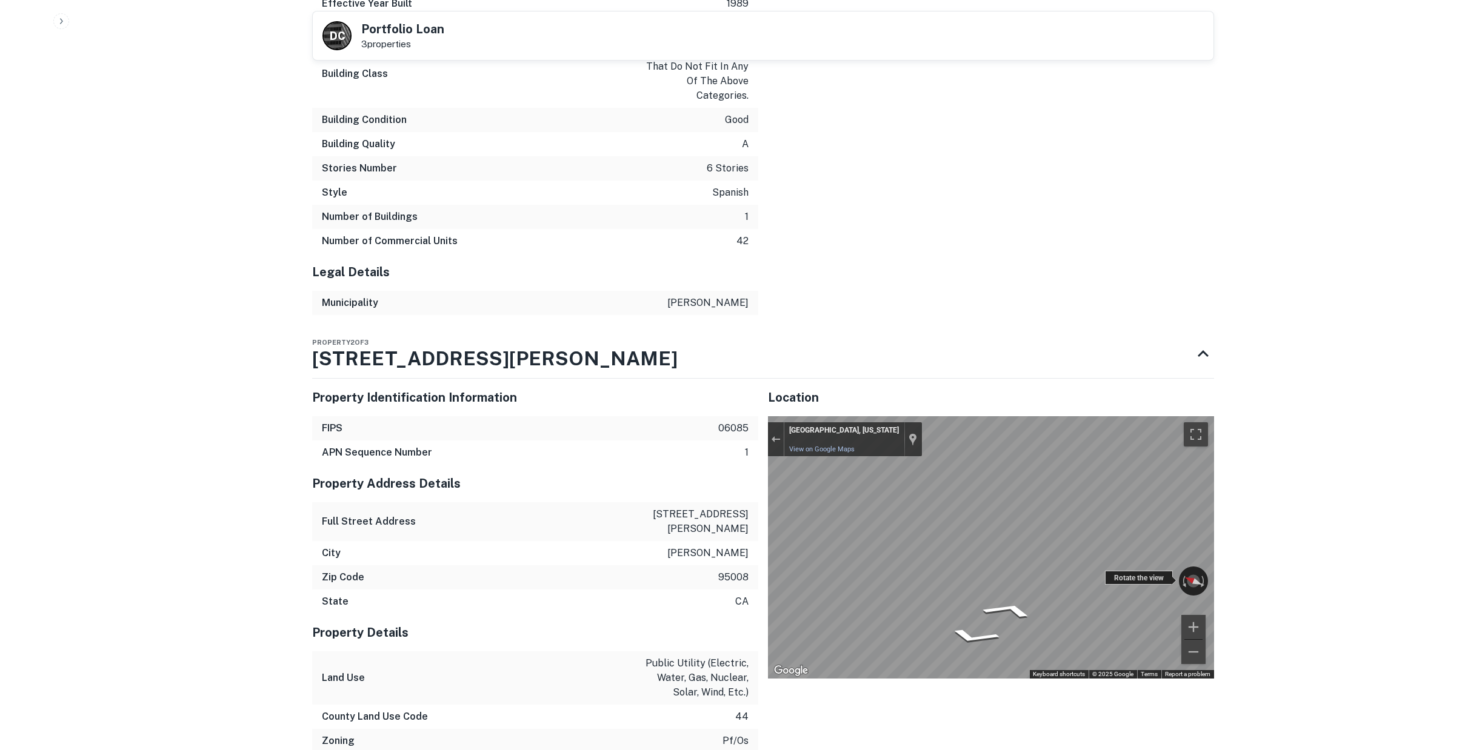
click at [922, 525] on div "← Move left → Move right ↑ Move up ↓ Move down + Zoom in - Zoom out [GEOGRAPHIC…" at bounding box center [991, 547] width 446 height 262
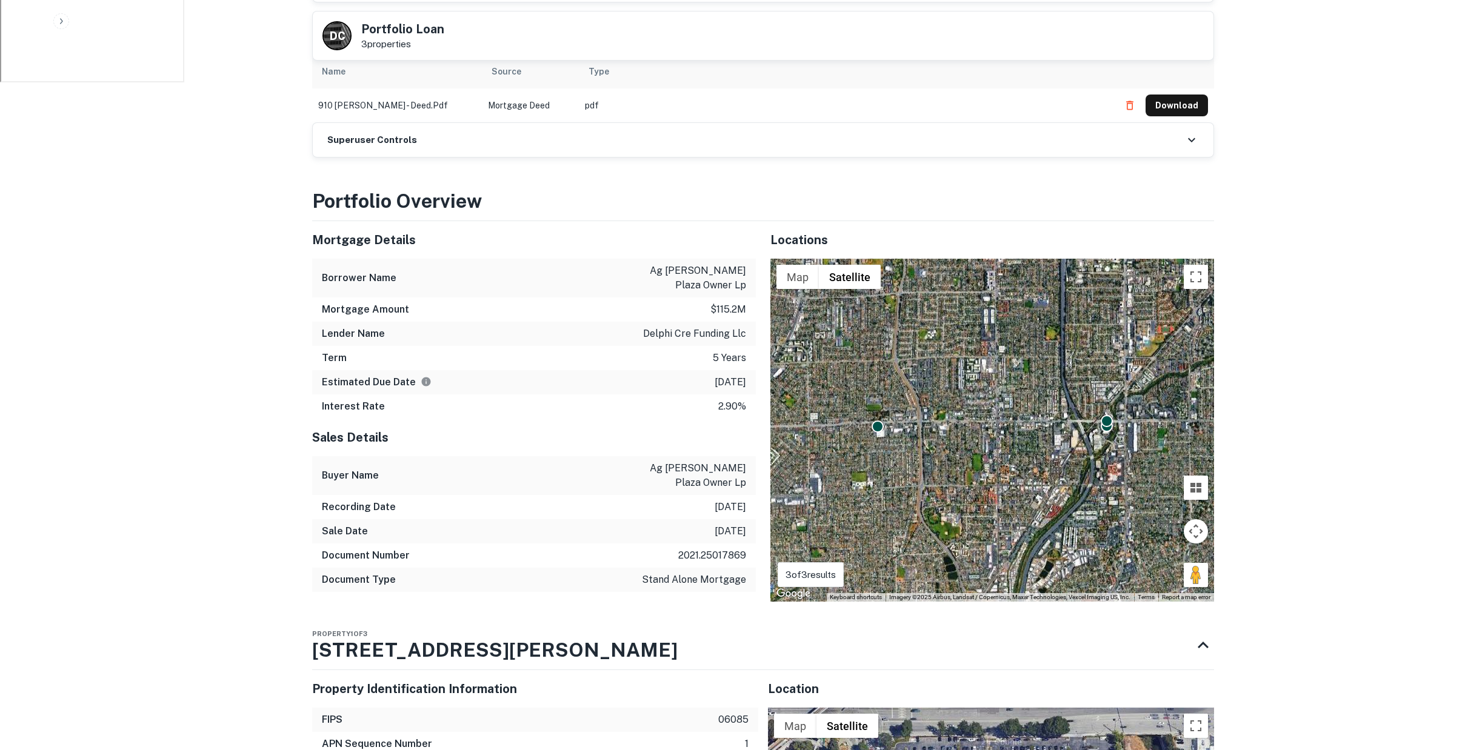
scroll to position [791, 0]
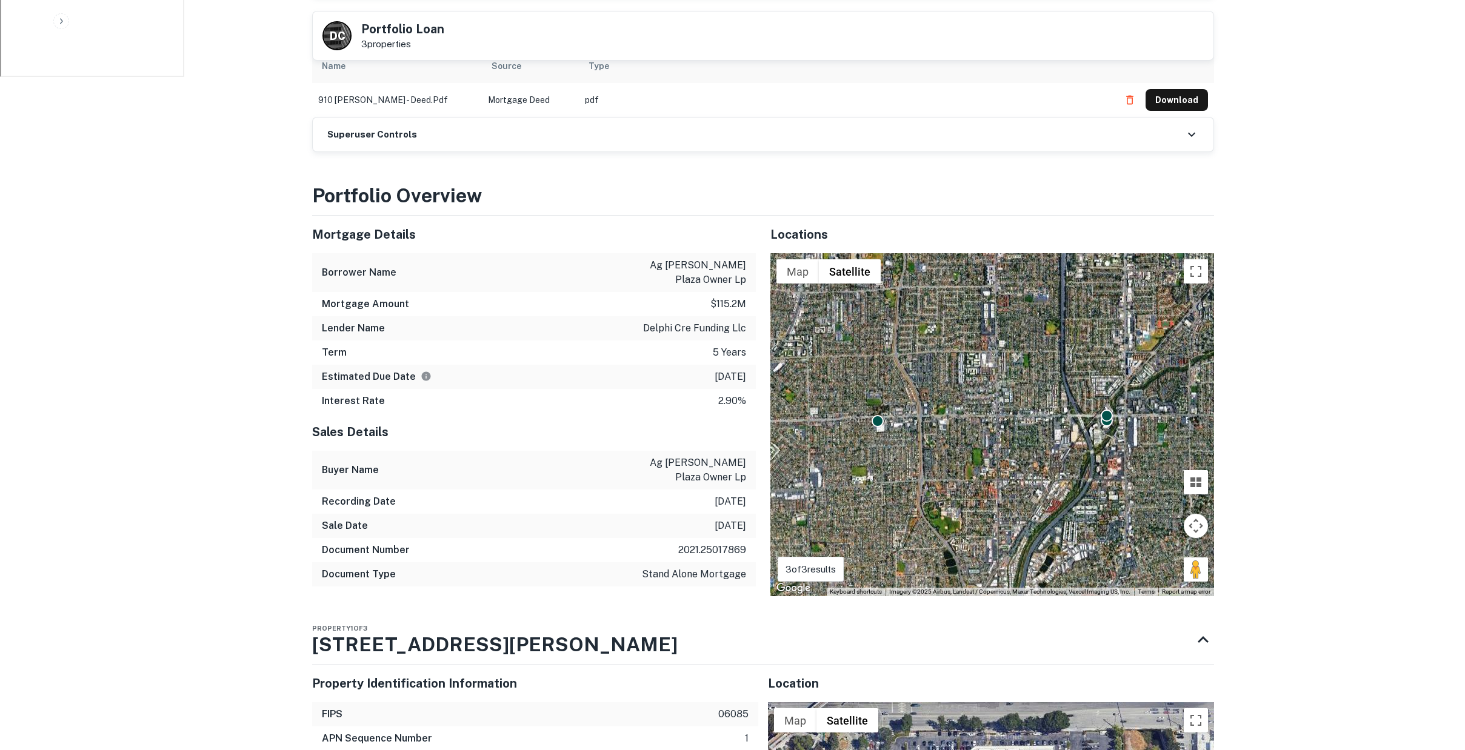
drag, startPoint x: 707, startPoint y: 339, endPoint x: 753, endPoint y: 339, distance: 46.7
click at [753, 365] on div "Estimated Due Date [DATE]" at bounding box center [534, 377] width 444 height 24
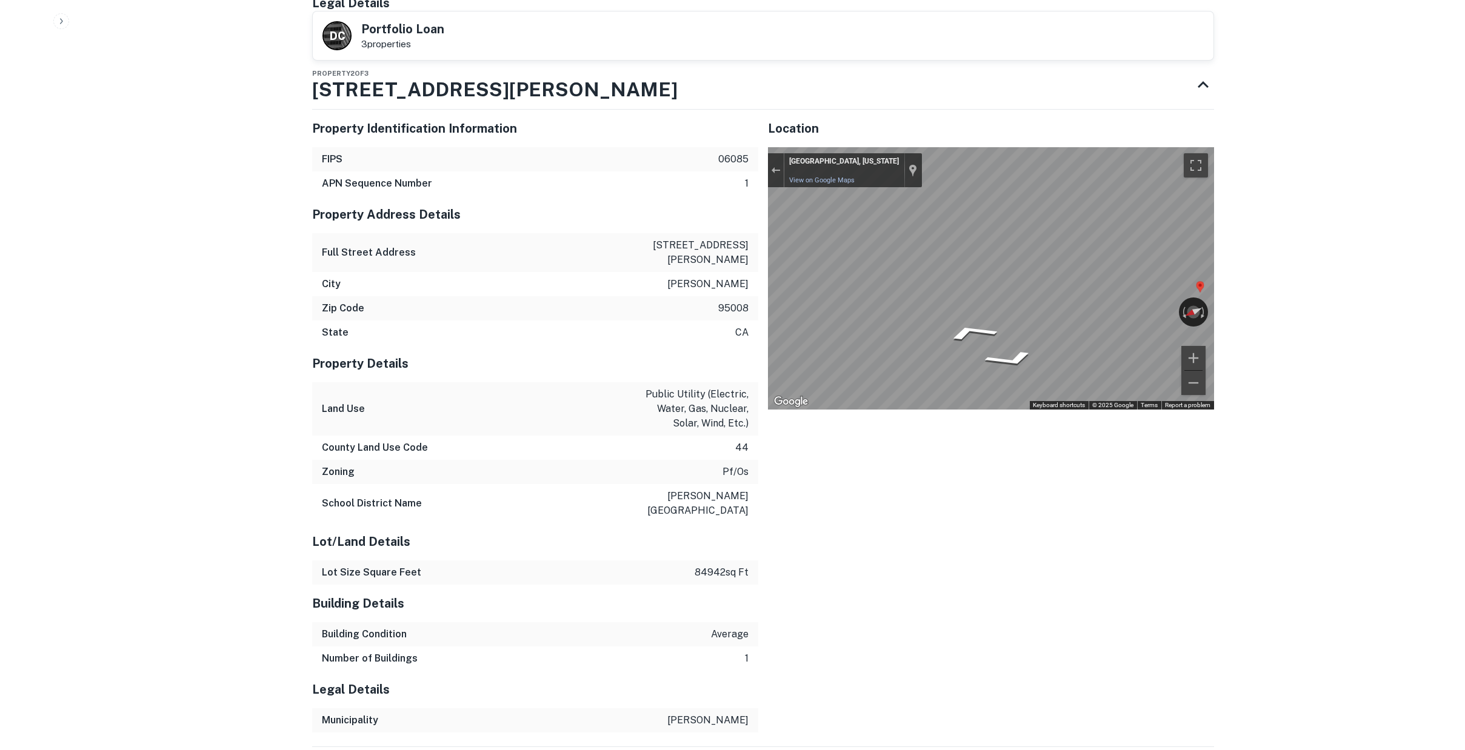
scroll to position [2418, 0]
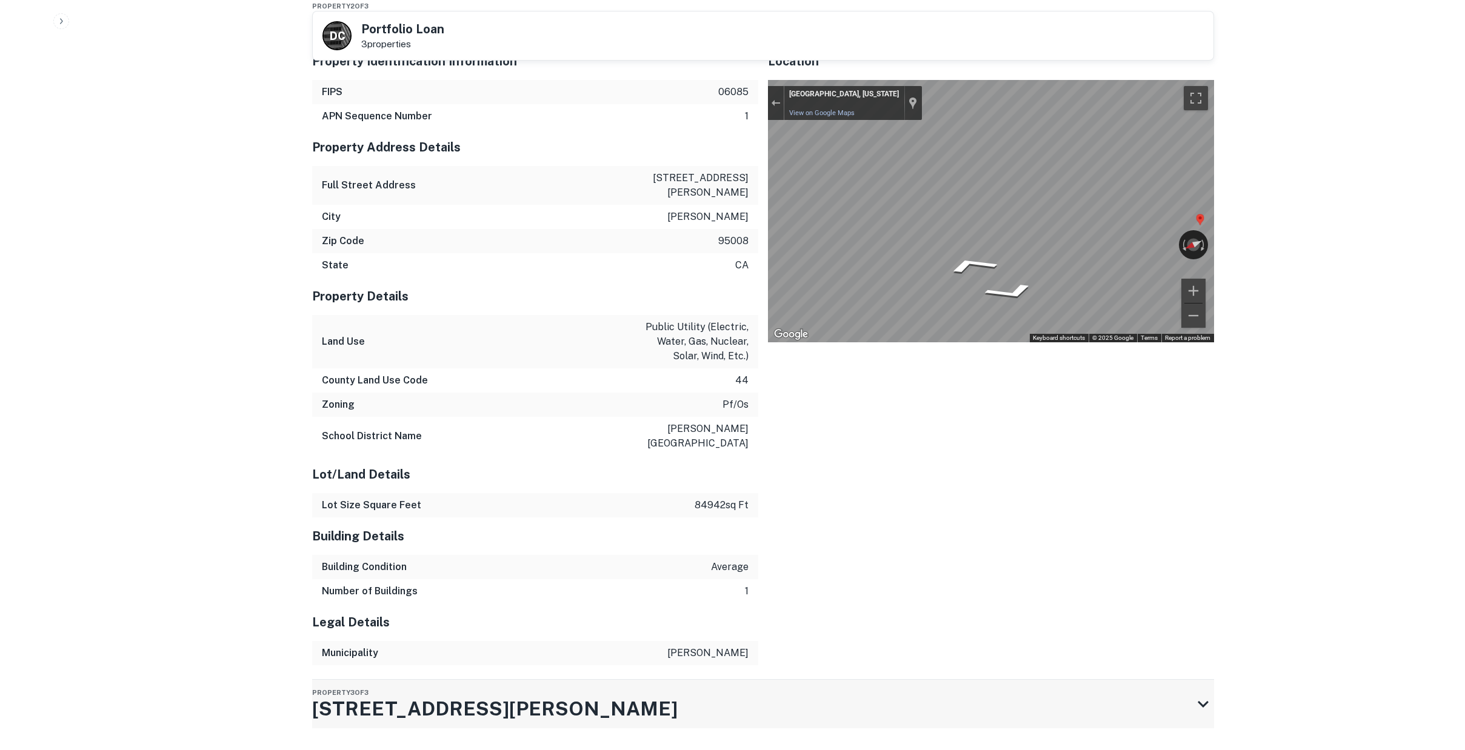
click at [1198, 693] on icon at bounding box center [1203, 704] width 22 height 22
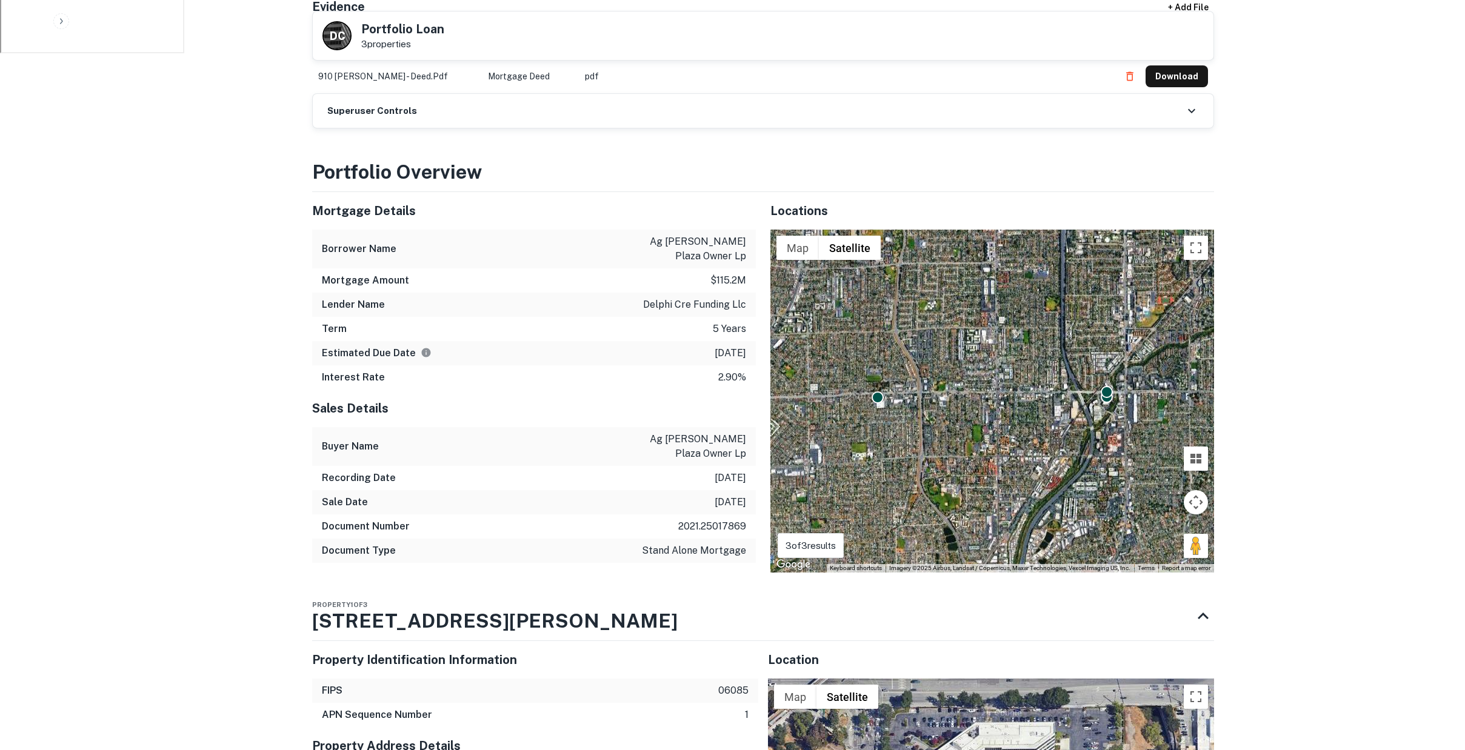
scroll to position [588, 0]
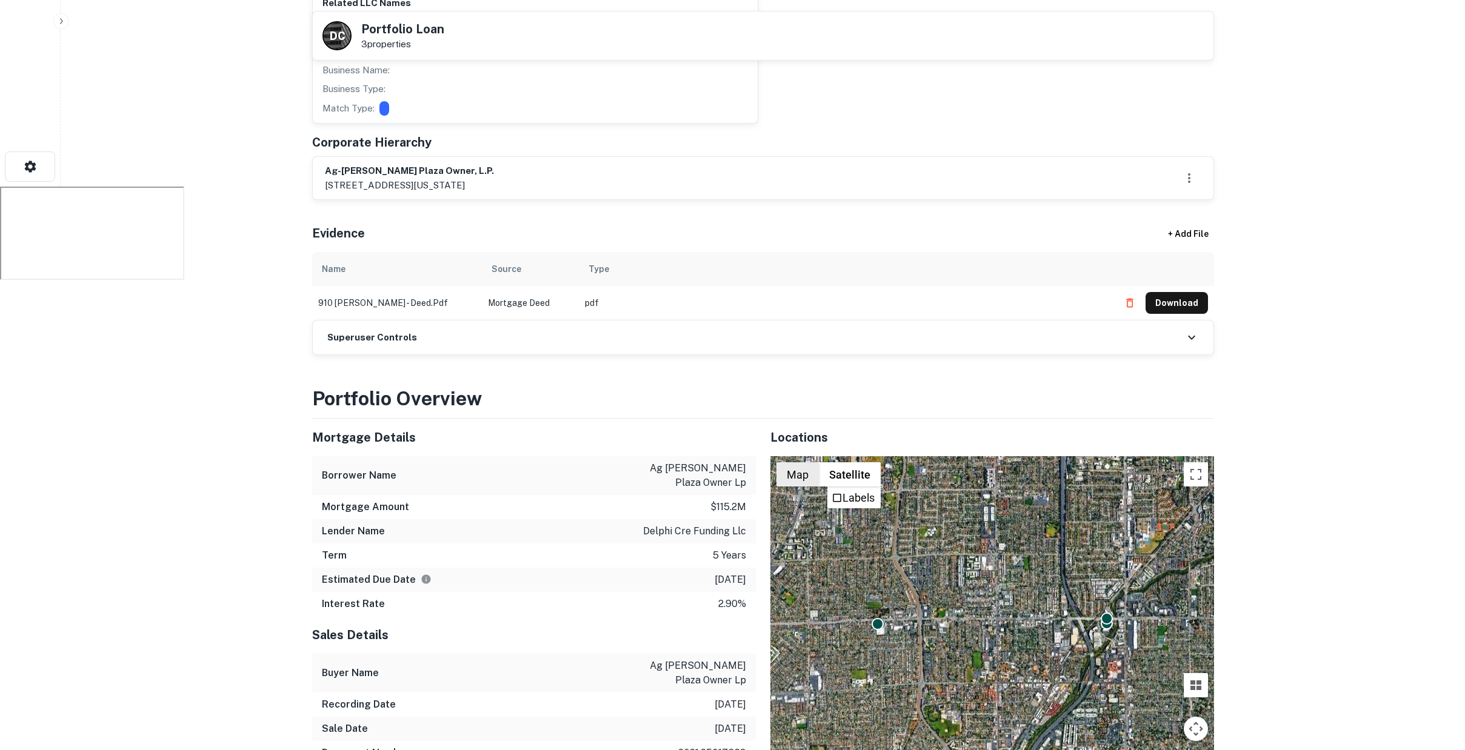
click at [804, 462] on button "Map" at bounding box center [797, 474] width 42 height 24
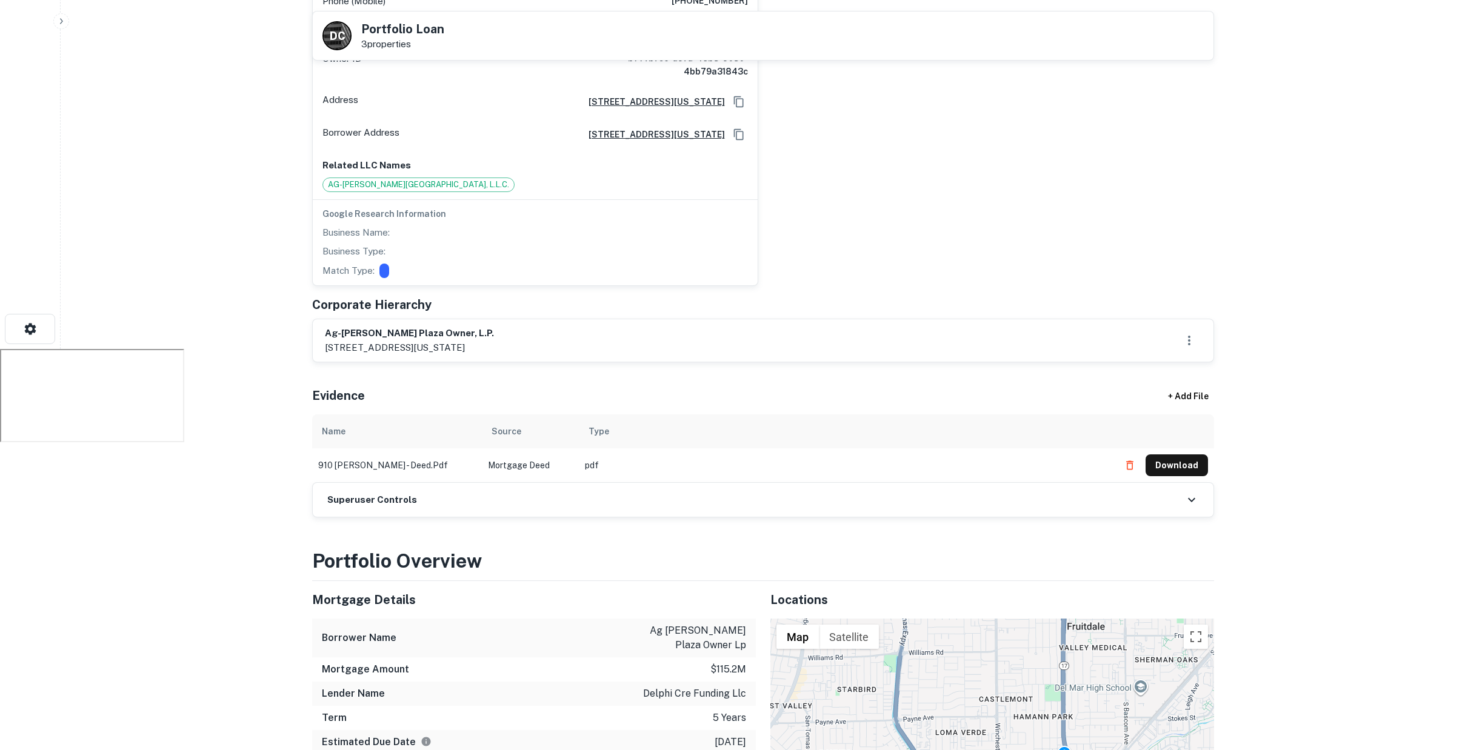
scroll to position [0, 0]
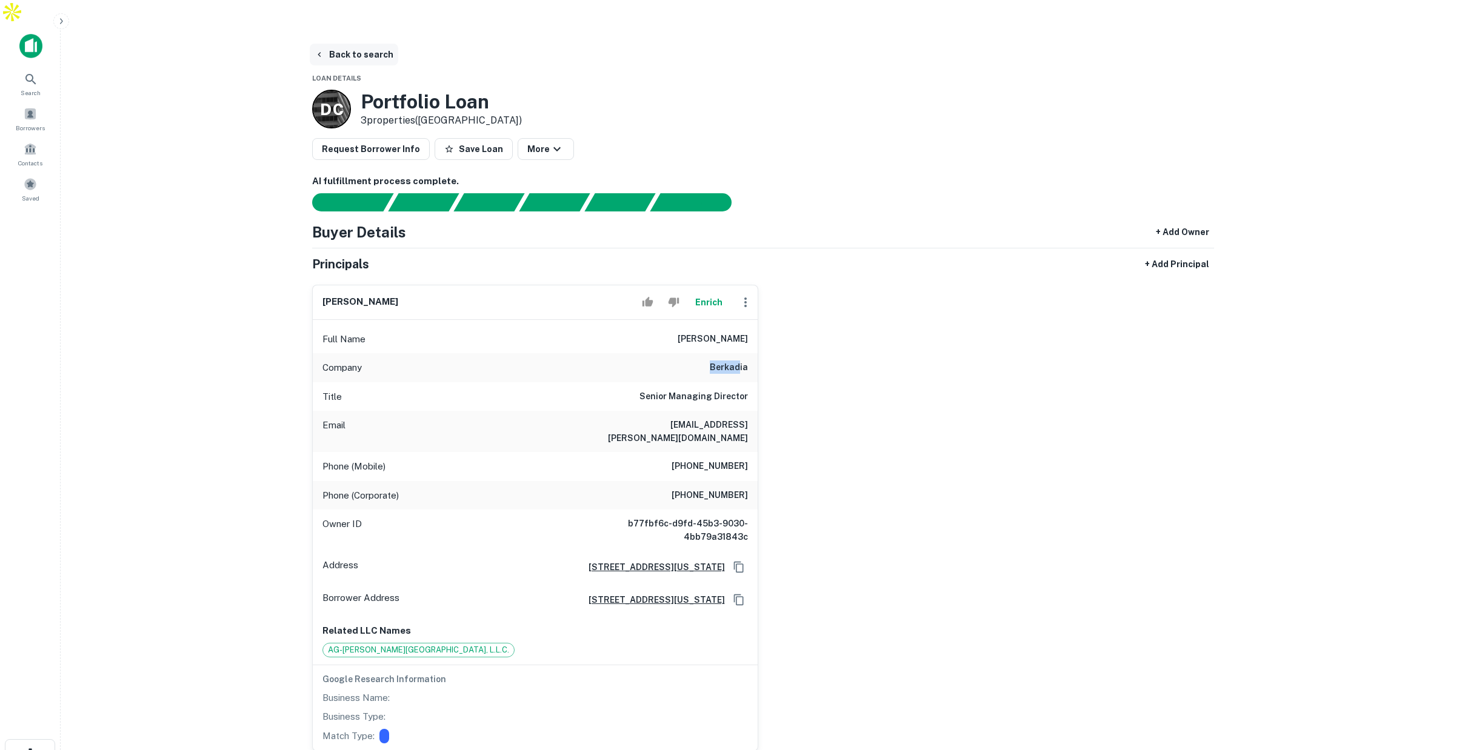
click at [361, 44] on button "Back to search" at bounding box center [354, 55] width 88 height 22
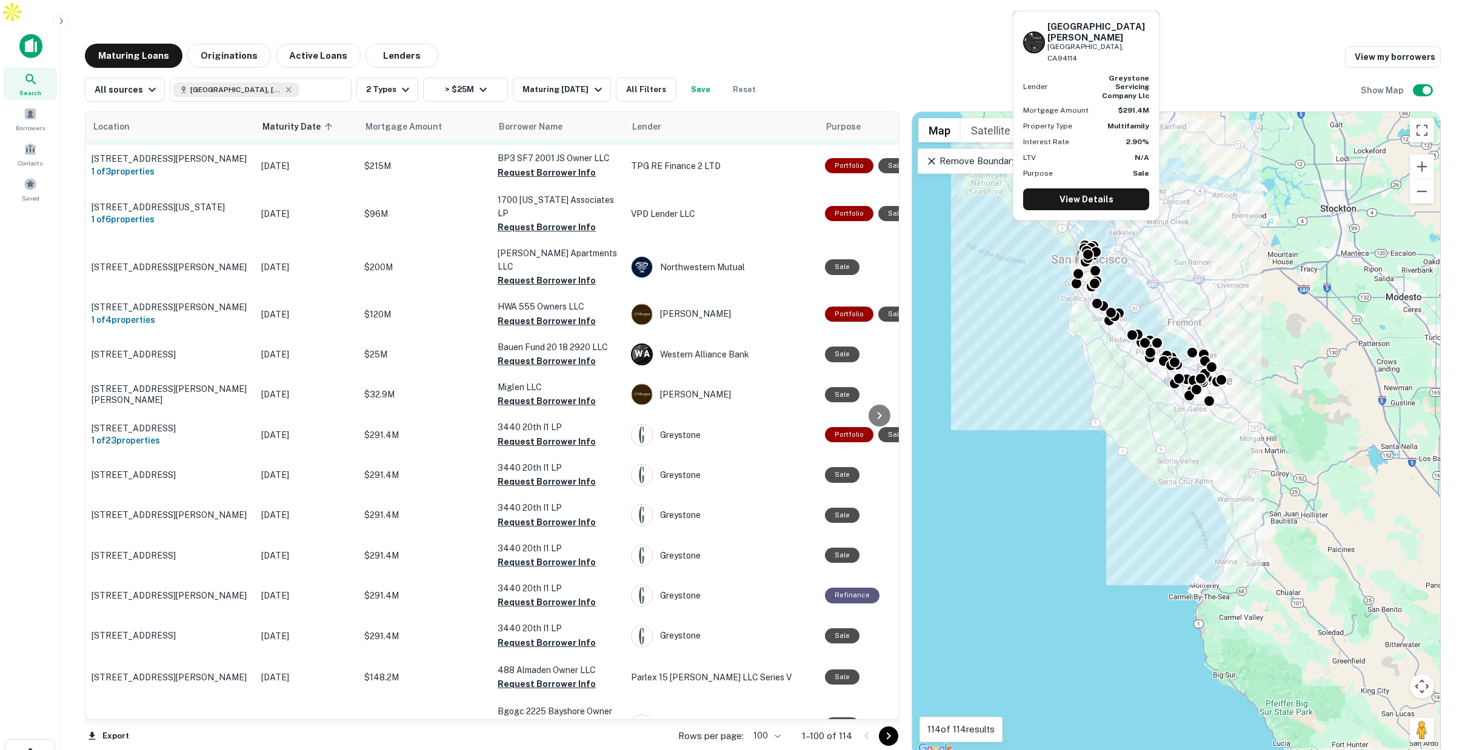
scroll to position [3038, 0]
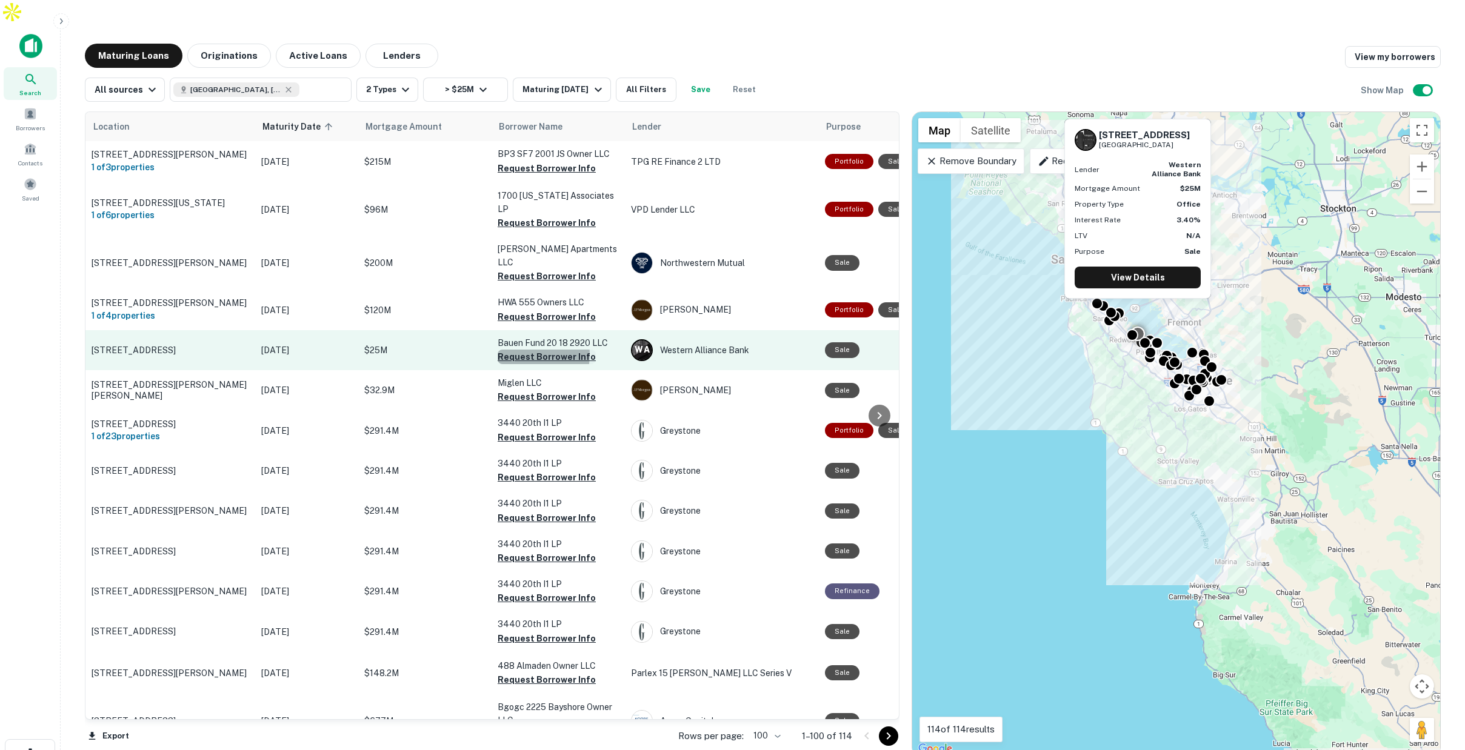
click at [518, 350] on button "Request Borrower Info" at bounding box center [547, 357] width 98 height 15
click at [332, 344] on p "[DATE]" at bounding box center [306, 350] width 91 height 13
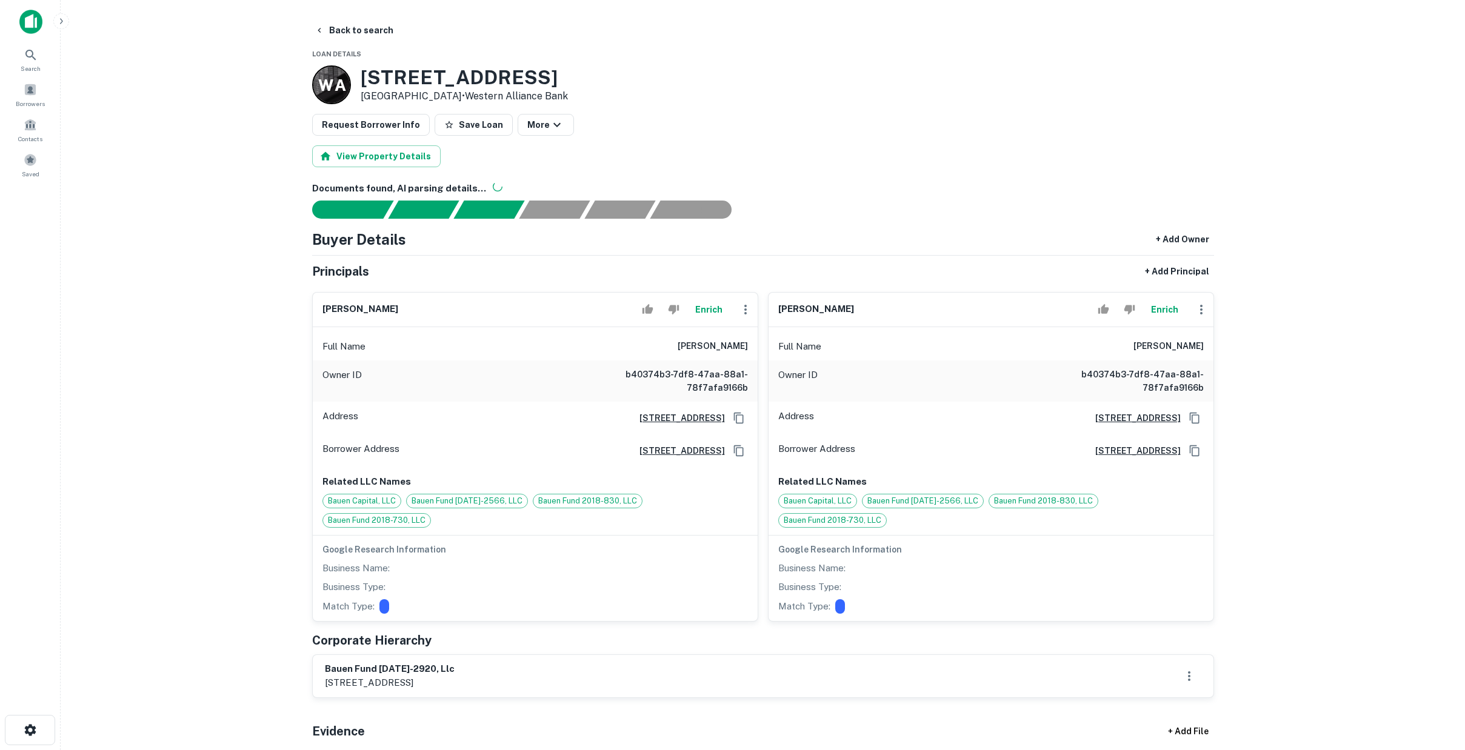
click at [743, 345] on div "Full Name [PERSON_NAME]" at bounding box center [535, 346] width 445 height 29
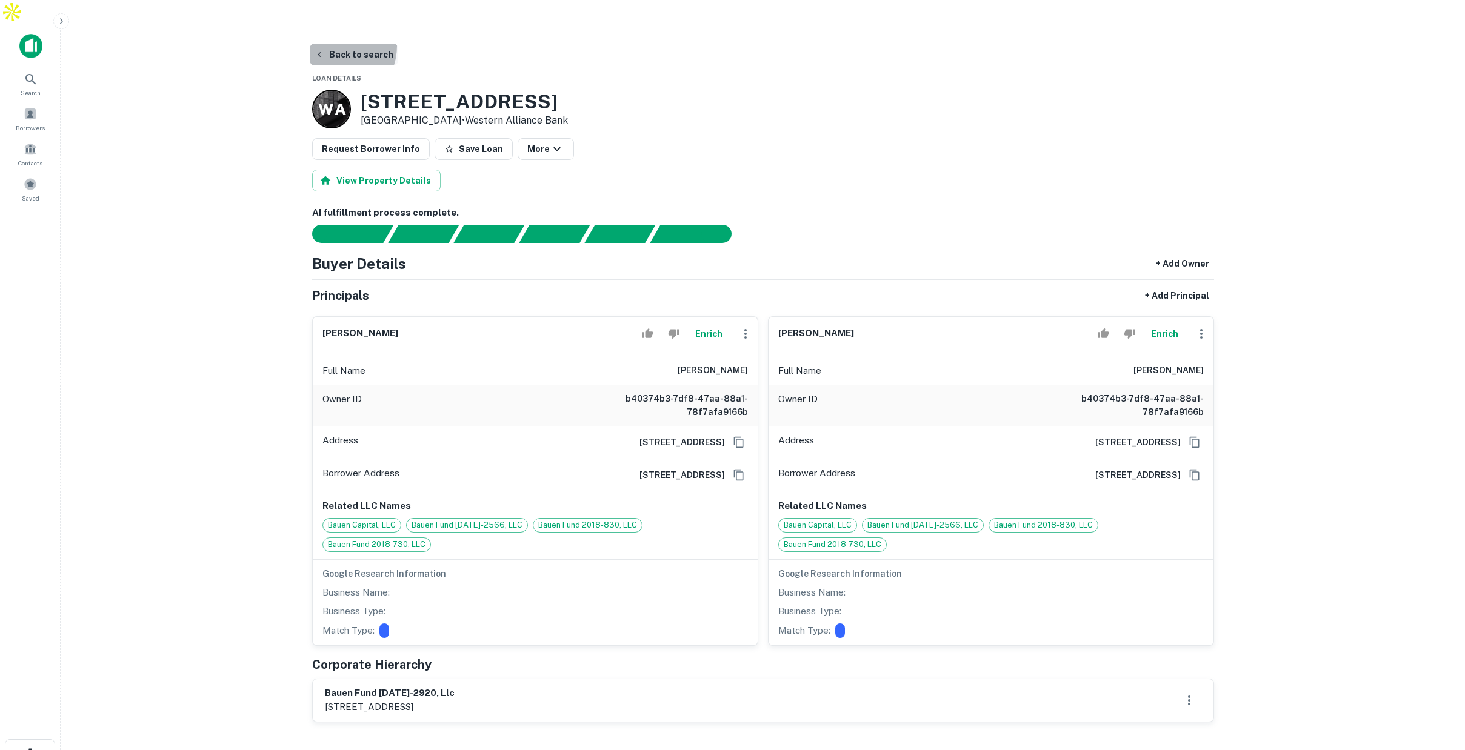
click at [333, 44] on button "Back to search" at bounding box center [354, 55] width 88 height 22
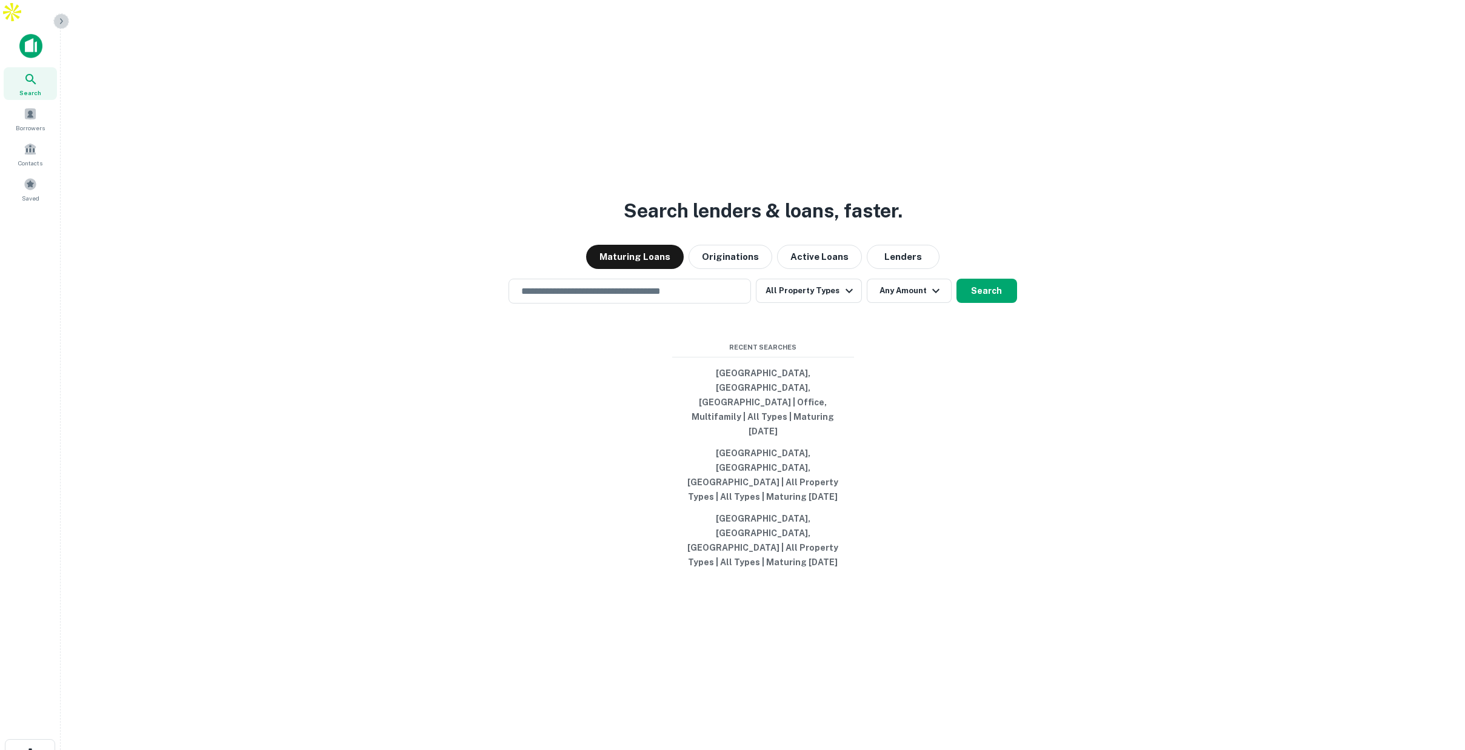
click at [65, 24] on icon "button" at bounding box center [61, 21] width 10 height 10
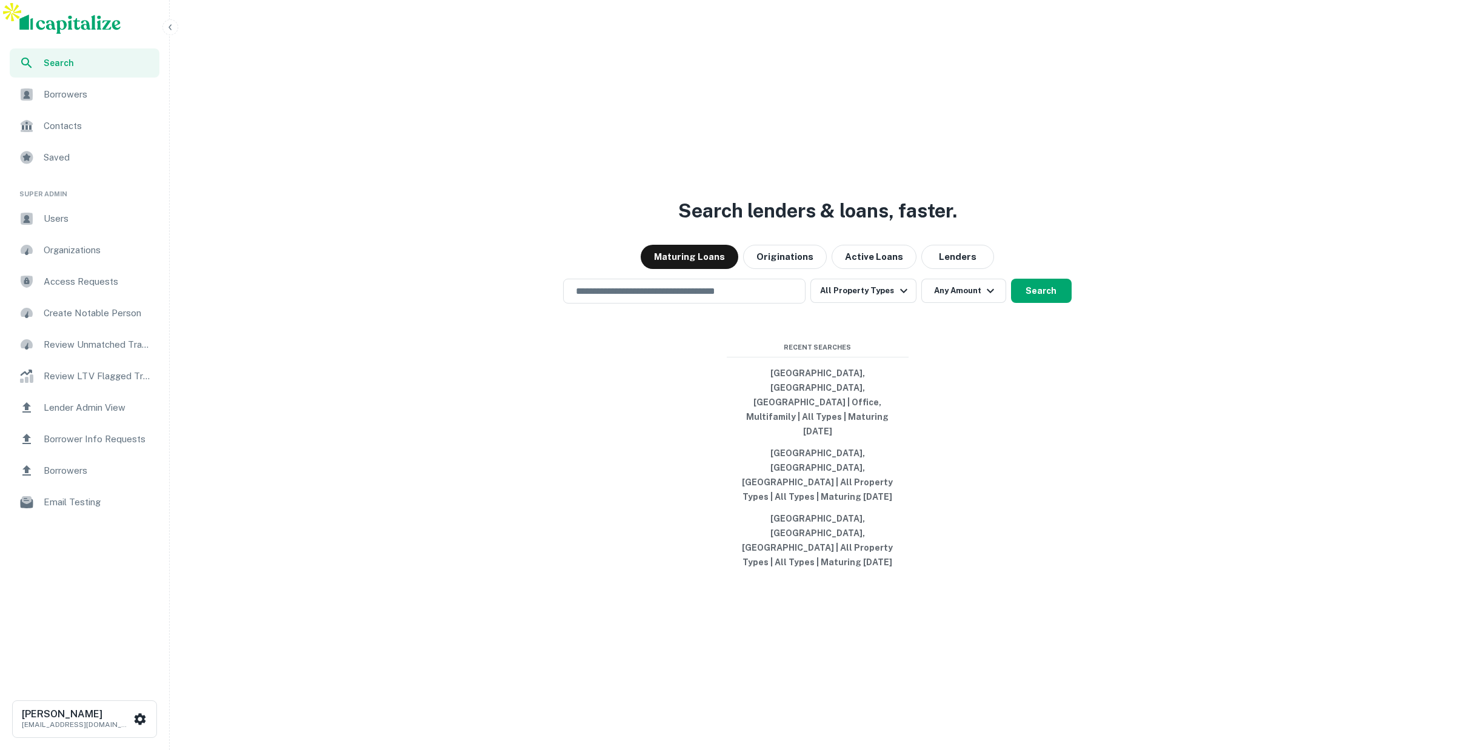
click at [77, 98] on span "Borrowers" at bounding box center [98, 94] width 108 height 15
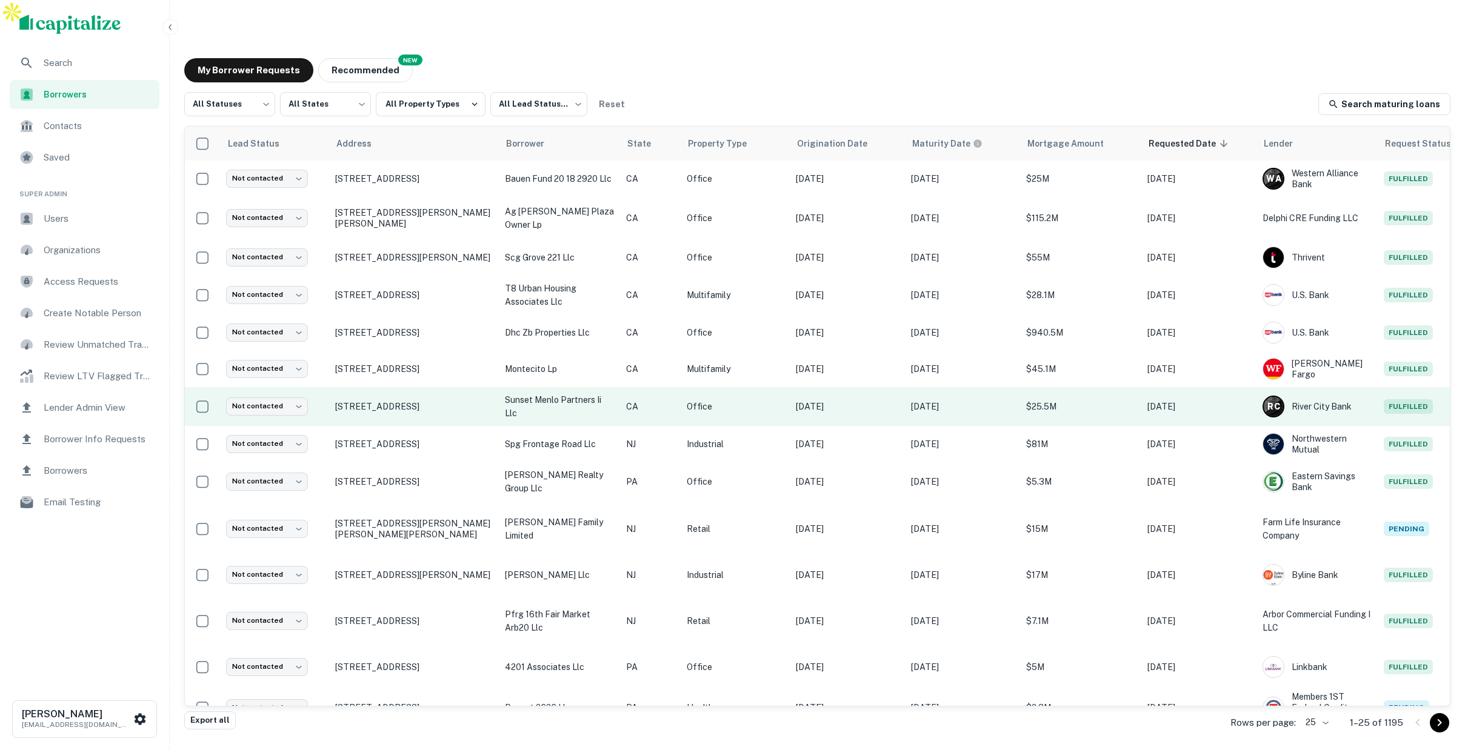
click at [559, 393] on p "sunset menlo partners ii llc" at bounding box center [559, 406] width 109 height 27
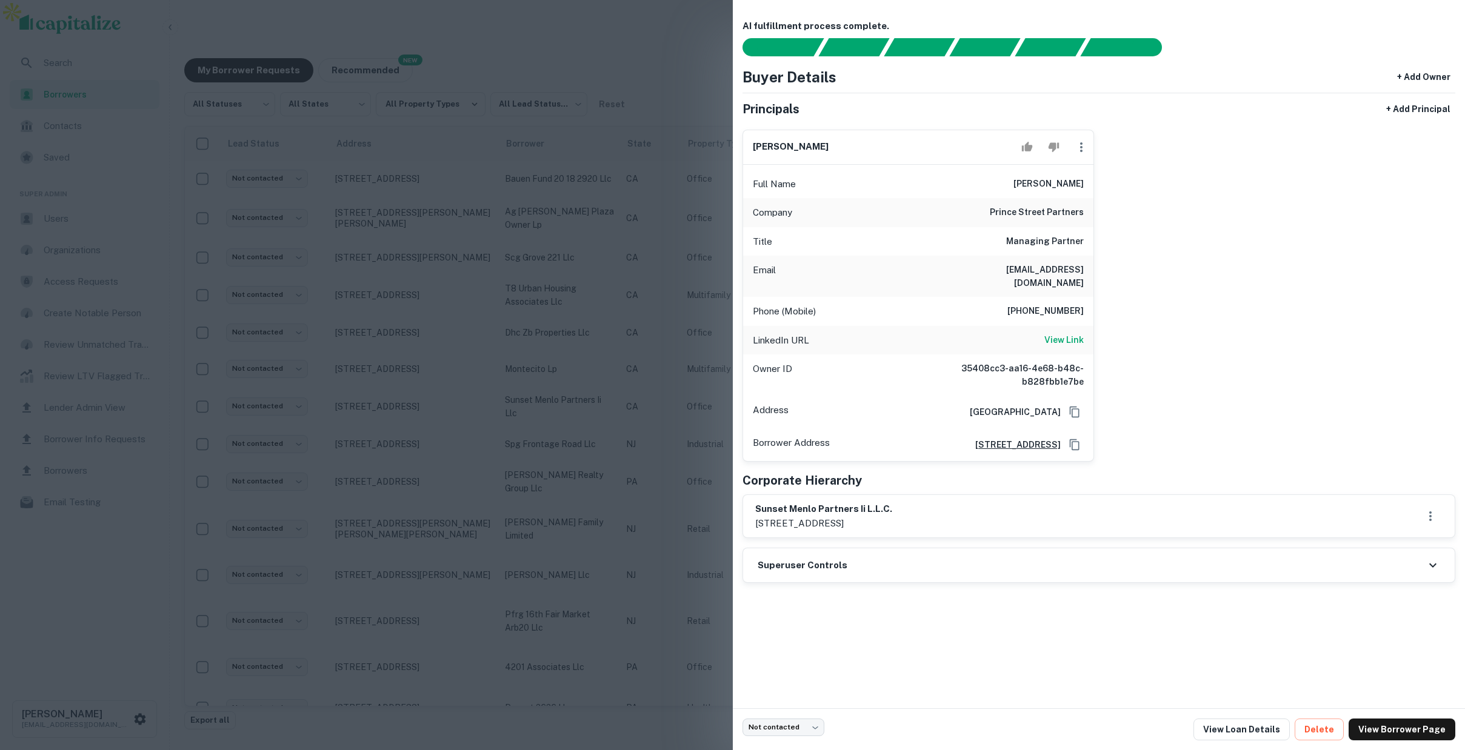
click at [597, 353] on div at bounding box center [732, 375] width 1465 height 750
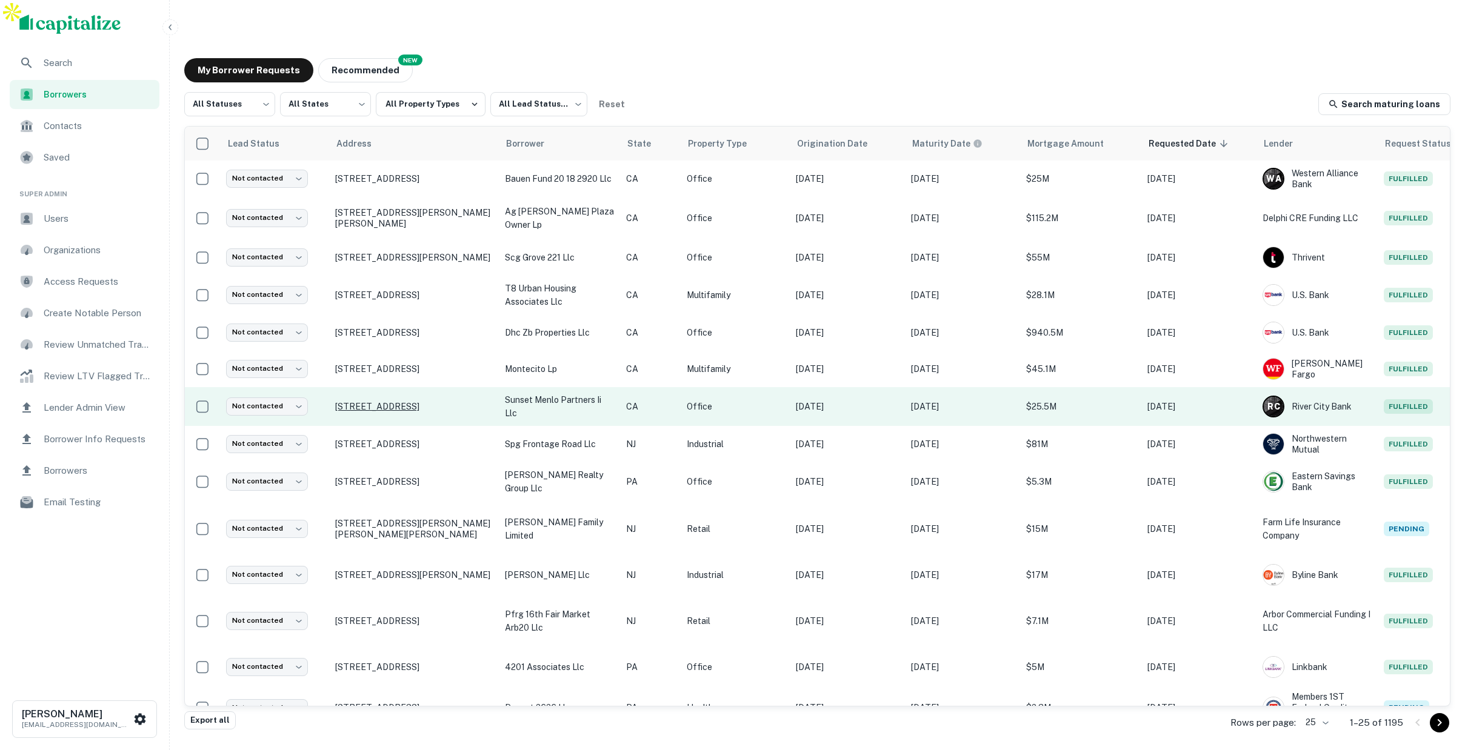
click at [405, 401] on p "[STREET_ADDRESS]" at bounding box center [414, 406] width 158 height 11
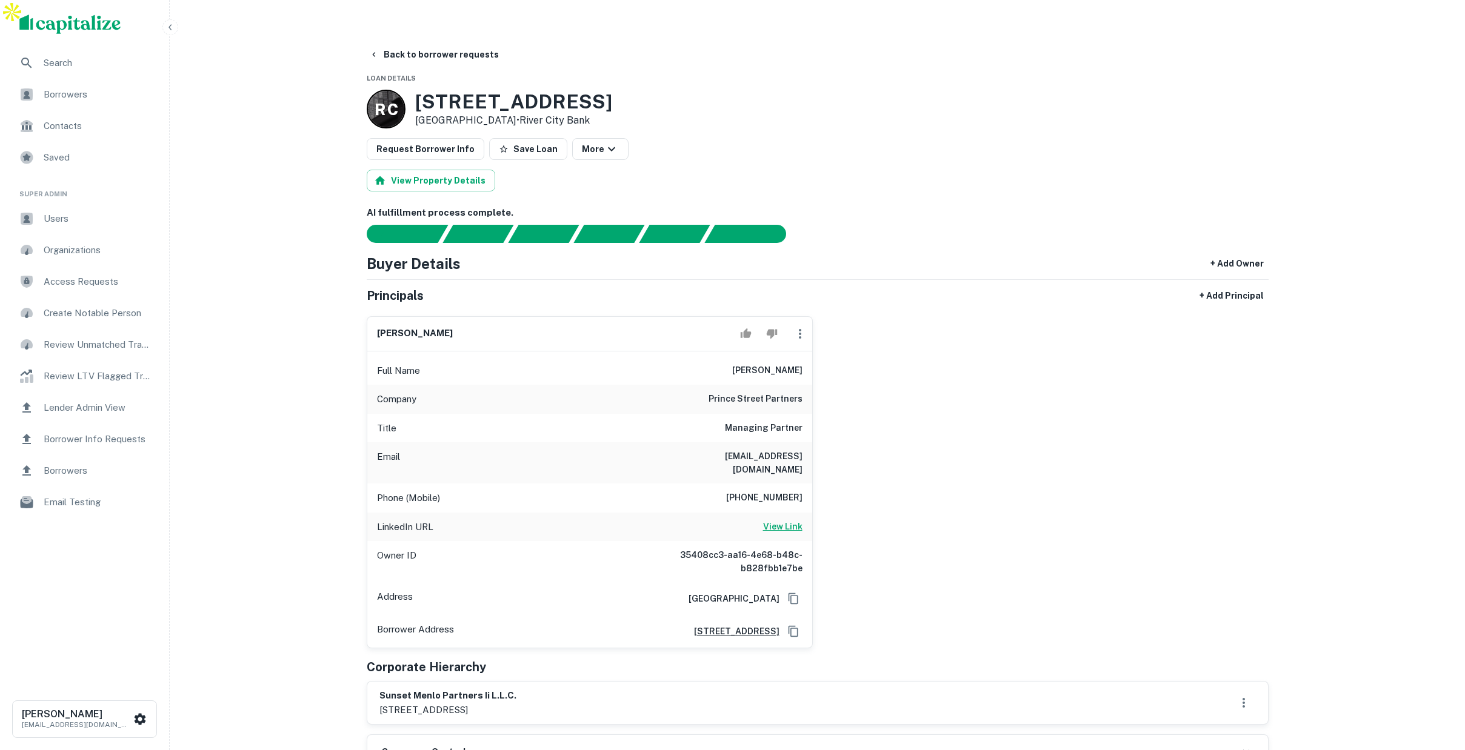
click at [788, 520] on h6 "View Link" at bounding box center [782, 526] width 39 height 13
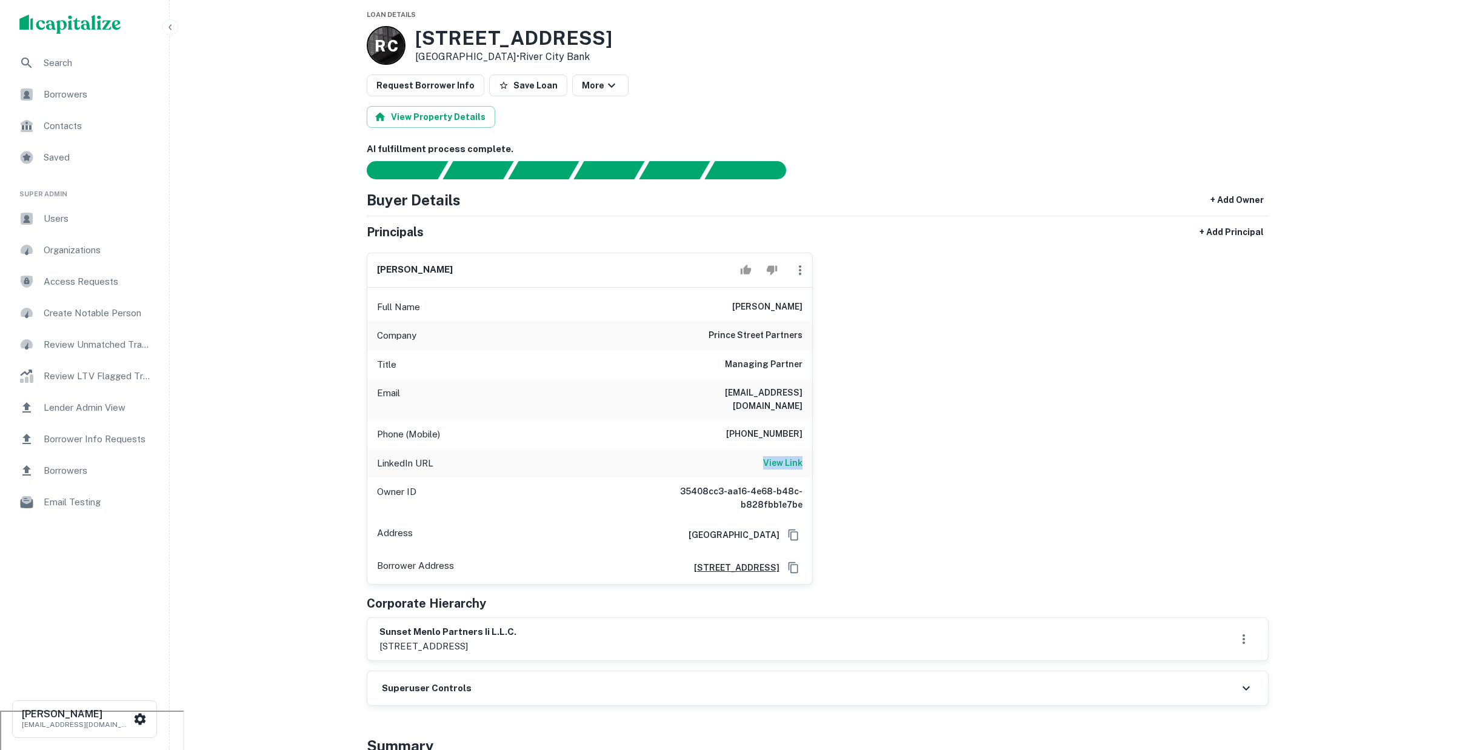
scroll to position [77, 0]
